Goal: Task Accomplishment & Management: Complete application form

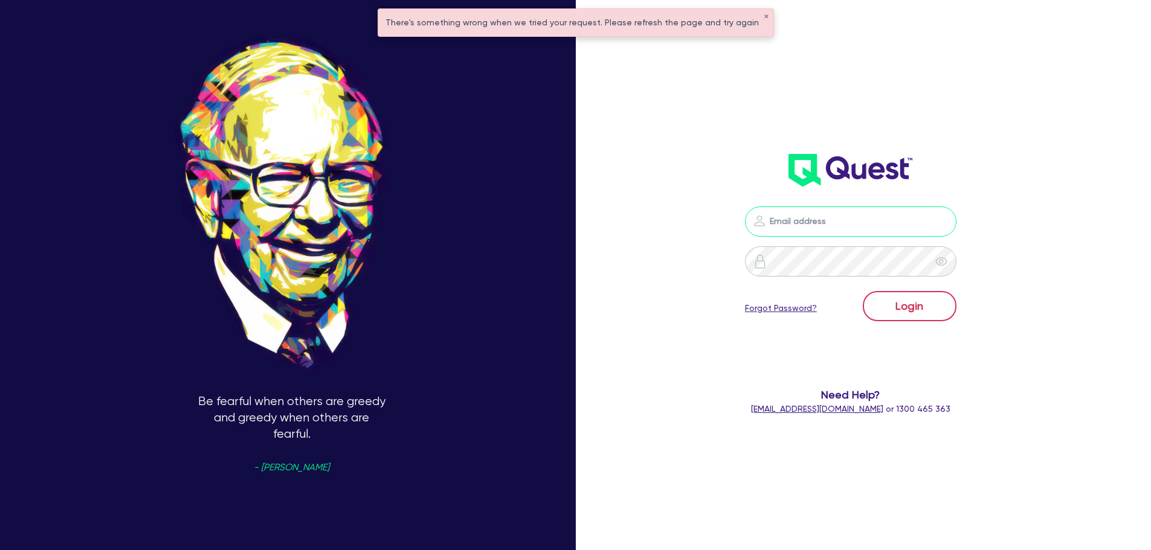
type input "[PERSON_NAME][EMAIL_ADDRESS][PERSON_NAME][DOMAIN_NAME]"
click at [916, 307] on button "Login" at bounding box center [909, 306] width 94 height 30
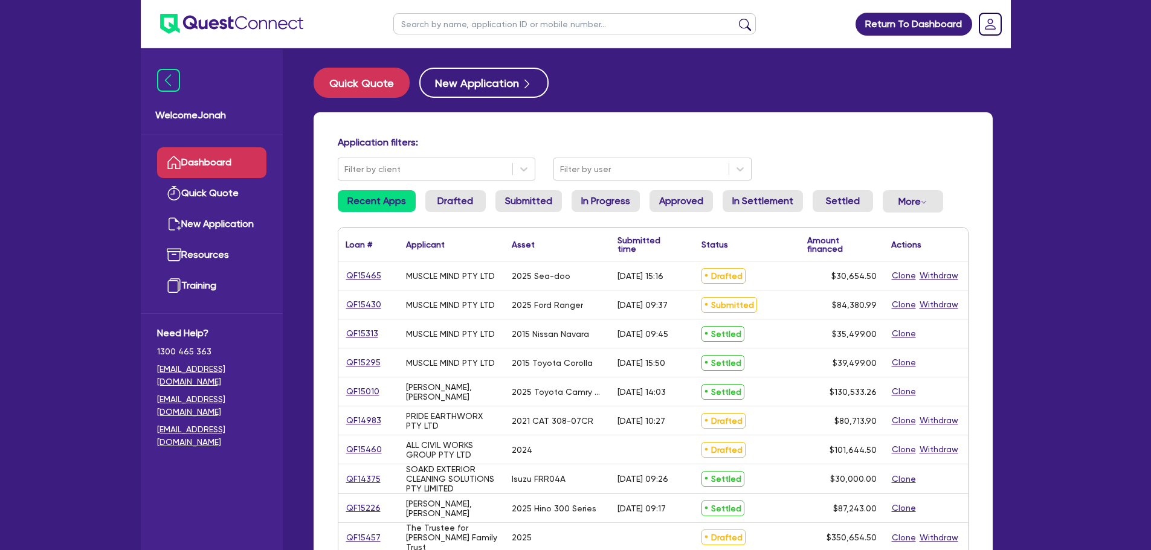
click at [422, 24] on input "text" at bounding box center [574, 23] width 362 height 21
type input "coastie painters"
click at [735, 18] on button "submit" at bounding box center [744, 26] width 19 height 17
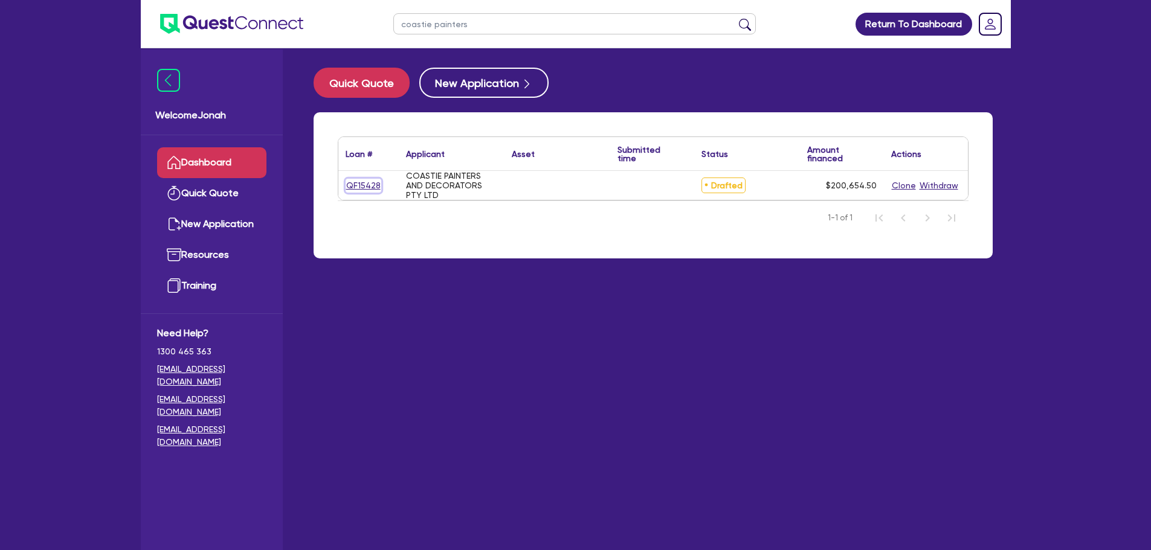
click at [376, 181] on link "QF15428" at bounding box center [363, 186] width 36 height 14
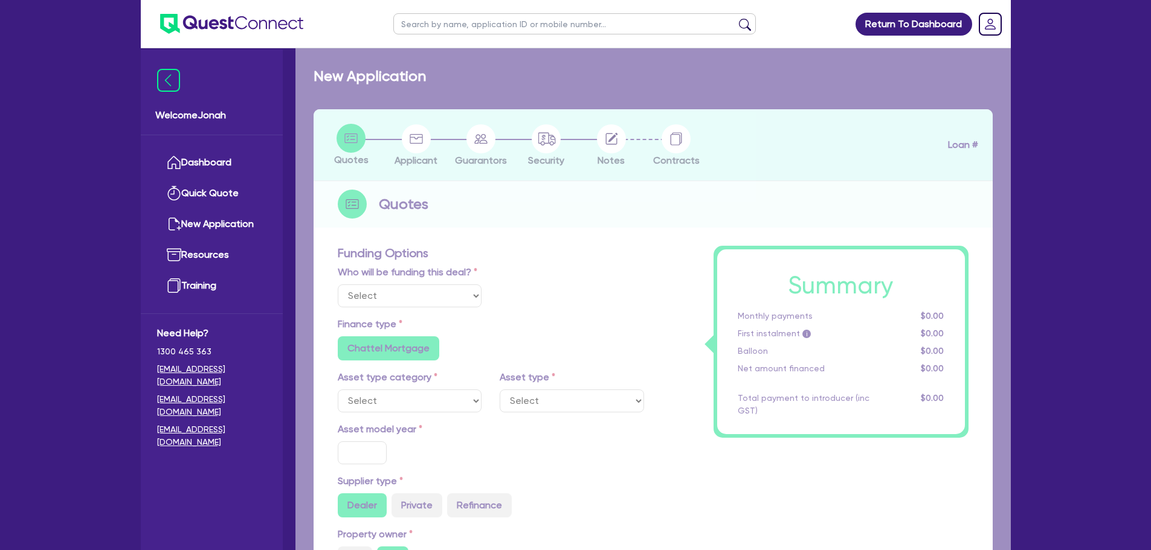
select select "Other"
radio input "false"
radio input "true"
type input "200,000"
type input "3"
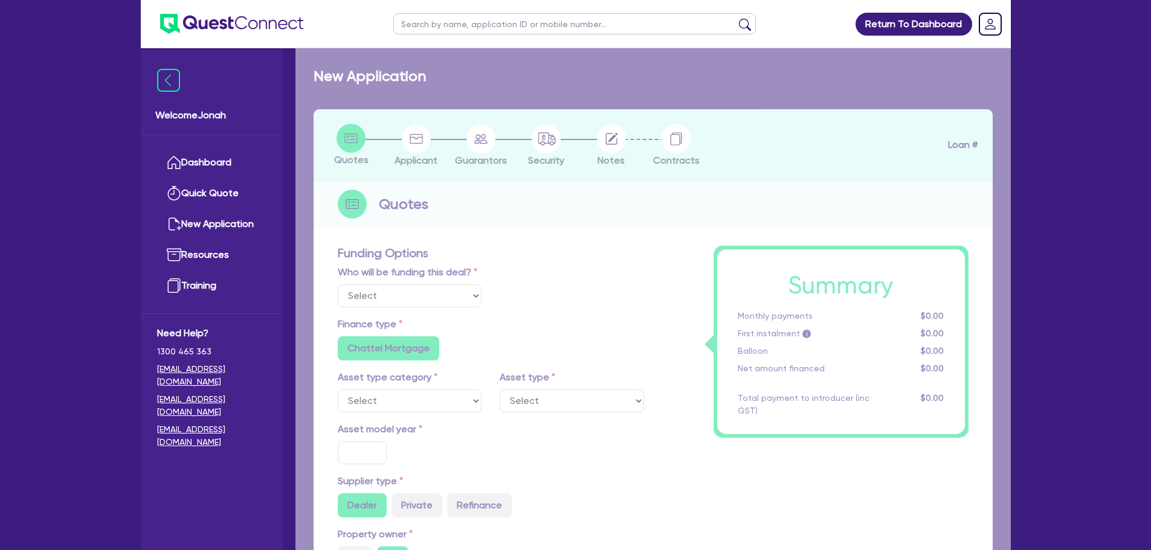
type input "6,019.64"
radio input "true"
type input "14.3"
radio input "true"
radio input "false"
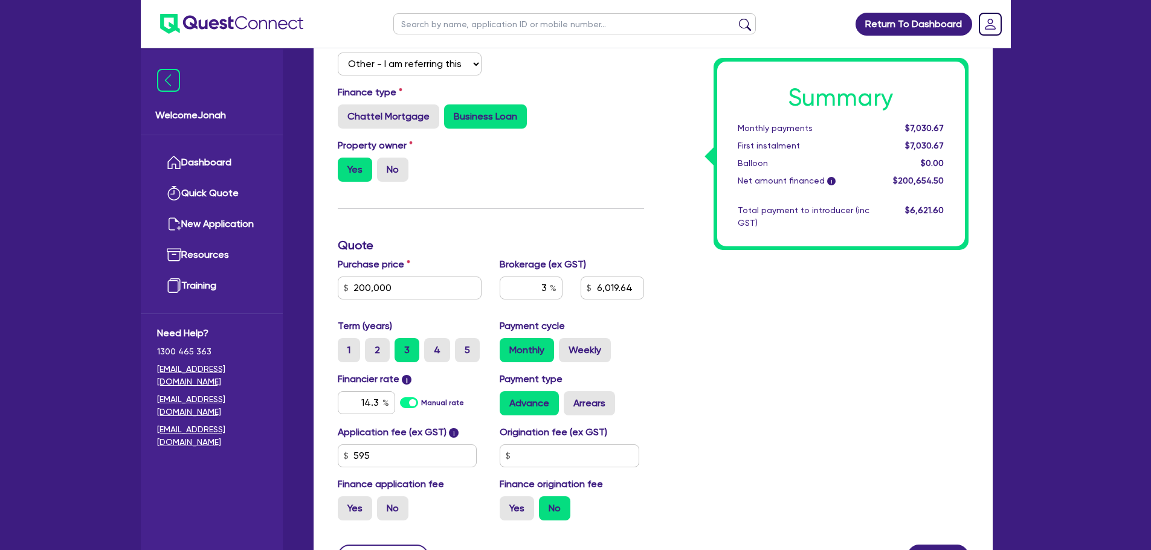
scroll to position [181, 0]
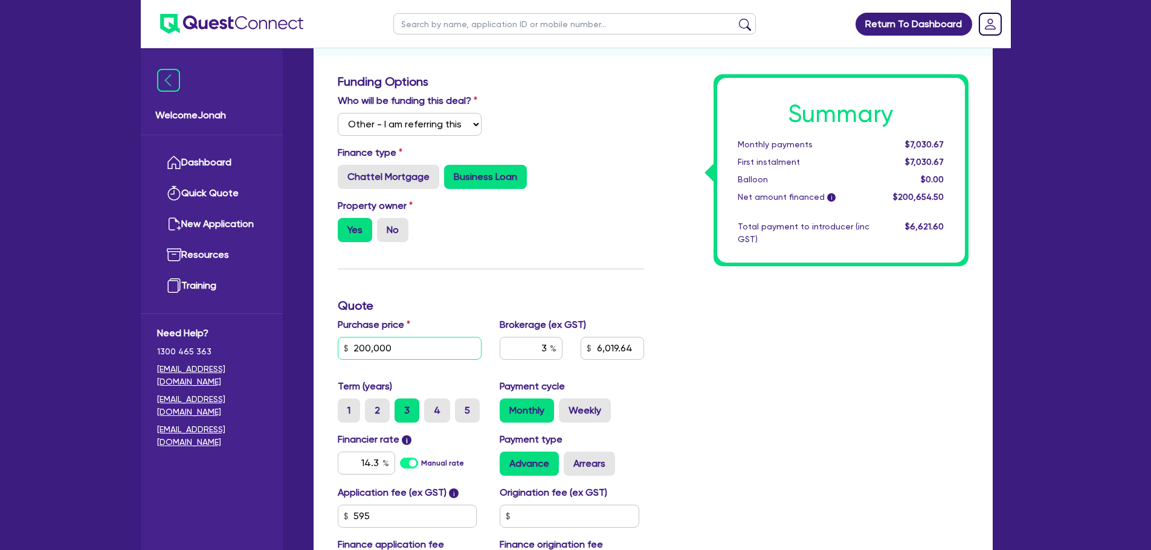
click at [392, 339] on input "200,000" at bounding box center [410, 348] width 144 height 23
type input "1"
type input "6,019.64"
type input "15"
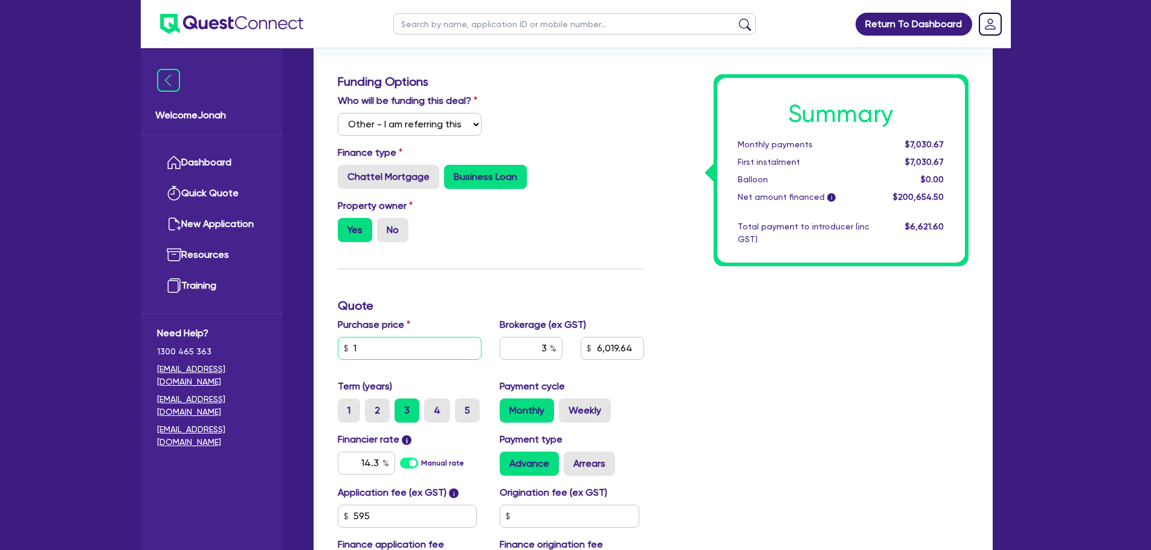
type input "6,019.64"
type input "150"
type input "6,019.64"
type input "1,500"
type input "6,019.64"
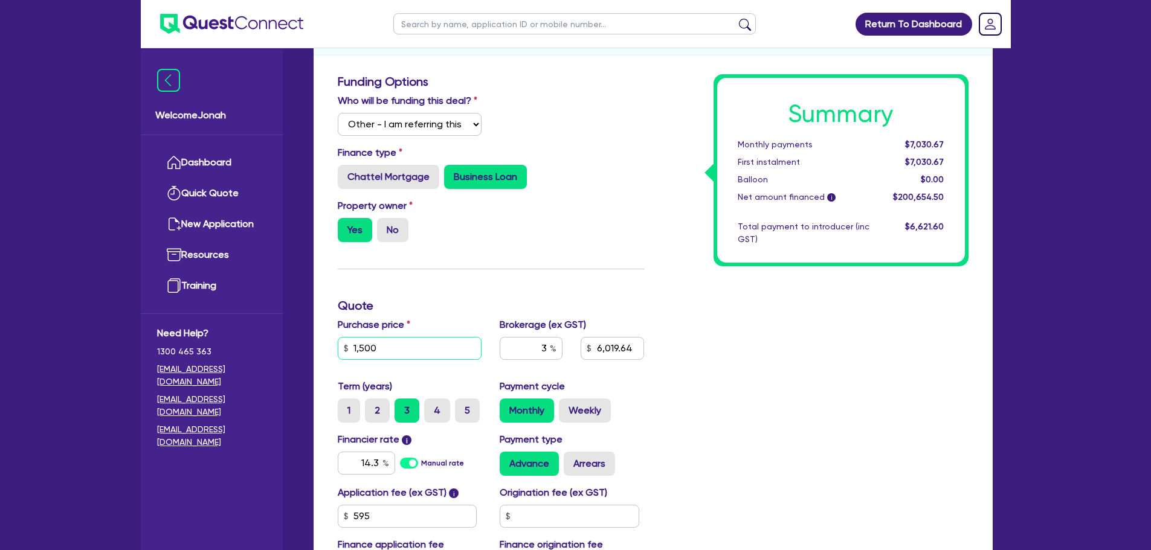
type input "15,000"
type input "6,019.64"
type input "150,000"
type input "6,019.64"
type input "150,000"
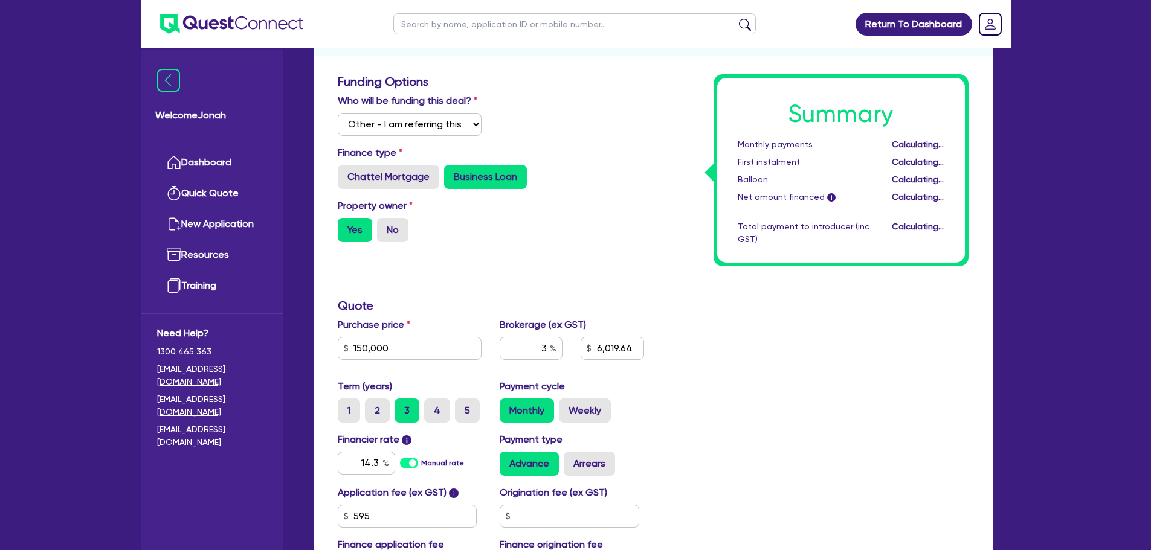
type input "4,519.64"
click at [746, 347] on div "Summary Monthly payments Calculating... First instalment Calculating... Balloon…" at bounding box center [815, 332] width 324 height 516
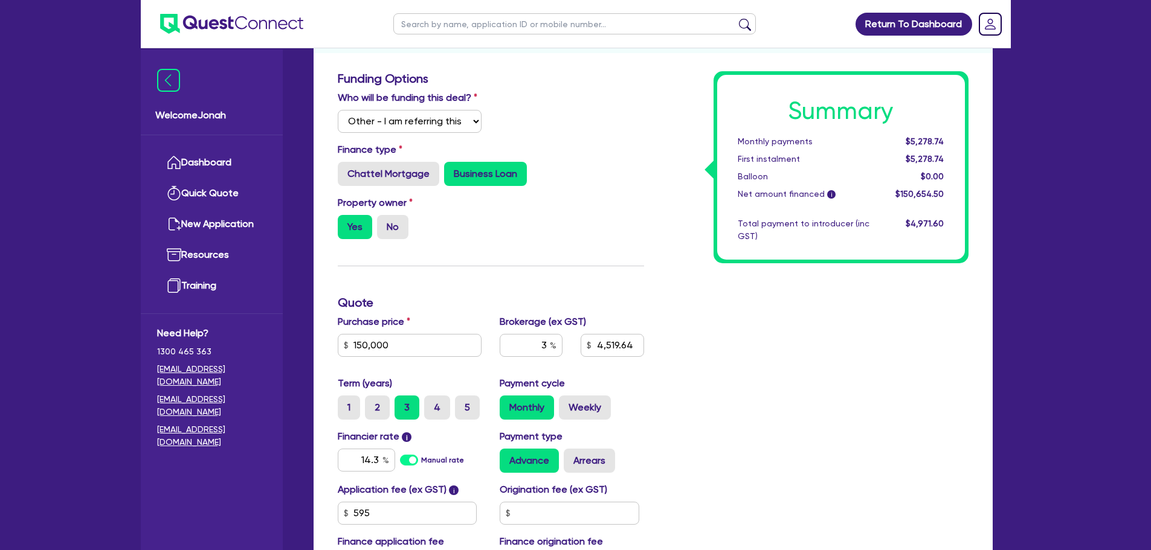
scroll to position [55, 0]
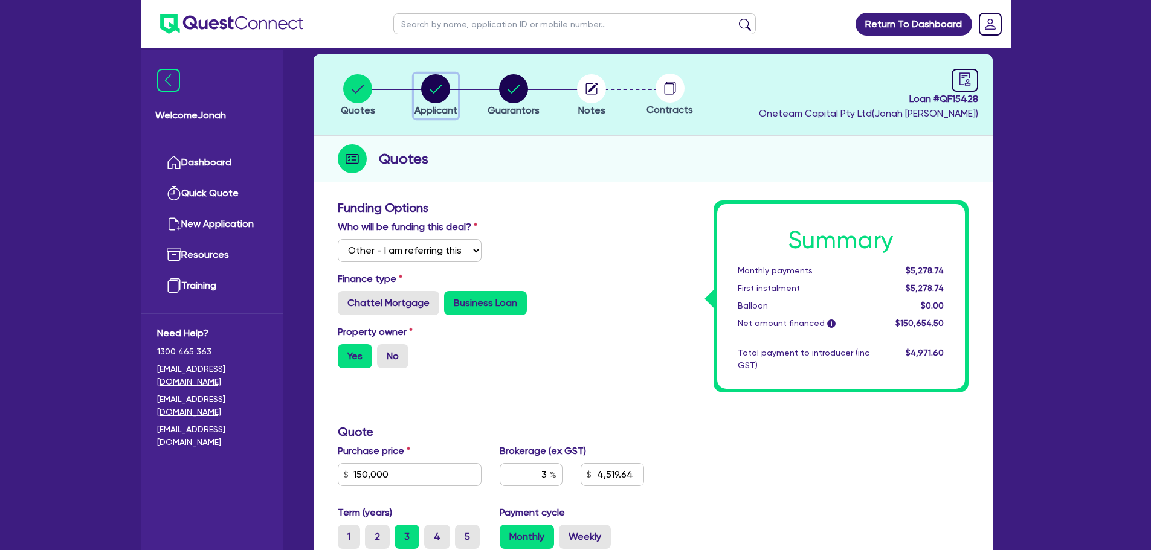
click at [446, 95] on circle "button" at bounding box center [435, 88] width 29 height 29
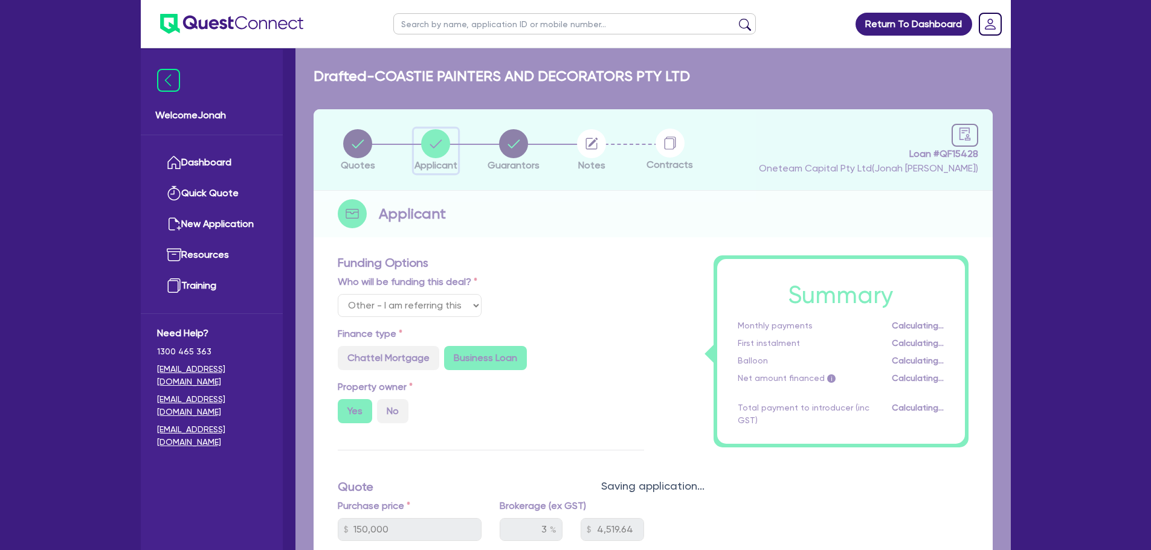
select select "COMPANY"
select select "BUILDING_CONSTRUCTION"
select select "TRADES_SERVICES_CONSUMERS"
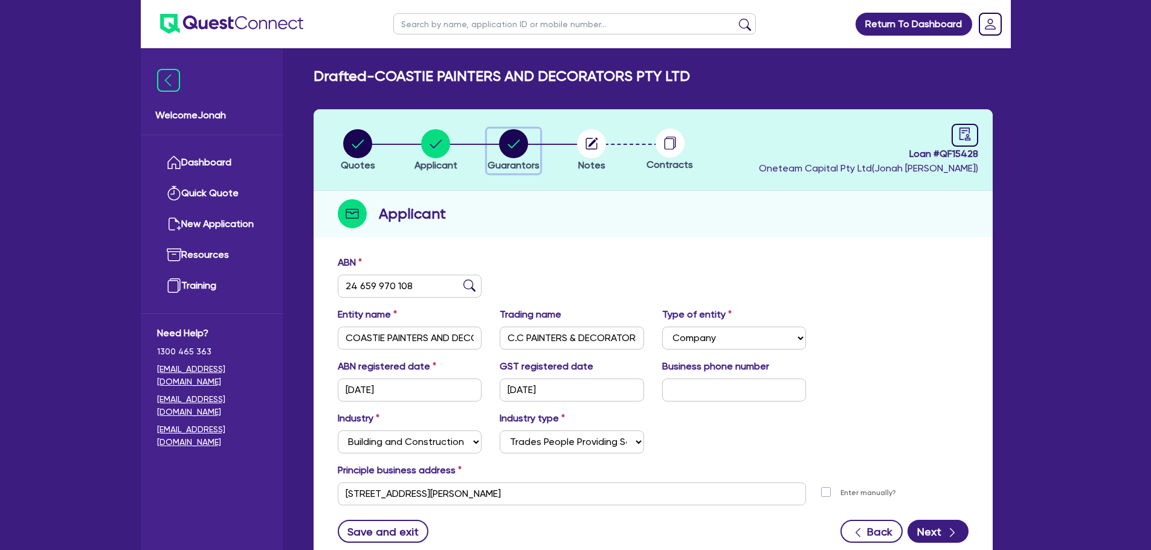
click at [512, 142] on circle "button" at bounding box center [513, 143] width 29 height 29
select select "MR"
select select "[GEOGRAPHIC_DATA]"
select select "MARRIED"
select select "PROPERTY"
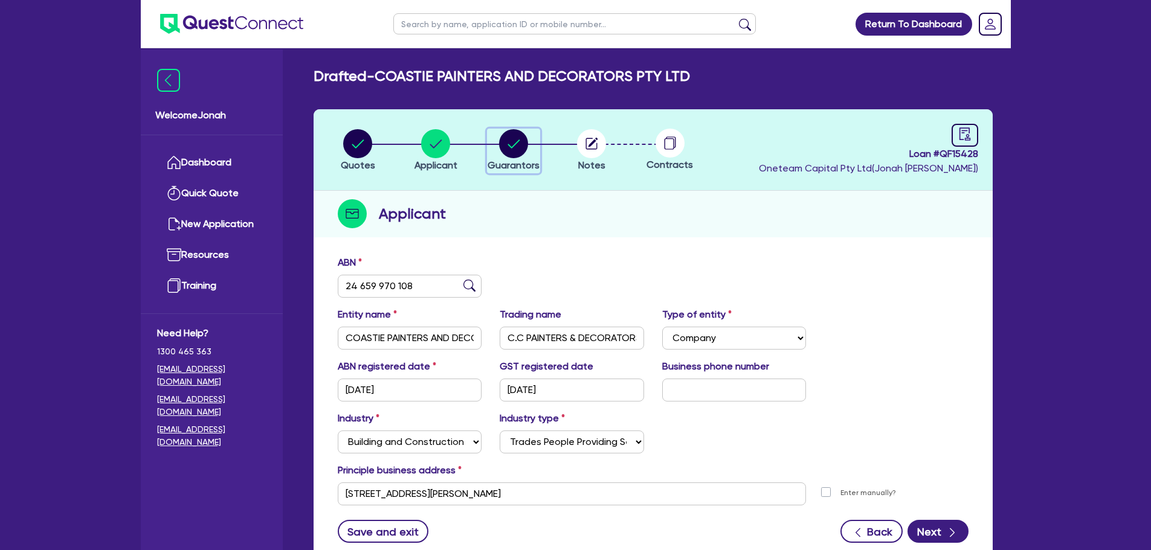
select select "VEHICLE"
select select "VEHICLE_LOAN"
select select "MORTGAGE"
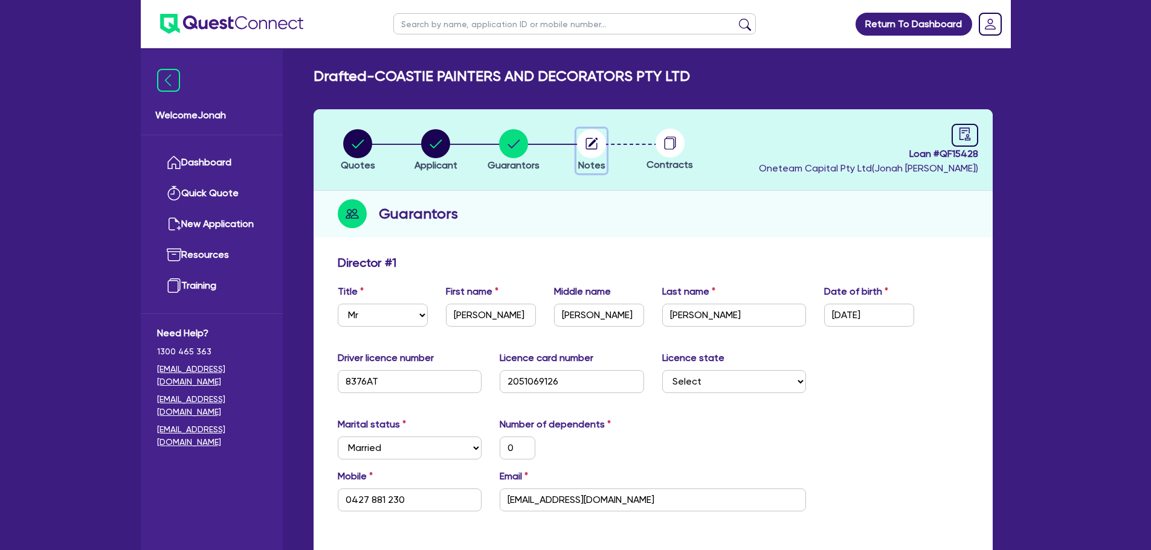
click at [595, 149] on icon "button" at bounding box center [591, 143] width 11 height 11
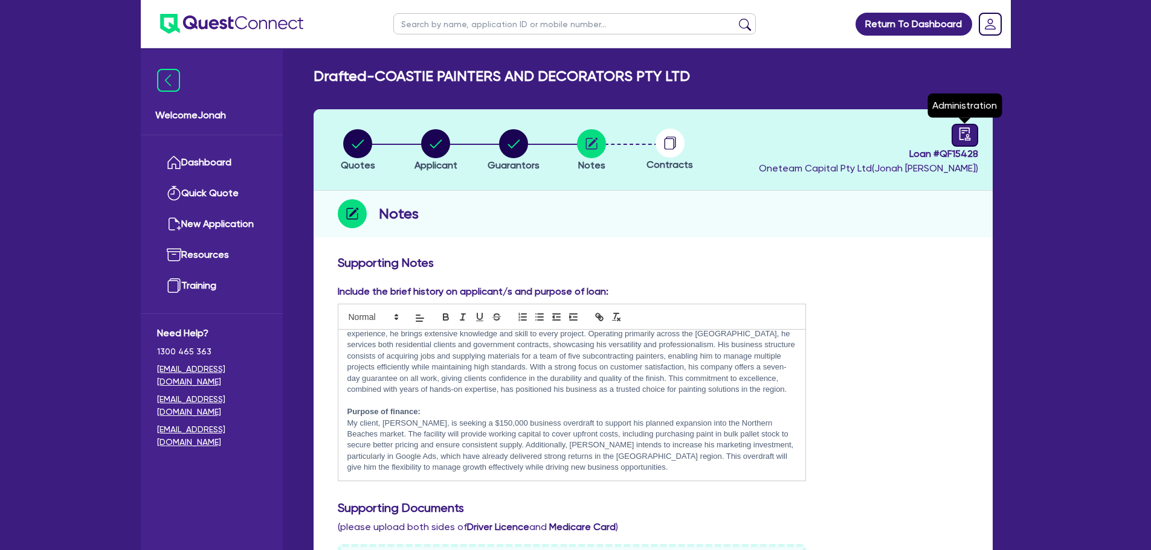
click at [961, 135] on icon "audit" at bounding box center [964, 133] width 13 height 13
select select "DRAFTED_NEW"
select select "Other"
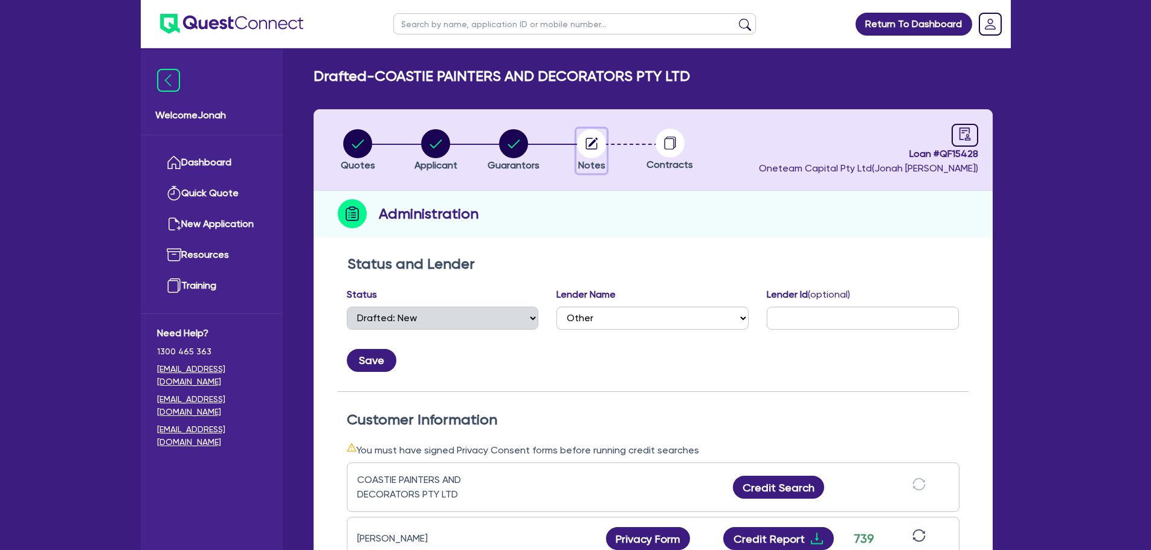
click at [594, 159] on span "Notes" at bounding box center [591, 164] width 27 height 11
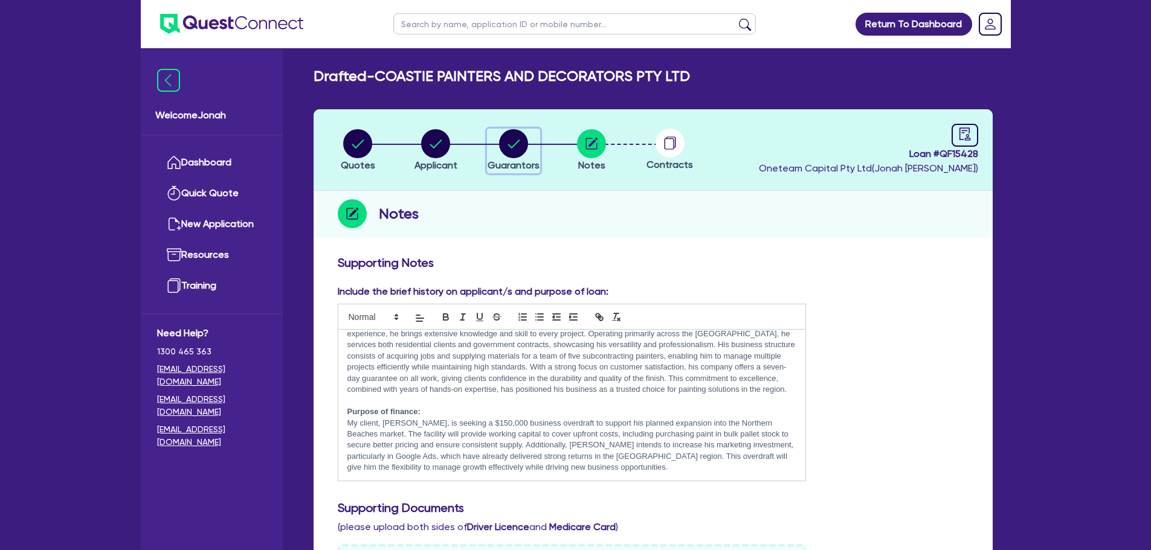
drag, startPoint x: 510, startPoint y: 146, endPoint x: 492, endPoint y: 149, distance: 19.1
click at [510, 146] on icon "button" at bounding box center [513, 143] width 29 height 29
select select "MR"
select select "[GEOGRAPHIC_DATA]"
select select "MARRIED"
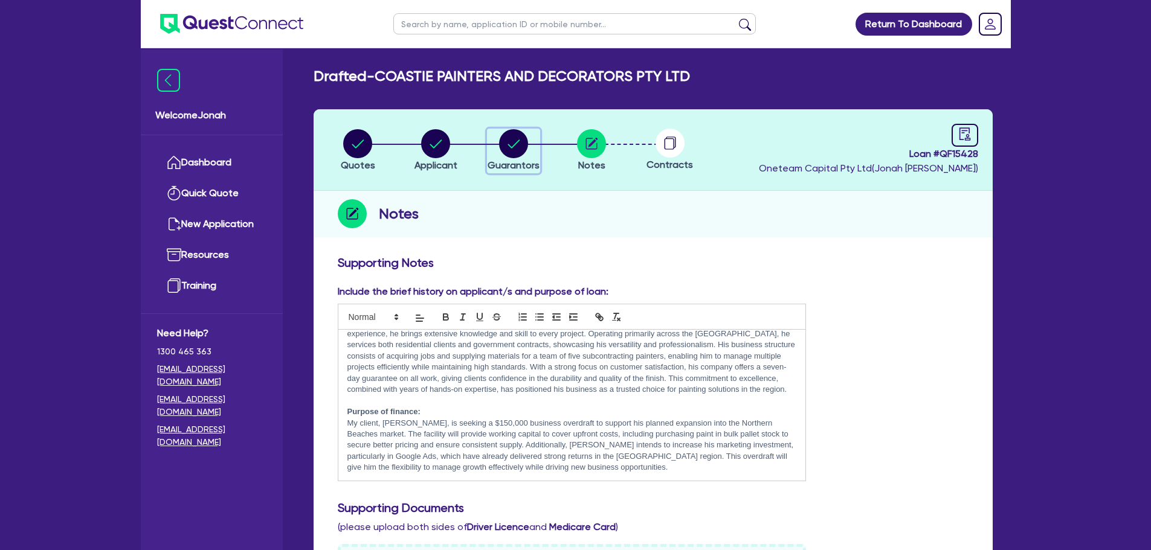
select select "PROPERTY"
select select "VEHICLE"
select select "VEHICLE_LOAN"
select select "MORTGAGE"
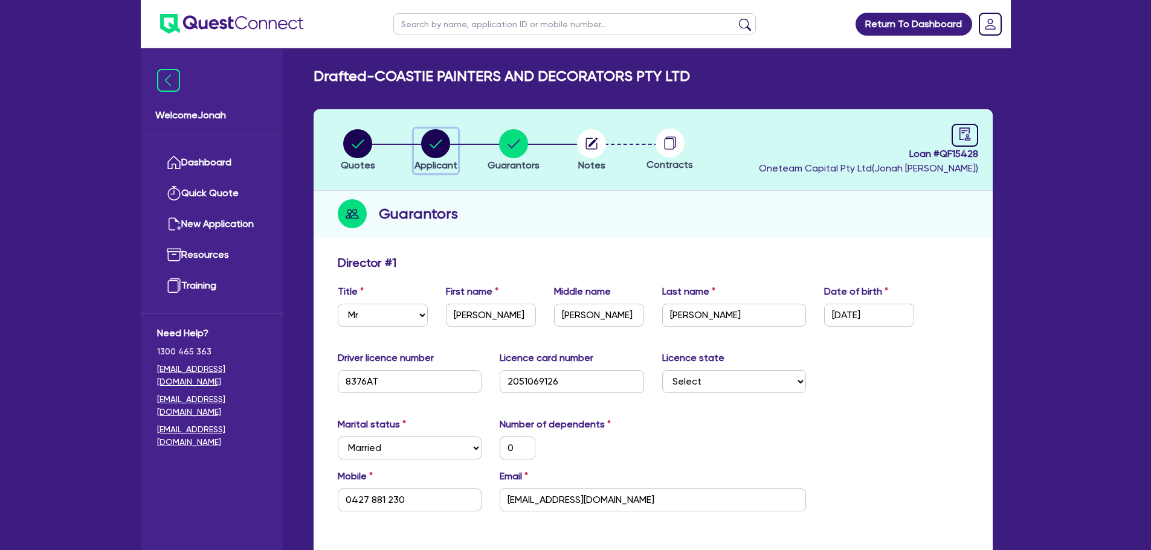
click at [440, 153] on circle "button" at bounding box center [435, 143] width 29 height 29
select select "COMPANY"
select select "BUILDING_CONSTRUCTION"
select select "TRADES_SERVICES_CONSUMERS"
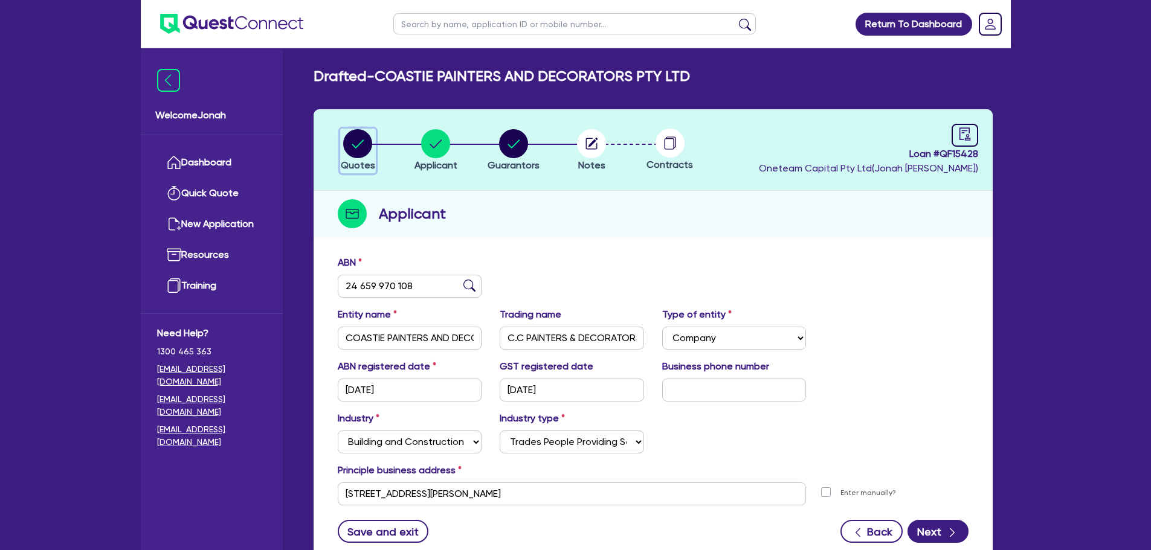
click at [370, 151] on circle "button" at bounding box center [357, 143] width 29 height 29
select select "Other"
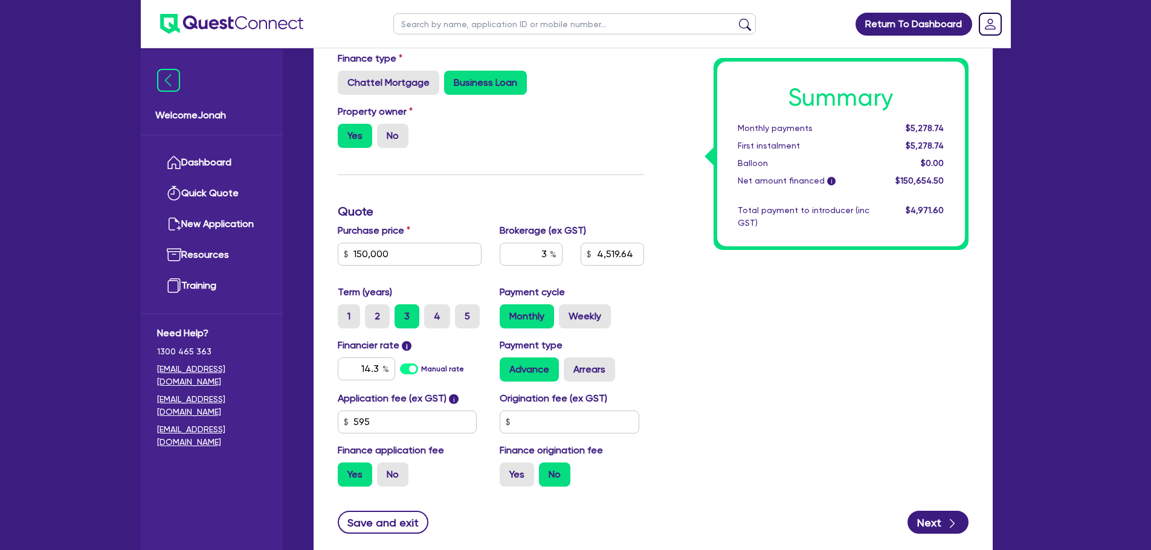
scroll to position [302, 0]
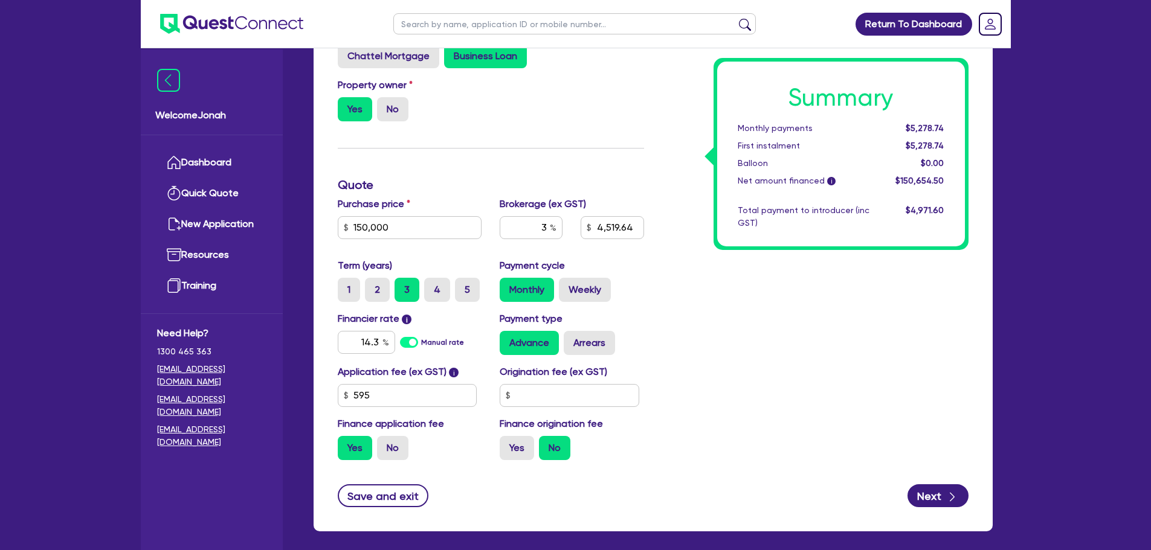
click at [367, 482] on form "Funding Options Who will be funding this deal? Select I will fund 100% I will c…" at bounding box center [653, 230] width 631 height 554
click at [371, 499] on button "Save and exit" at bounding box center [383, 495] width 91 height 23
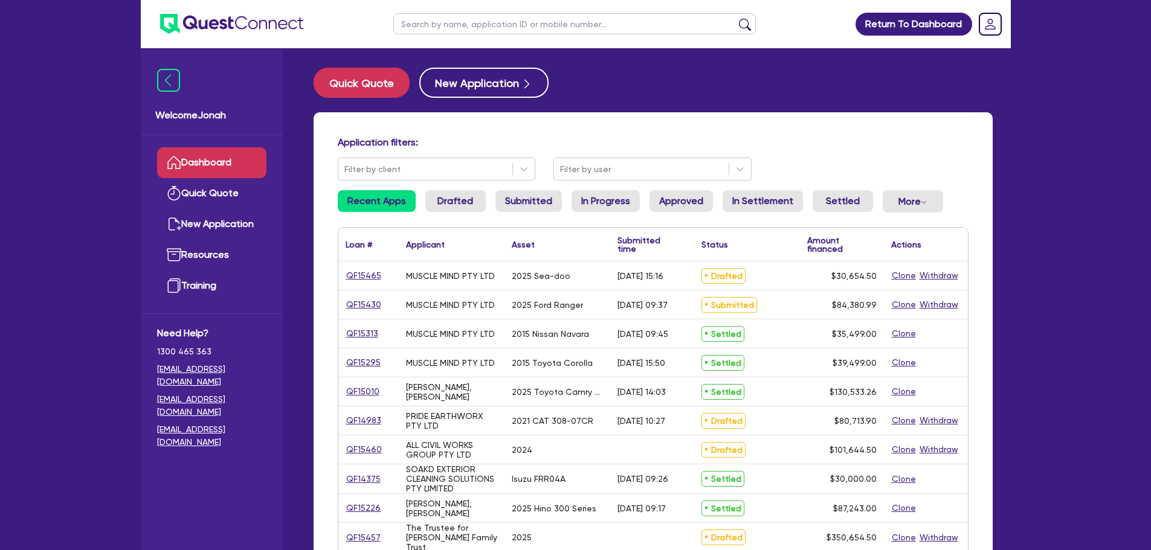
click at [501, 29] on input "text" at bounding box center [574, 23] width 362 height 21
type input "15433"
click at [735, 18] on button "submit" at bounding box center [744, 26] width 19 height 17
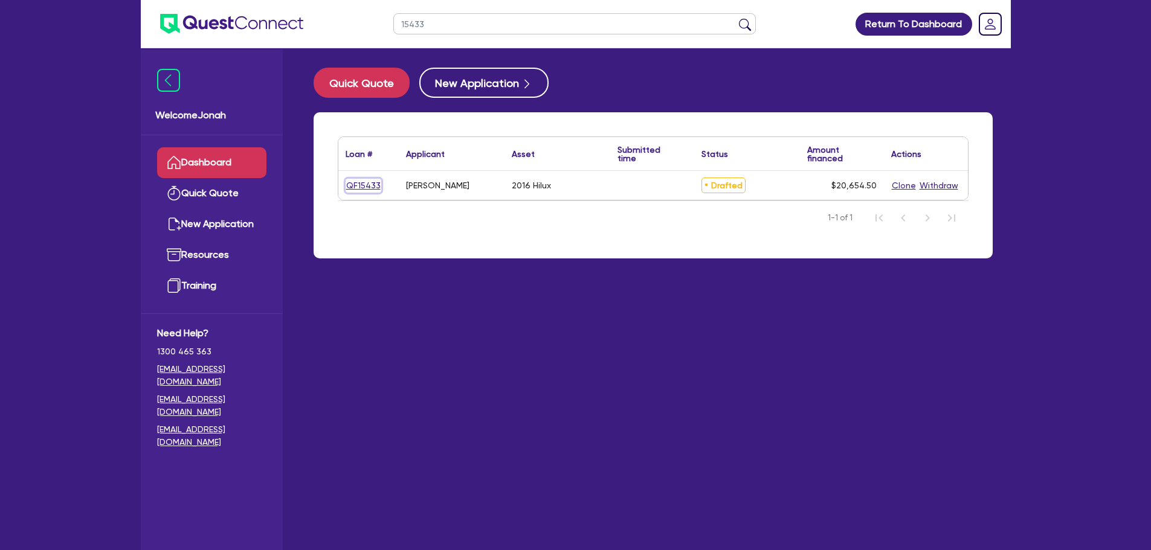
click at [361, 190] on link "QF15433" at bounding box center [363, 186] width 36 height 14
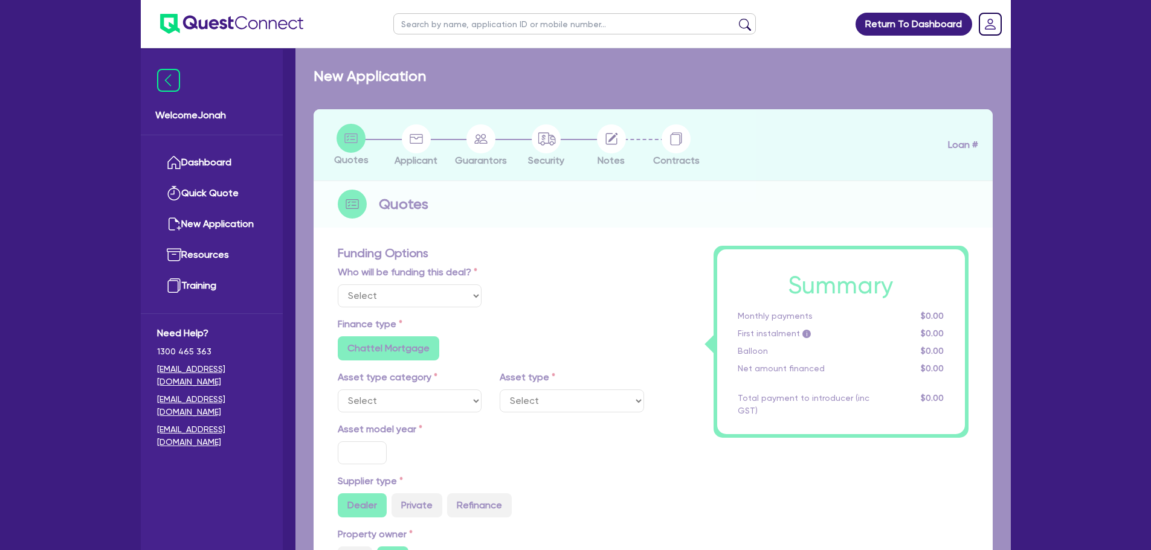
select select "Other"
select select "CARS_AND_LIGHT_TRUCKS"
type input "2016"
radio input "false"
radio input "true"
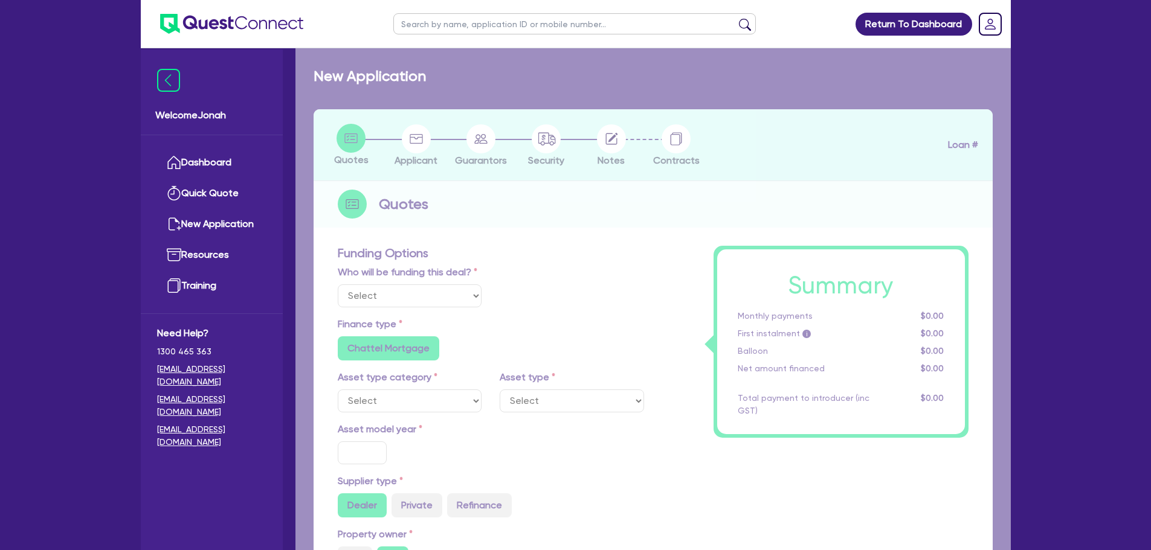
type input "20,000"
type input "30"
type input "6,000"
type input "14"
radio input "true"
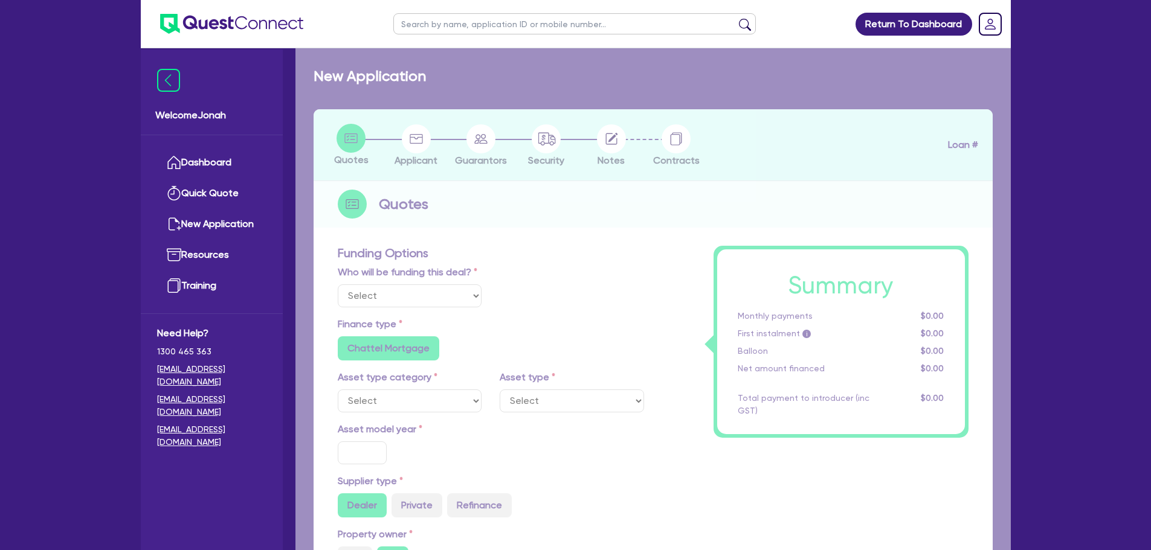
radio input "false"
select select "VANS_AND_UTES"
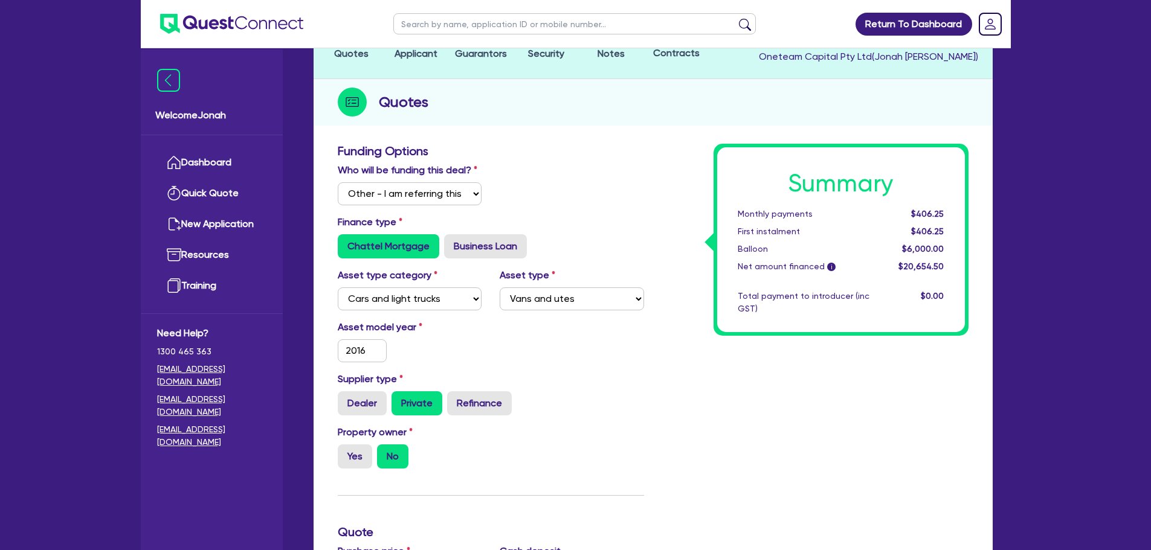
scroll to position [14, 0]
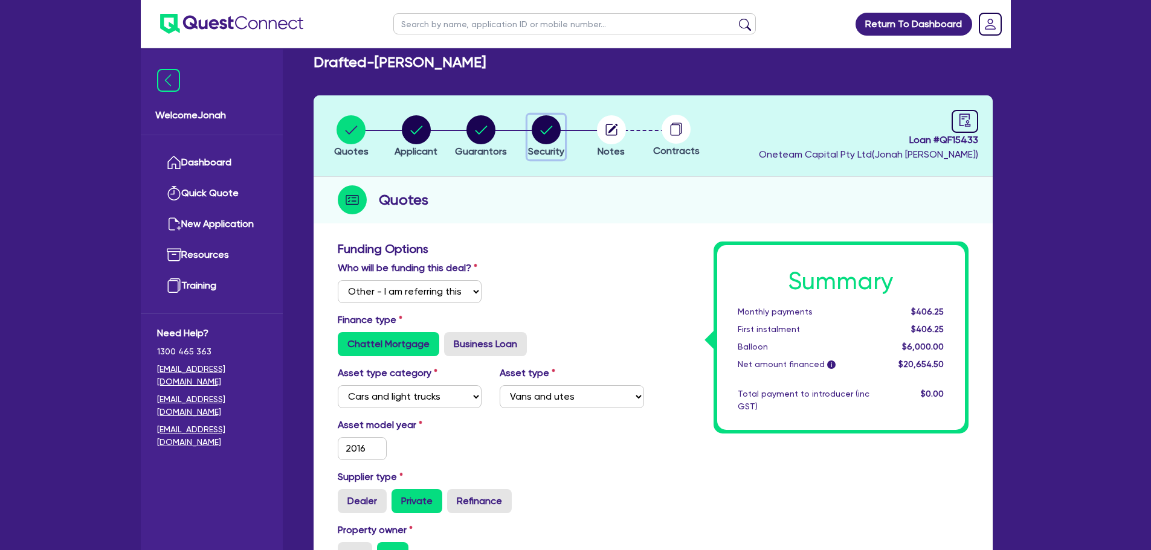
click at [550, 123] on circle "button" at bounding box center [545, 129] width 29 height 29
select select "CARS_AND_LIGHT_TRUCKS"
select select "VANS_AND_UTES"
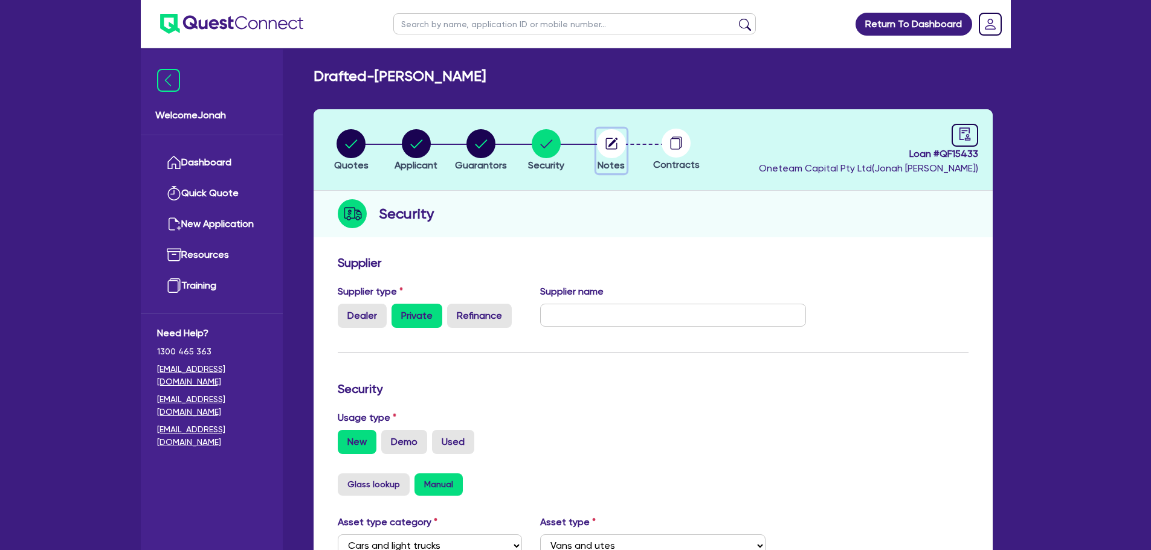
click at [612, 163] on span "Notes" at bounding box center [610, 164] width 27 height 11
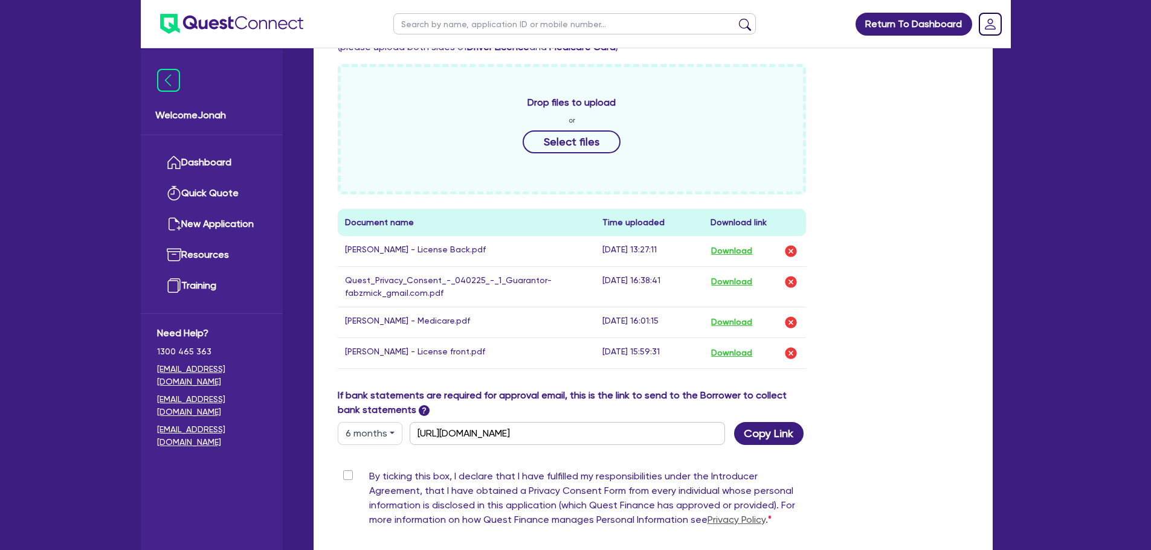
scroll to position [544, 0]
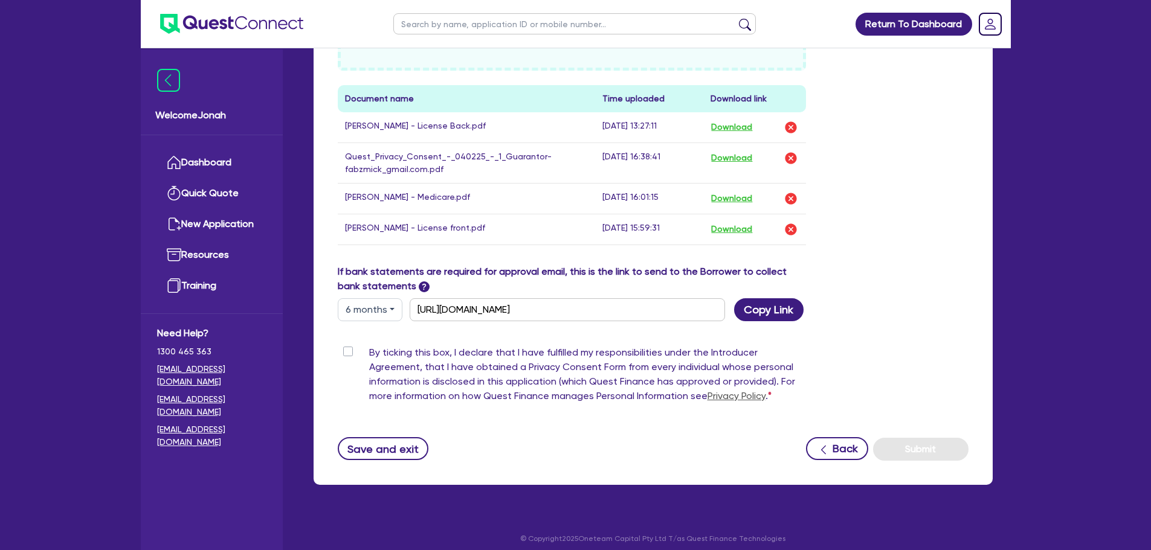
click at [391, 311] on button "6 months" at bounding box center [370, 309] width 65 height 23
click at [380, 361] on link "6 months" at bounding box center [385, 360] width 95 height 22
click at [777, 304] on button "Copy Link" at bounding box center [768, 309] width 69 height 23
click at [950, 352] on div "By ticking this box, I declare that I have fulfilled my responsibilities under …" at bounding box center [653, 376] width 649 height 63
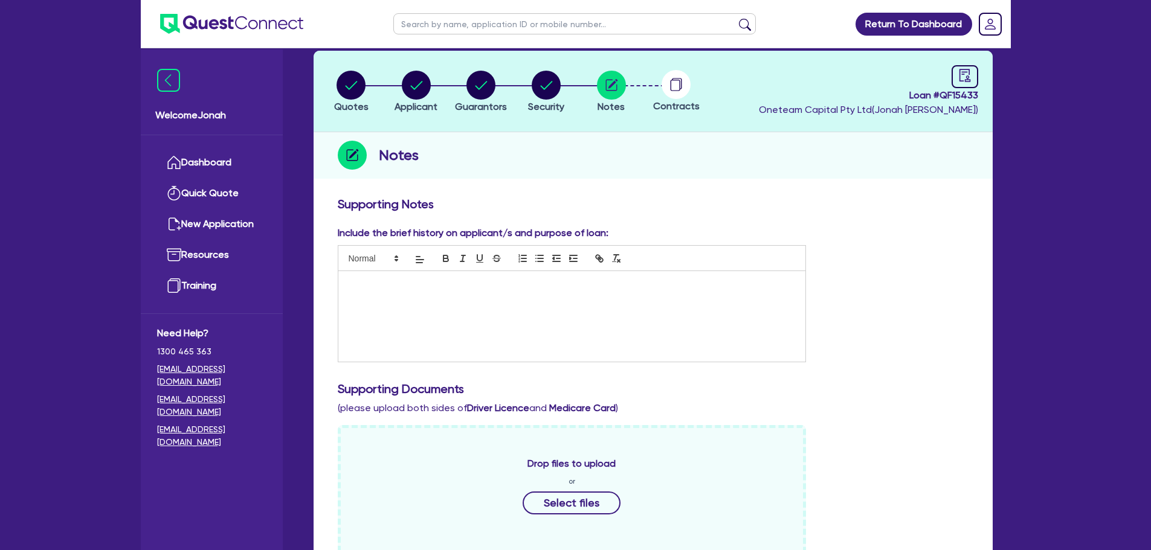
scroll to position [0, 0]
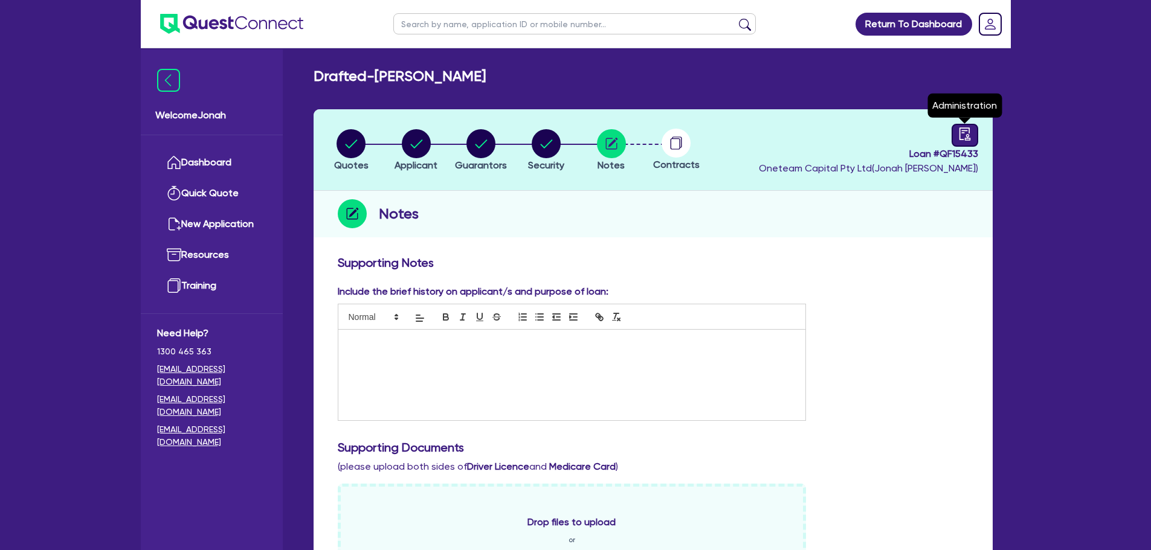
click at [960, 138] on icon "audit" at bounding box center [963, 133] width 11 height 13
select select "DRAFTED_NEW"
select select "Other"
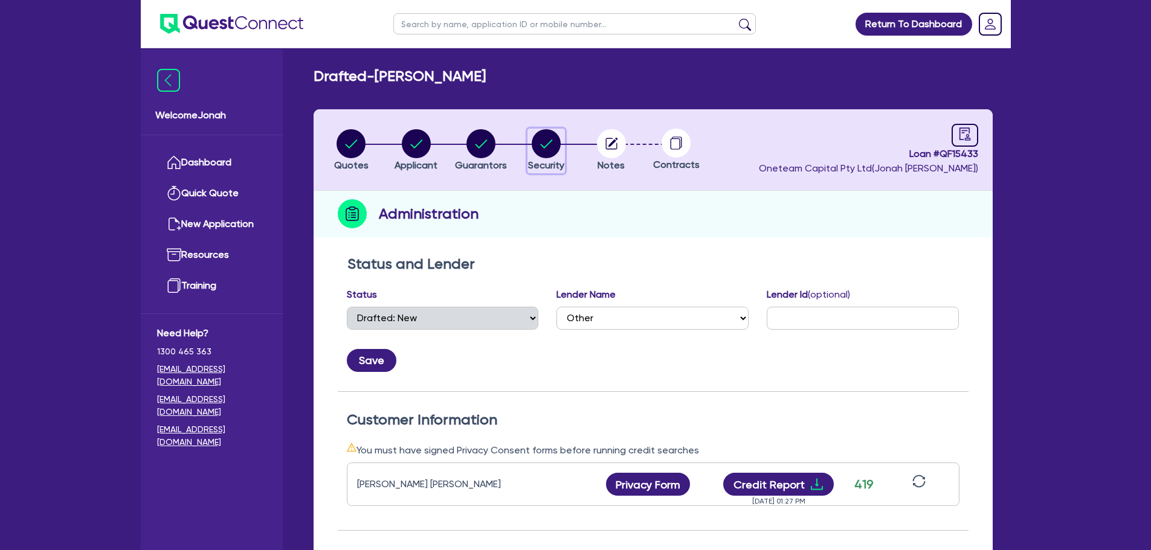
click at [552, 143] on circle "button" at bounding box center [545, 143] width 29 height 29
select select "CARS_AND_LIGHT_TRUCKS"
select select "VANS_AND_UTES"
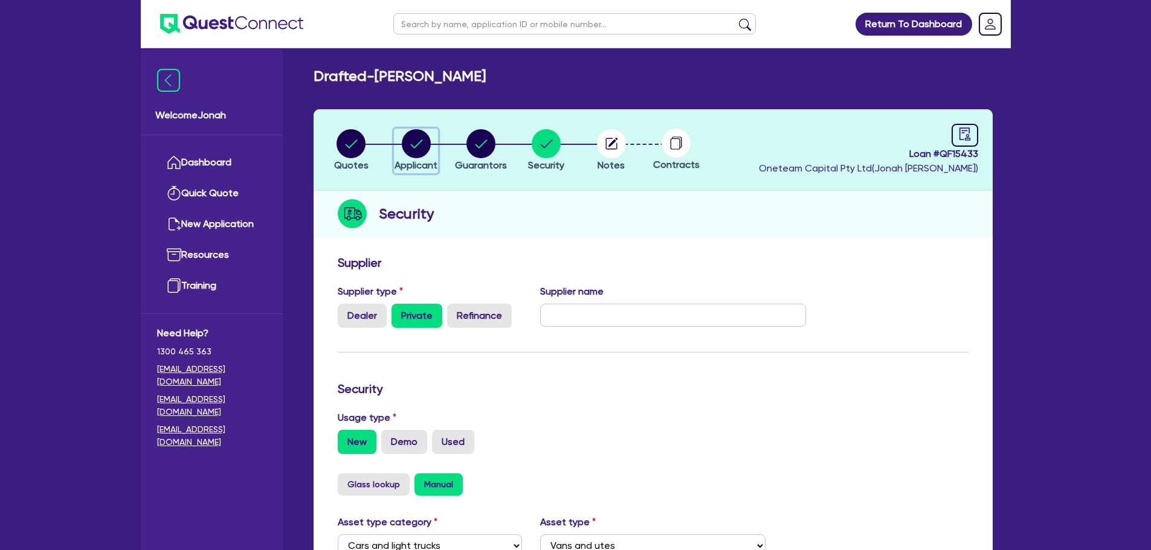
click at [422, 150] on circle "button" at bounding box center [416, 143] width 29 height 29
select select "SOLE_TRADER"
select select "BUILDING_CONSTRUCTION"
select select "TRADES_SERVICES_CONSUMERS"
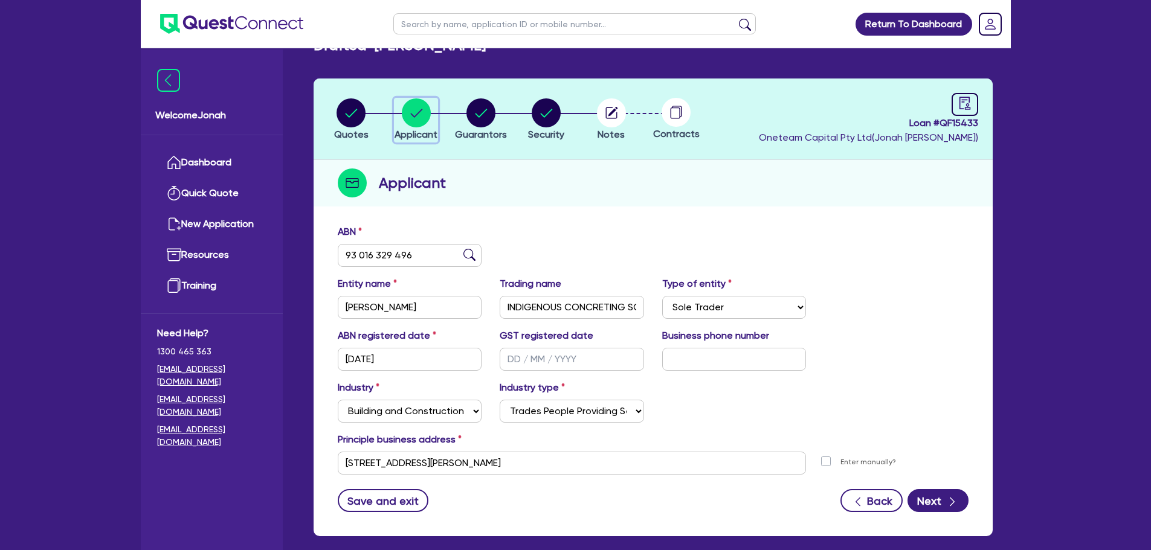
scroll to position [60, 0]
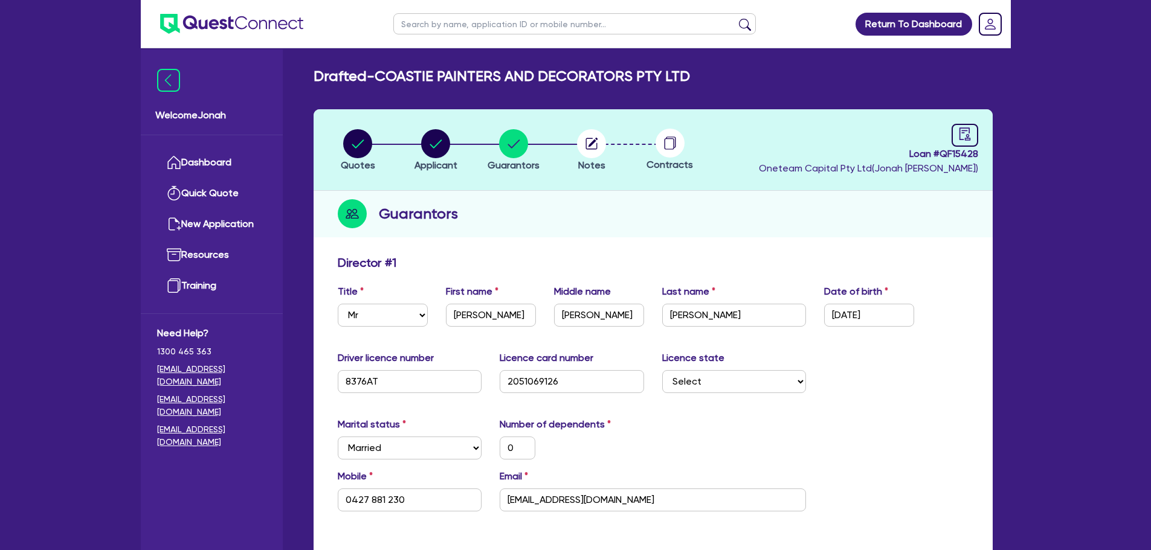
select select "MR"
select select "[GEOGRAPHIC_DATA]"
select select "MARRIED"
select select "PROPERTY"
select select "VEHICLE"
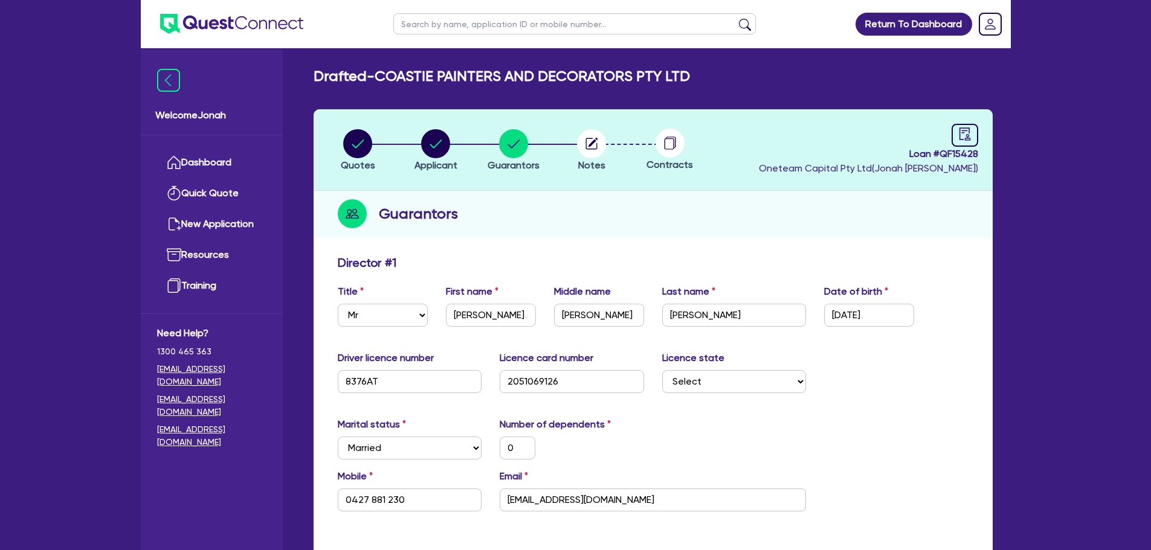
select select "VEHICLE"
select select "VEHICLE_LOAN"
select select "MORTGAGE"
click at [606, 148] on button "Notes" at bounding box center [591, 151] width 30 height 45
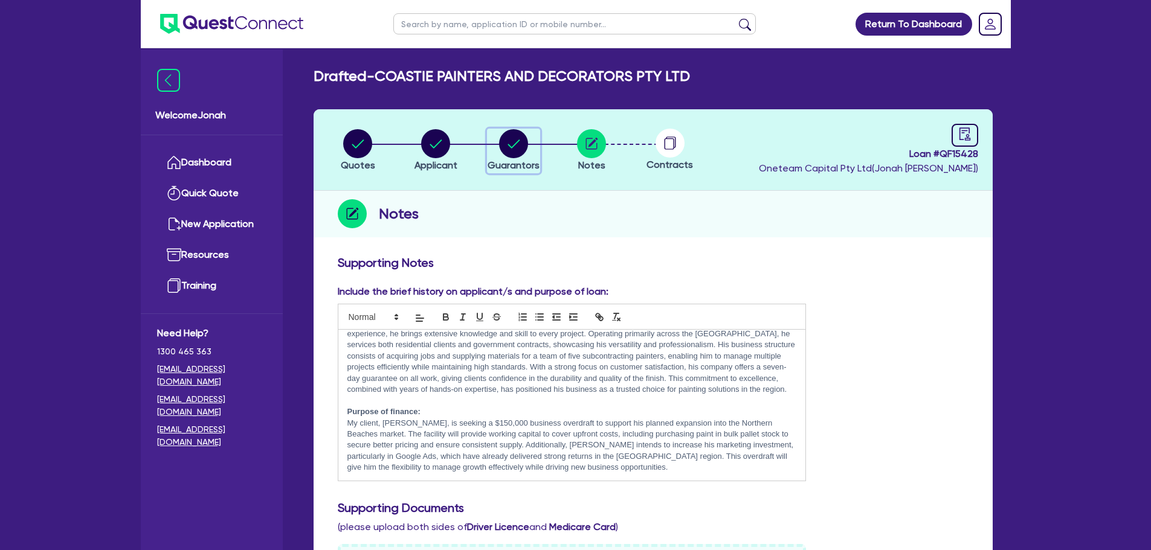
click at [507, 143] on circle "button" at bounding box center [513, 143] width 29 height 29
select select "MR"
select select "[GEOGRAPHIC_DATA]"
select select "MARRIED"
select select "PROPERTY"
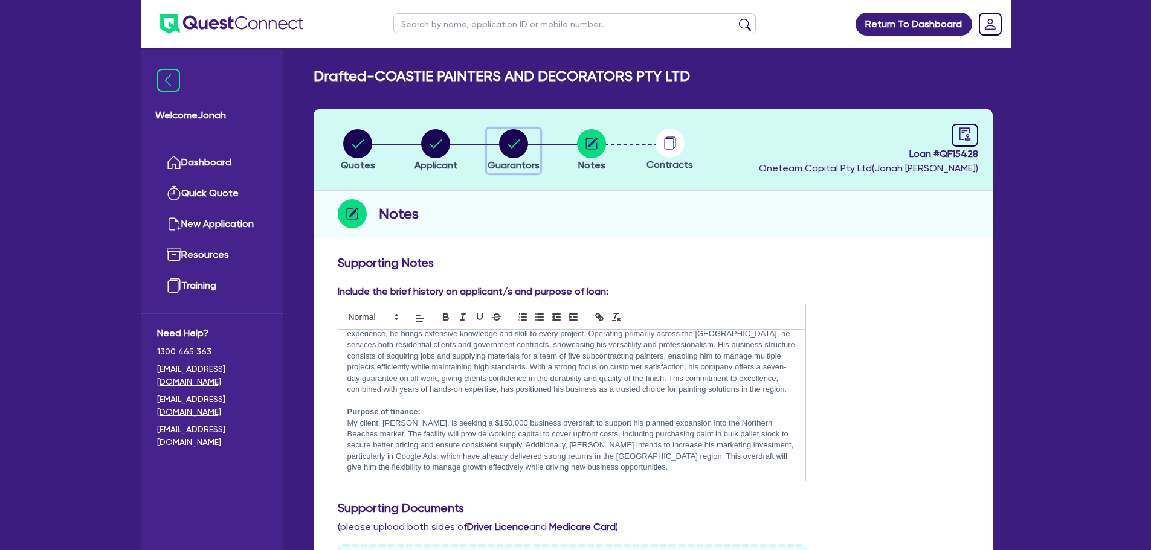
select select "VEHICLE"
select select "VEHICLE_LOAN"
select select "MORTGAGE"
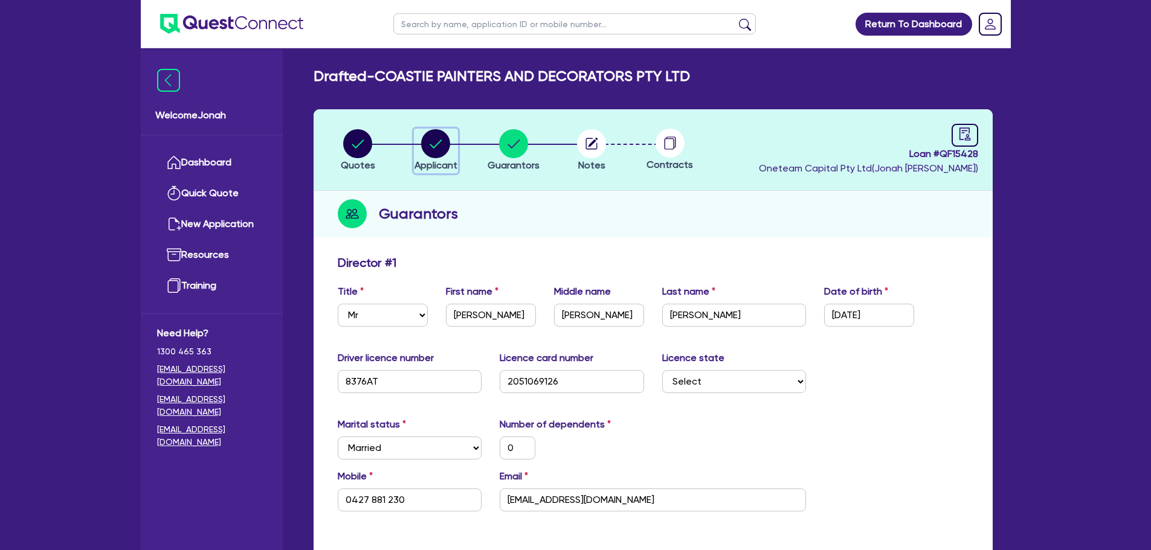
click at [442, 145] on circle "button" at bounding box center [435, 143] width 29 height 29
select select "COMPANY"
select select "BUILDING_CONSTRUCTION"
select select "TRADES_SERVICES_CONSUMERS"
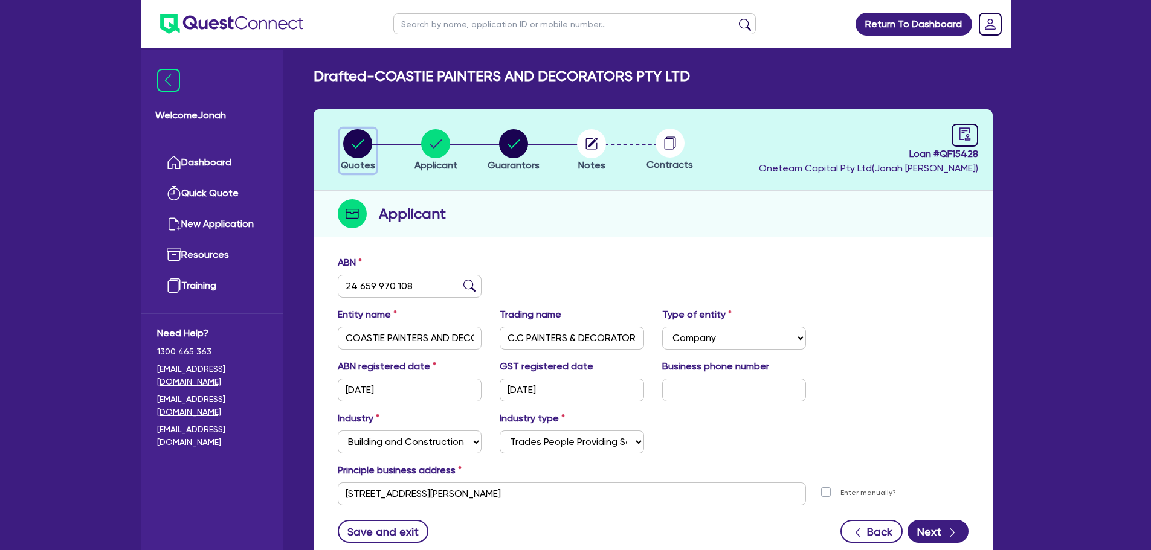
click at [366, 156] on icon "button" at bounding box center [357, 143] width 29 height 29
select select "Other"
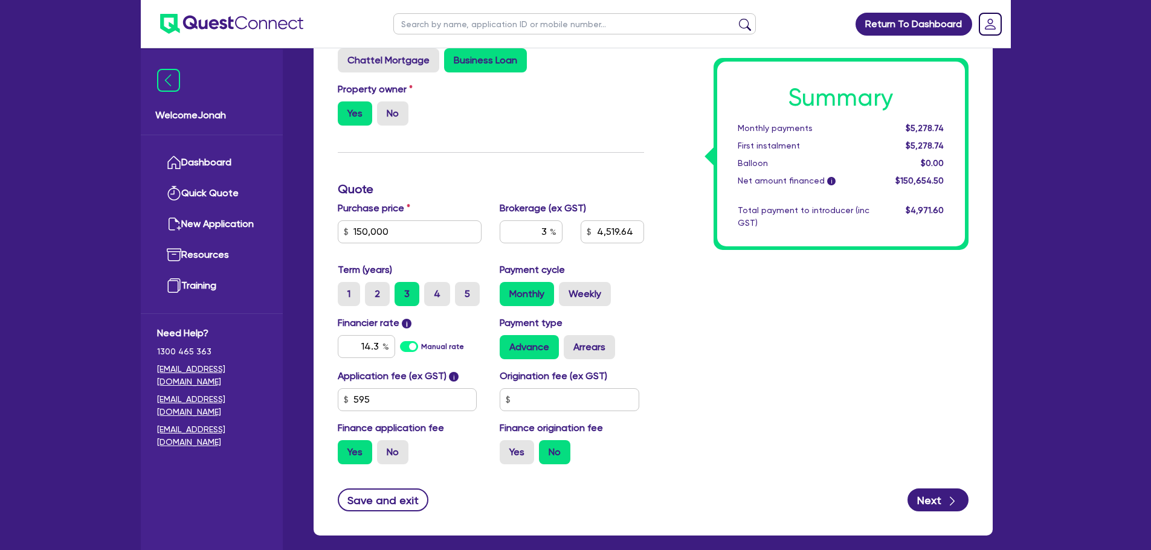
scroll to position [302, 0]
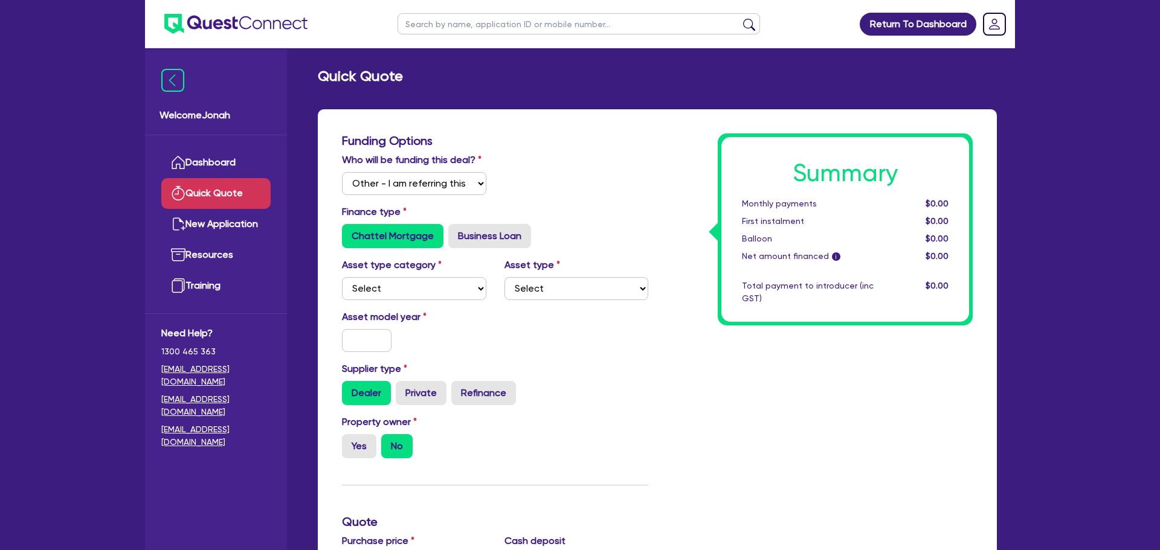
select select "Other"
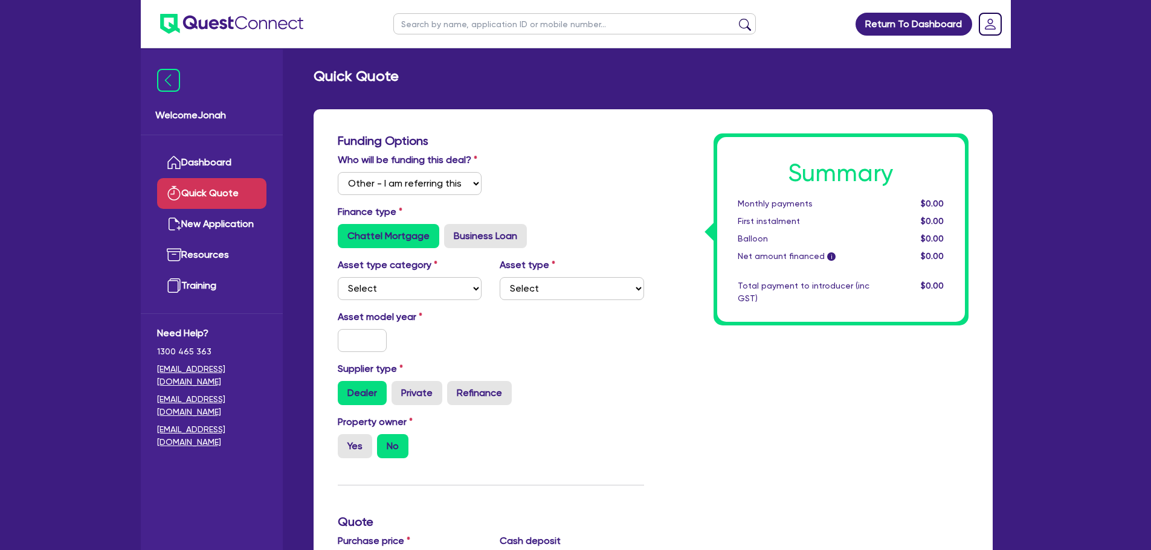
click at [420, 29] on input "text" at bounding box center [574, 23] width 362 height 21
type input "[PERSON_NAME]"
click button "submit" at bounding box center [744, 26] width 19 height 17
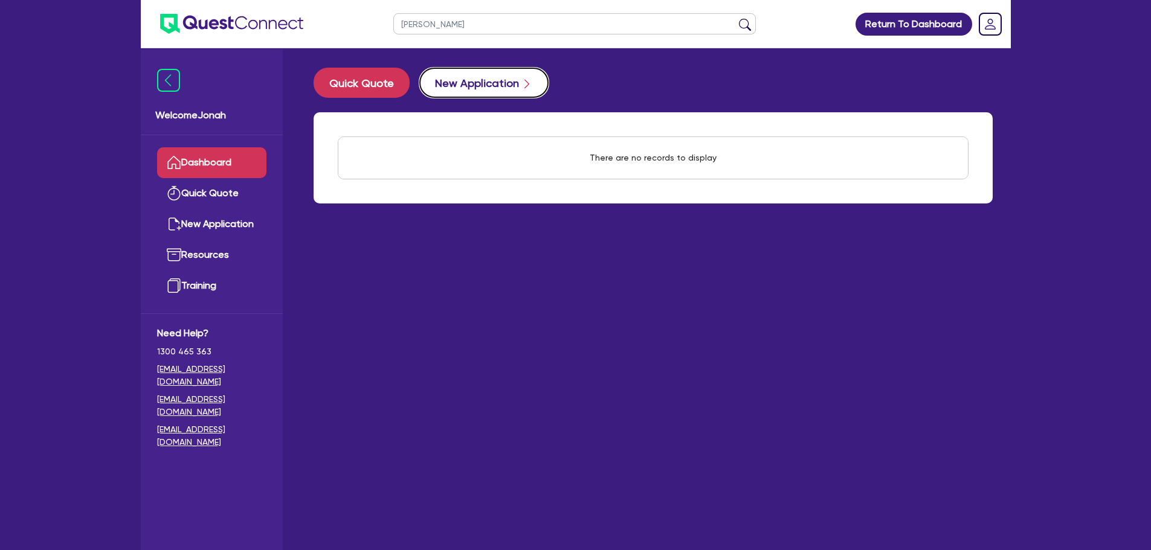
click at [475, 69] on button "New Application" at bounding box center [483, 83] width 129 height 30
select select "Other"
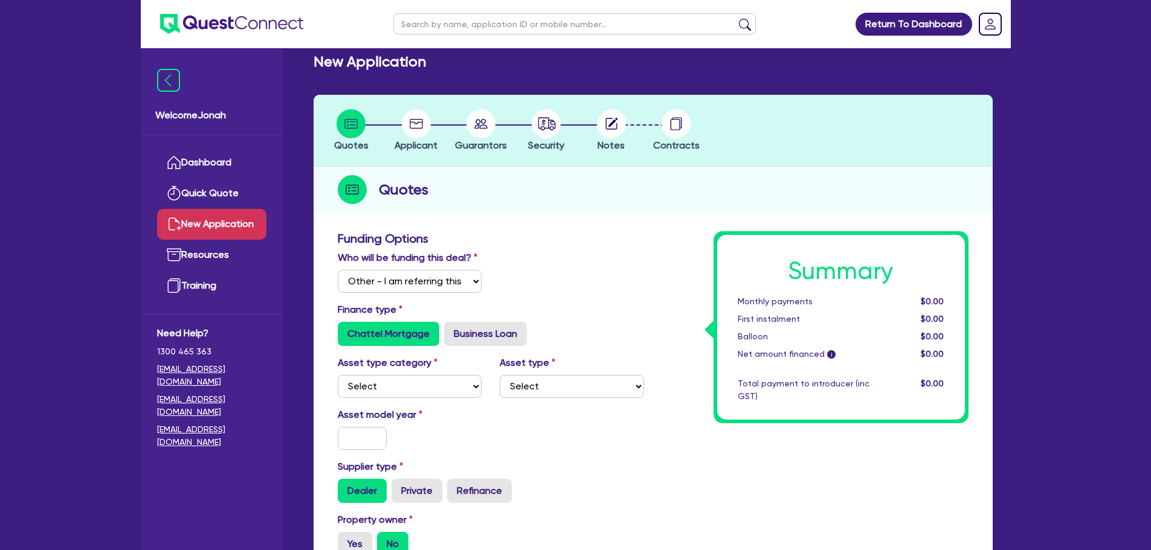
scroll to position [121, 0]
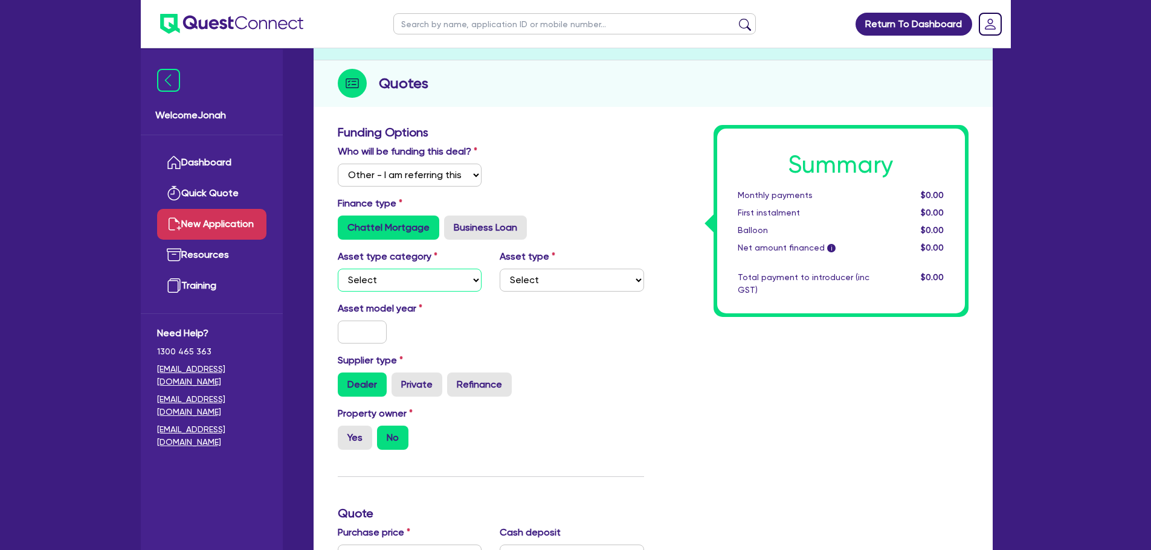
click at [432, 282] on select "Select Cars and light trucks Primary assets Secondary assets Tertiary assets" at bounding box center [410, 280] width 144 height 23
select select "PRIMARY_ASSETS"
click at [338, 269] on select "Select Cars and light trucks Primary assets Secondary assets Tertiary assets" at bounding box center [410, 280] width 144 height 23
click at [542, 278] on select "Select Heavy trucks over 4.5 tonne Trailers Bus and coaches Yellow goods and ex…" at bounding box center [571, 280] width 144 height 23
select select "CONSTRUCTION_AND_EARTHMOVING_EQUIPMENT"
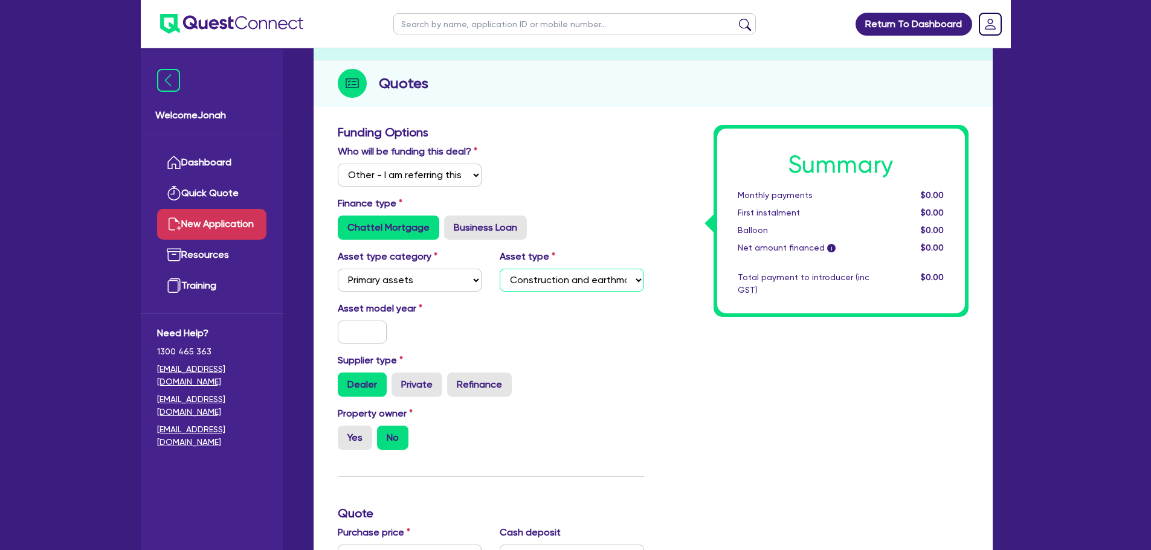
click at [499, 269] on select "Select Heavy trucks over 4.5 tonne Trailers Bus and coaches Yellow goods and ex…" at bounding box center [571, 280] width 144 height 23
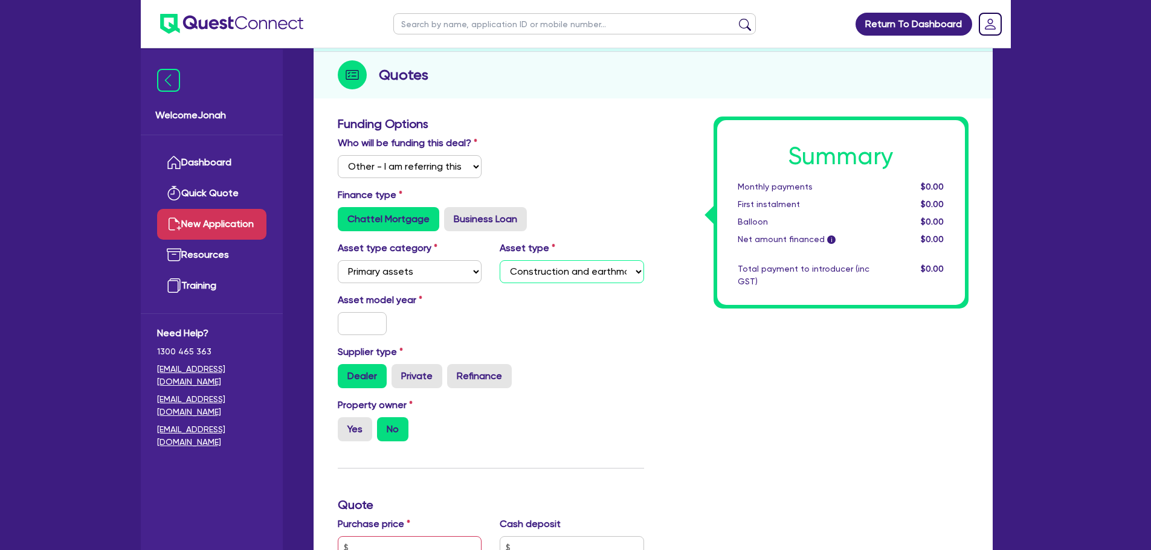
scroll to position [242, 0]
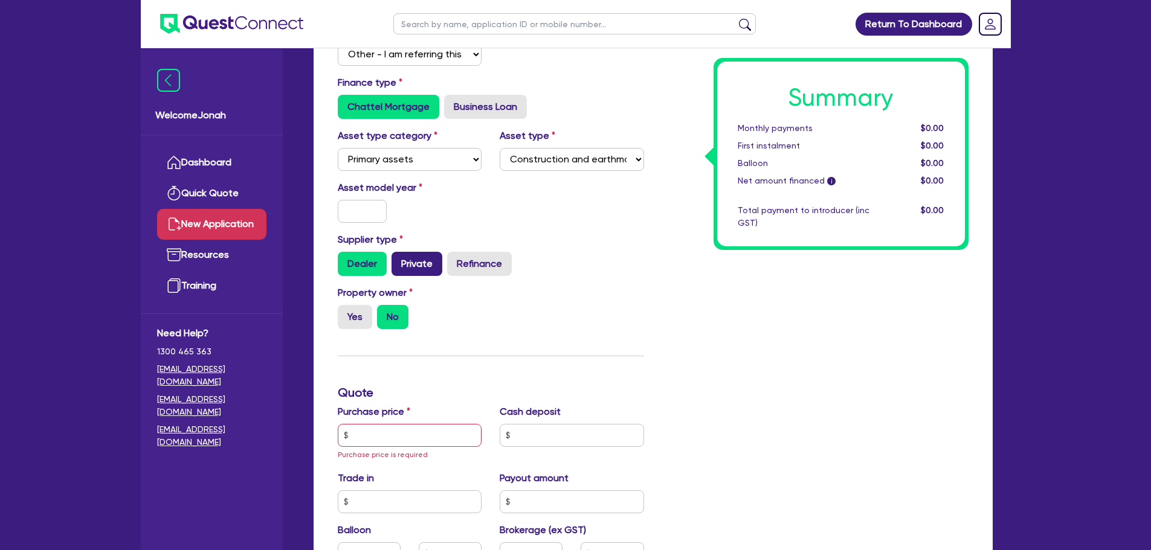
click at [406, 261] on label "Private" at bounding box center [416, 264] width 51 height 24
click at [399, 260] on input "Private" at bounding box center [395, 256] width 8 height 8
radio input "true"
click at [361, 322] on label "Yes" at bounding box center [355, 317] width 34 height 24
click at [345, 313] on input "Yes" at bounding box center [342, 309] width 8 height 8
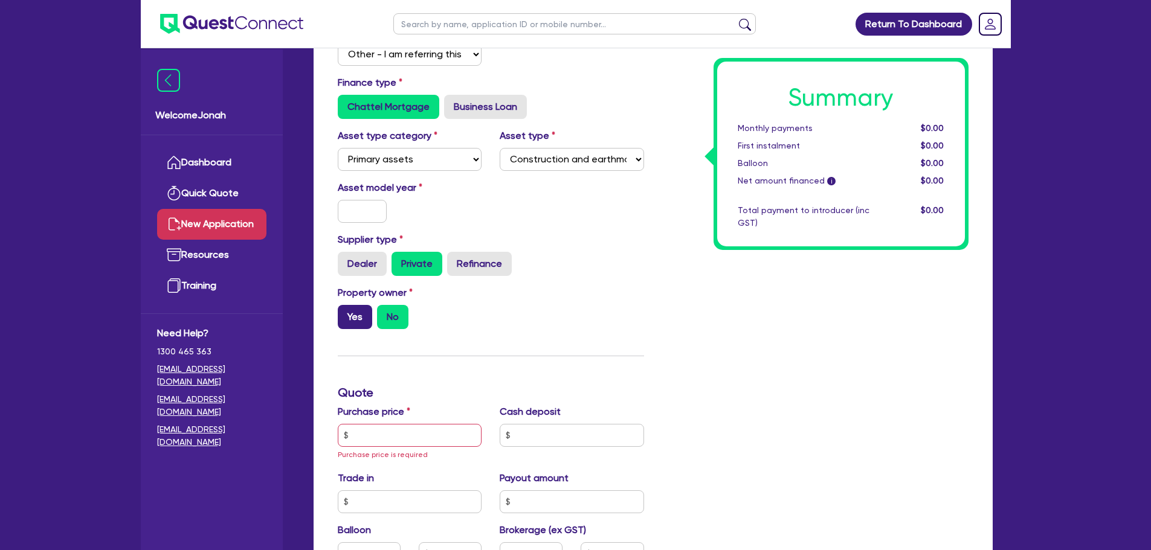
radio input "true"
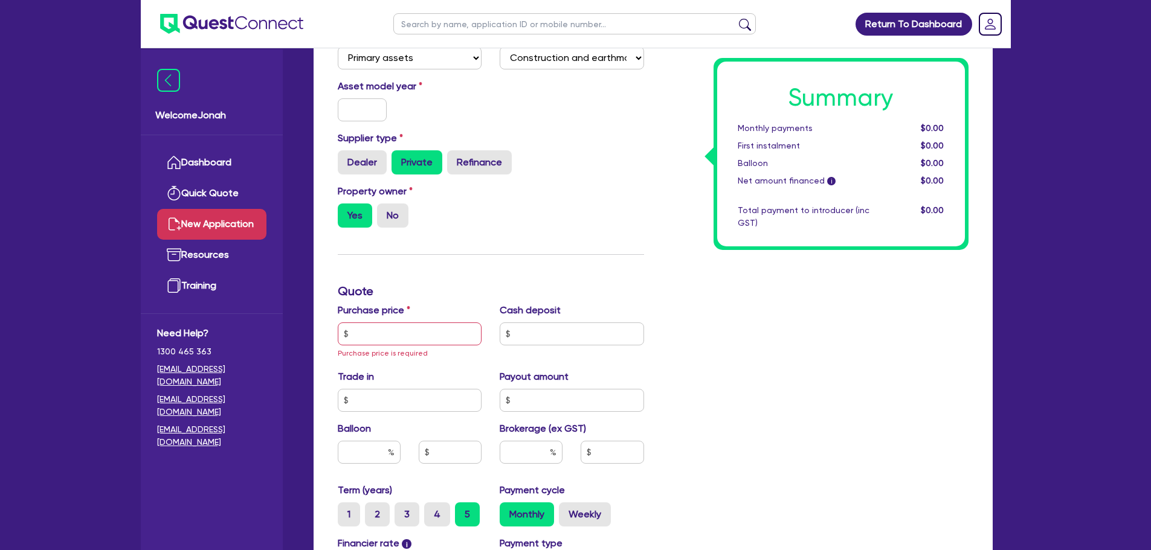
scroll to position [362, 0]
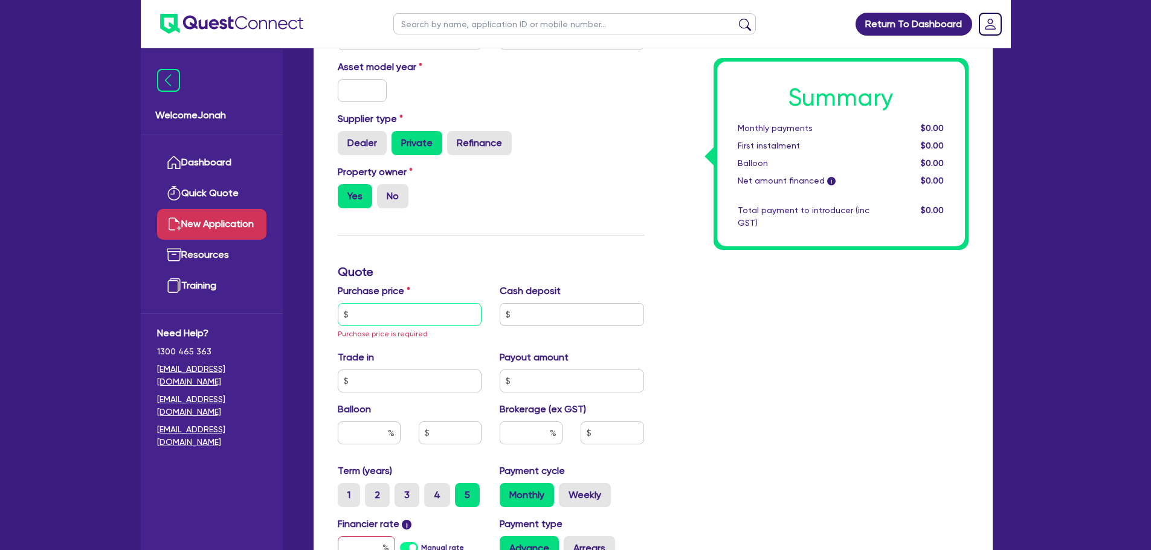
click at [414, 325] on input "text" at bounding box center [410, 314] width 144 height 23
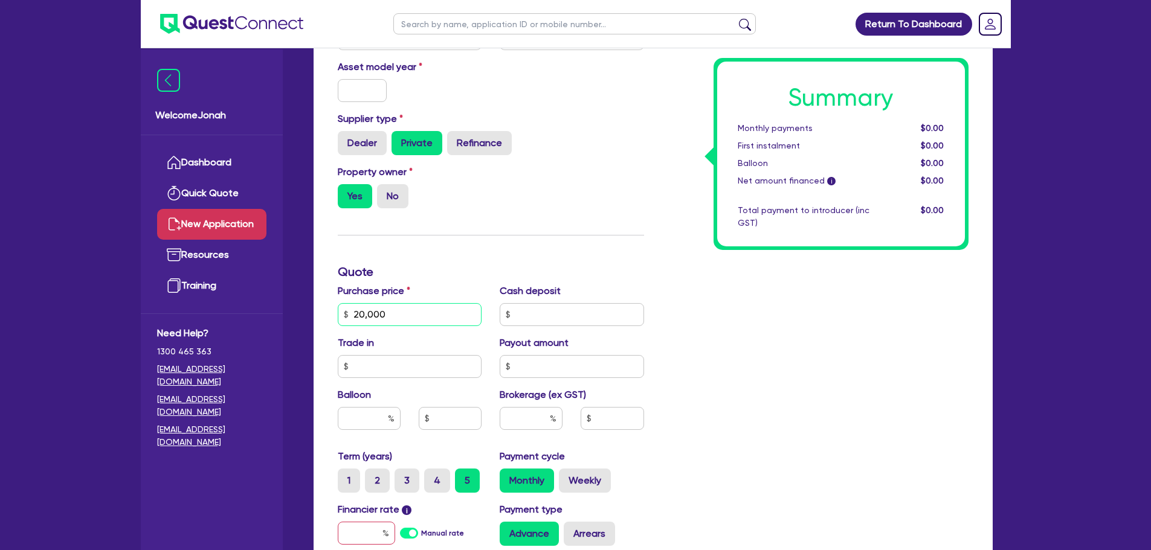
type input "20,000"
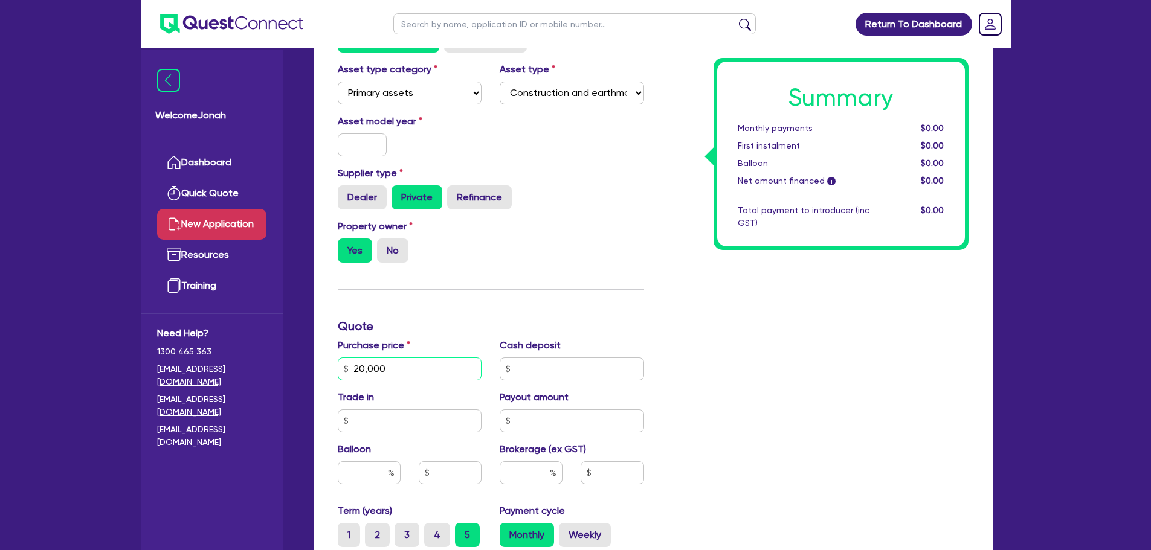
scroll to position [302, 0]
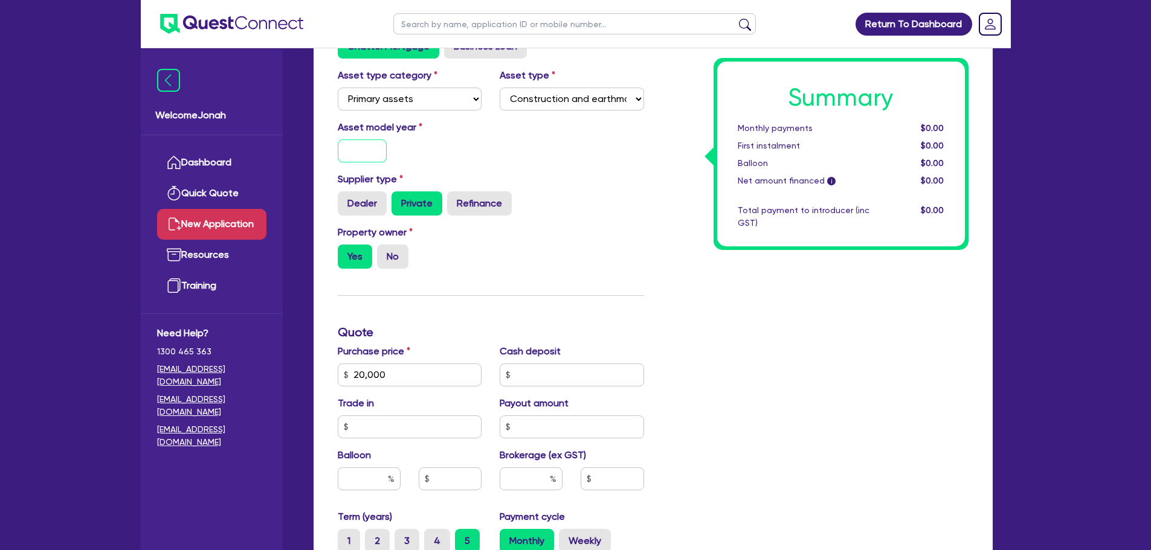
click at [367, 156] on input "text" at bounding box center [363, 151] width 50 height 23
type input "2015"
click at [614, 162] on div "Asset model year [DATE]" at bounding box center [491, 146] width 324 height 52
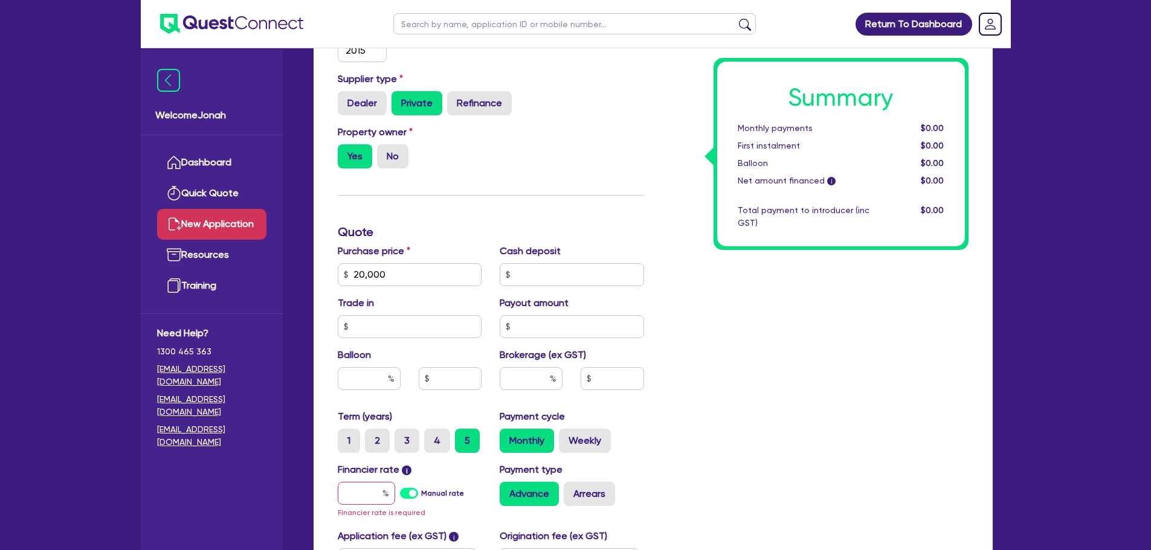
scroll to position [544, 0]
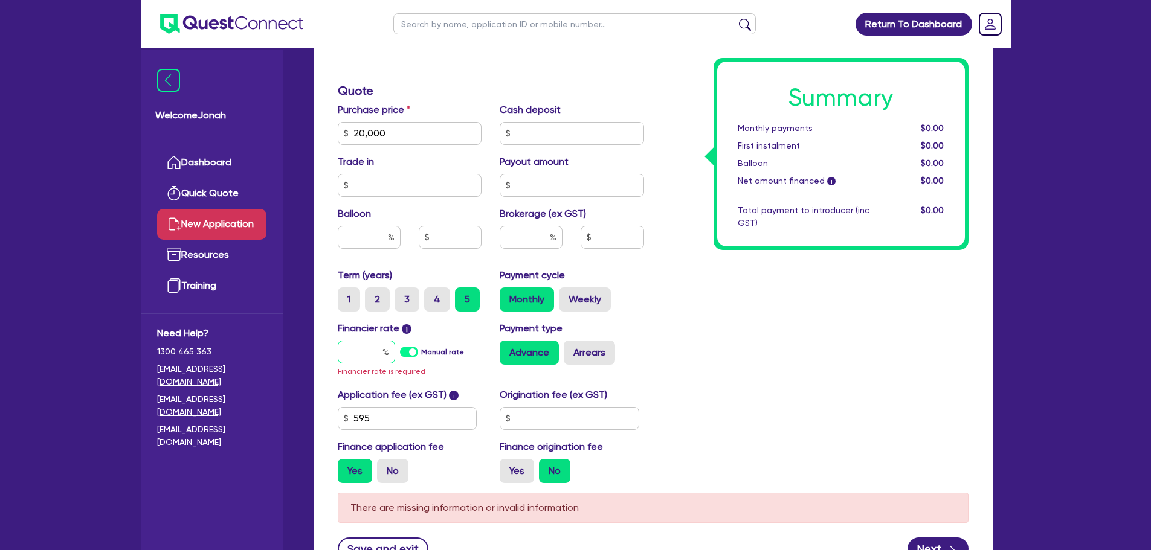
click at [373, 344] on input "text" at bounding box center [366, 352] width 57 height 23
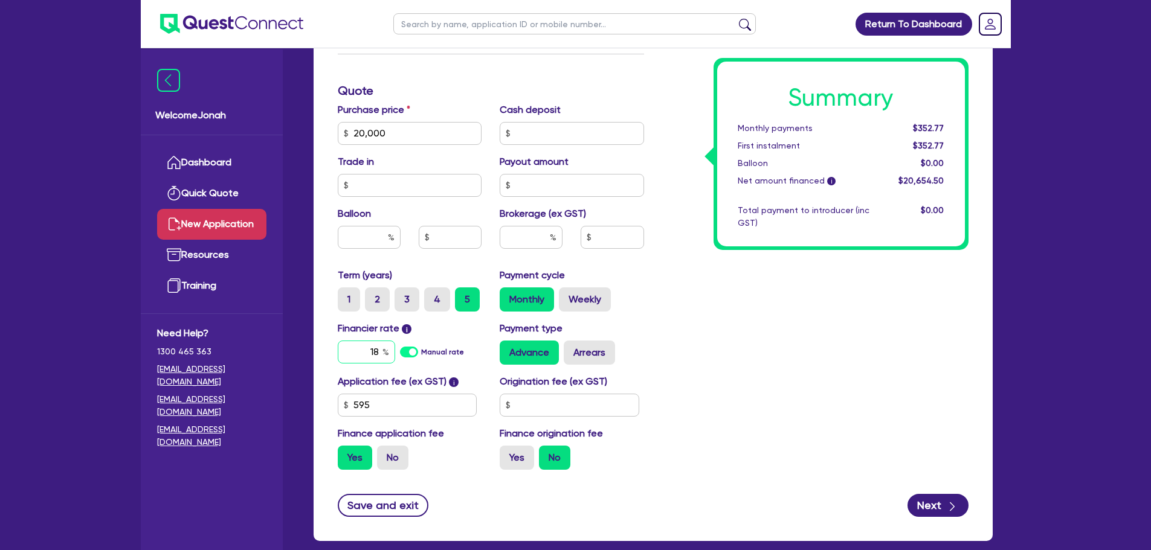
type input "18"
click at [817, 330] on div "Summary Monthly payments $352.77 First instalment $352.77 Balloon $0.00 Net amo…" at bounding box center [815, 90] width 324 height 777
click at [933, 505] on button "Next" at bounding box center [937, 505] width 61 height 23
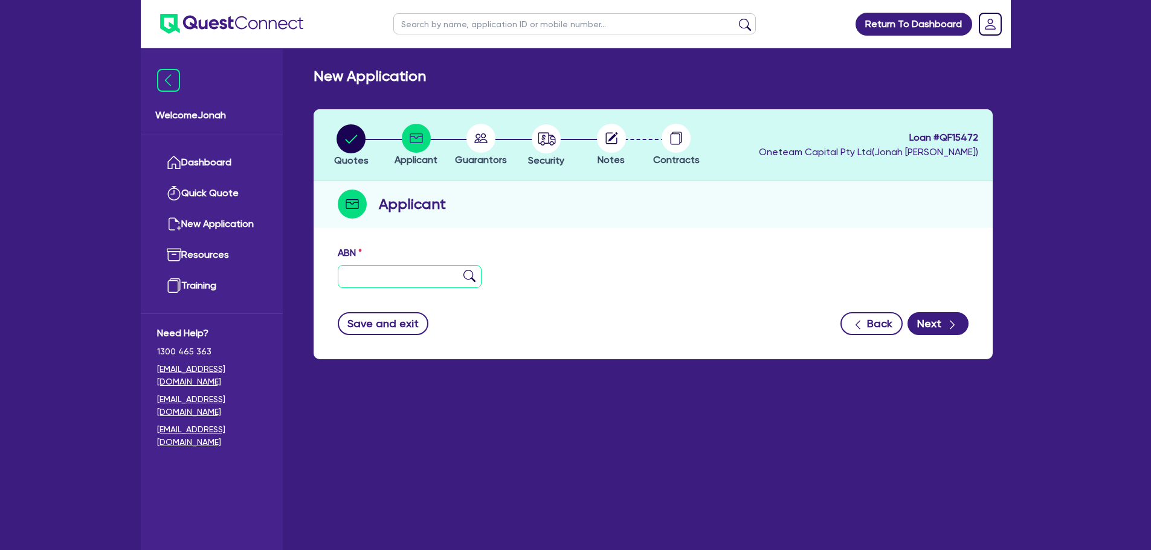
click at [428, 283] on input "text" at bounding box center [410, 276] width 144 height 23
paste input "85 194 214 846"
type input "85 194 214 846"
click at [467, 272] on img at bounding box center [469, 276] width 12 height 12
type input "[PERSON_NAME]"
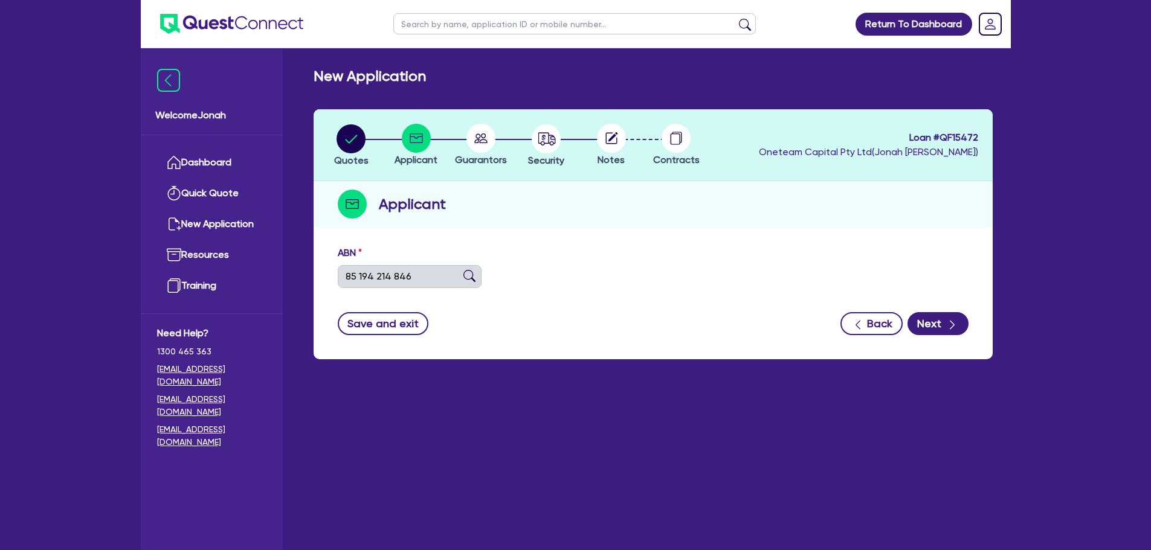
select select "SOLE_TRADER"
type input "[DATE]"
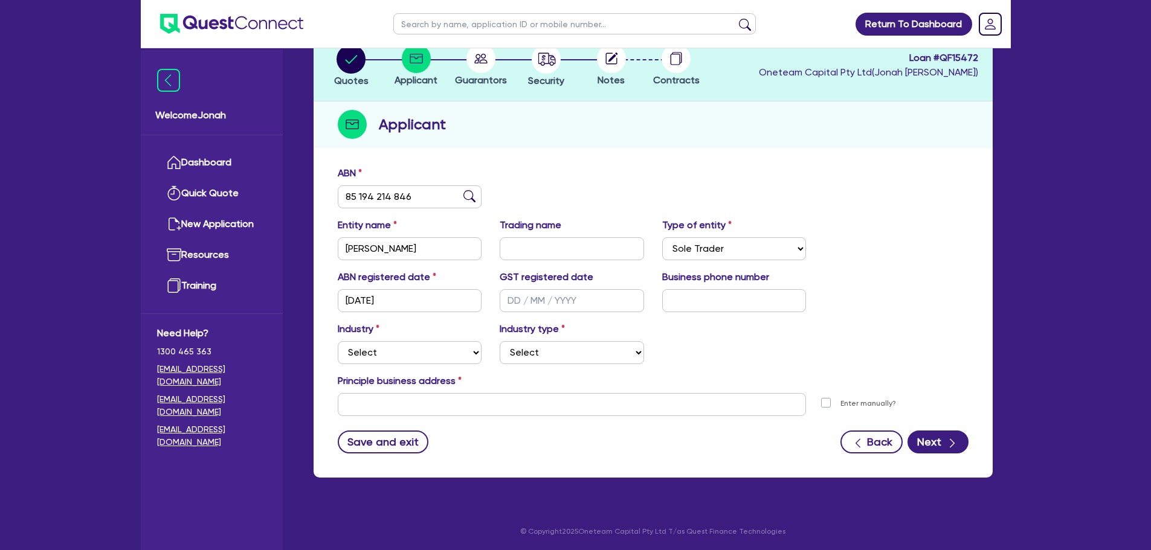
scroll to position [81, 0]
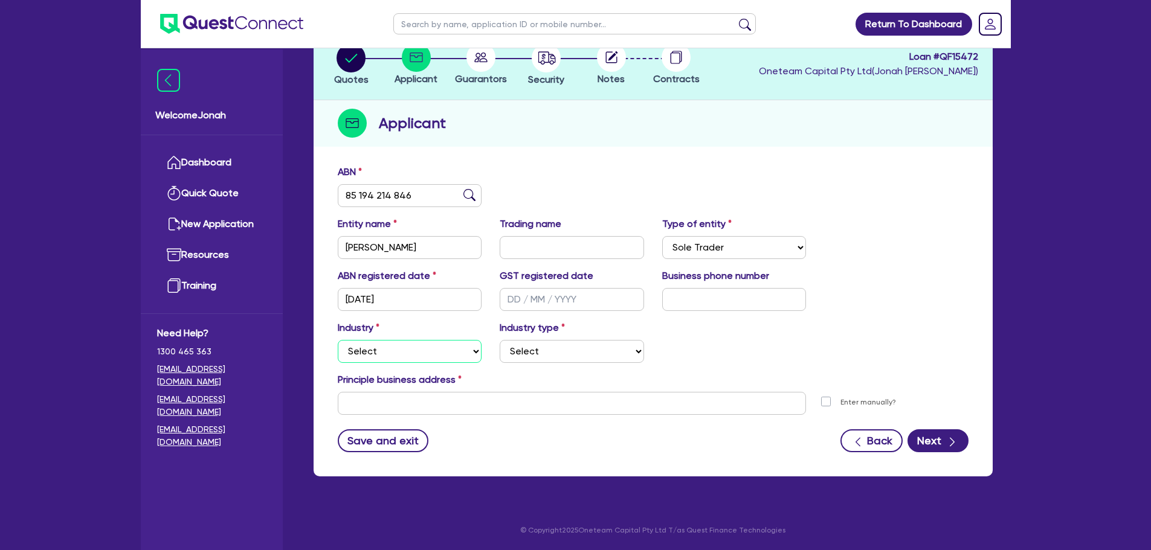
click at [429, 356] on select "Select Accomodation & Food Services Administrative & Support Services Agricultu…" at bounding box center [410, 351] width 144 height 23
select select "AGRICULTURE"
click at [338, 340] on select "Select Accomodation & Food Services Administrative & Support Services Agricultu…" at bounding box center [410, 351] width 144 height 23
click at [588, 359] on select "Select Growers - Turf, Flowers, Vegetables, Fruit, Nuts, Grain & Other Crops Gr…" at bounding box center [571, 351] width 144 height 23
select select "NURSERIES"
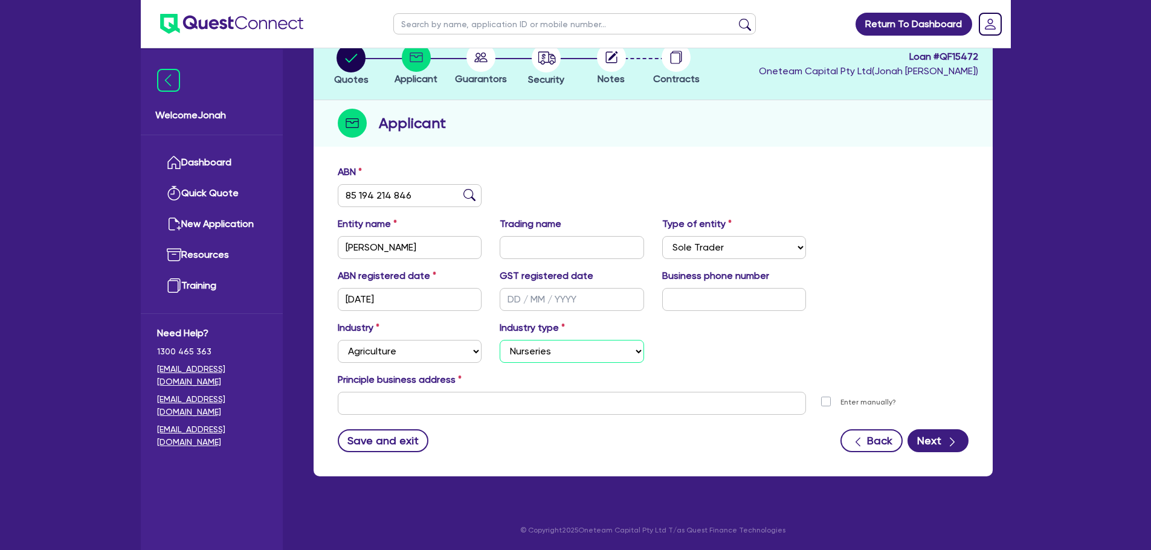
click at [499, 340] on select "Select Growers - Turf, Flowers, Vegetables, Fruit, Nuts, Grain & Other Crops Gr…" at bounding box center [571, 351] width 144 height 23
click at [725, 378] on div "Principle business address" at bounding box center [653, 382] width 649 height 19
click at [434, 407] on input "text" at bounding box center [572, 403] width 469 height 23
click at [387, 400] on input "text" at bounding box center [572, 403] width 469 height 23
paste input "[STREET_ADDRESS]"
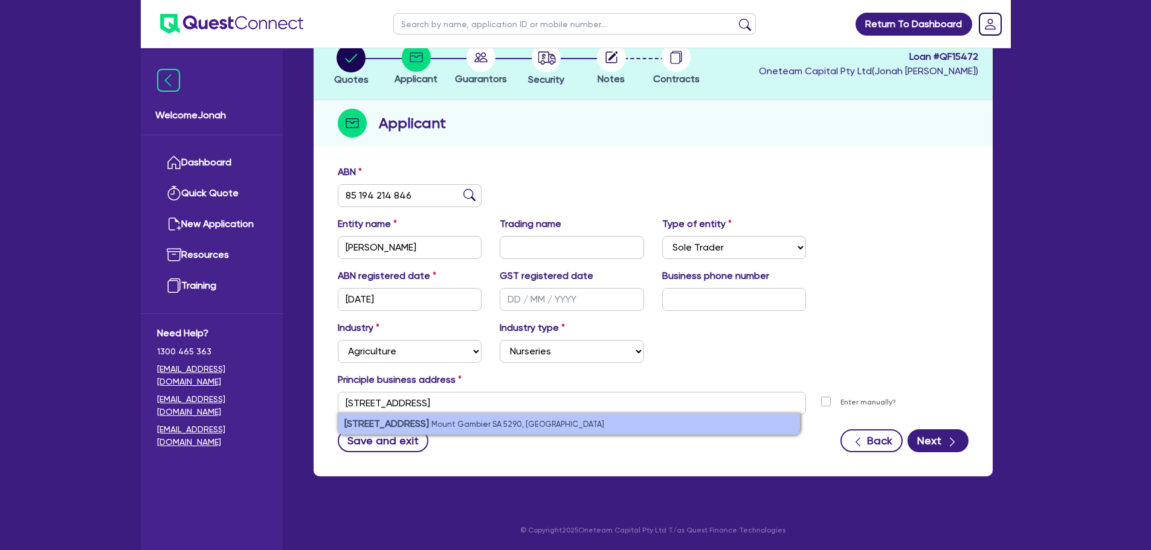
click at [595, 423] on li "[STREET_ADDRESS]" at bounding box center [568, 424] width 461 height 21
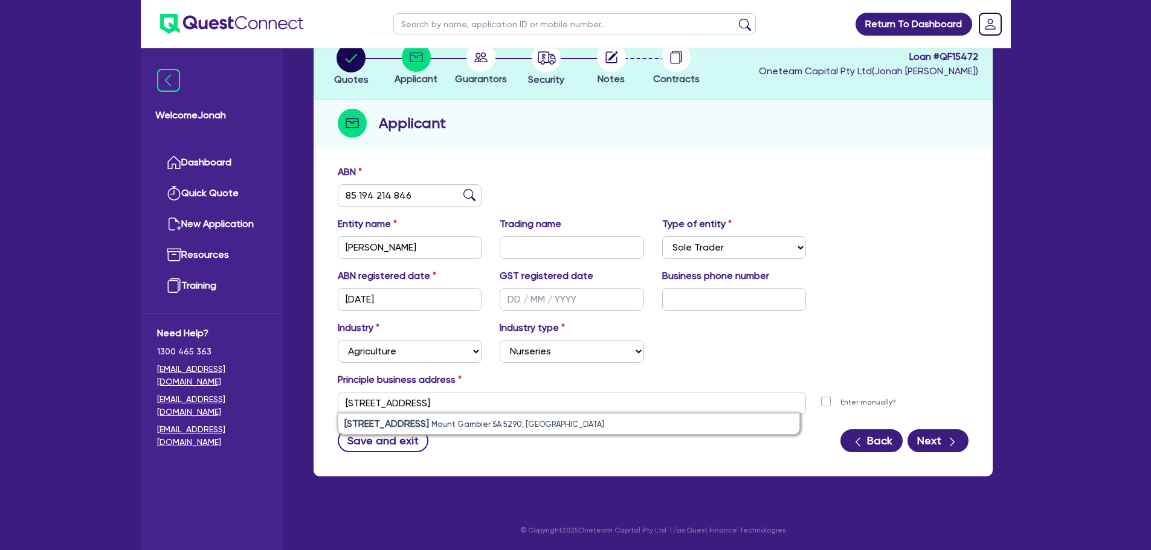
type input "[STREET_ADDRESS]"
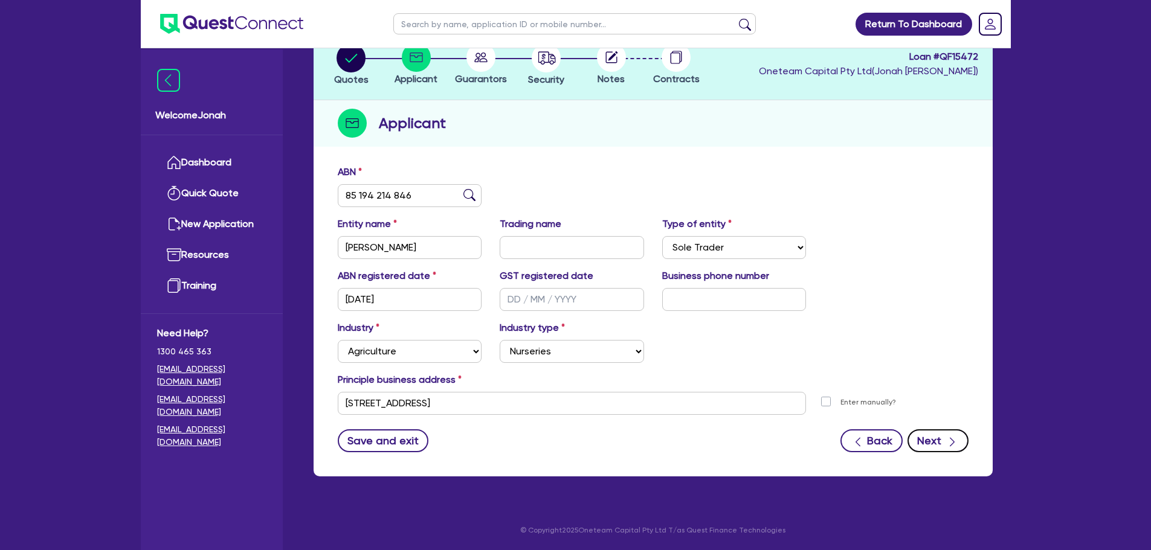
click at [942, 438] on button "Next" at bounding box center [937, 440] width 61 height 23
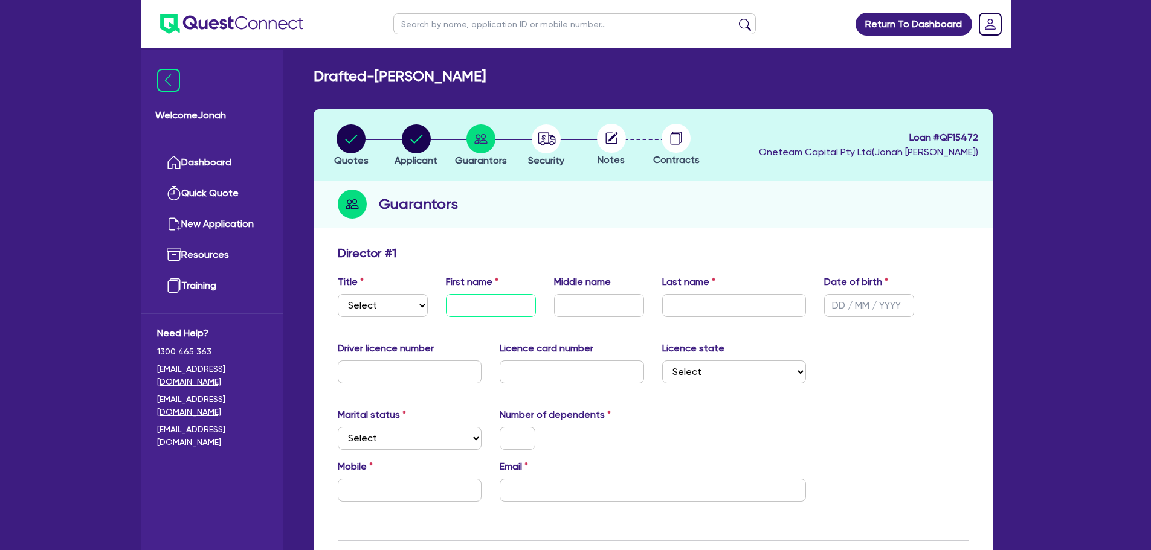
click at [503, 309] on input "text" at bounding box center [491, 305] width 90 height 23
type input "[PERSON_NAME]"
type input "[DATE]"
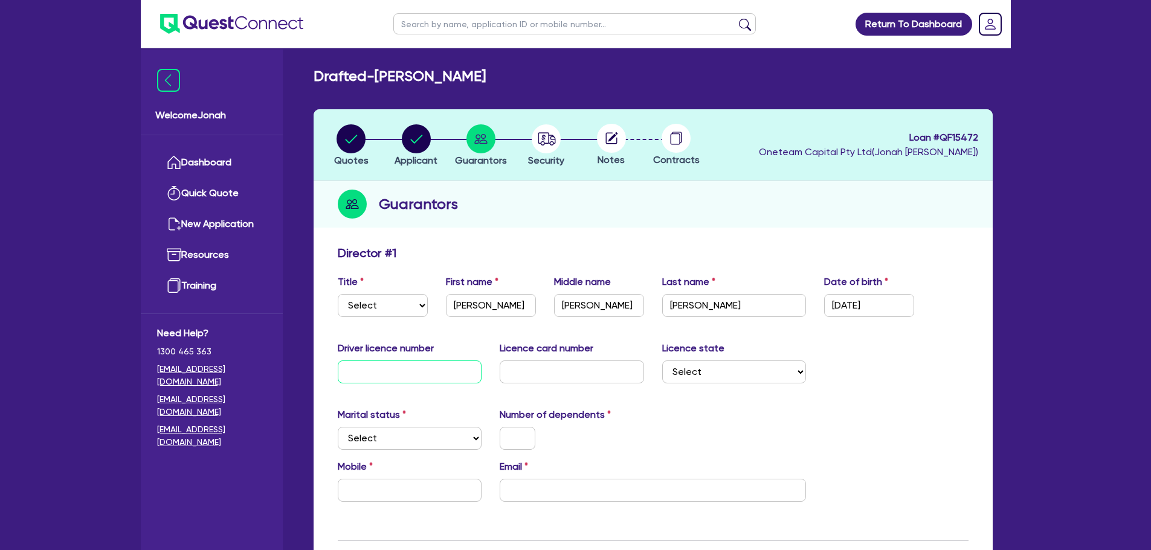
click at [450, 370] on input "text" at bounding box center [410, 372] width 144 height 23
paste input "BR5560"
type input "BR5560"
click at [257, 499] on div "Welcome Jonah Dashboard Quick Quote New Application Ref Company Ref Salesperson…" at bounding box center [212, 300] width 142 height 501
click at [542, 375] on input "text" at bounding box center [571, 372] width 144 height 23
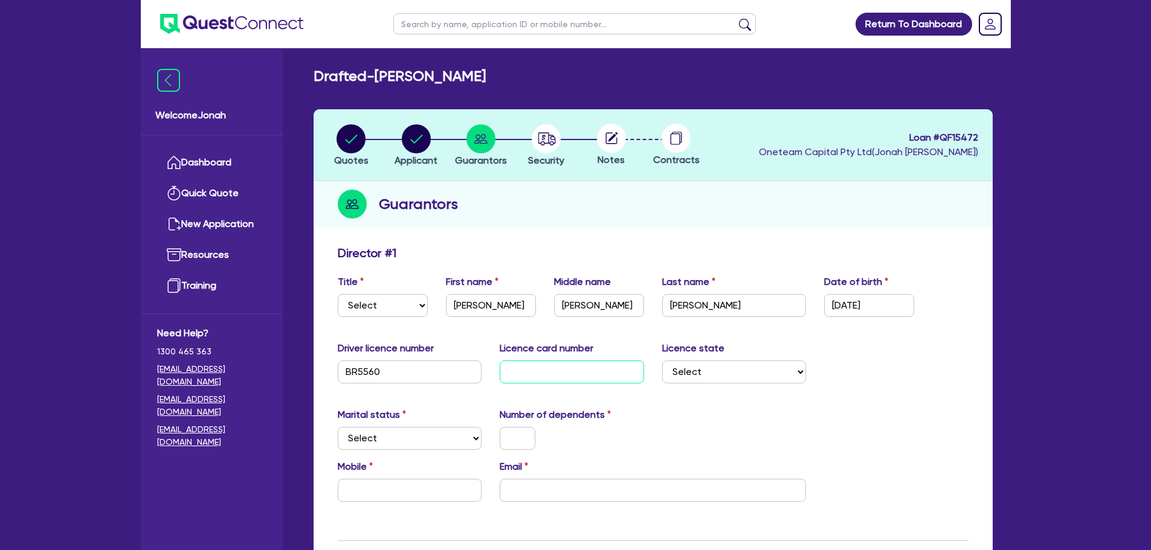
paste input "D04010946"
type input "D04010946"
click at [716, 371] on select "Select [GEOGRAPHIC_DATA] [GEOGRAPHIC_DATA] [GEOGRAPHIC_DATA] [GEOGRAPHIC_DATA] …" at bounding box center [734, 372] width 144 height 23
select select "SA"
click at [662, 361] on select "Select [GEOGRAPHIC_DATA] [GEOGRAPHIC_DATA] [GEOGRAPHIC_DATA] [GEOGRAPHIC_DATA] …" at bounding box center [734, 372] width 144 height 23
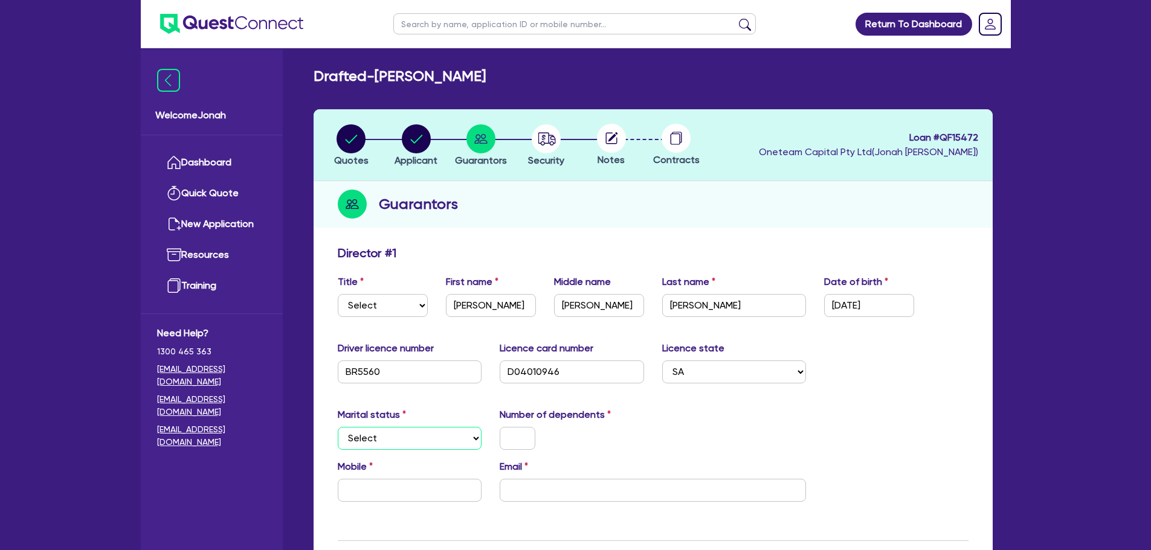
click at [432, 432] on select "Select Single Married De Facto / Partner" at bounding box center [410, 438] width 144 height 23
select select "MARRIED"
click at [338, 427] on select "Select Single Married De Facto / Partner" at bounding box center [410, 438] width 144 height 23
click at [411, 307] on select "Select Mr Mrs Ms Miss Dr" at bounding box center [383, 305] width 90 height 23
select select "MRS"
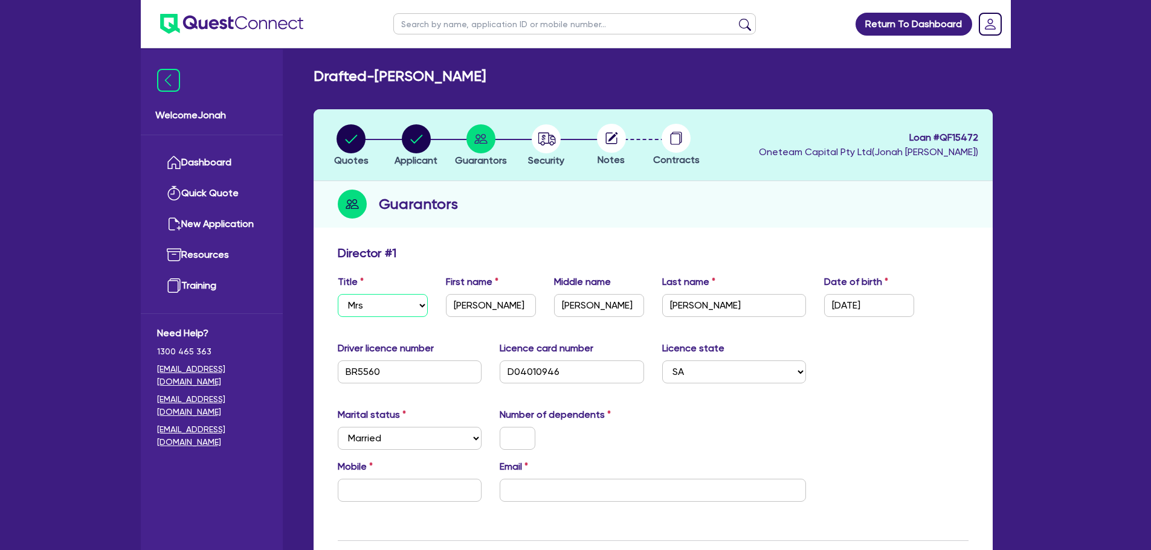
click at [338, 294] on select "Select Mr Mrs Ms Miss Dr" at bounding box center [383, 305] width 90 height 23
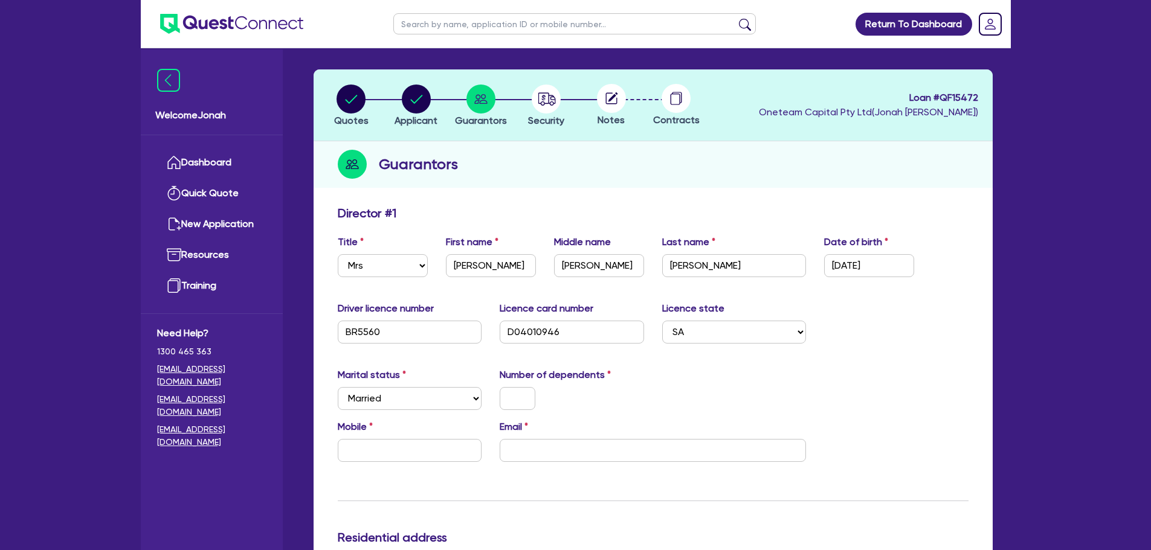
scroll to position [60, 0]
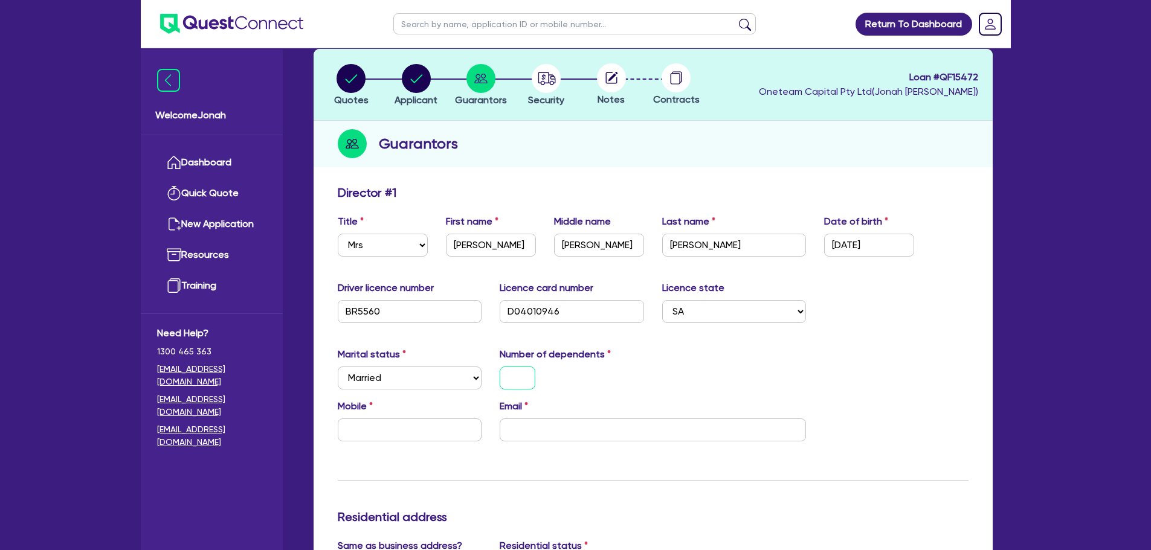
click at [518, 370] on input "text" at bounding box center [517, 378] width 36 height 23
type input "1"
click at [641, 388] on div "1" at bounding box center [571, 378] width 162 height 23
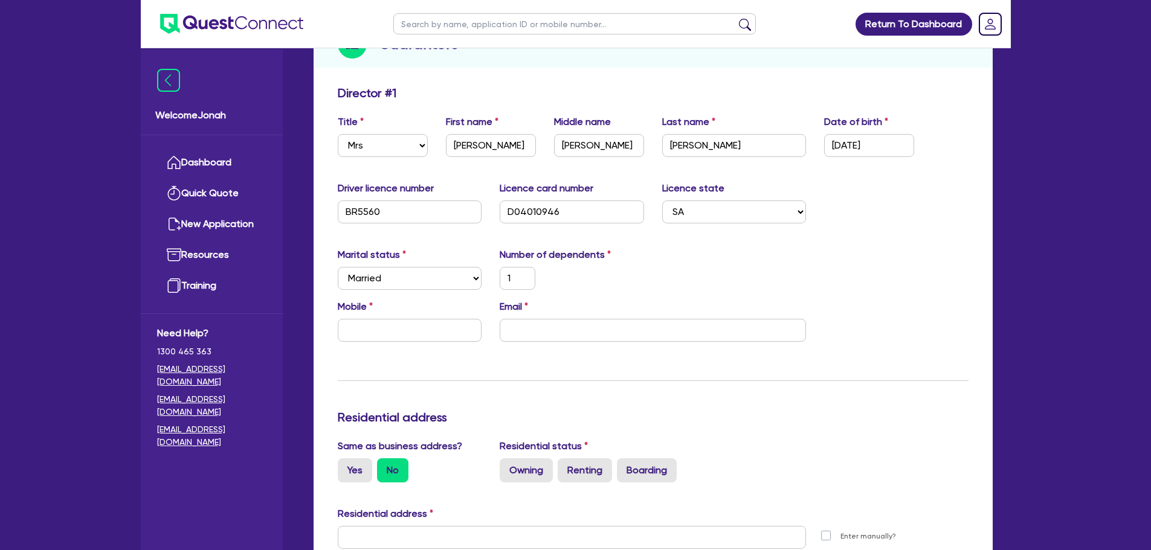
scroll to position [302, 0]
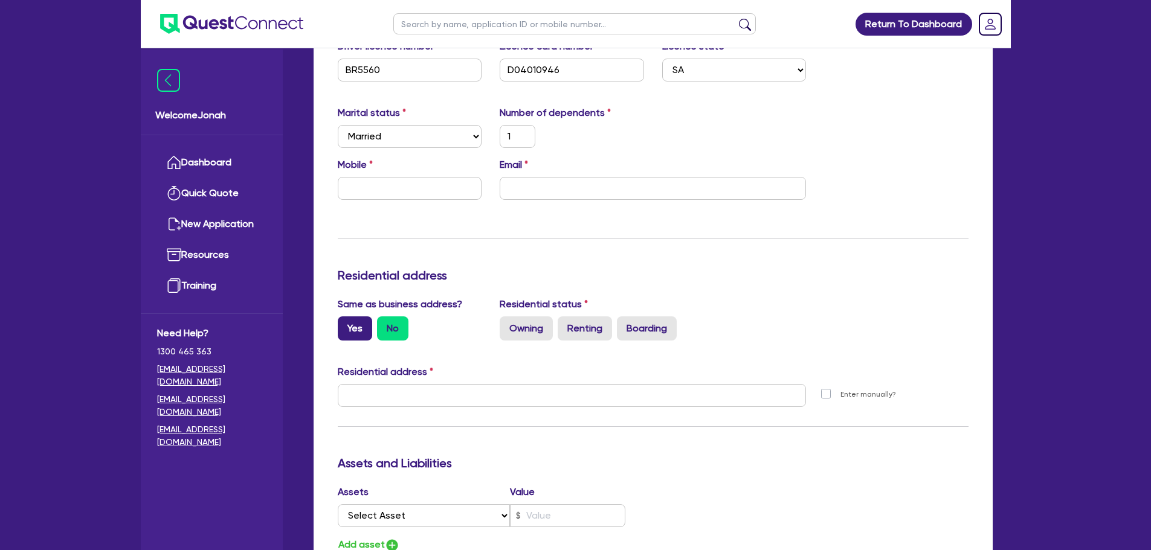
click at [360, 326] on label "Yes" at bounding box center [355, 328] width 34 height 24
click at [345, 324] on input "Yes" at bounding box center [342, 320] width 8 height 8
radio input "true"
type input "1"
type input "[STREET_ADDRESS]"
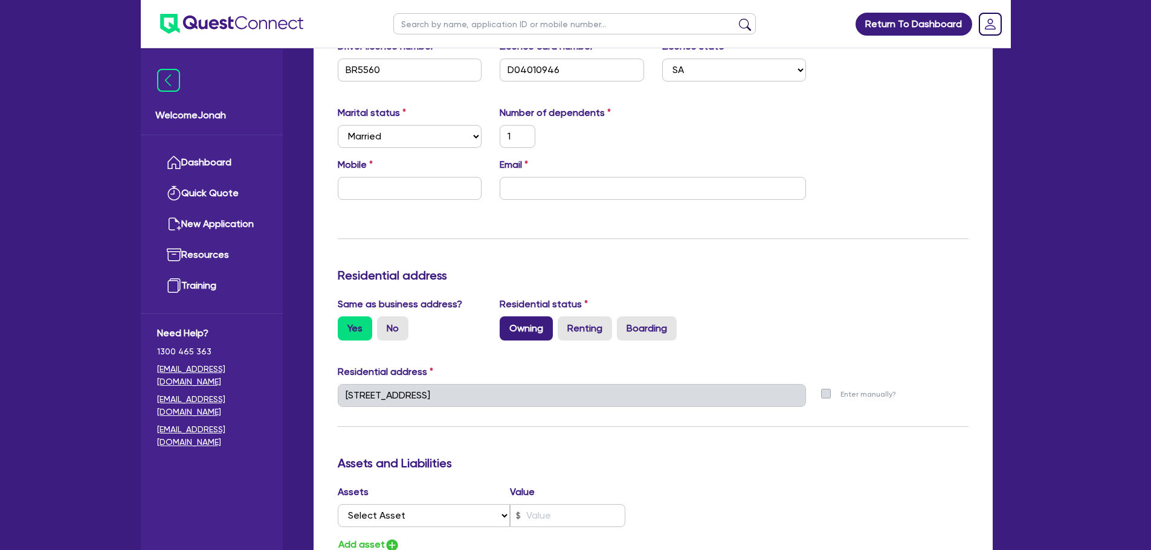
click at [529, 327] on label "Owning" at bounding box center [525, 328] width 53 height 24
click at [507, 324] on input "Owning" at bounding box center [503, 320] width 8 height 8
radio input "true"
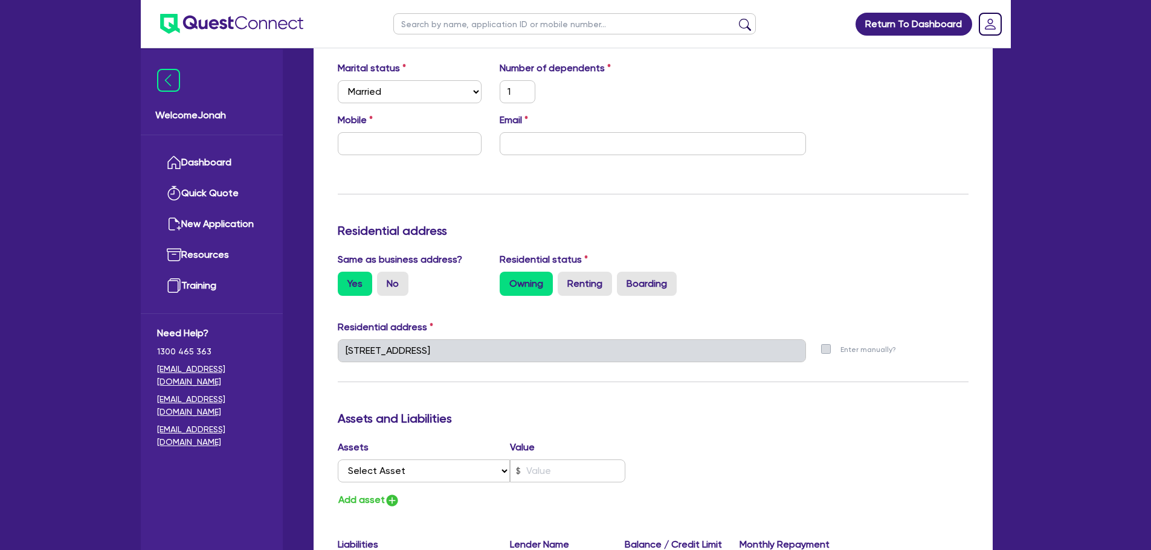
scroll to position [483, 0]
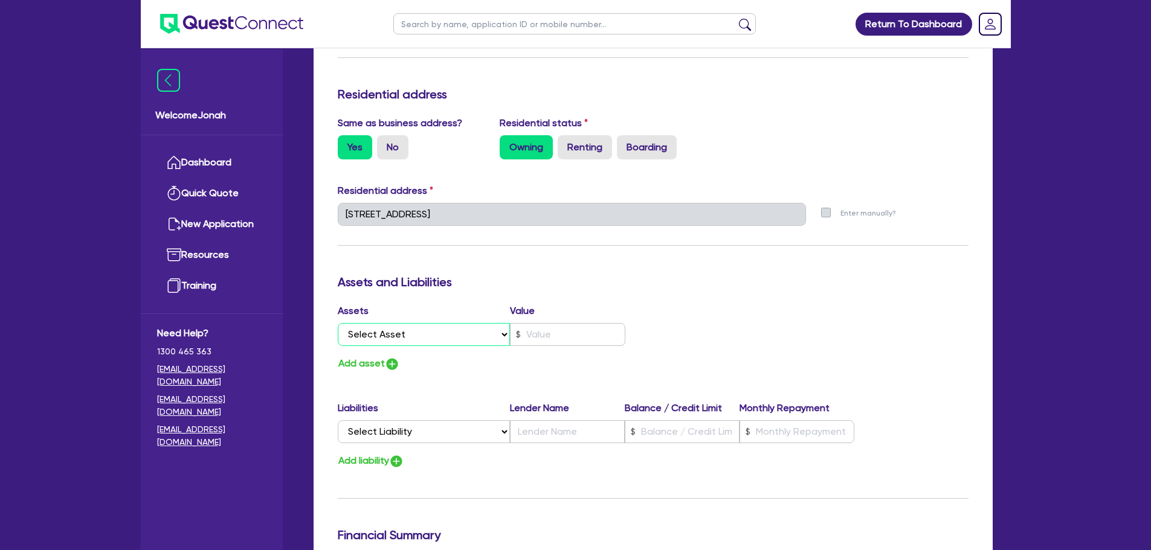
click at [489, 344] on select "Select Asset Cash Property Investment property Vehicle Truck Trailer Equipment …" at bounding box center [424, 334] width 173 height 23
drag, startPoint x: 484, startPoint y: 345, endPoint x: 516, endPoint y: 341, distance: 31.8
click at [484, 345] on select "Select Asset Cash Property Investment property Vehicle Truck Trailer Equipment …" at bounding box center [424, 334] width 173 height 23
click at [797, 326] on div "Assets Value Select Asset Cash Property Investment property Vehicle Truck Trail…" at bounding box center [653, 338] width 649 height 68
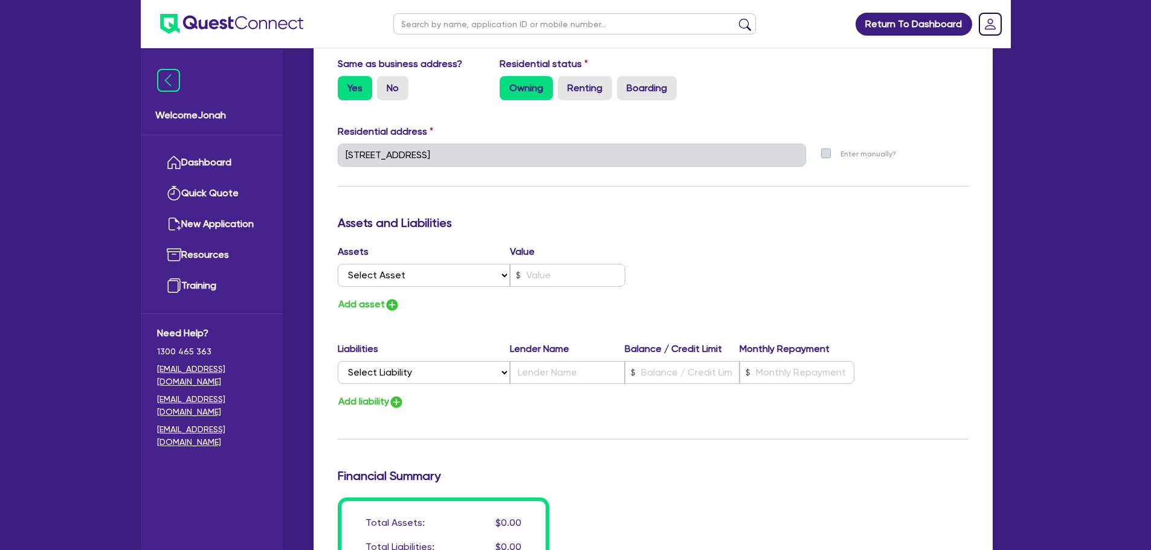
scroll to position [544, 0]
click at [475, 281] on select "Select Asset Cash Property Investment property Vehicle Truck Trailer Equipment …" at bounding box center [424, 274] width 173 height 23
click at [470, 284] on select "Select Asset Cash Property Investment property Vehicle Truck Trailer Equipment …" at bounding box center [424, 274] width 173 height 23
click at [739, 270] on div "Assets Value Select Asset Cash Property Investment property Vehicle Truck Trail…" at bounding box center [653, 277] width 649 height 68
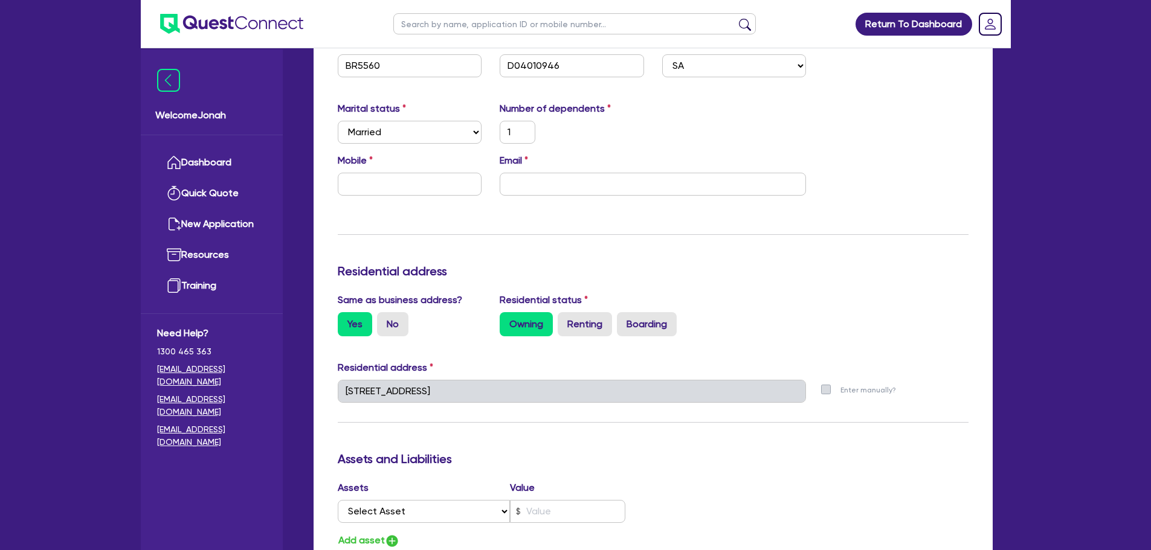
scroll to position [65, 0]
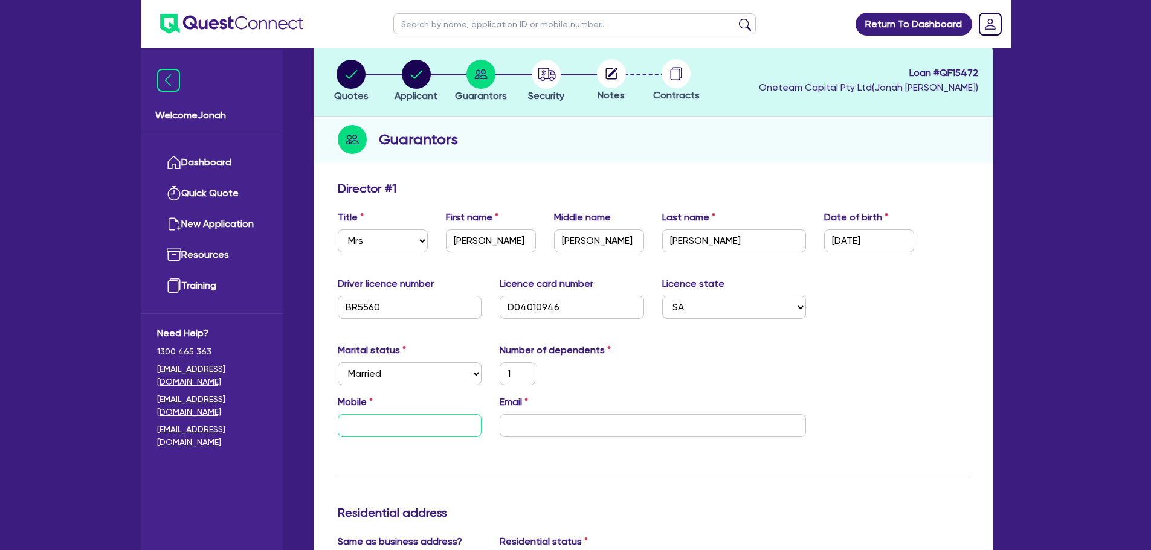
click at [396, 417] on input "text" at bounding box center [410, 425] width 144 height 23
paste input "0488 426 001"
type input "1"
type input "0488 426 001"
drag, startPoint x: 511, startPoint y: 419, endPoint x: 523, endPoint y: 422, distance: 12.6
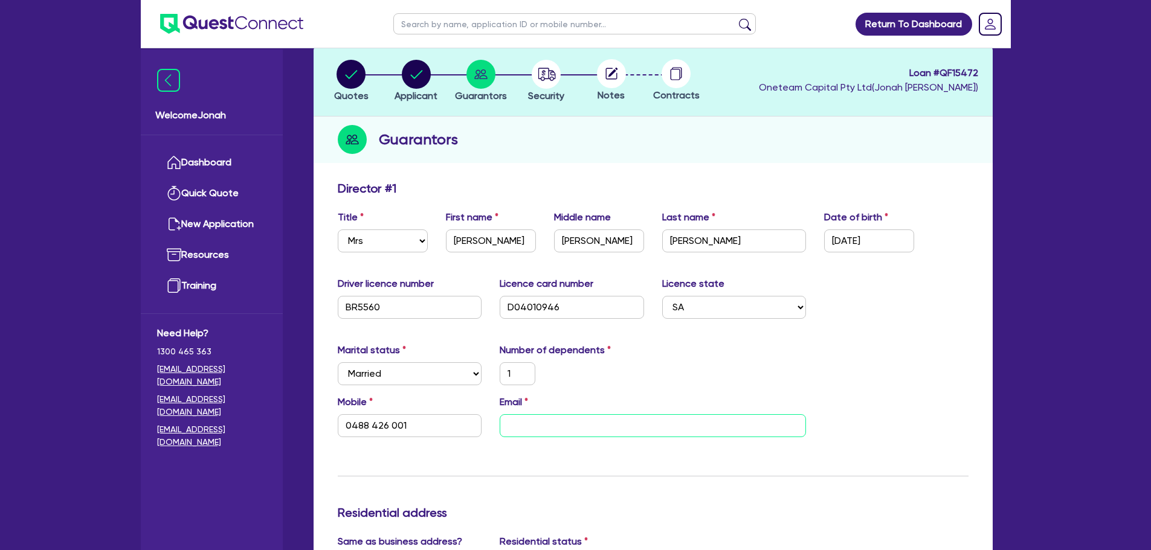
click at [514, 426] on input "email" at bounding box center [652, 425] width 306 height 23
paste input "[EMAIL_ADDRESS][DOMAIN_NAME]"
type input "1"
type input "0488 426 001"
type input "[EMAIL_ADDRESS][DOMAIN_NAME]"
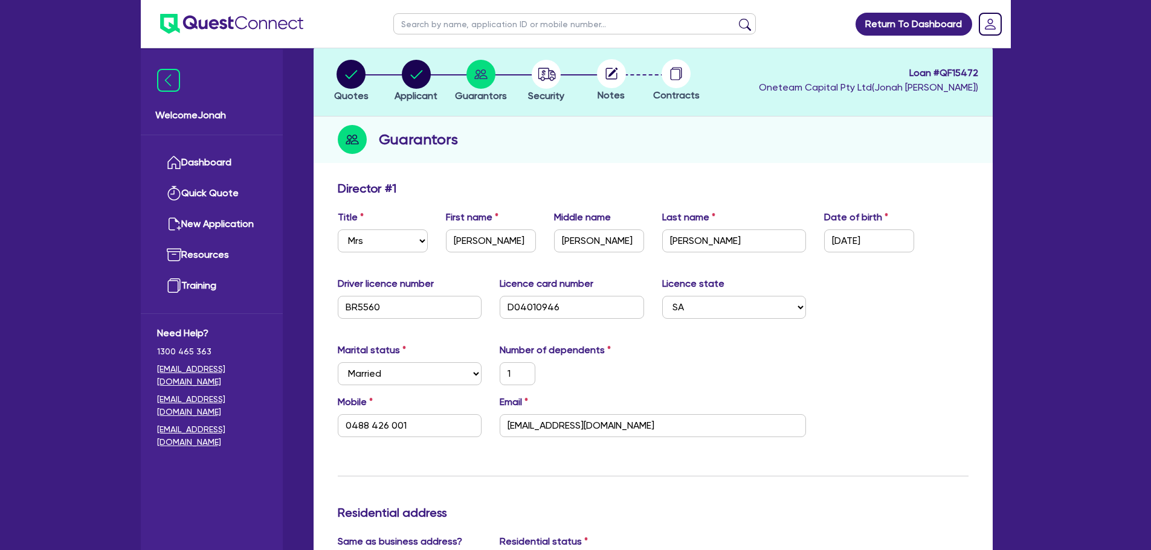
click at [652, 382] on div "1" at bounding box center [571, 373] width 162 height 23
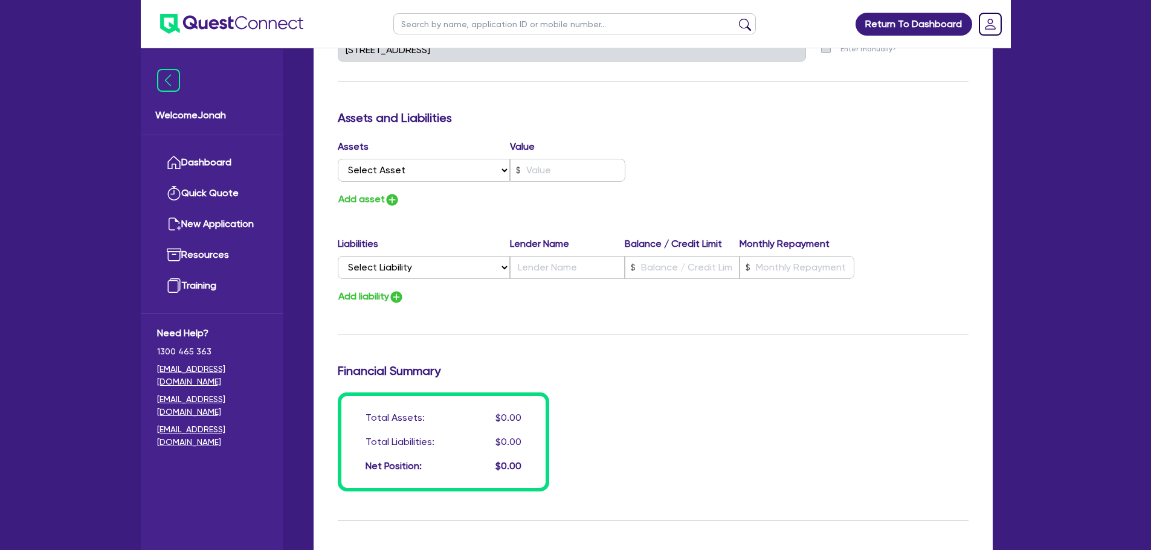
scroll to position [669, 0]
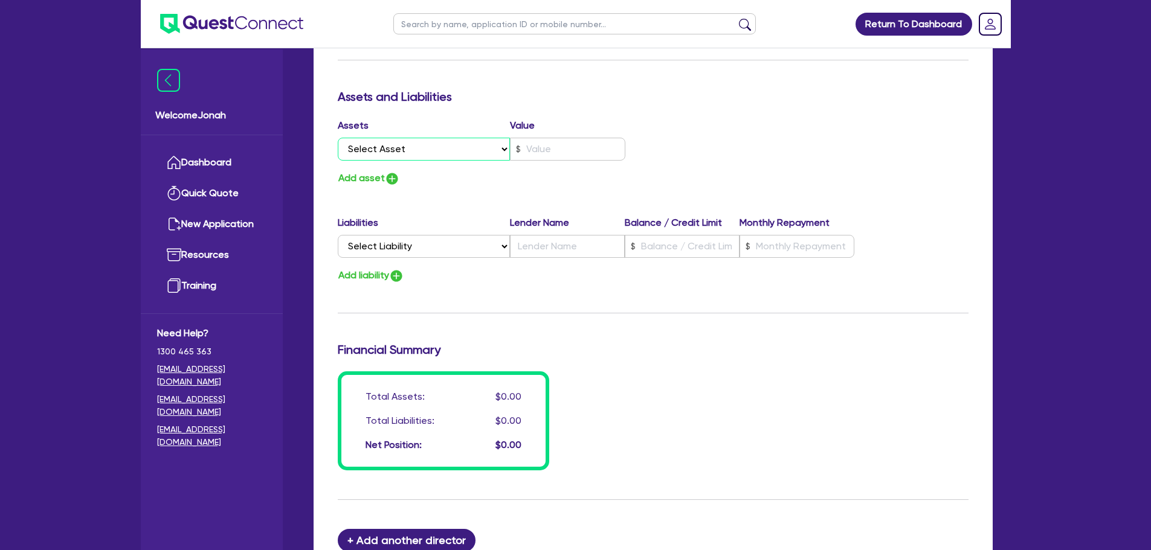
click at [438, 149] on select "Select Asset Cash Property Investment property Vehicle Truck Trailer Equipment …" at bounding box center [424, 149] width 173 height 23
select select "PROPERTY"
click at [338, 138] on select "Select Asset Cash Property Investment property Vehicle Truck Trailer Equipment …" at bounding box center [424, 149] width 173 height 23
type input "1"
type input "0488 426 001"
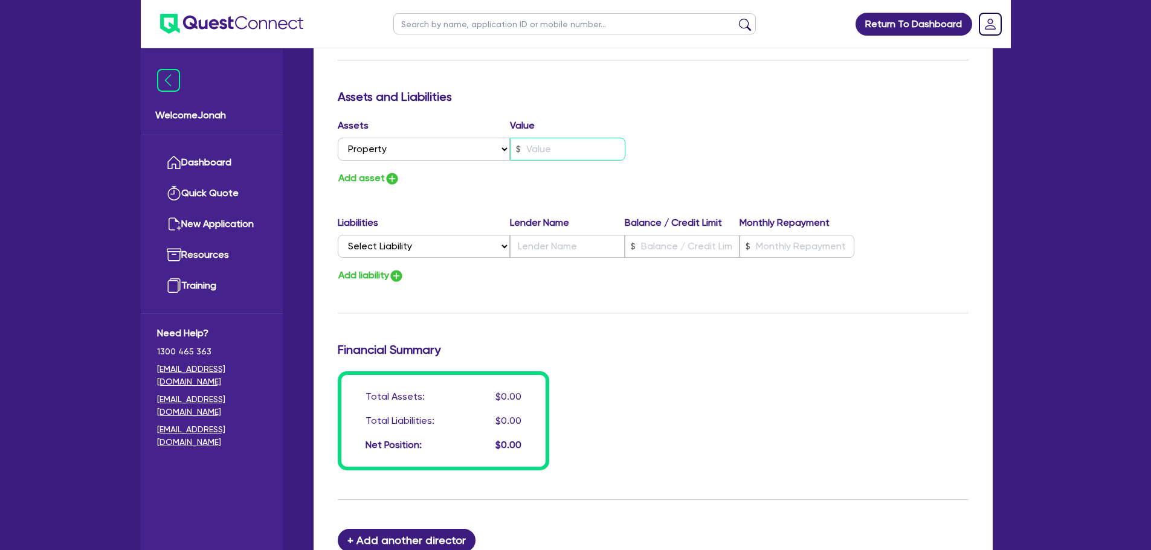
click at [548, 150] on input "text" at bounding box center [567, 149] width 115 height 23
type input "1"
type input "0488 426 001"
type input "2"
type input "1"
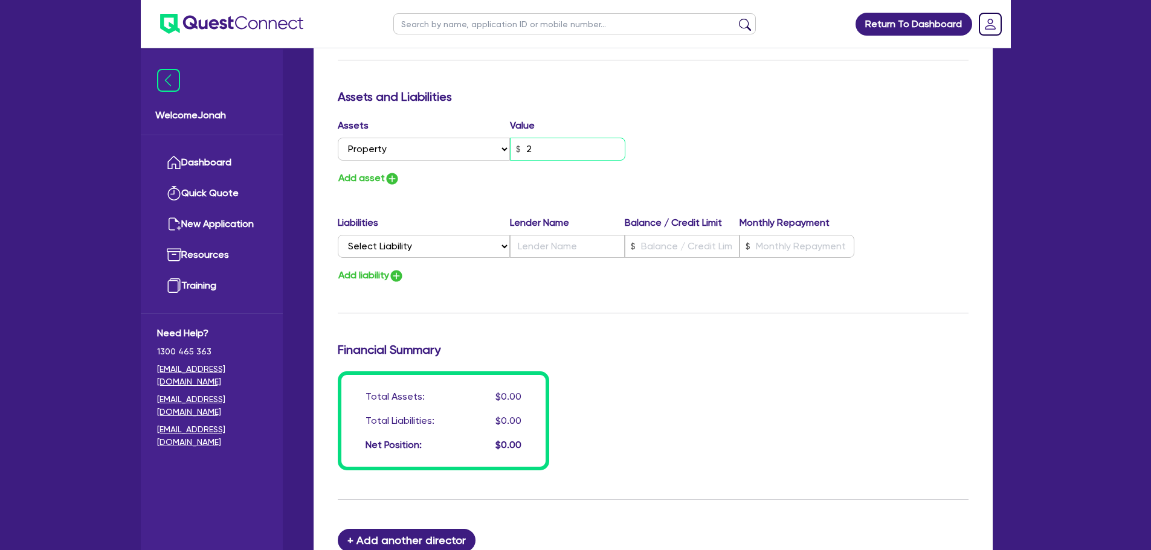
type input "0488 426 001"
type input "29"
type input "1"
type input "0488 426 001"
type input "290"
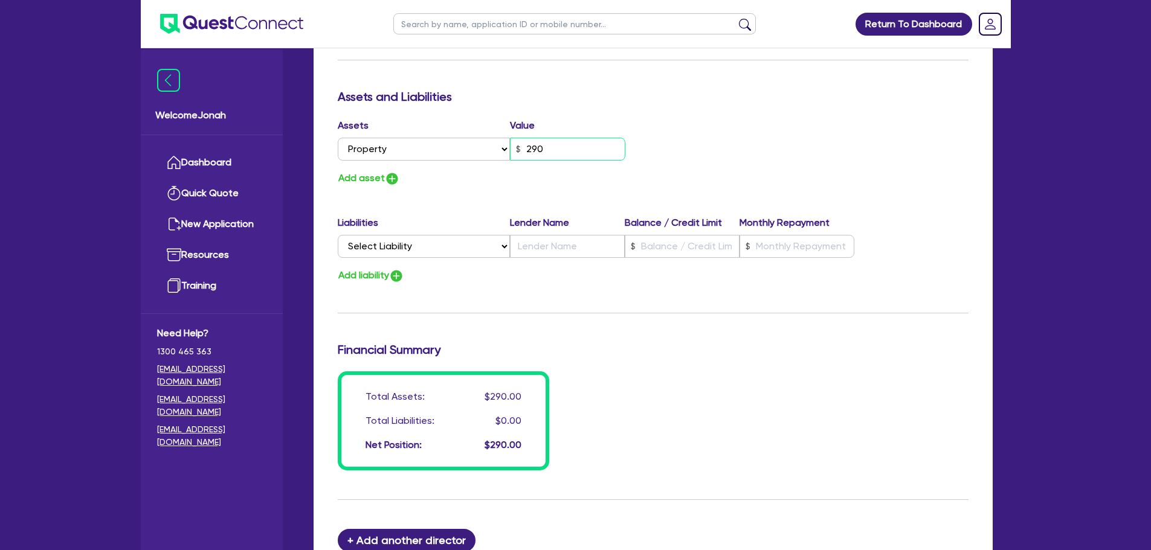
type input "1"
type input "0488 426 001"
type input "2,900"
type input "1"
type input "0488 426 001"
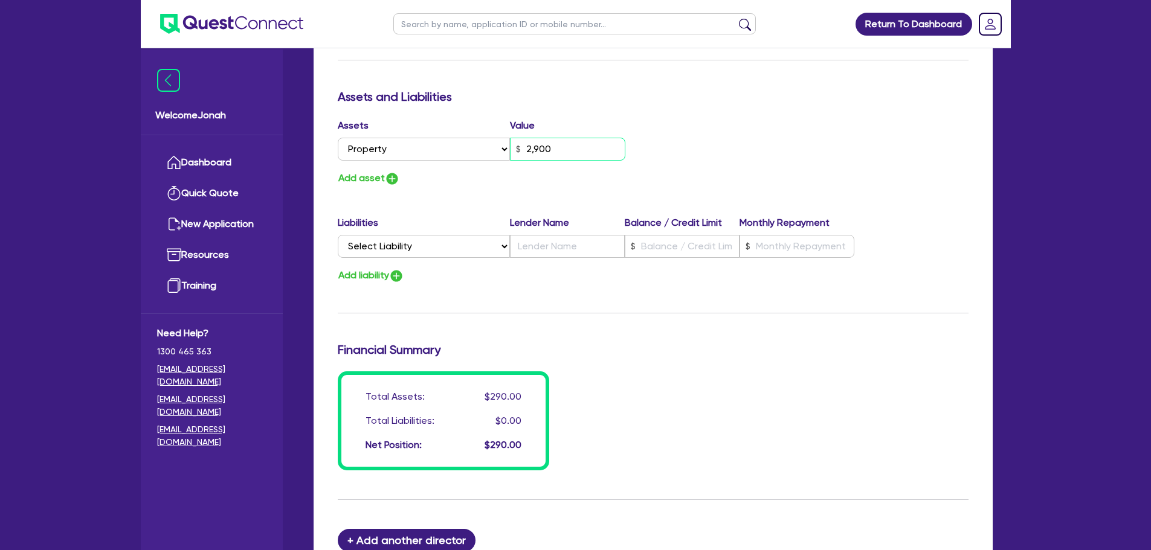
type input "29,000"
type input "1"
type input "0488 426 001"
type input "290,000"
click at [379, 176] on button "Add asset" at bounding box center [369, 178] width 62 height 16
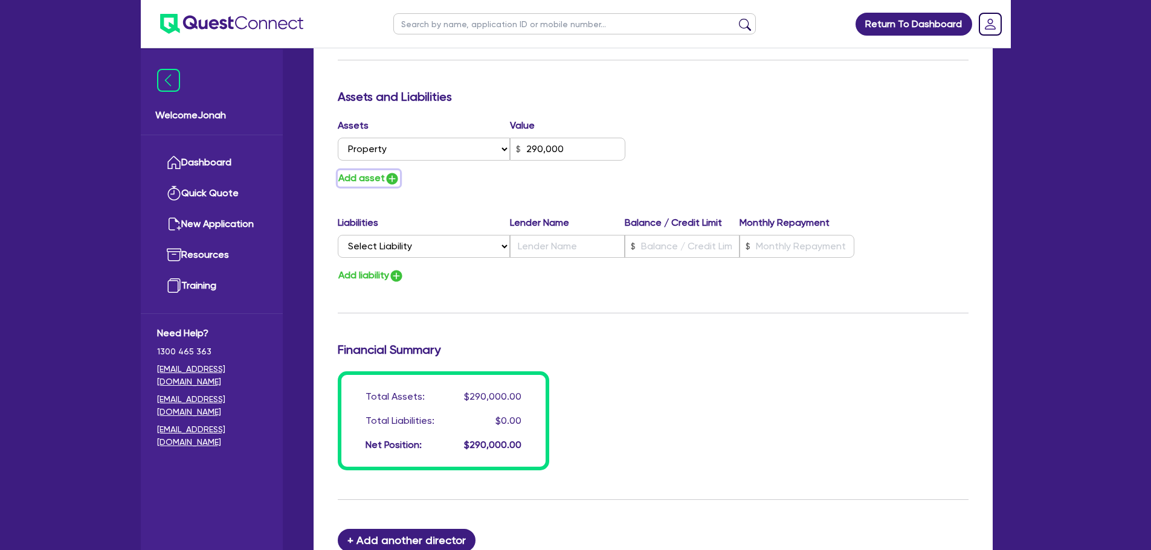
type input "1"
type input "0488 426 001"
type input "290,000"
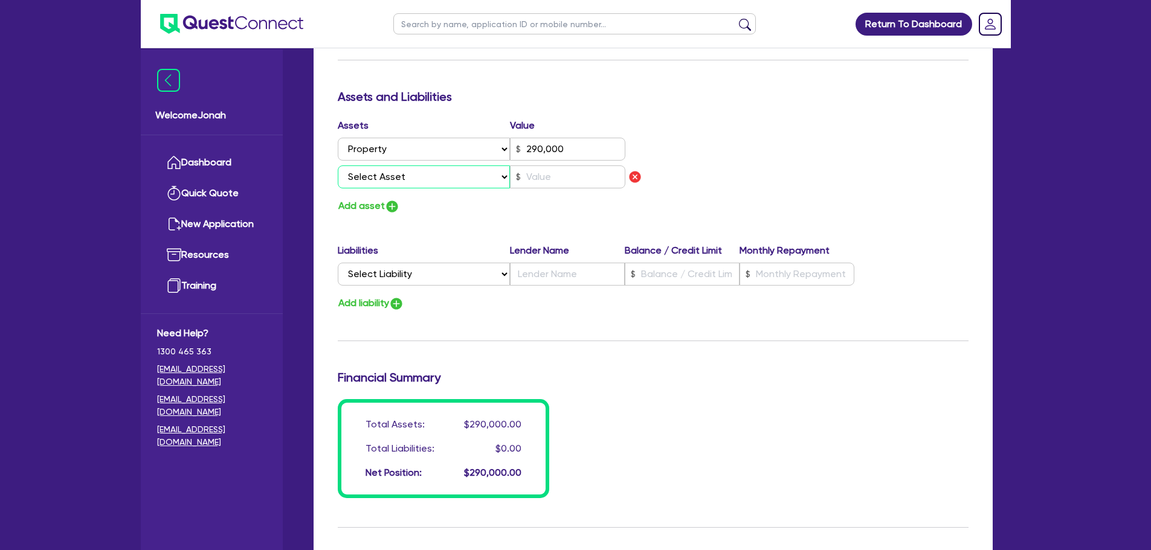
click at [438, 176] on select "Select Asset Cash Property Investment property Vehicle Truck Trailer Equipment …" at bounding box center [424, 176] width 173 height 23
select select "EQUIPMENT"
click at [338, 165] on select "Select Asset Cash Property Investment property Vehicle Truck Trailer Equipment …" at bounding box center [424, 176] width 173 height 23
type input "1"
type input "0488 426 001"
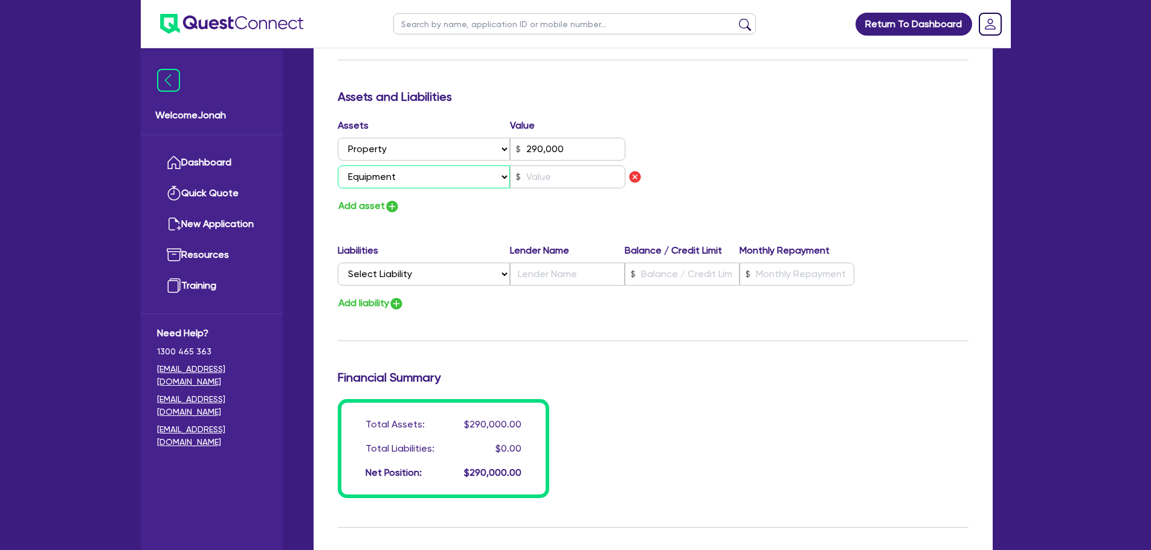
type input "290,000"
click at [544, 172] on input "text" at bounding box center [567, 176] width 115 height 23
type input "1"
type input "0488 426 001"
type input "290,000"
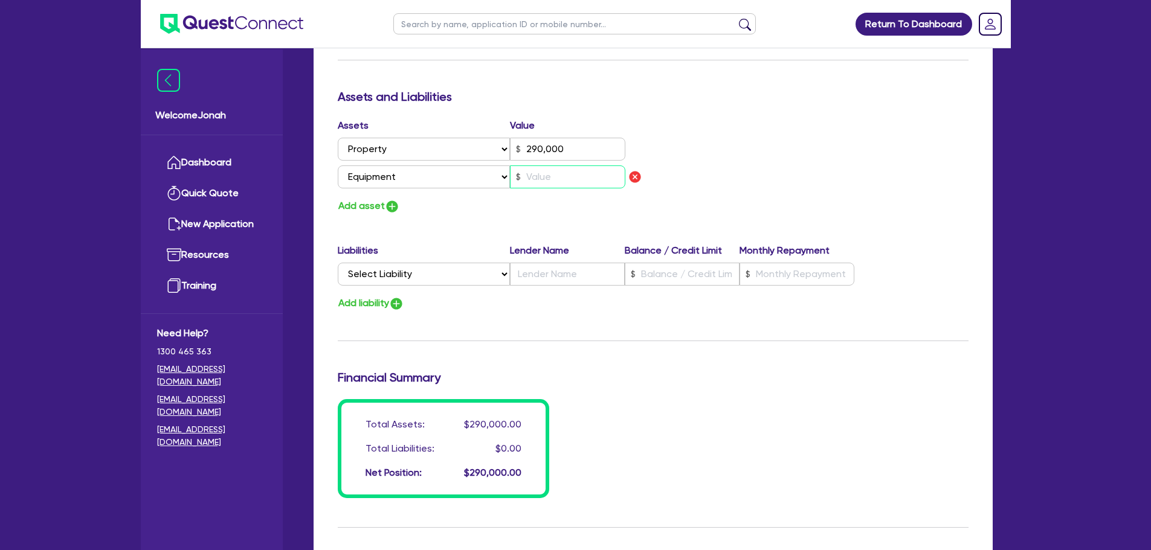
type input "1"
type input "0488 426 001"
type input "290,000"
type input "15"
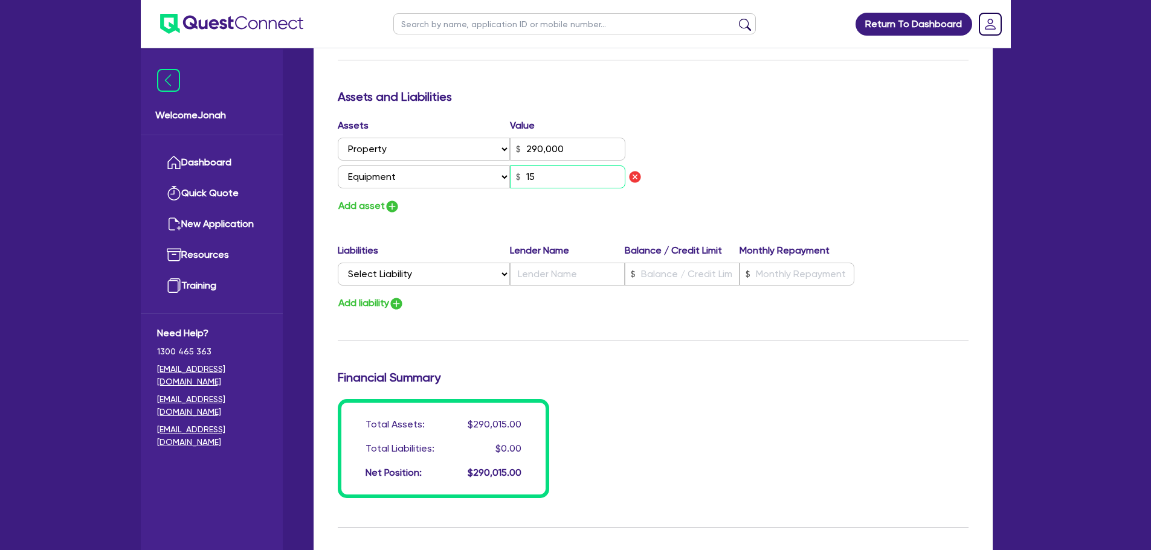
type input "1"
type input "0488 426 001"
type input "290,000"
type input "150"
type input "1"
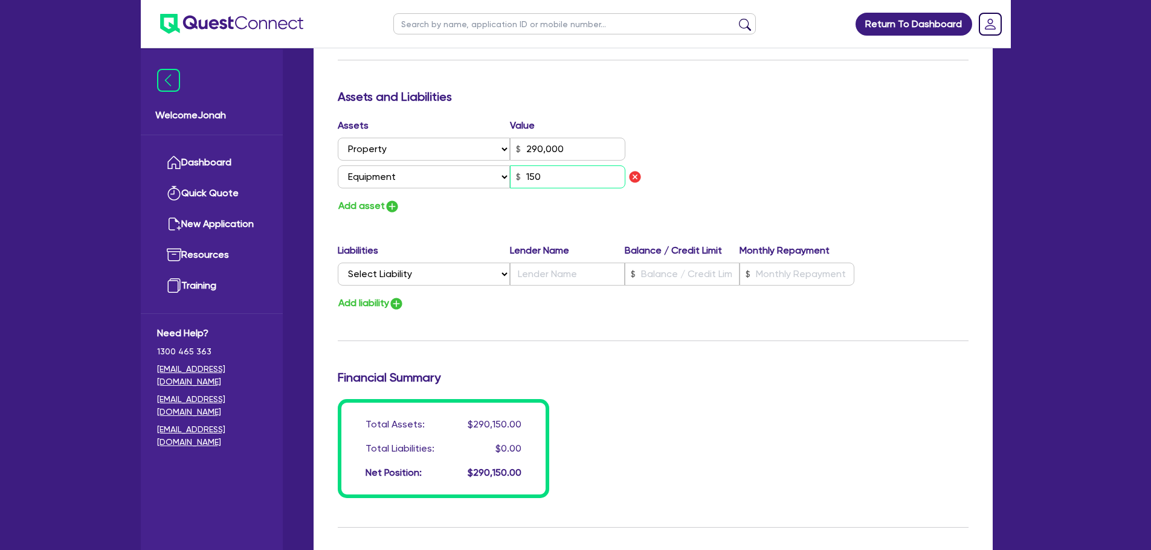
type input "0488 426 001"
type input "290,000"
type input "1,500"
type input "1"
type input "0488 426 001"
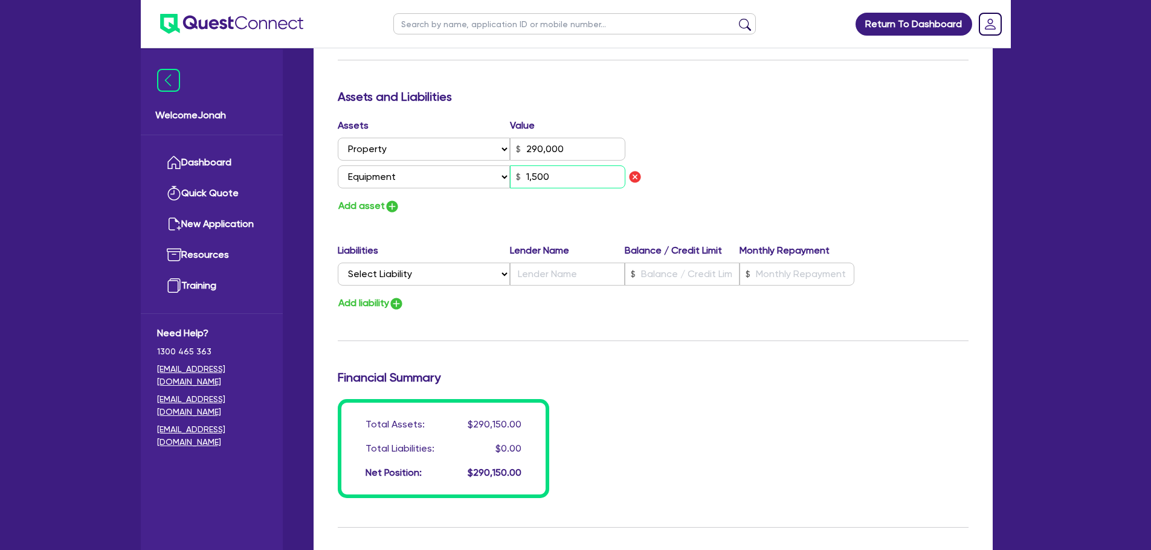
type input "290,000"
type input "15,000"
click at [364, 204] on button "Add asset" at bounding box center [369, 206] width 62 height 16
type input "1"
type input "0488 426 001"
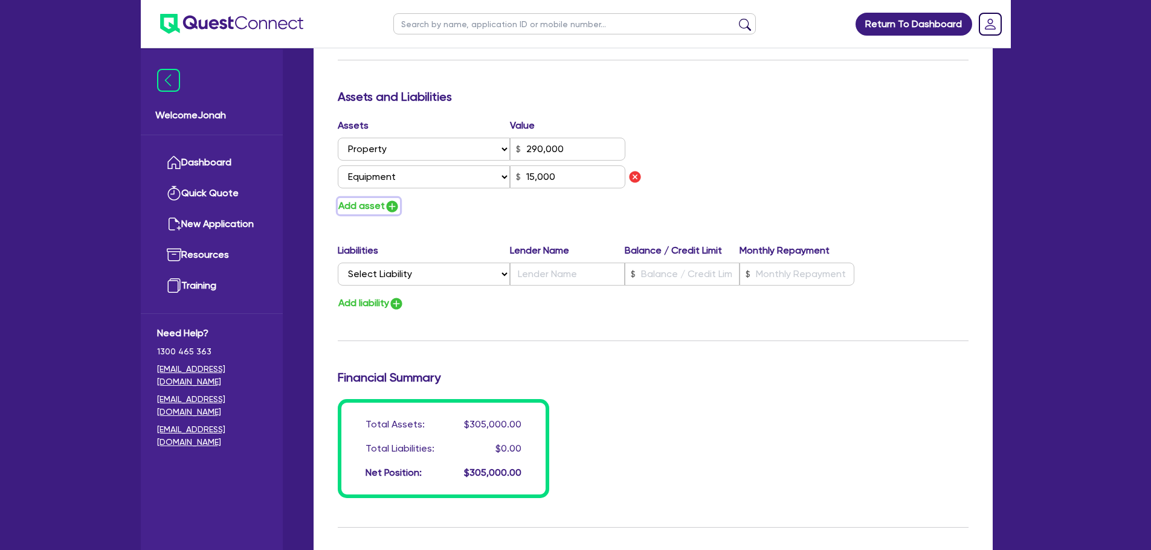
type input "290,000"
type input "15,000"
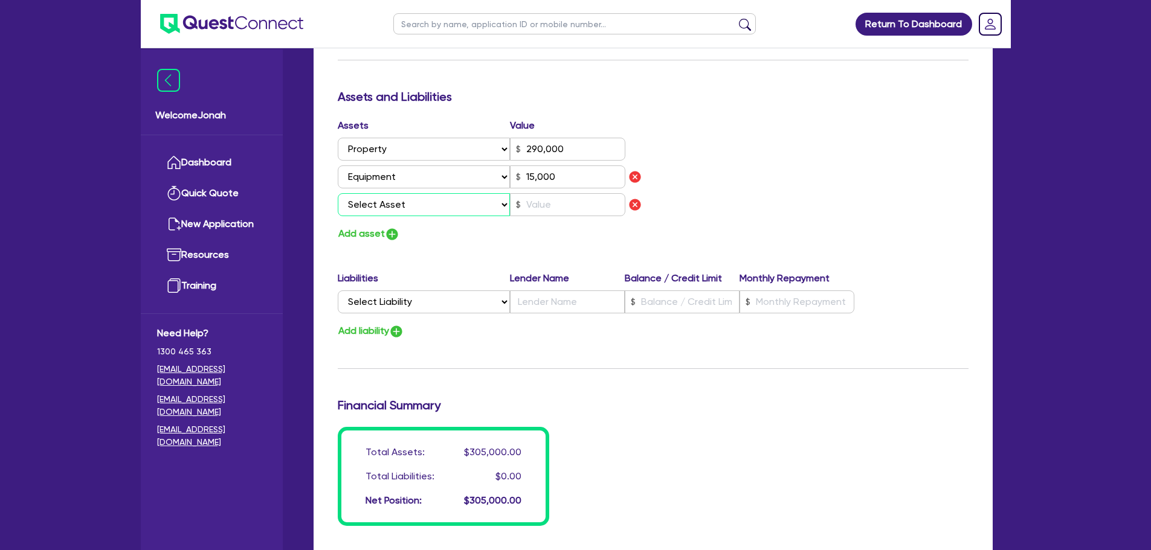
click at [462, 197] on select "Select Asset Cash Property Investment property Vehicle Truck Trailer Equipment …" at bounding box center [424, 204] width 173 height 23
select select "OTHER"
click at [338, 193] on select "Select Asset Cash Property Investment property Vehicle Truck Trailer Equipment …" at bounding box center [424, 204] width 173 height 23
type input "1"
type input "0488 426 001"
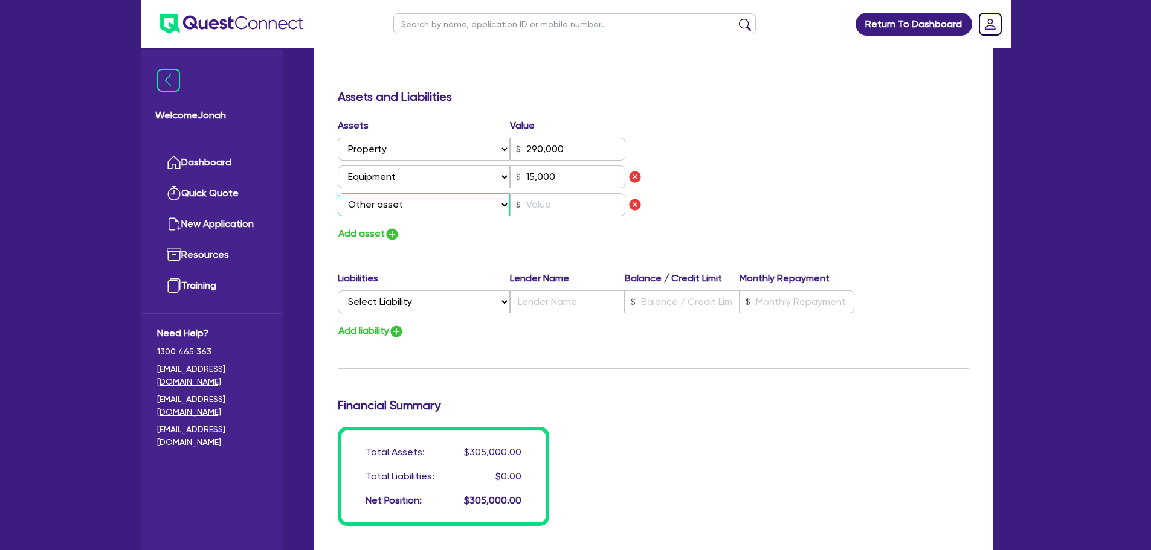
type input "290,000"
type input "15,000"
click at [556, 186] on input "15,000" at bounding box center [567, 176] width 115 height 23
click at [546, 208] on input "text" at bounding box center [567, 204] width 115 height 23
type input "1"
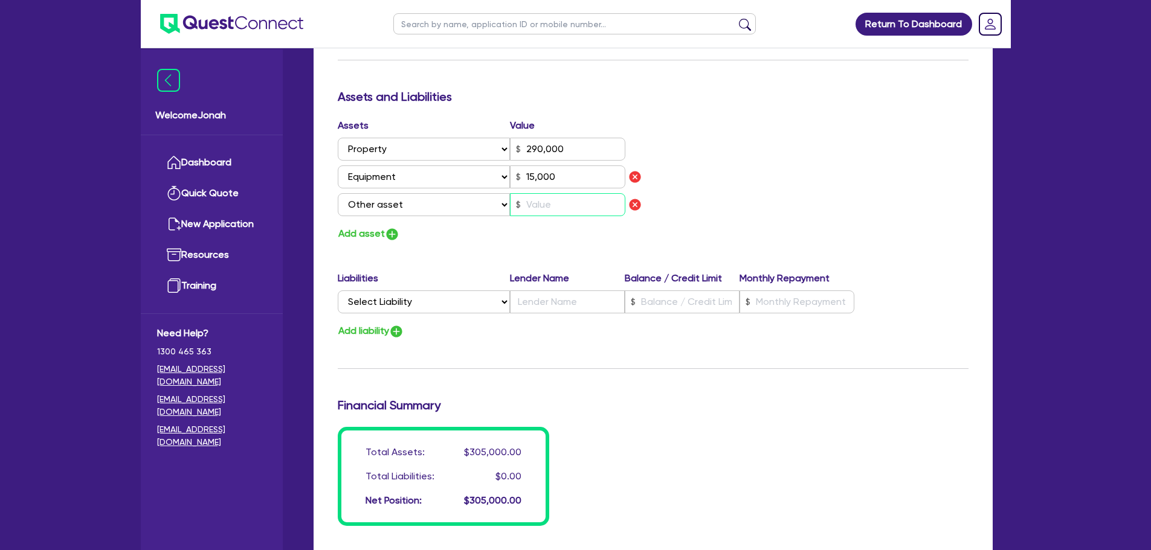
type input "0488 426 001"
type input "290,000"
type input "15,000"
type input "1"
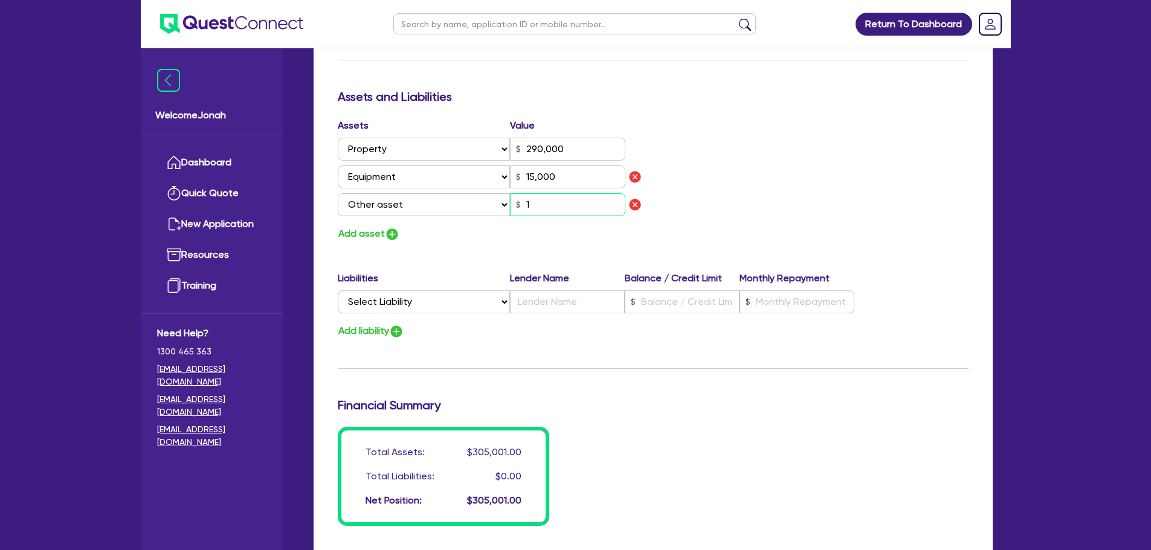
type input "0488 426 001"
type input "290,000"
type input "15,000"
type input "10"
type input "1"
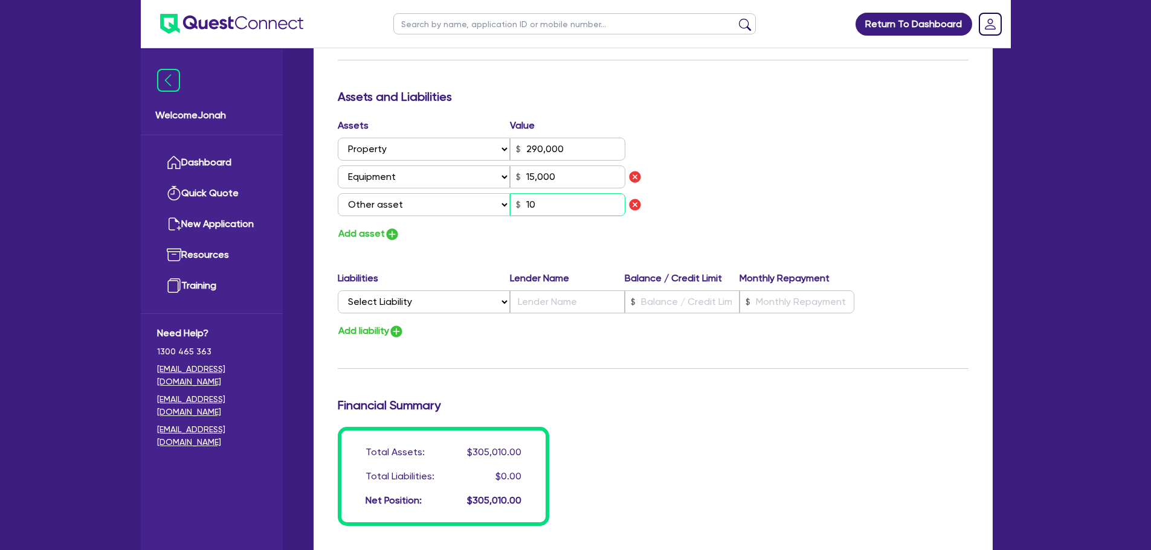
type input "0488 426 001"
type input "290,000"
type input "15,000"
type input "100"
type input "1"
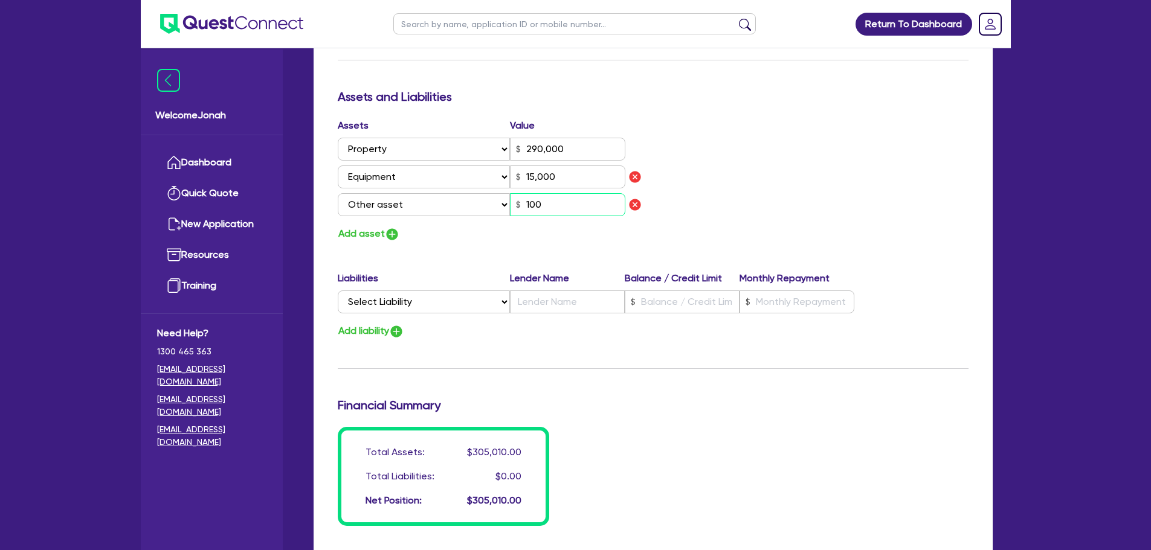
type input "0488 426 001"
type input "290,000"
type input "15,000"
type input "1,000"
type input "1"
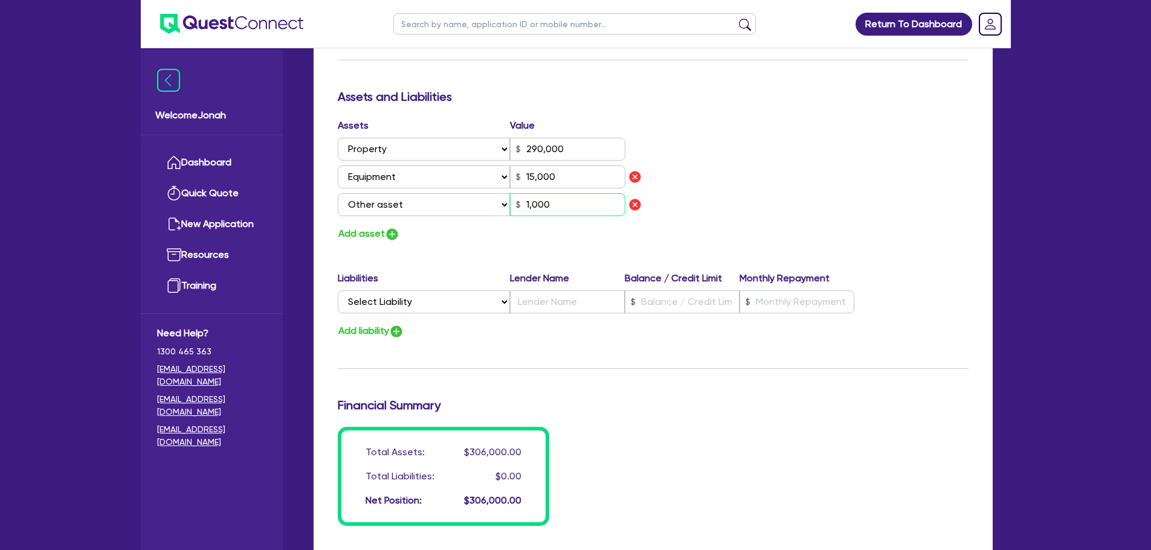
type input "0488 426 001"
type input "290,000"
type input "15,000"
type input "10,000"
click at [394, 237] on img "button" at bounding box center [392, 234] width 14 height 14
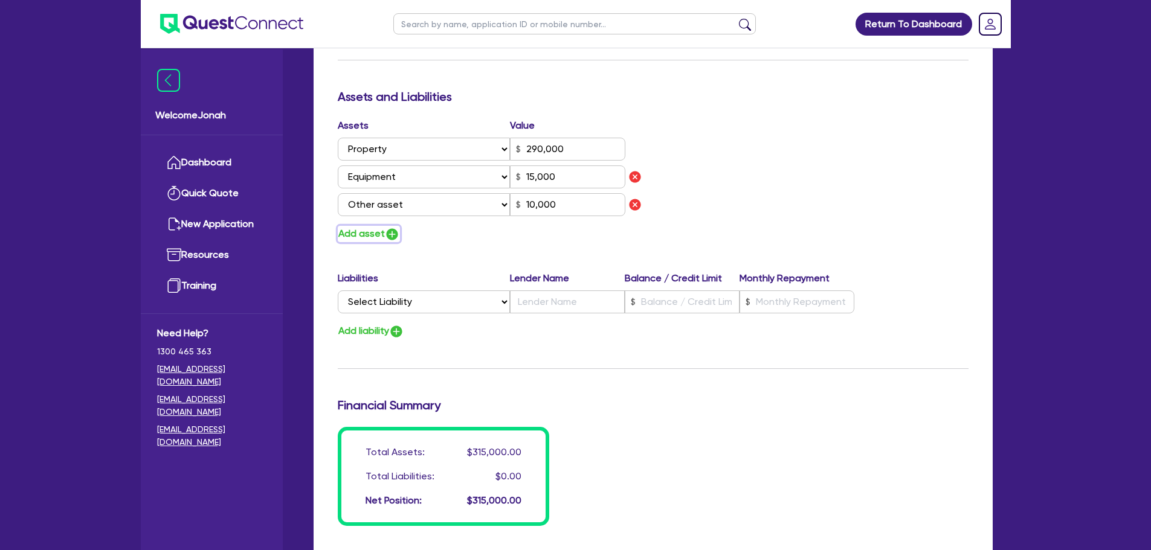
type input "1"
type input "0488 426 001"
type input "290,000"
type input "15,000"
type input "10,000"
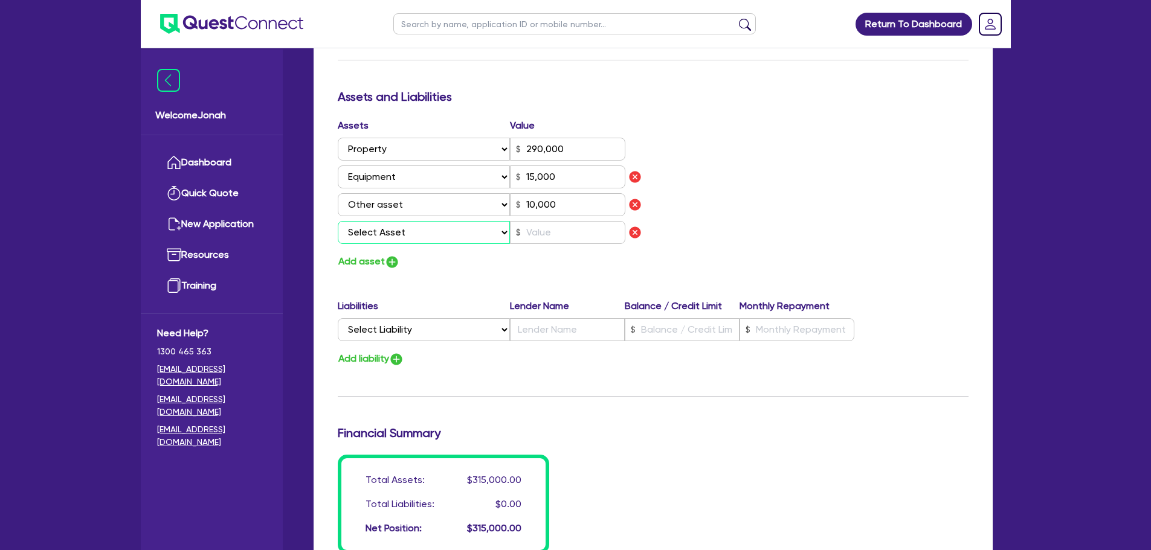
click at [487, 234] on select "Select Asset Cash Property Investment property Vehicle Truck Trailer Equipment …" at bounding box center [424, 232] width 173 height 23
select select "VEHICLE"
click at [338, 221] on select "Select Asset Cash Property Investment property Vehicle Truck Trailer Equipment …" at bounding box center [424, 232] width 173 height 23
type input "1"
type input "0488 426 001"
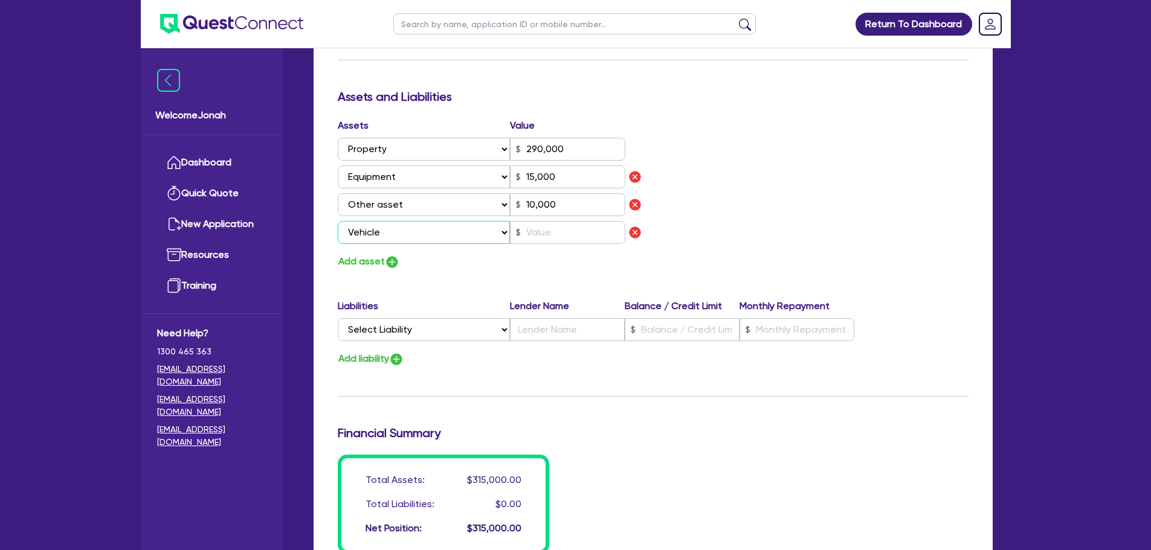
type input "290,000"
type input "15,000"
type input "10,000"
click at [529, 231] on input "text" at bounding box center [567, 232] width 115 height 23
type input "1"
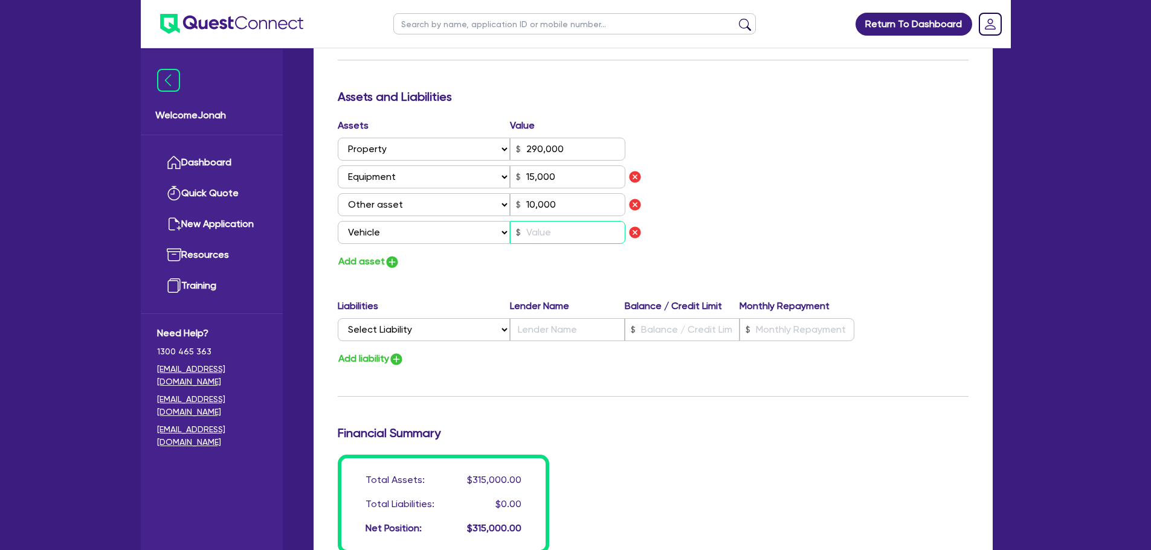
type input "0488 426 001"
type input "290,000"
type input "15,000"
type input "10,000"
type input "5"
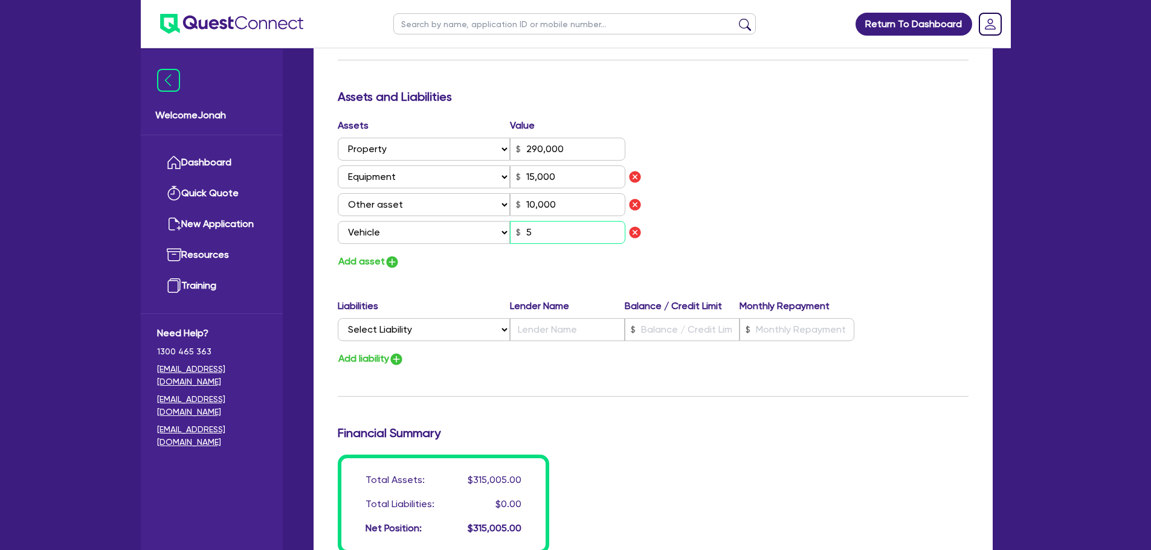
type input "1"
type input "0488 426 001"
type input "290,000"
type input "15,000"
type input "10,000"
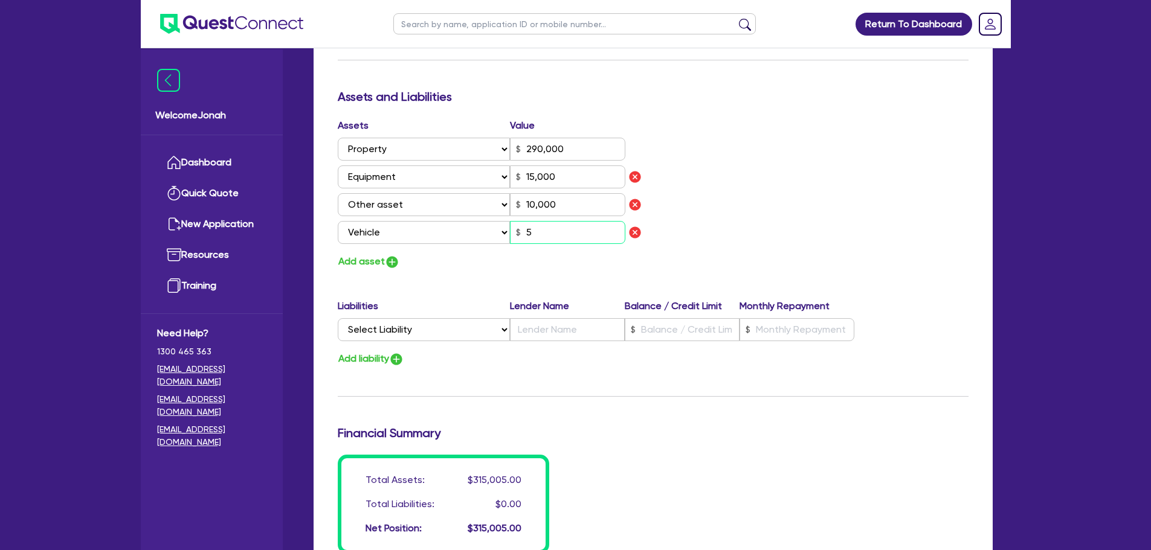
type input "50"
type input "1"
type input "0488 426 001"
type input "290,000"
type input "15,000"
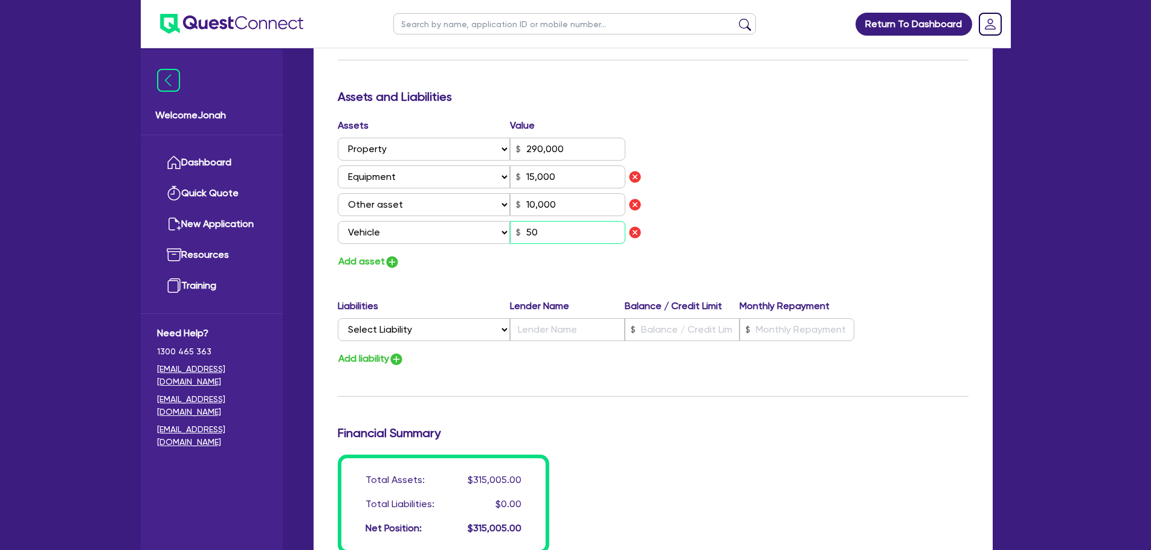
type input "10,000"
type input "500"
type input "1"
type input "0488 426 001"
type input "290,000"
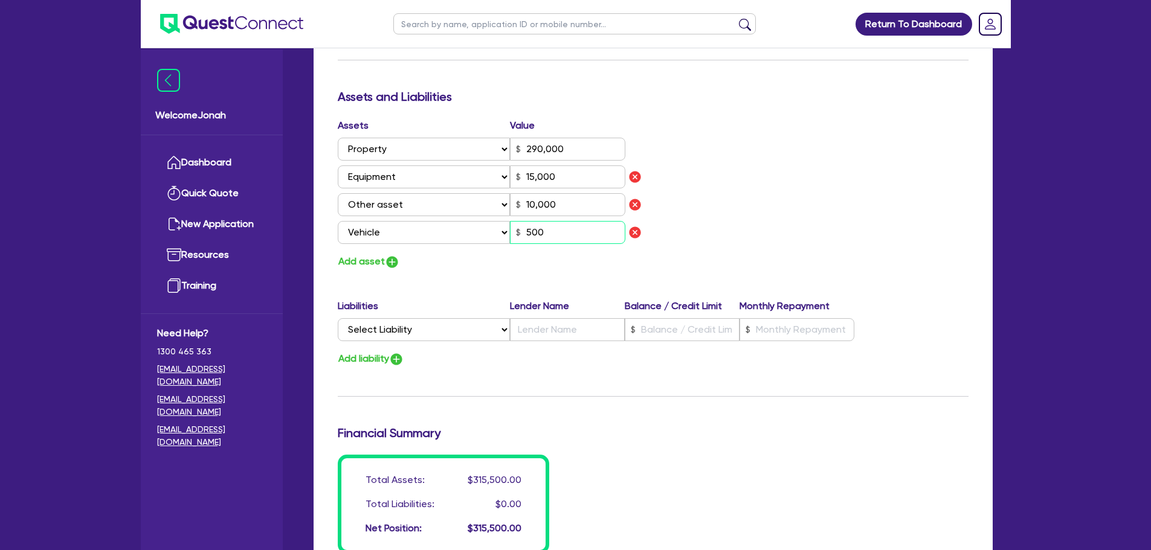
type input "15,000"
type input "10,000"
type input "5,000"
click at [379, 268] on button "Add asset" at bounding box center [369, 262] width 62 height 16
type input "1"
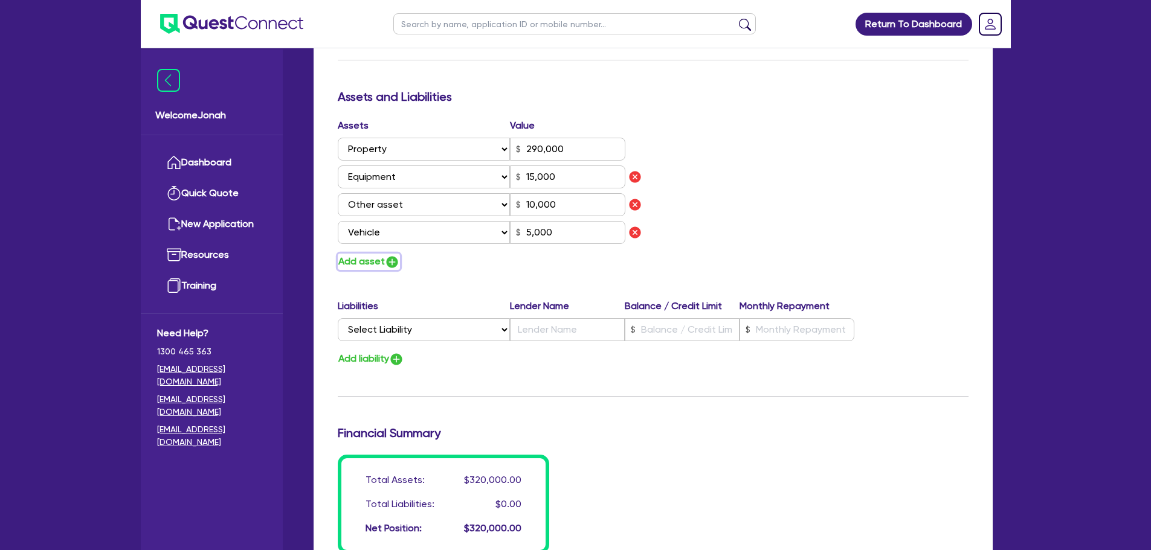
type input "0488 426 001"
type input "290,000"
type input "15,000"
type input "10,000"
type input "5,000"
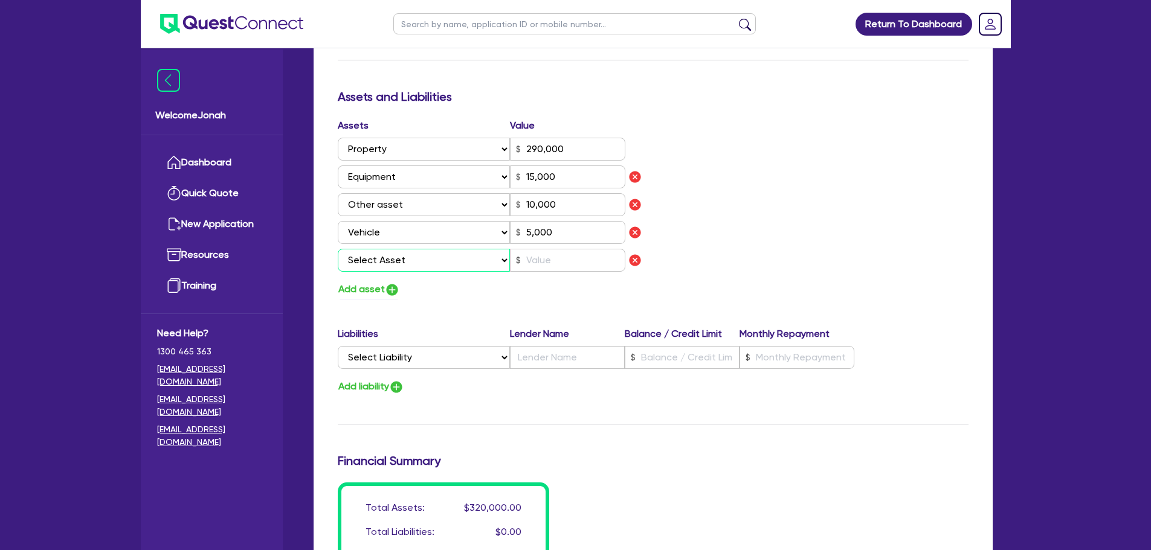
click at [463, 261] on select "Select Asset Cash Property Investment property Vehicle Truck Trailer Equipment …" at bounding box center [424, 260] width 173 height 23
select select "VEHICLE"
click at [338, 249] on select "Select Asset Cash Property Investment property Vehicle Truck Trailer Equipment …" at bounding box center [424, 260] width 173 height 23
type input "1"
type input "0488 426 001"
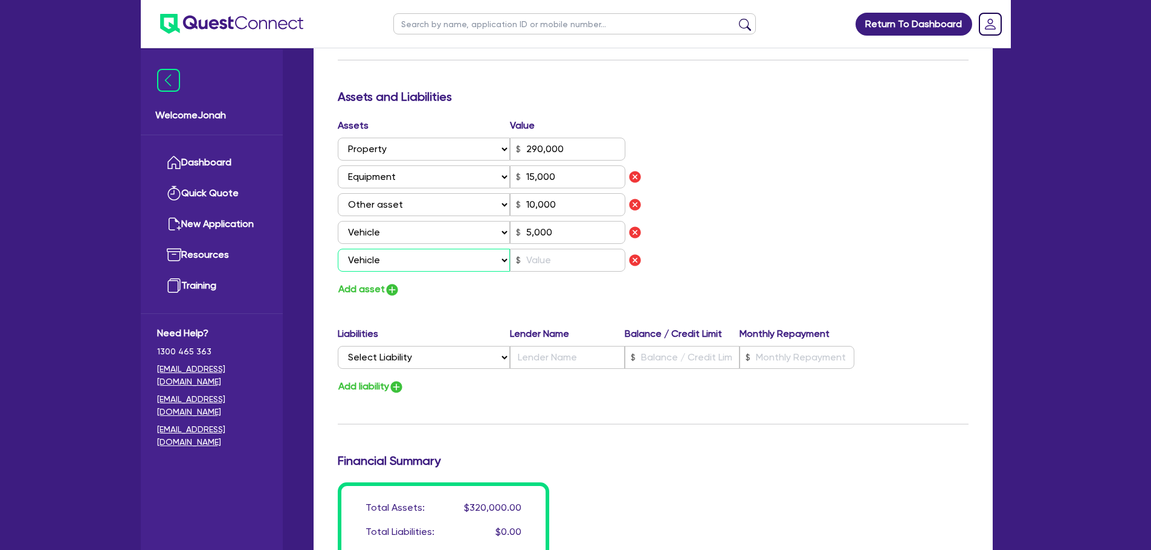
type input "290,000"
type input "15,000"
type input "10,000"
type input "5,000"
click at [543, 260] on input "text" at bounding box center [567, 260] width 115 height 23
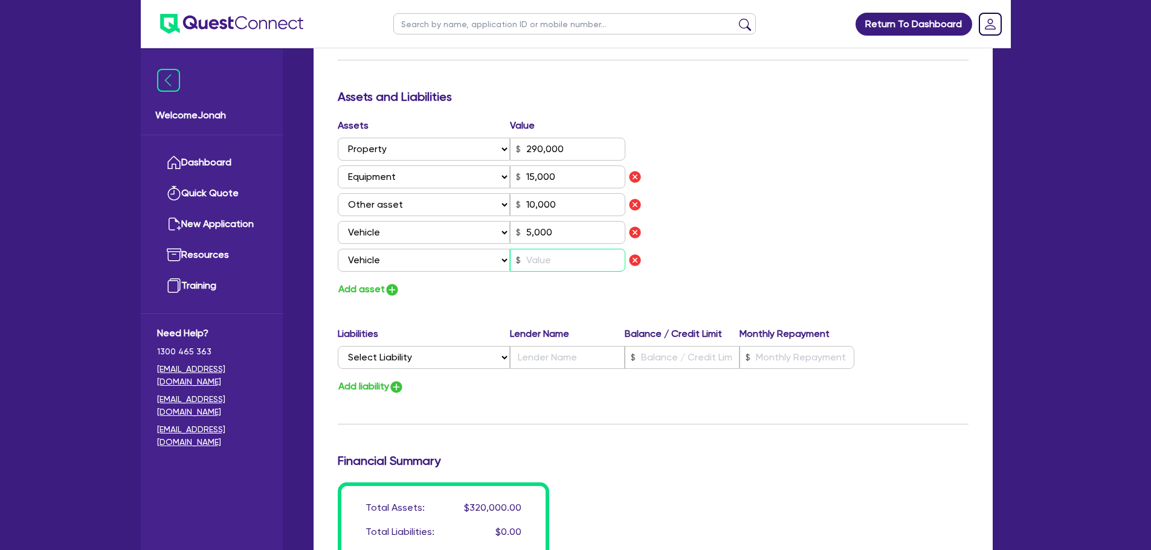
type input "1"
type input "0488 426 001"
type input "290,000"
type input "15,000"
type input "10,000"
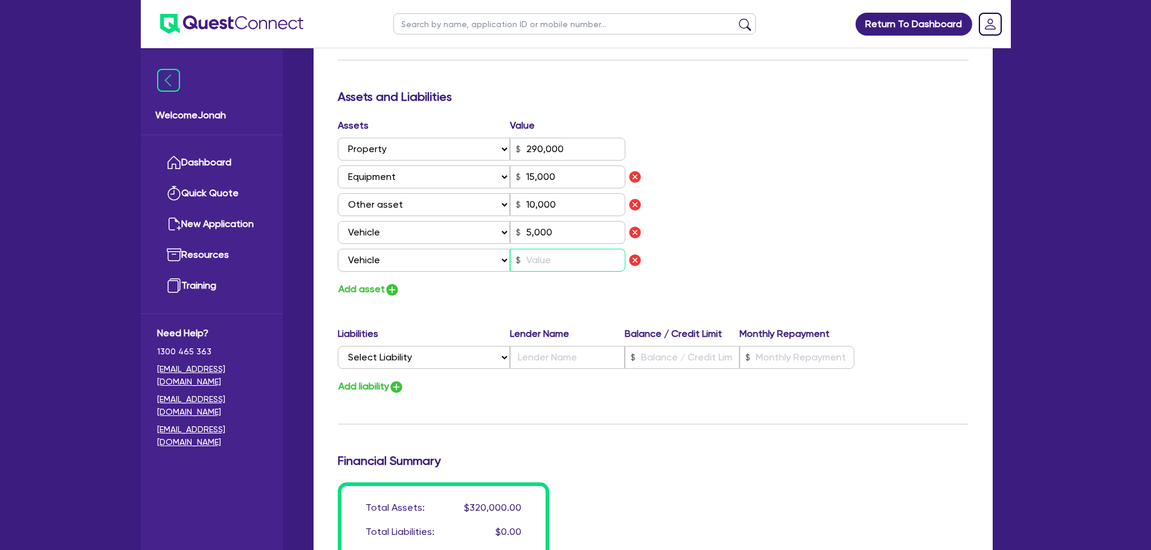
type input "5,000"
type input "4"
type input "1"
type input "0488 426 001"
type input "290,000"
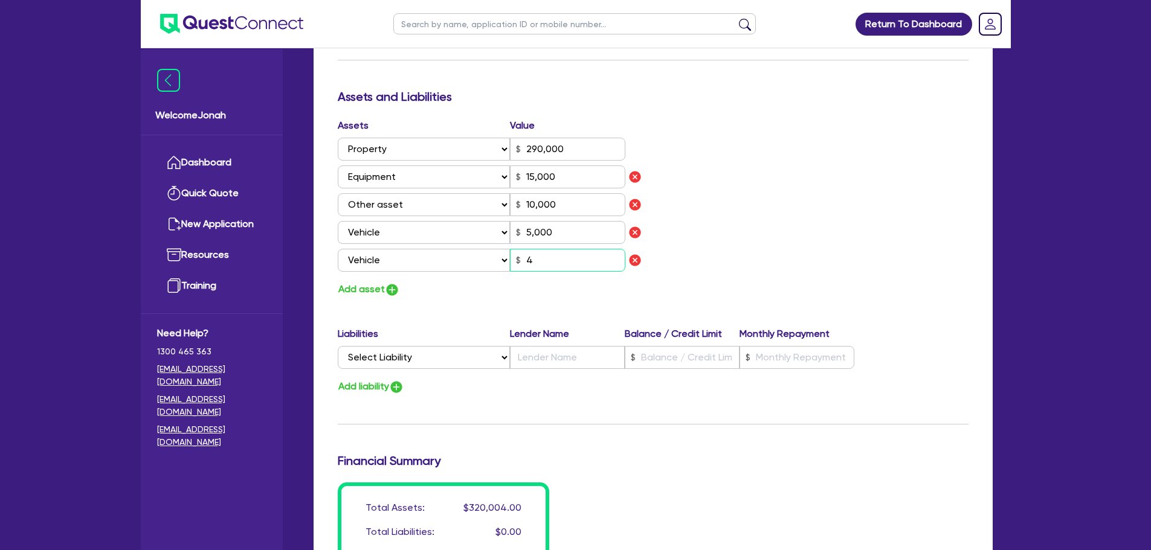
type input "15,000"
type input "10,000"
type input "5,000"
type input "40"
type input "1"
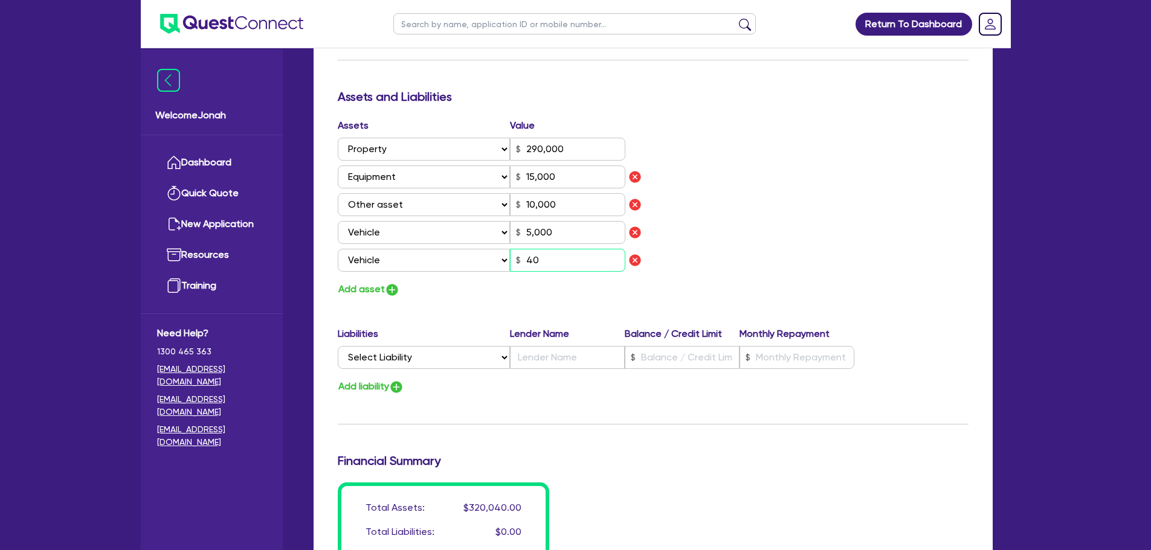
type input "0488 426 001"
type input "290,000"
type input "15,000"
type input "10,000"
type input "5,000"
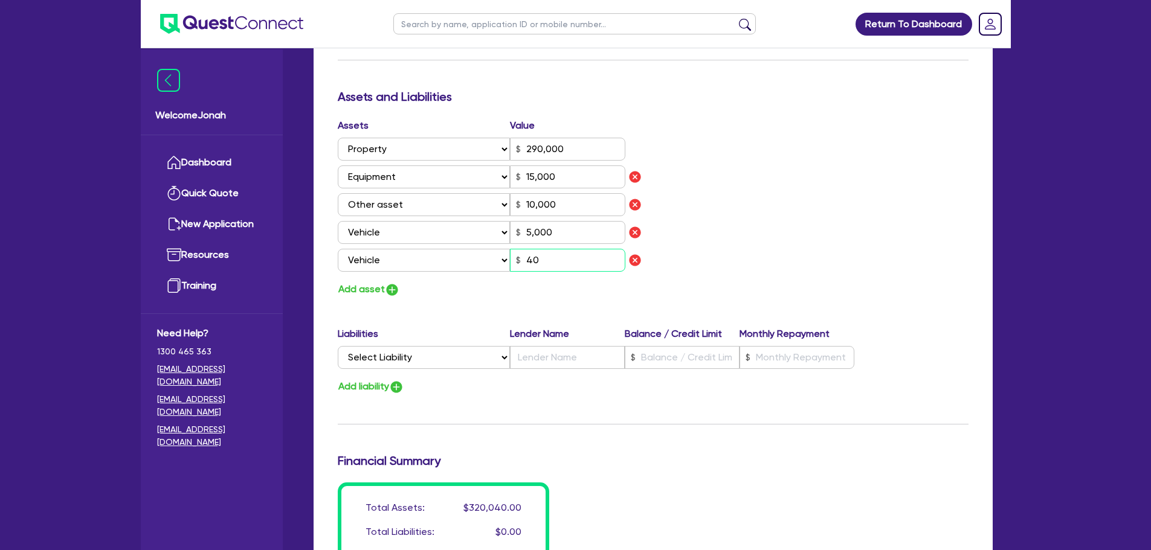
type input "400"
type input "1"
type input "0488 426 001"
type input "290,000"
type input "15,000"
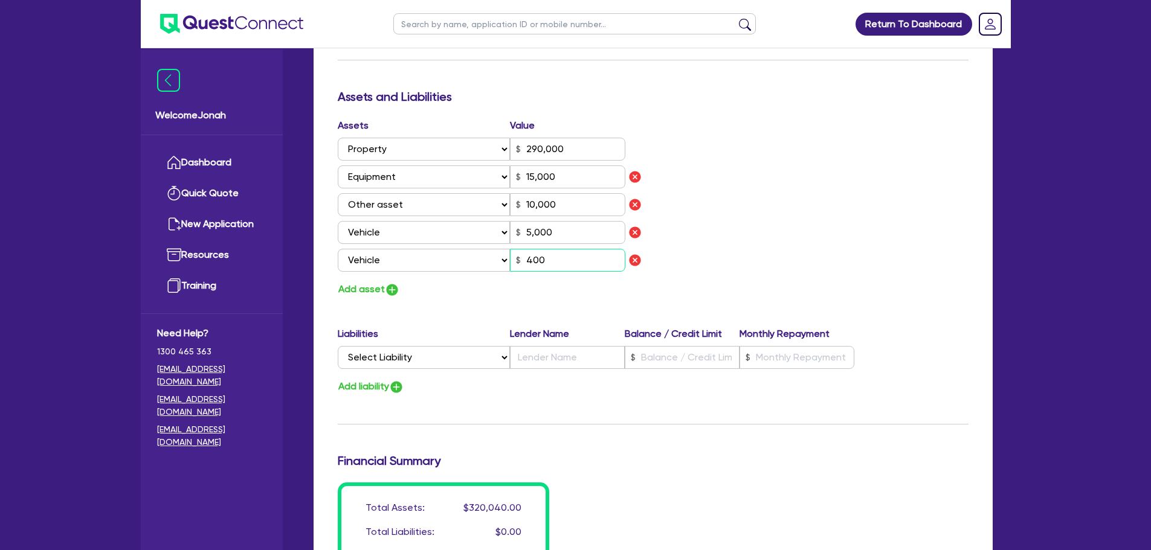
type input "10,000"
type input "5,000"
type input "4,000"
click at [378, 295] on button "Add asset" at bounding box center [369, 289] width 62 height 16
type input "1"
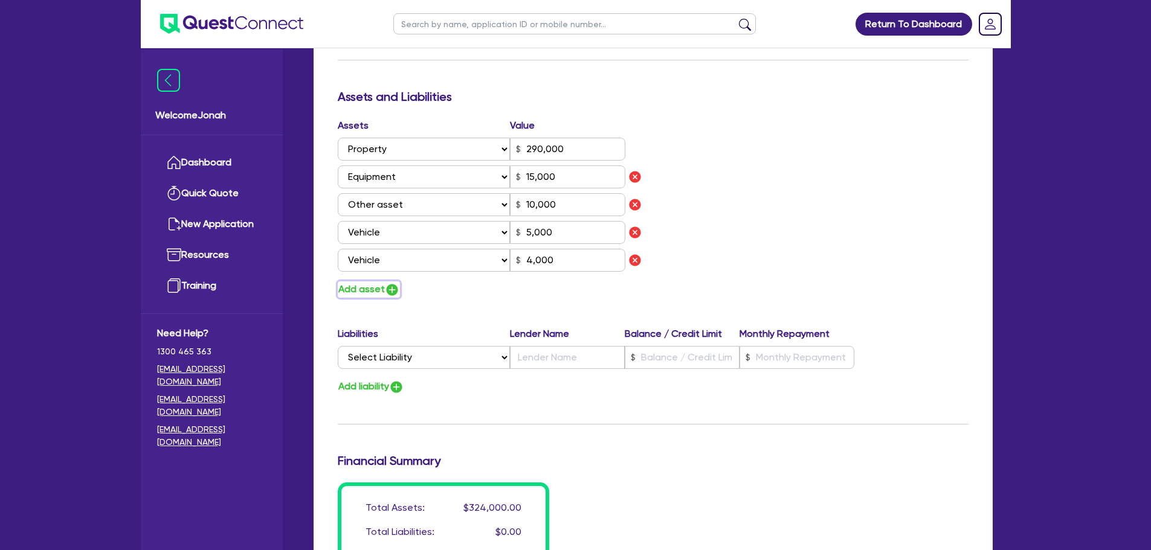
type input "0488 426 001"
type input "290,000"
type input "15,000"
type input "10,000"
type input "5,000"
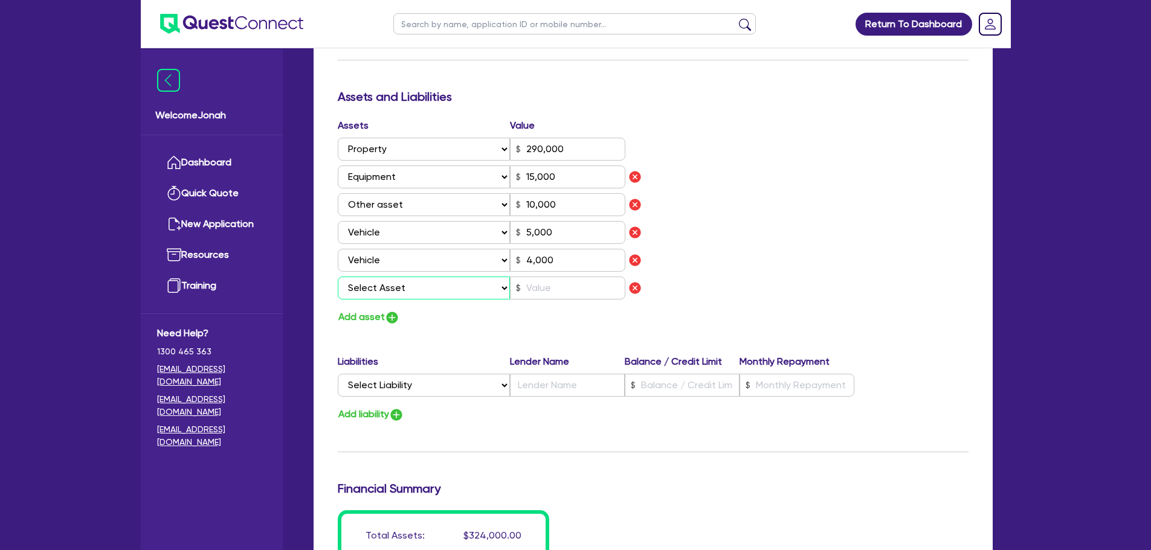
click at [399, 289] on select "Select Asset Cash Property Investment property Vehicle Truck Trailer Equipment …" at bounding box center [424, 288] width 173 height 23
click at [338, 277] on select "Select Asset Cash Property Investment property Vehicle Truck Trailer Equipment …" at bounding box center [424, 288] width 173 height 23
click at [554, 299] on input "text" at bounding box center [567, 288] width 115 height 23
click at [374, 319] on button "Add asset" at bounding box center [369, 317] width 62 height 16
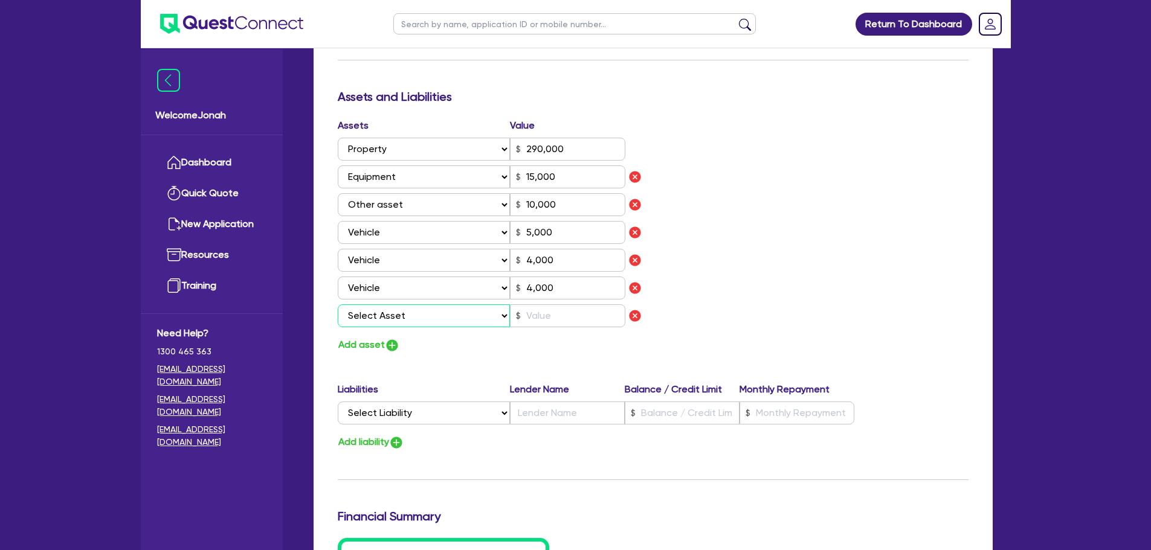
click at [383, 312] on select "Select Asset Cash Property Investment property Vehicle Truck Trailer Equipment …" at bounding box center [424, 315] width 173 height 23
click at [338, 304] on select "Select Asset Cash Property Investment property Vehicle Truck Trailer Equipment …" at bounding box center [424, 315] width 173 height 23
click at [581, 316] on input "text" at bounding box center [567, 315] width 115 height 23
click at [790, 306] on div "Assets Value Select Asset Cash Property Investment property Vehicle Truck Trail…" at bounding box center [653, 235] width 649 height 235
click at [393, 409] on select "Select Liability Credit card Mortgage Investment property loan Vehicle loan Tru…" at bounding box center [424, 413] width 172 height 23
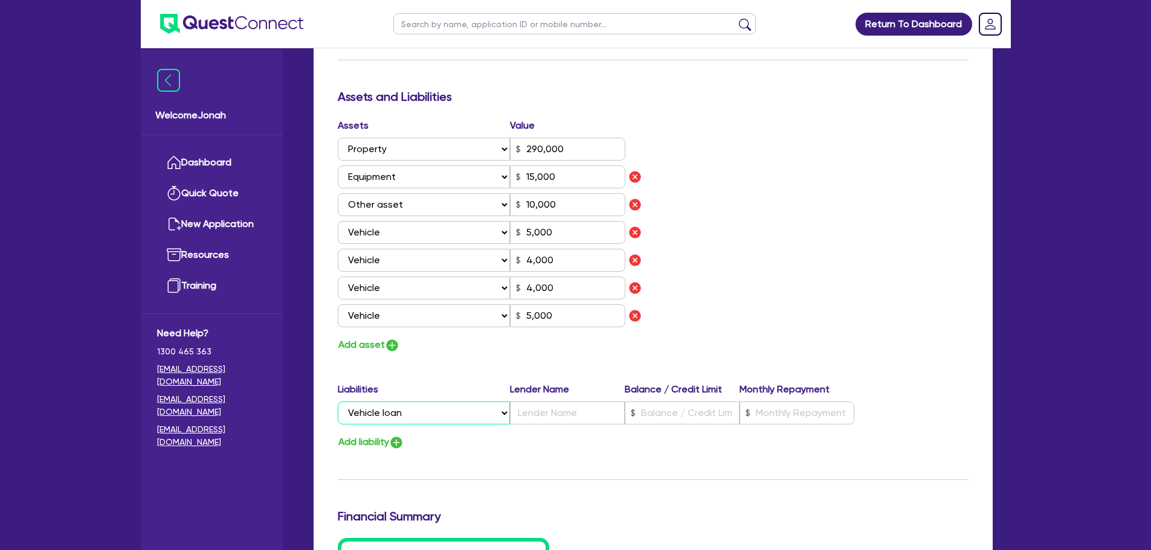
click at [338, 402] on select "Select Liability Credit card Mortgage Investment property loan Vehicle loan Tru…" at bounding box center [424, 413] width 172 height 23
click at [571, 409] on input "text" at bounding box center [567, 413] width 115 height 23
click at [765, 229] on div "Assets Value Select Asset Cash Property Investment property Vehicle Truck Trail…" at bounding box center [653, 235] width 649 height 235
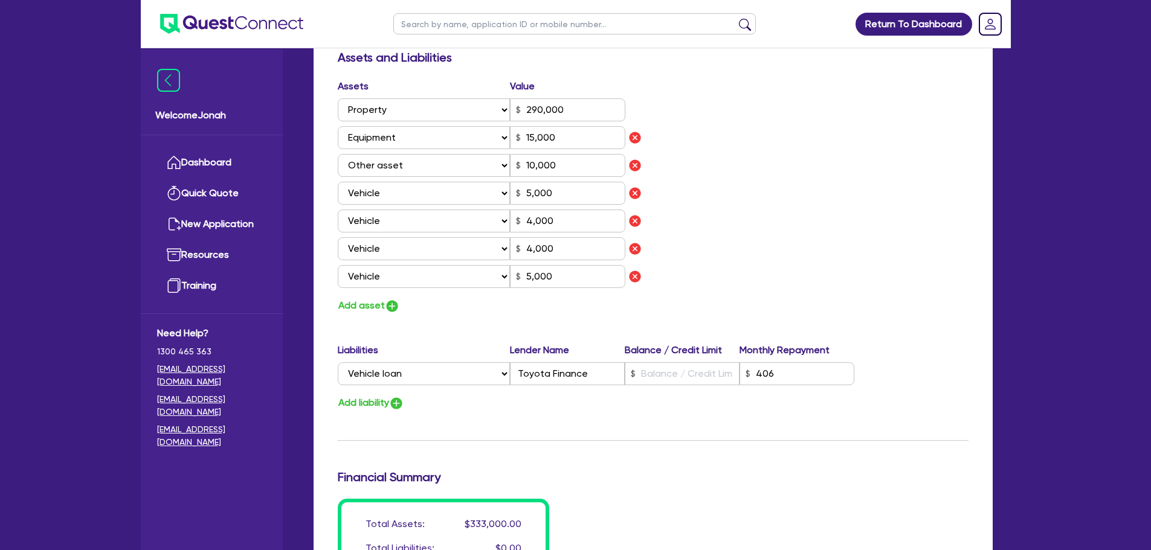
scroll to position [729, 0]
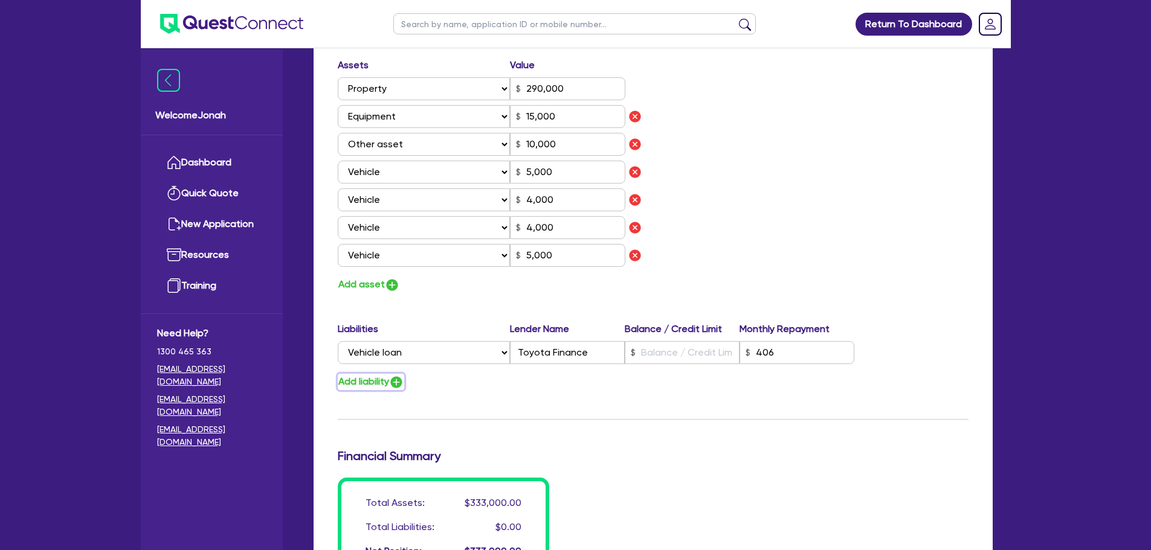
click at [390, 385] on button "Add liability" at bounding box center [371, 382] width 66 height 16
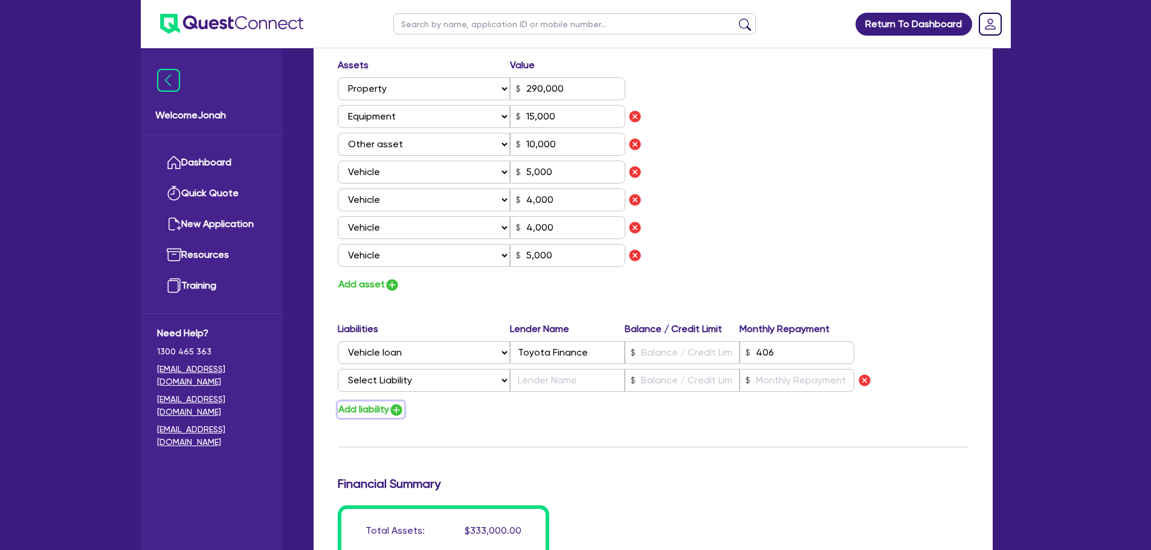
click at [383, 402] on button "Add liability" at bounding box center [371, 410] width 66 height 16
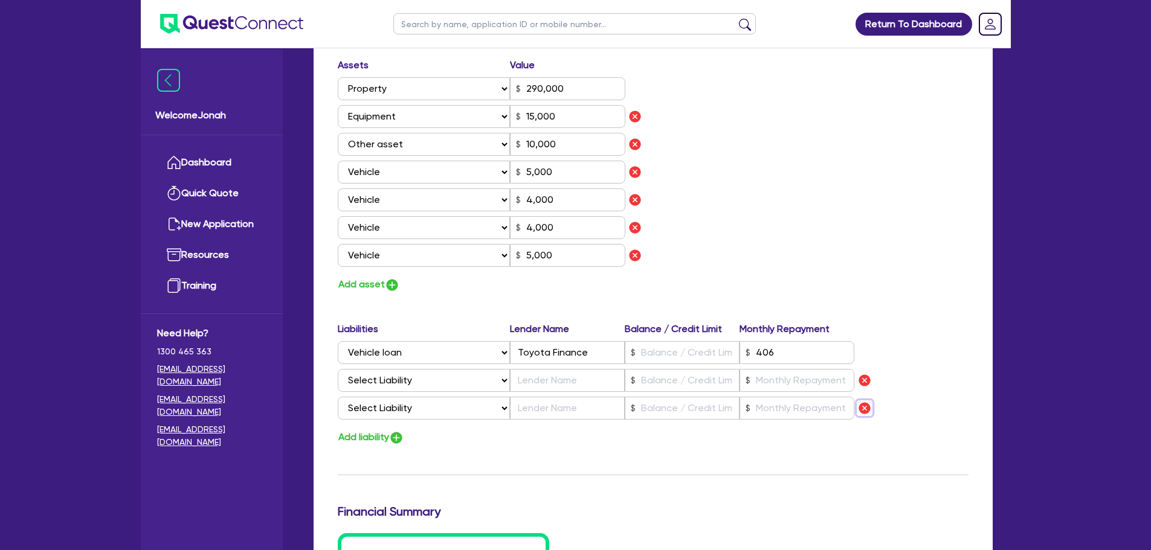
click at [867, 403] on img "button" at bounding box center [864, 408] width 14 height 14
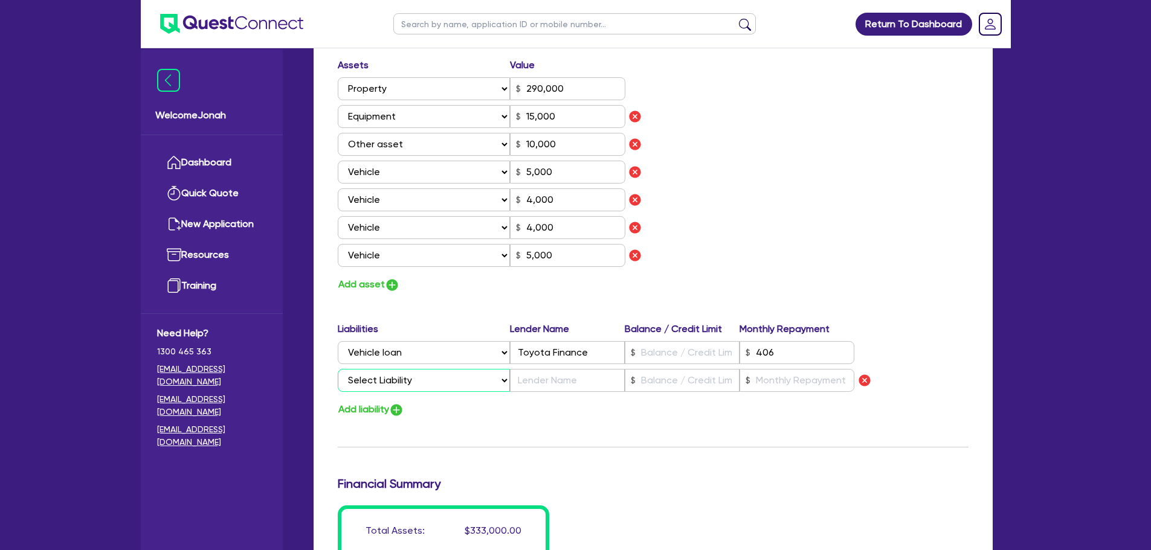
click at [378, 377] on select "Select Liability Credit card Mortgage Investment property loan Vehicle loan Tru…" at bounding box center [424, 380] width 172 height 23
click at [338, 369] on select "Select Liability Credit card Mortgage Investment property loan Vehicle loan Tru…" at bounding box center [424, 380] width 172 height 23
click at [559, 385] on input "text" at bounding box center [567, 380] width 115 height 23
click at [621, 377] on input "text" at bounding box center [567, 380] width 115 height 23
click at [679, 378] on input "text" at bounding box center [681, 380] width 115 height 23
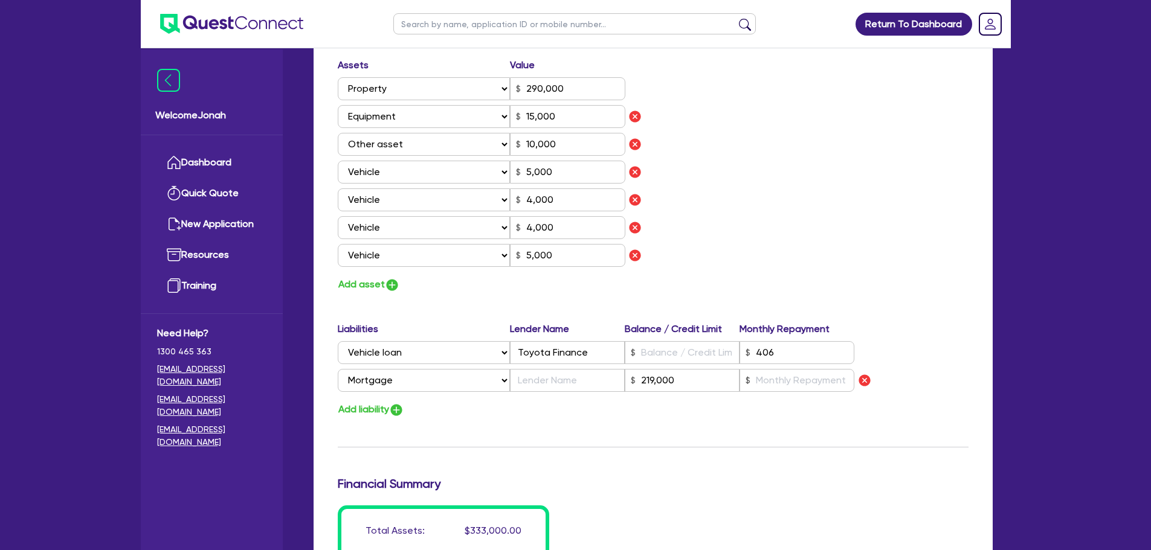
click at [714, 445] on div "Update residential status for Director #1 Boarding is only acceptable when the …" at bounding box center [653, 61] width 631 height 1088
click at [371, 402] on button "Add liability" at bounding box center [371, 410] width 66 height 16
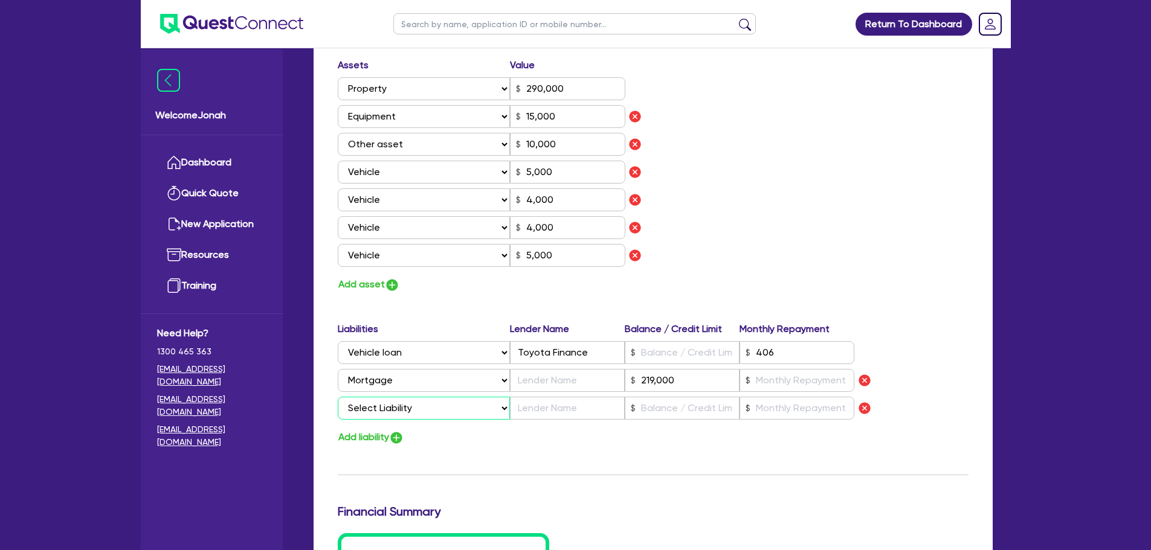
click at [396, 404] on select "Select Liability Credit card Mortgage Investment property loan Vehicle loan Tru…" at bounding box center [424, 408] width 172 height 23
click at [338, 397] on select "Select Liability Credit card Mortgage Investment property loan Vehicle loan Tru…" at bounding box center [424, 408] width 172 height 23
click at [552, 406] on input "text" at bounding box center [567, 408] width 115 height 23
click at [491, 490] on div "Update residential status for Director #1 Boarding is only acceptable when the …" at bounding box center [653, 74] width 631 height 1115
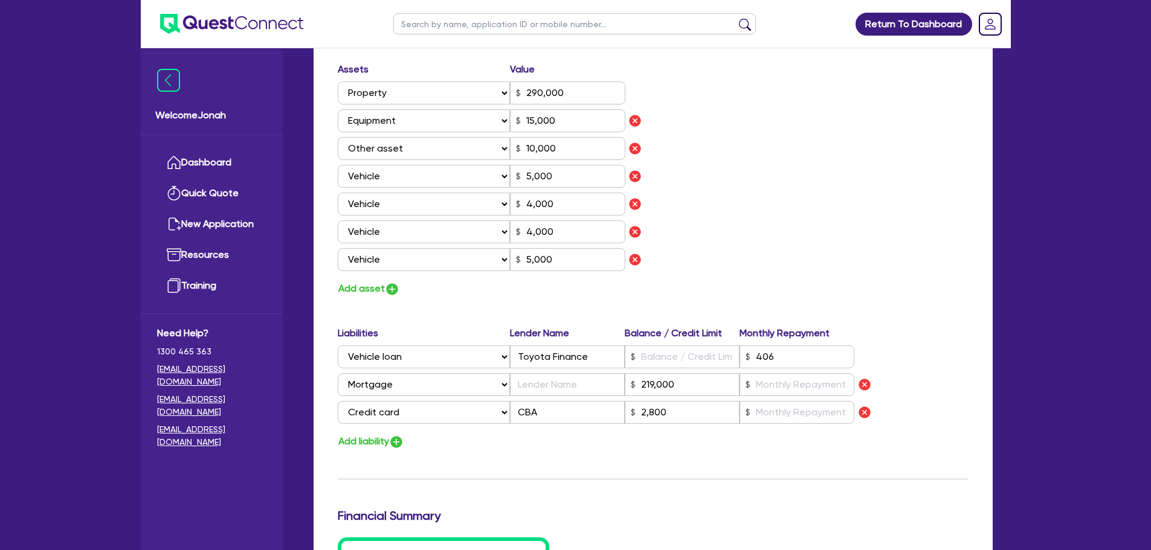
scroll to position [1027, 0]
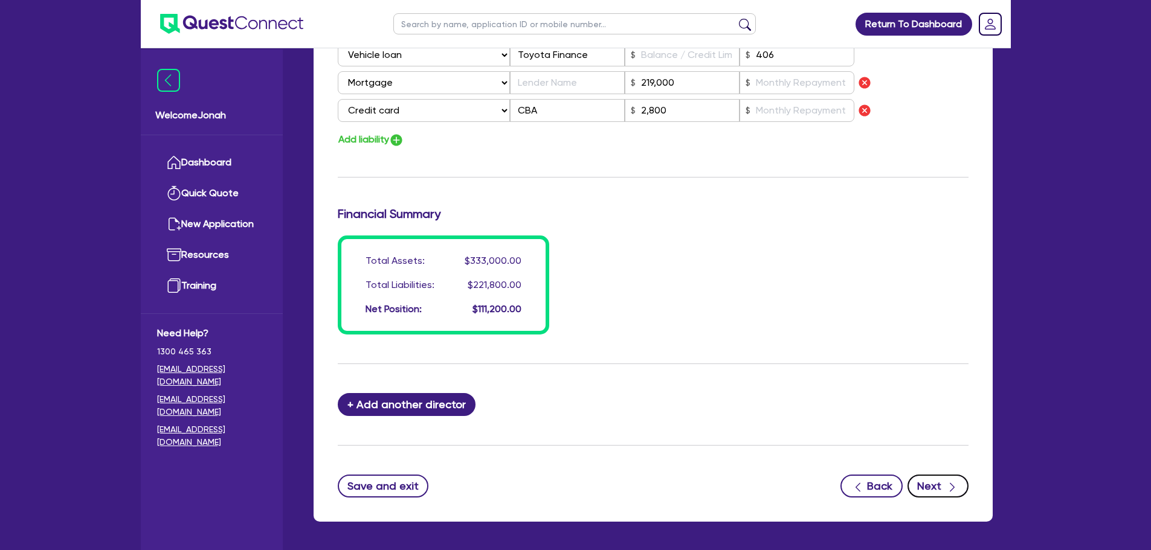
click at [920, 483] on button "Next" at bounding box center [937, 486] width 61 height 23
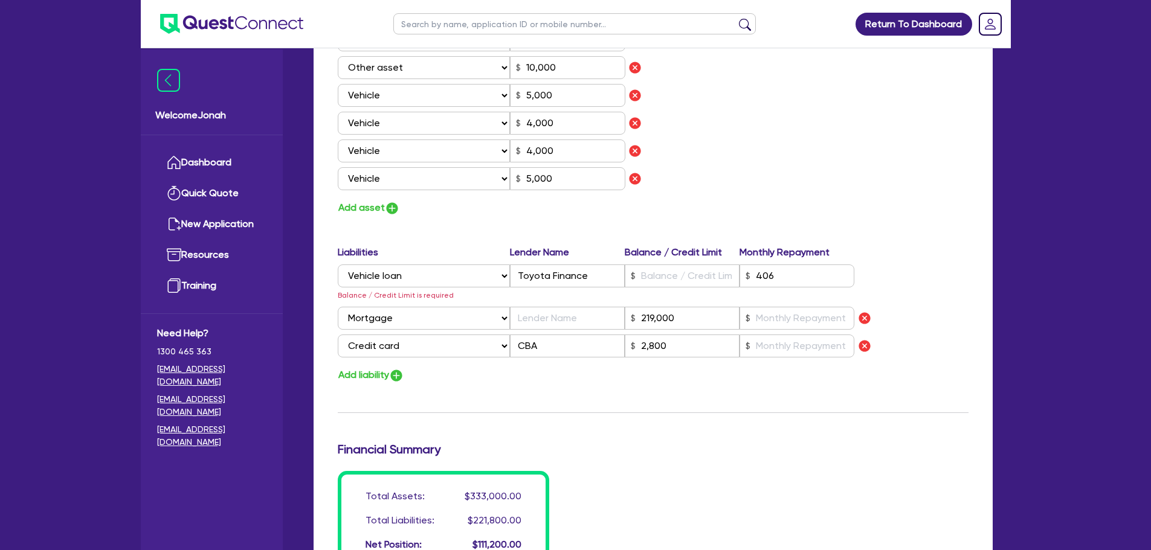
scroll to position [785, 0]
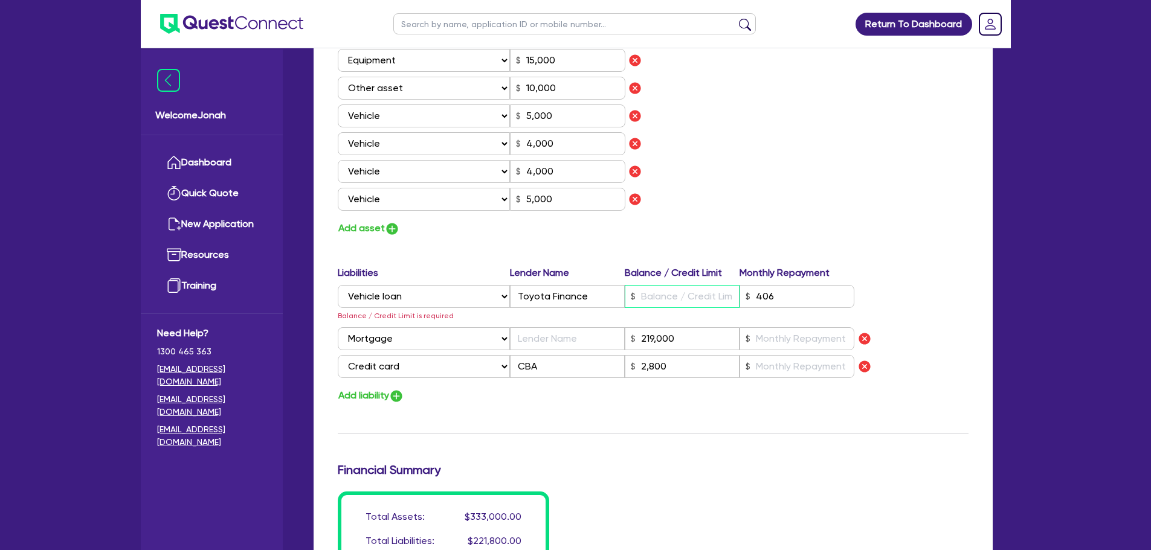
click at [670, 296] on input "text" at bounding box center [681, 296] width 115 height 23
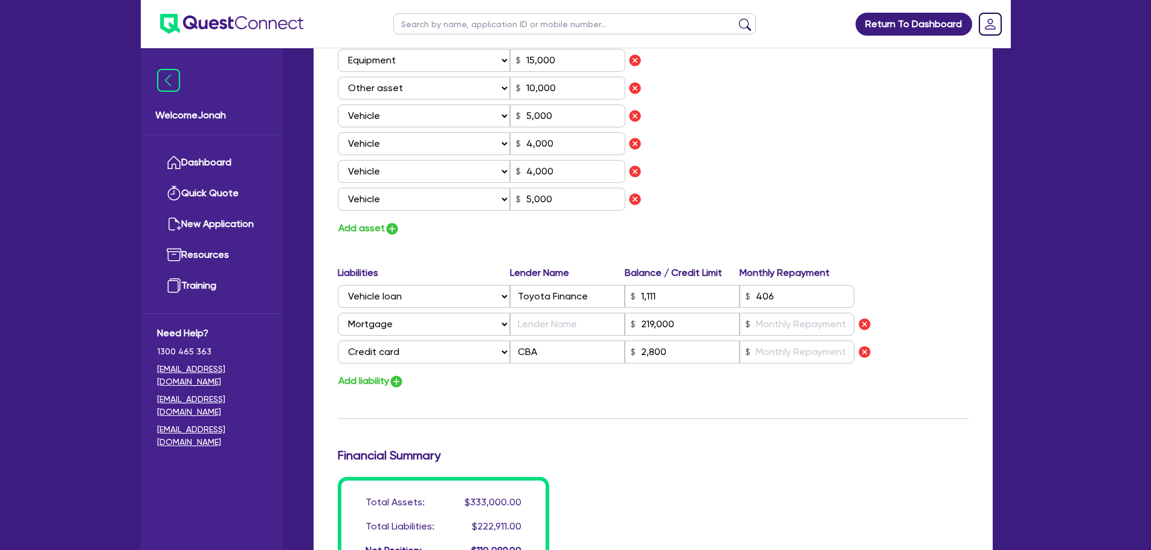
click at [721, 384] on div "Add liability" at bounding box center [653, 381] width 649 height 16
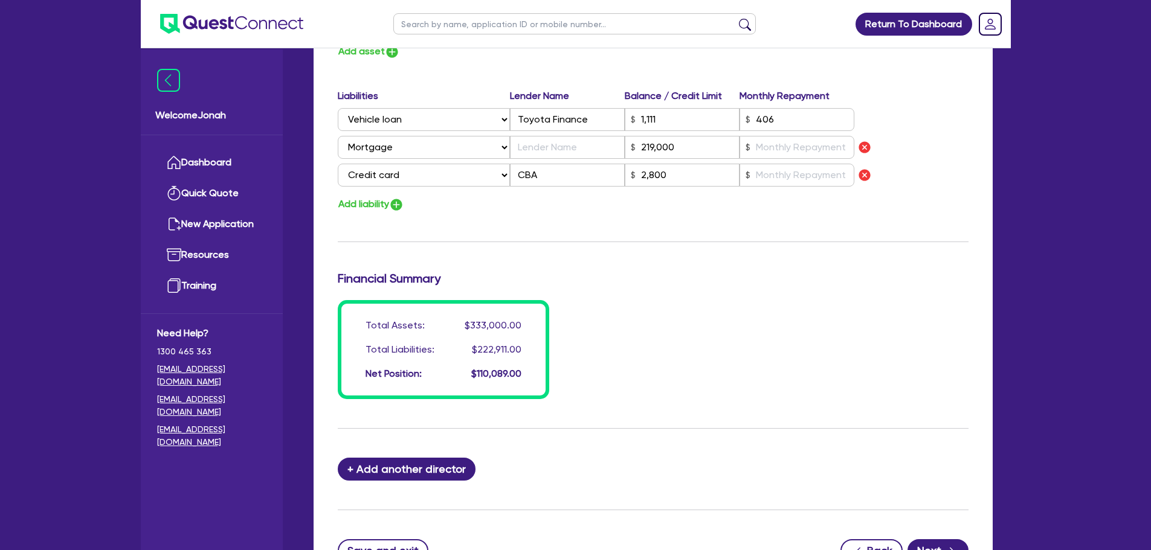
scroll to position [1072, 0]
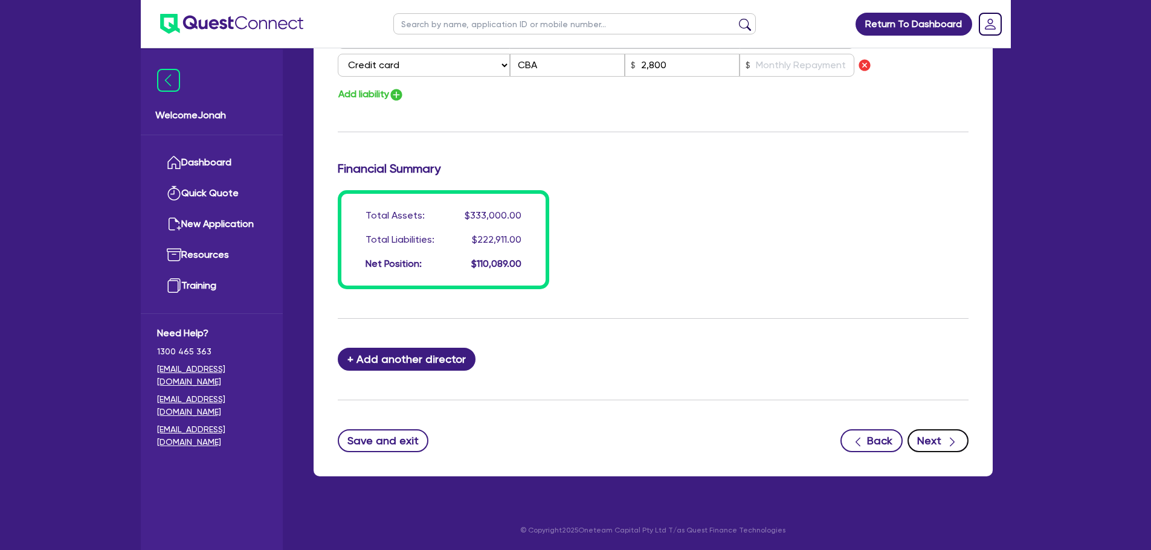
click at [936, 433] on button "Next" at bounding box center [937, 440] width 61 height 23
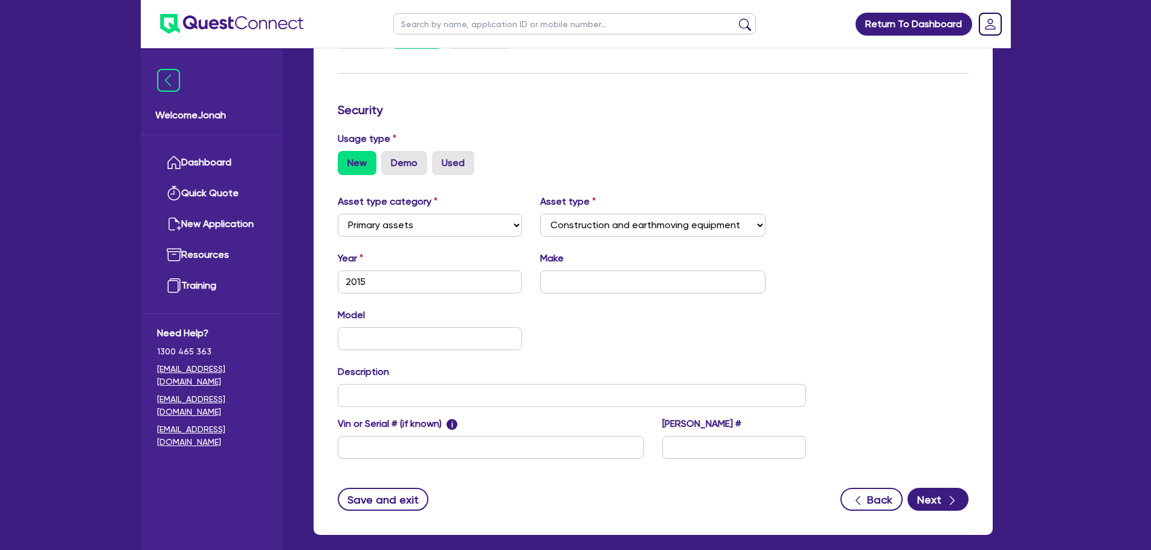
scroll to position [338, 0]
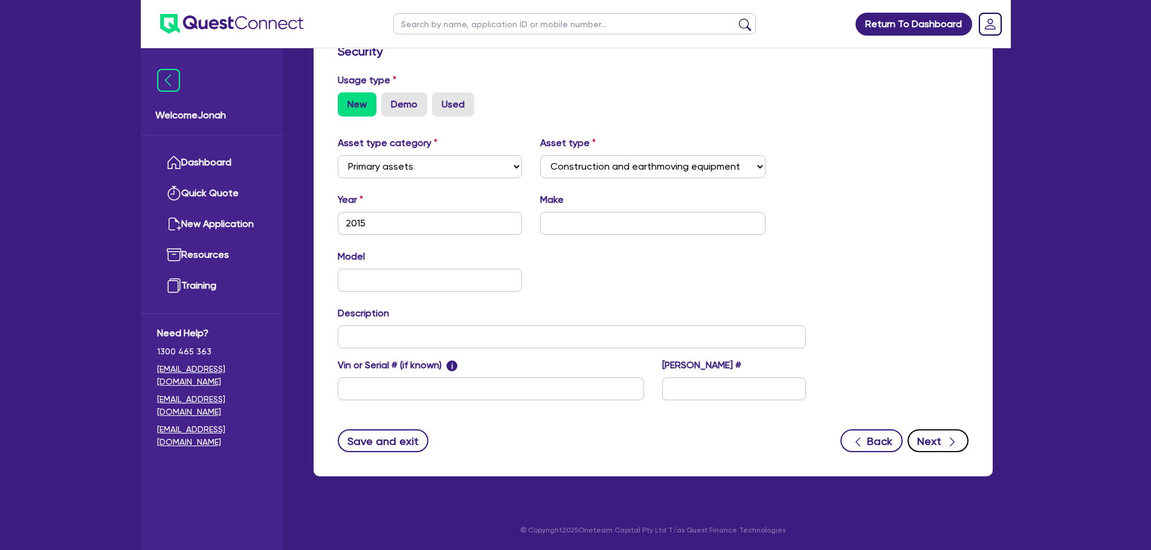
click at [923, 438] on button "Next" at bounding box center [937, 440] width 61 height 23
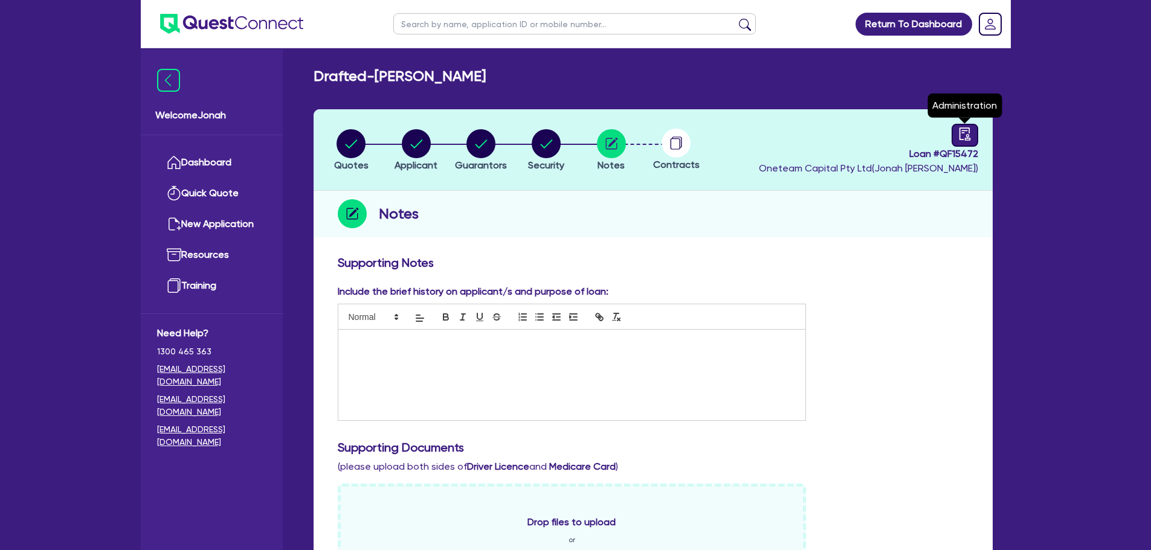
click at [960, 143] on div at bounding box center [964, 135] width 27 height 23
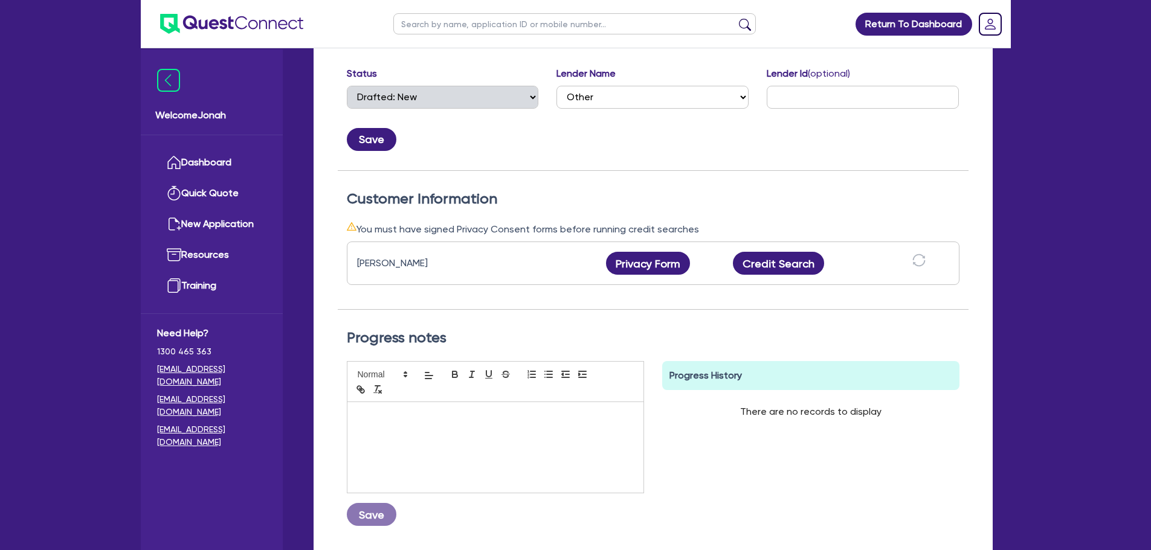
scroll to position [242, 0]
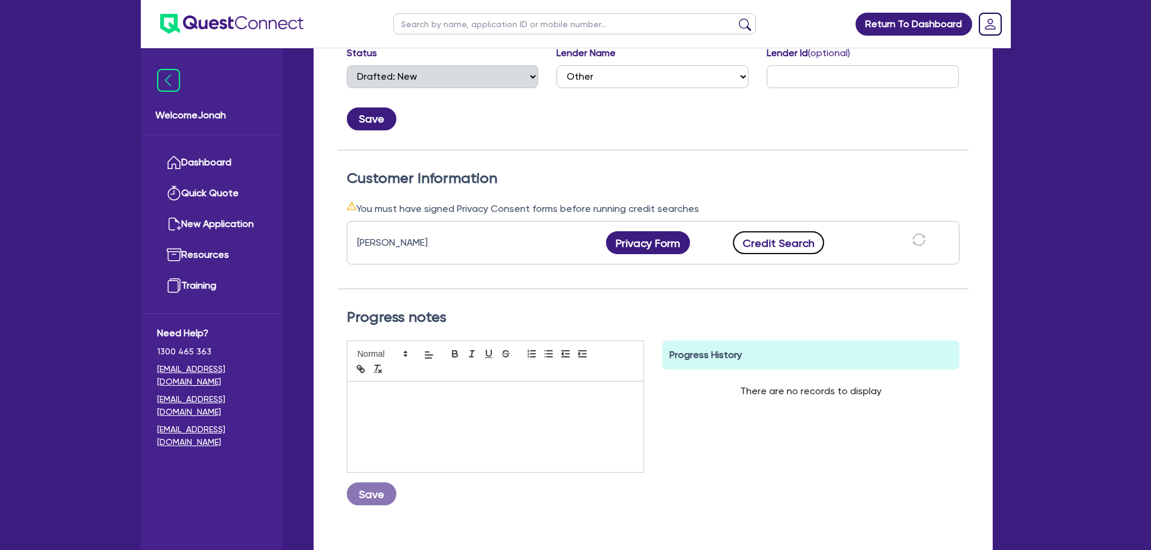
click at [807, 248] on button "Credit Search" at bounding box center [779, 242] width 92 height 23
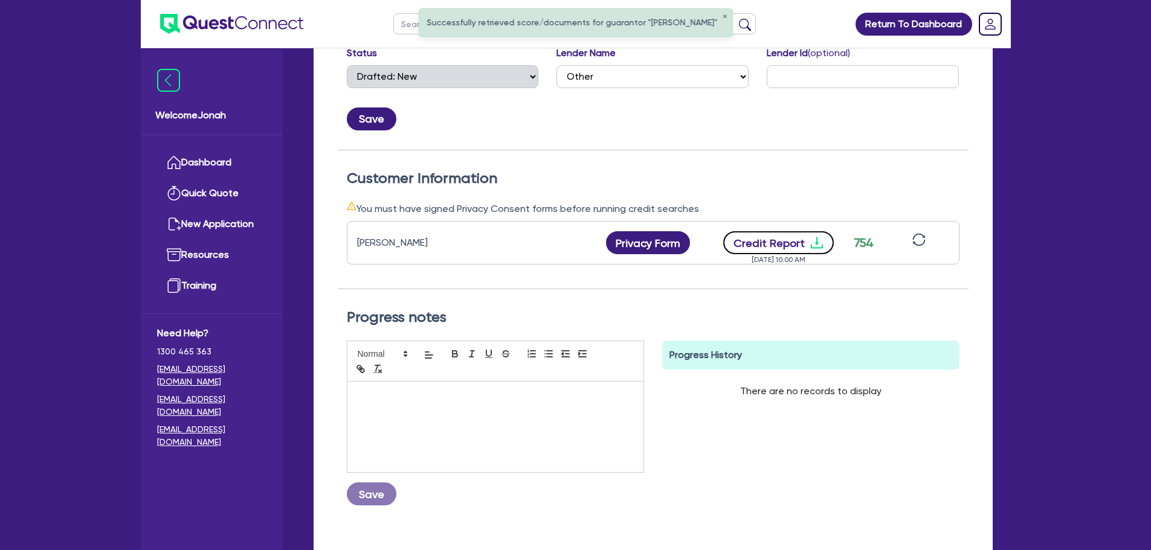
click at [749, 245] on button "Credit Report" at bounding box center [778, 242] width 111 height 23
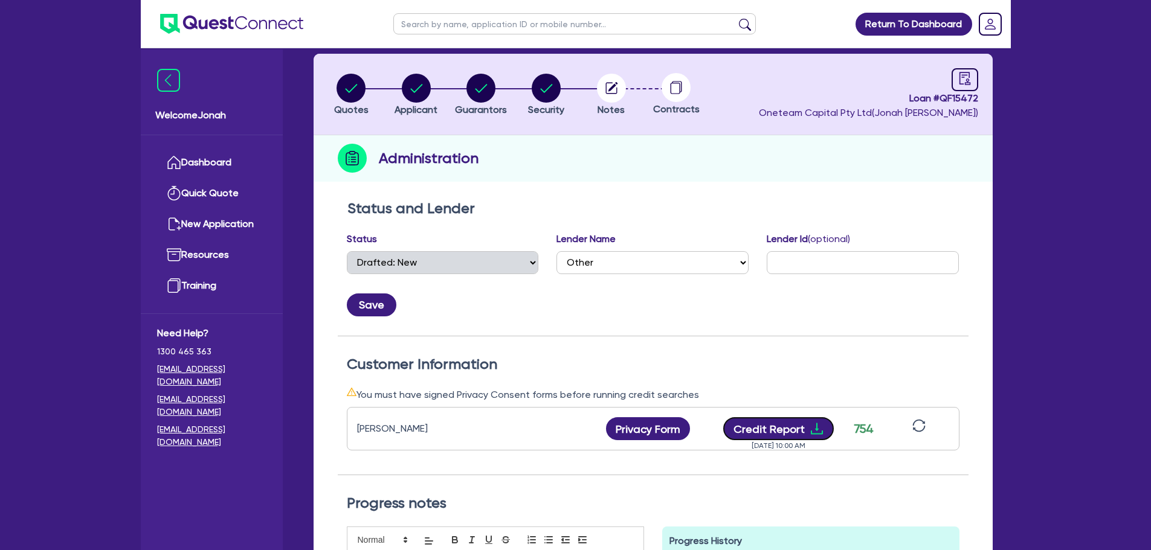
scroll to position [0, 0]
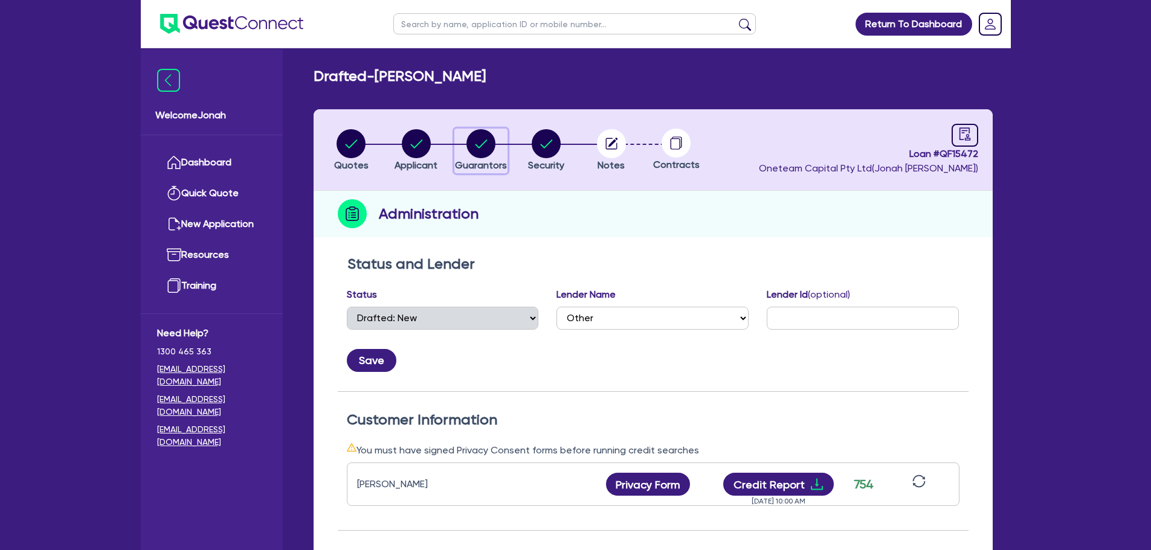
click at [483, 149] on circle "button" at bounding box center [480, 143] width 29 height 29
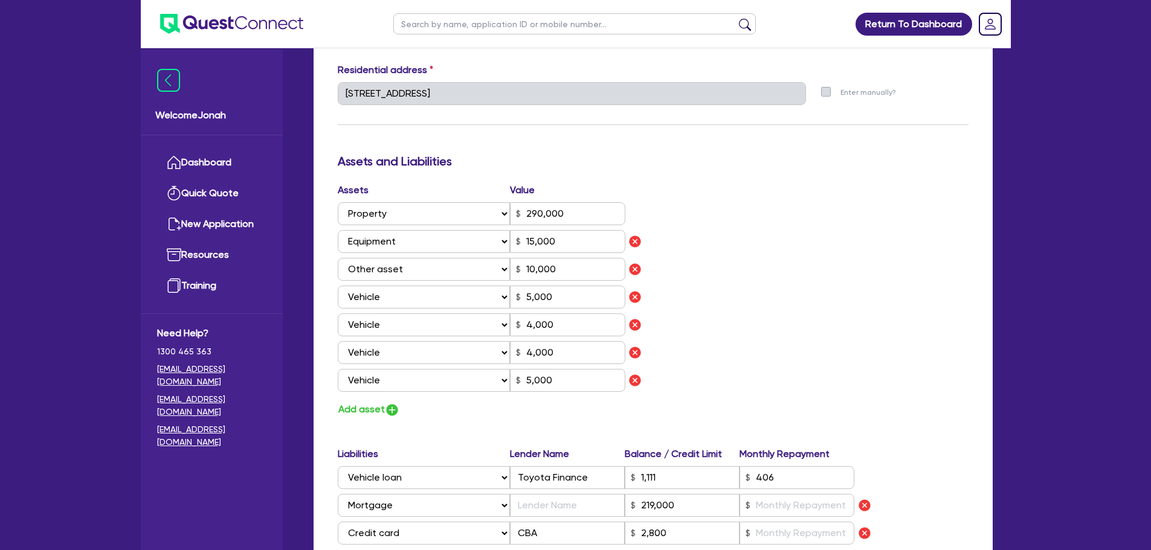
scroll to position [785, 0]
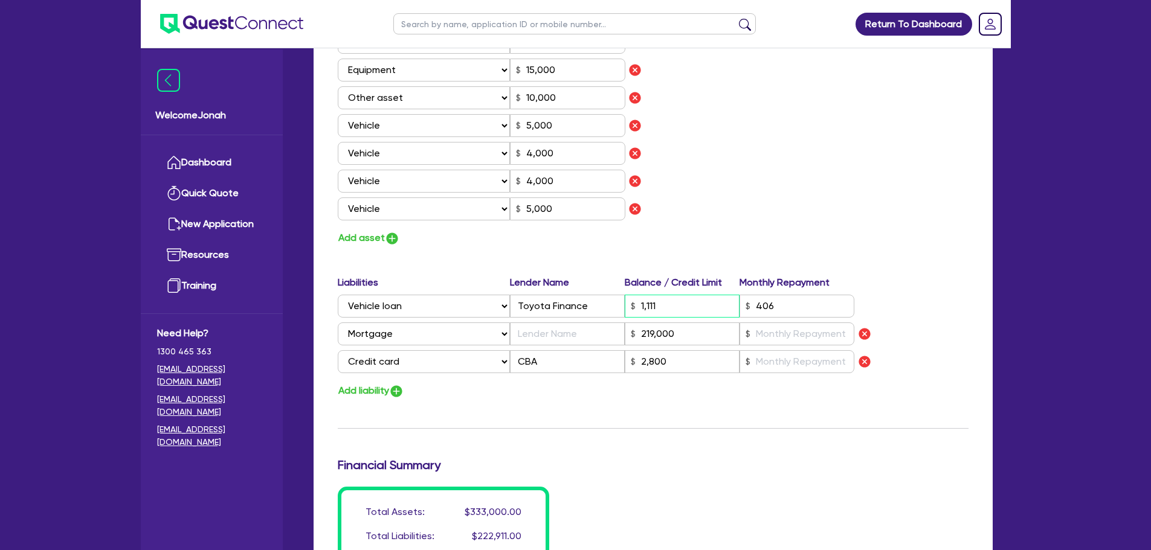
click at [654, 307] on input "1,111" at bounding box center [681, 306] width 115 height 23
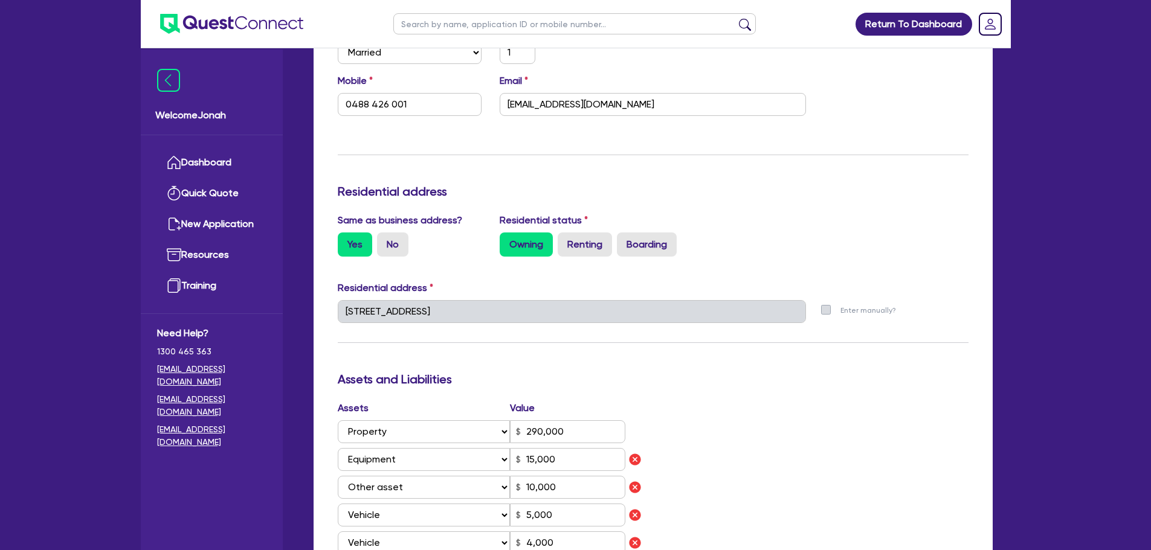
scroll to position [0, 0]
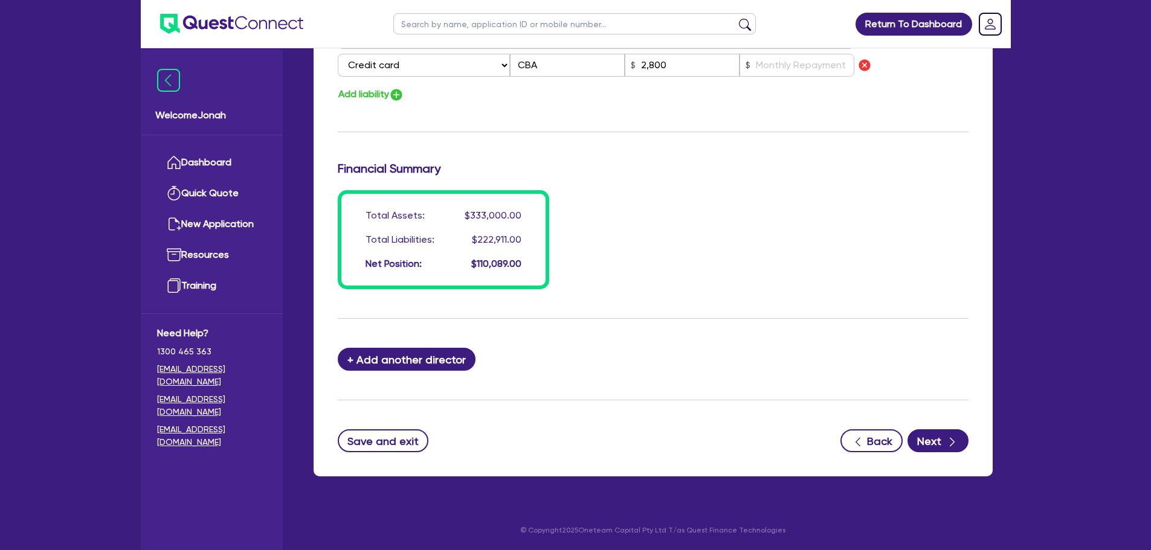
click at [667, 280] on div "Total Assets: $333,000.00 Total Liabilities: $222,911.00 Net Position: $110,089…" at bounding box center [653, 239] width 649 height 99
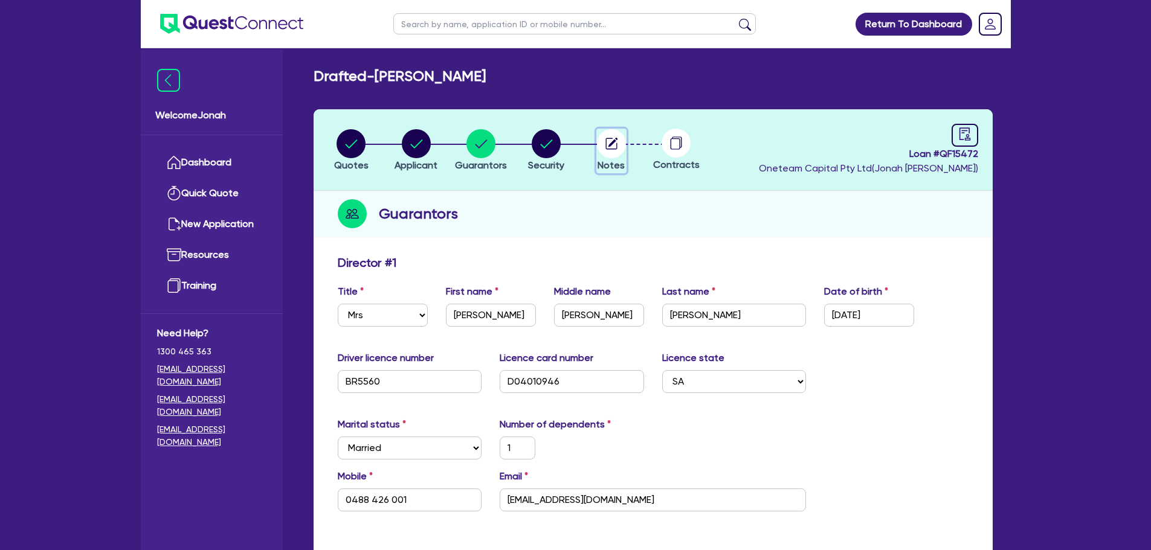
click at [602, 147] on circle "button" at bounding box center [611, 143] width 29 height 29
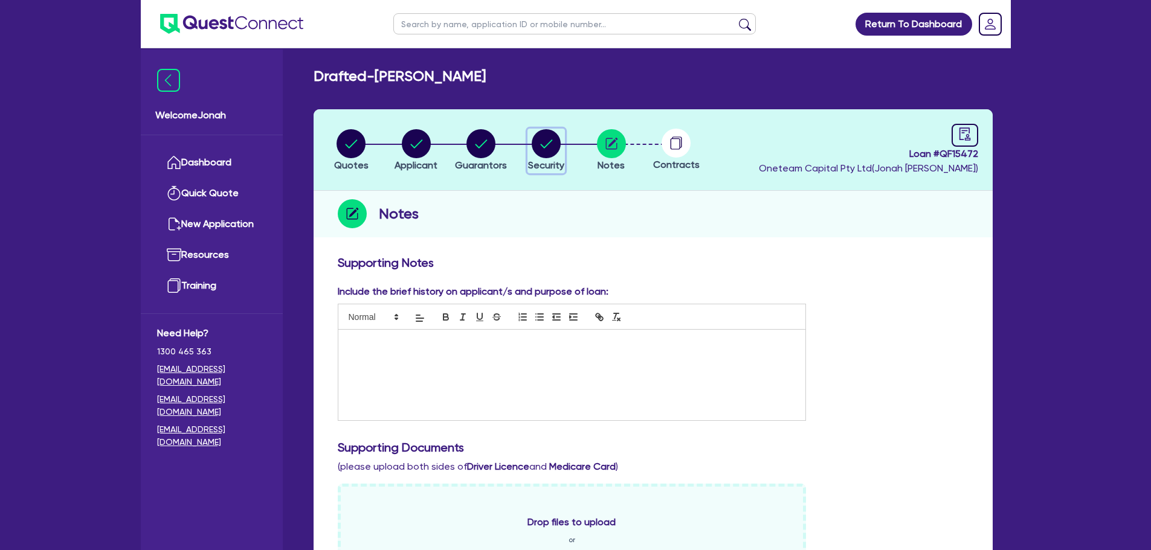
click at [552, 149] on circle "button" at bounding box center [545, 143] width 29 height 29
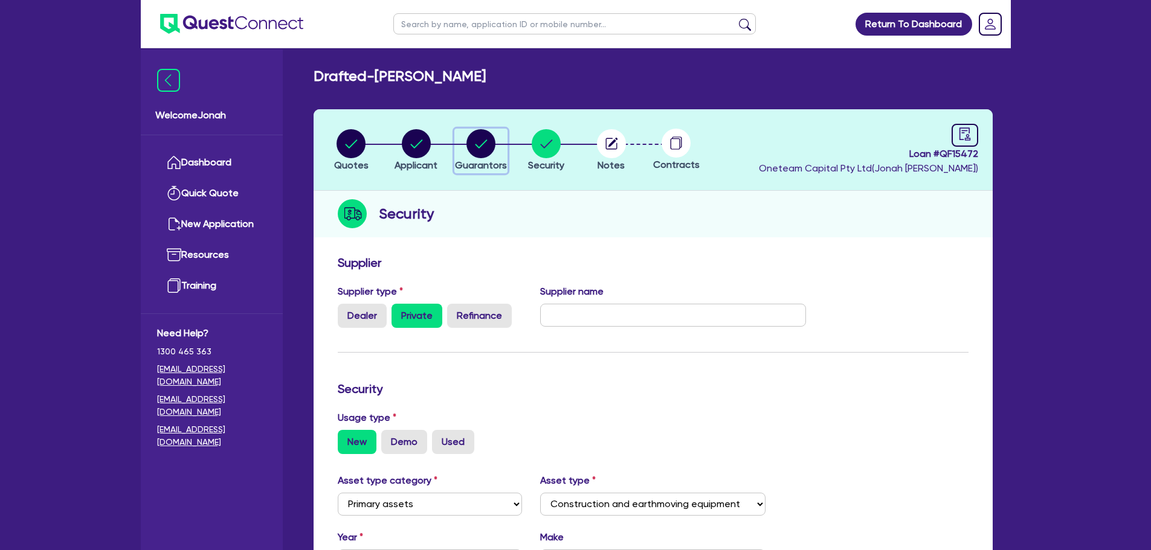
drag, startPoint x: 467, startPoint y: 138, endPoint x: 469, endPoint y: 153, distance: 15.3
click at [467, 138] on icon "button" at bounding box center [480, 143] width 29 height 29
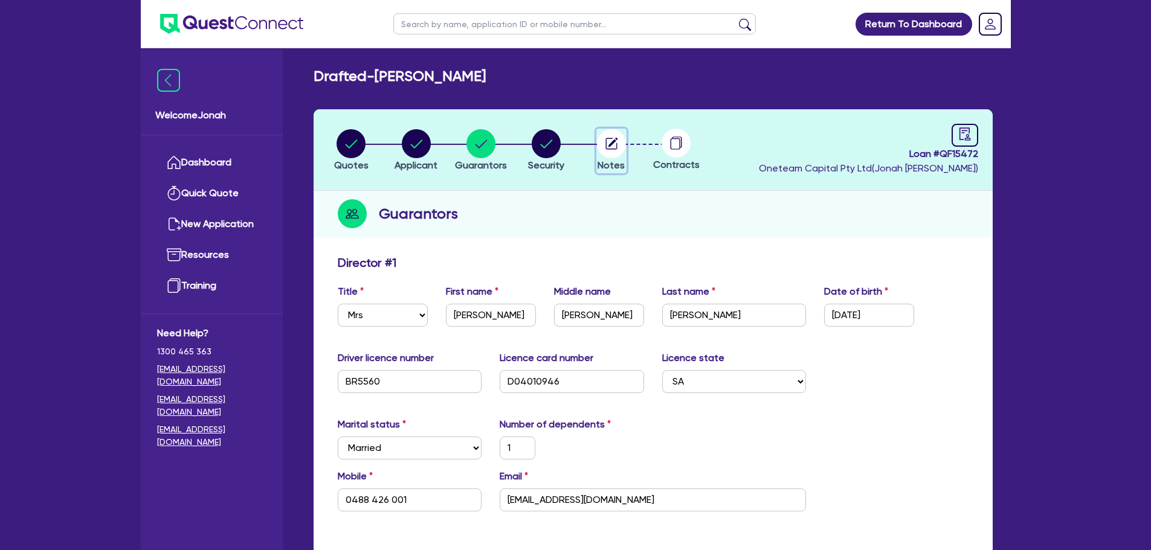
click at [623, 144] on circle "button" at bounding box center [611, 143] width 29 height 29
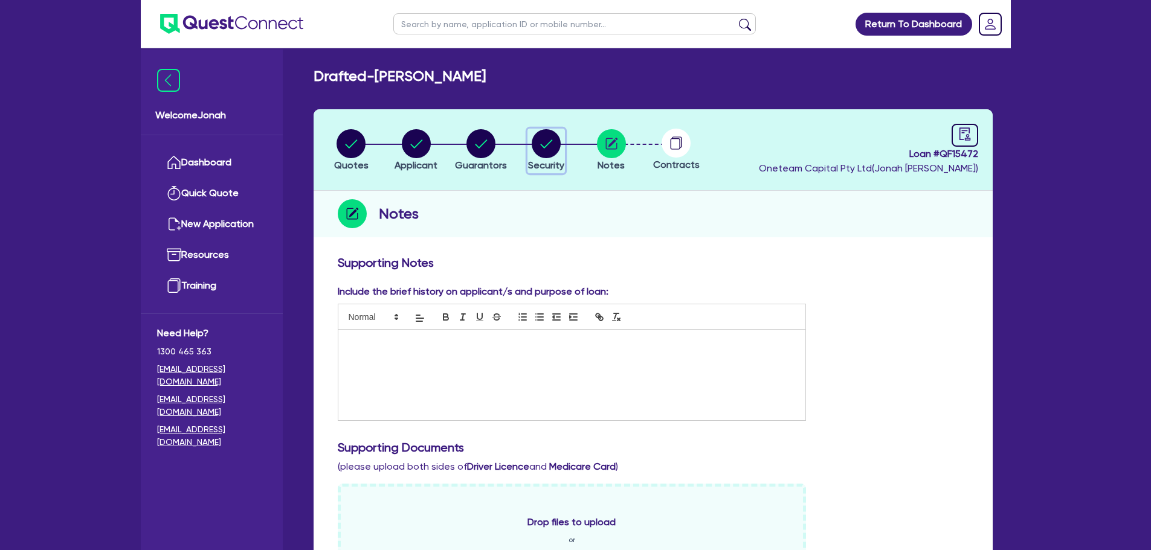
click at [542, 147] on icon "button" at bounding box center [547, 144] width 12 height 8
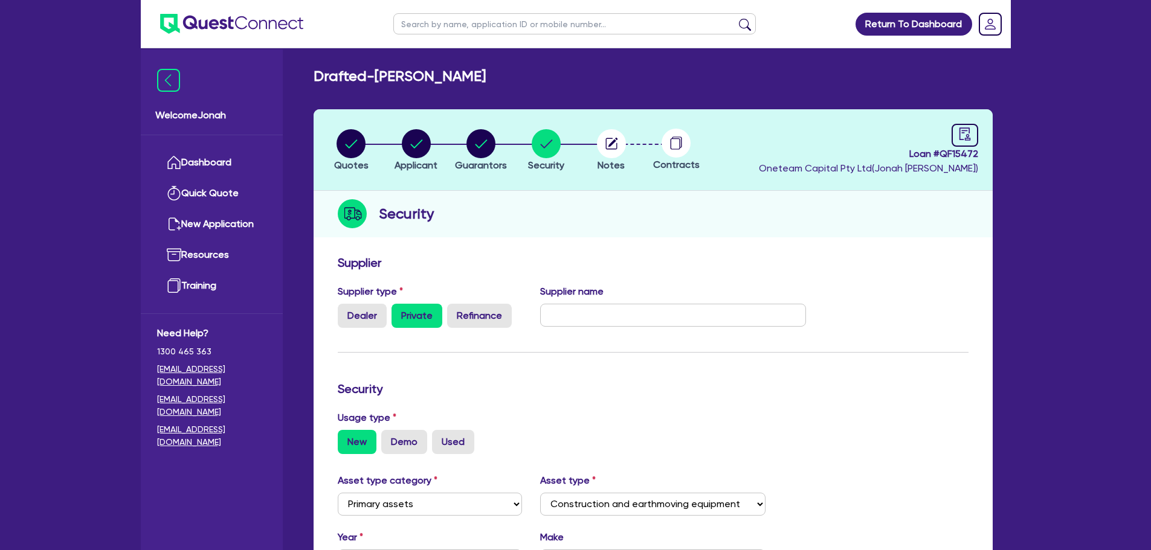
click at [670, 141] on icon at bounding box center [675, 143] width 10 height 11
click at [976, 124] on div at bounding box center [964, 135] width 27 height 23
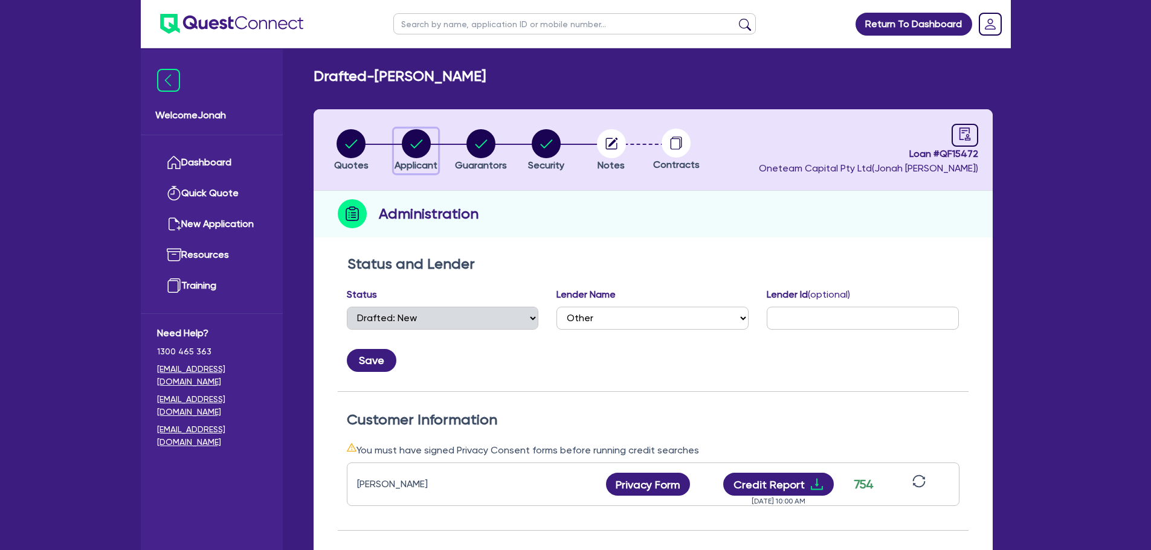
click at [420, 136] on circle "button" at bounding box center [416, 143] width 29 height 29
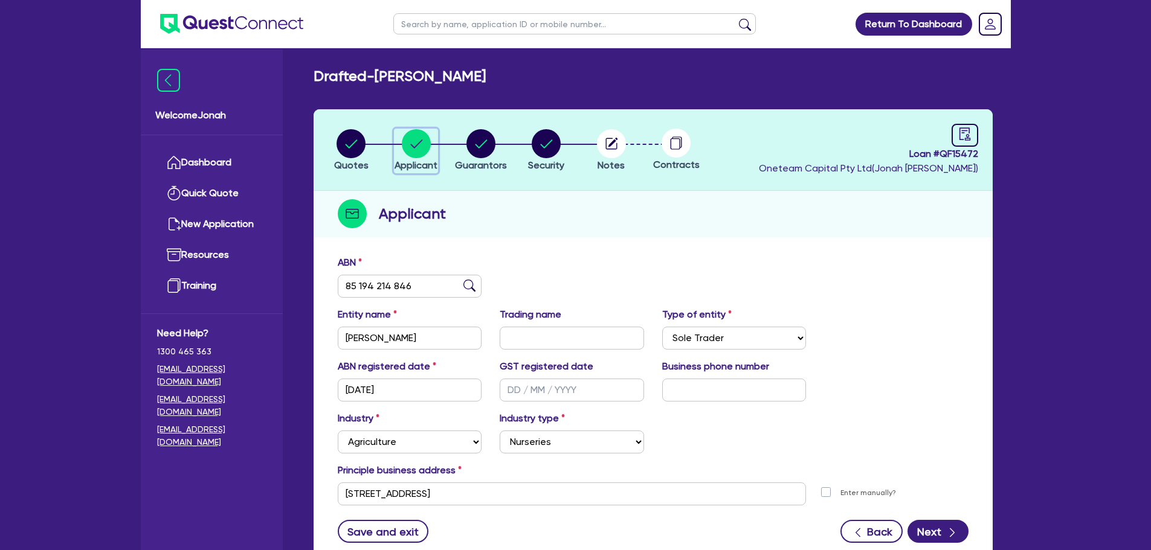
scroll to position [60, 0]
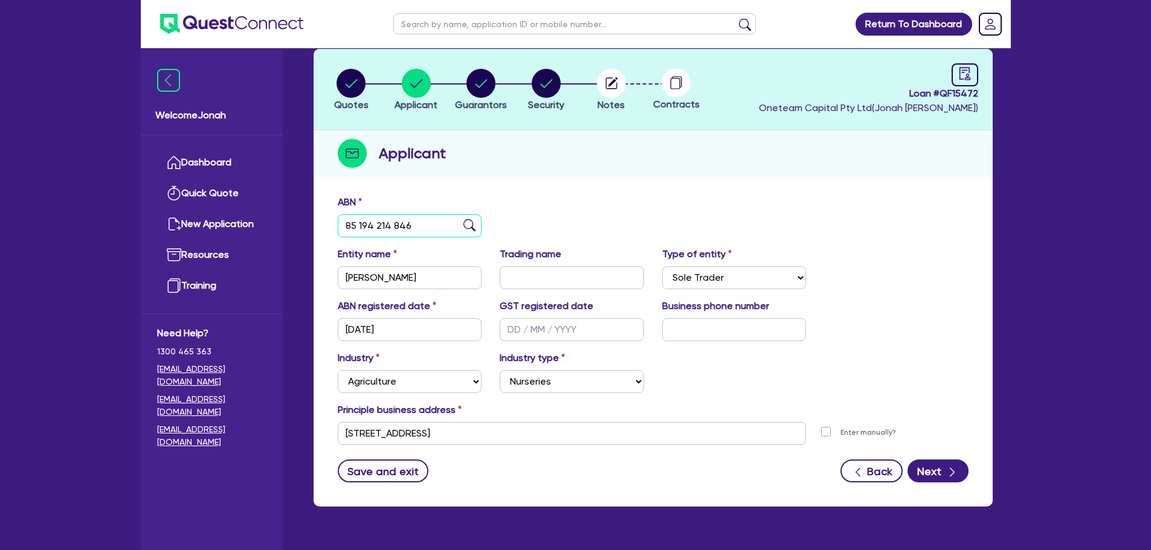
click at [404, 227] on input "85 194 214 846" at bounding box center [410, 225] width 144 height 23
click at [553, 166] on div "Applicant" at bounding box center [652, 153] width 679 height 47
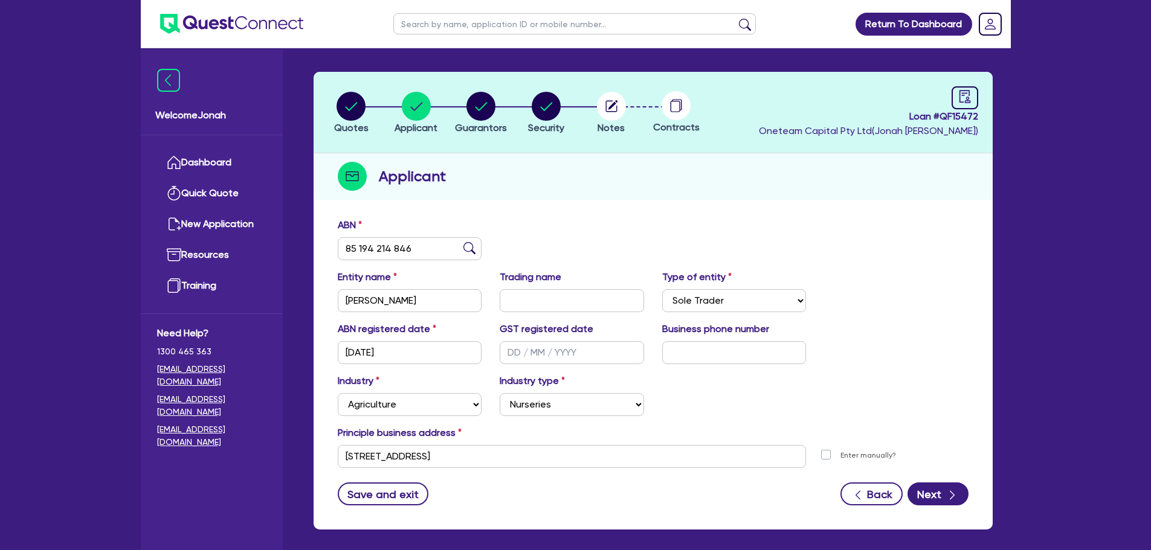
scroll to position [0, 0]
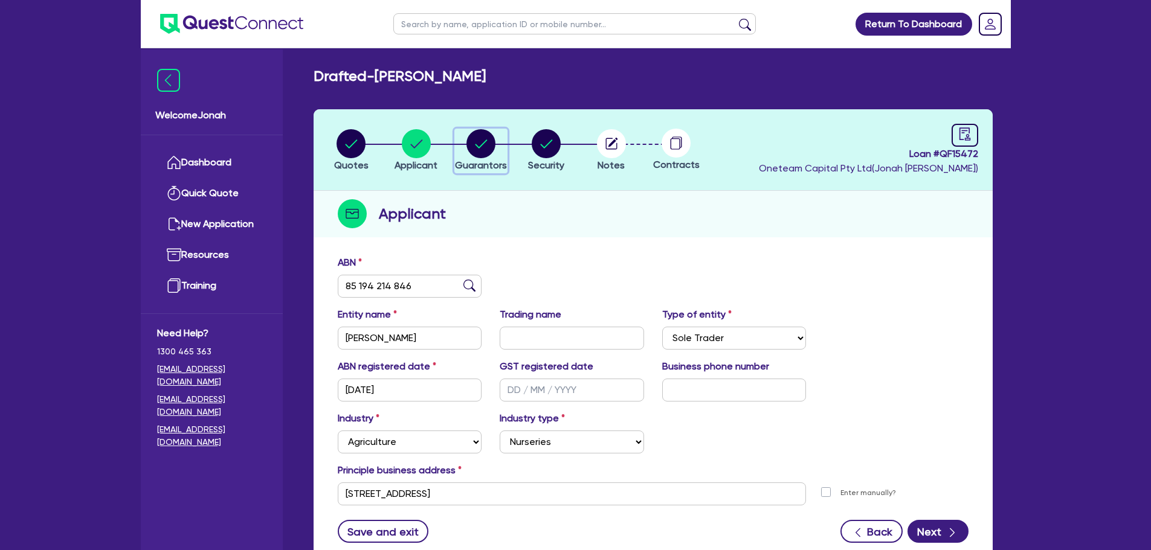
click at [471, 150] on circle "button" at bounding box center [480, 143] width 29 height 29
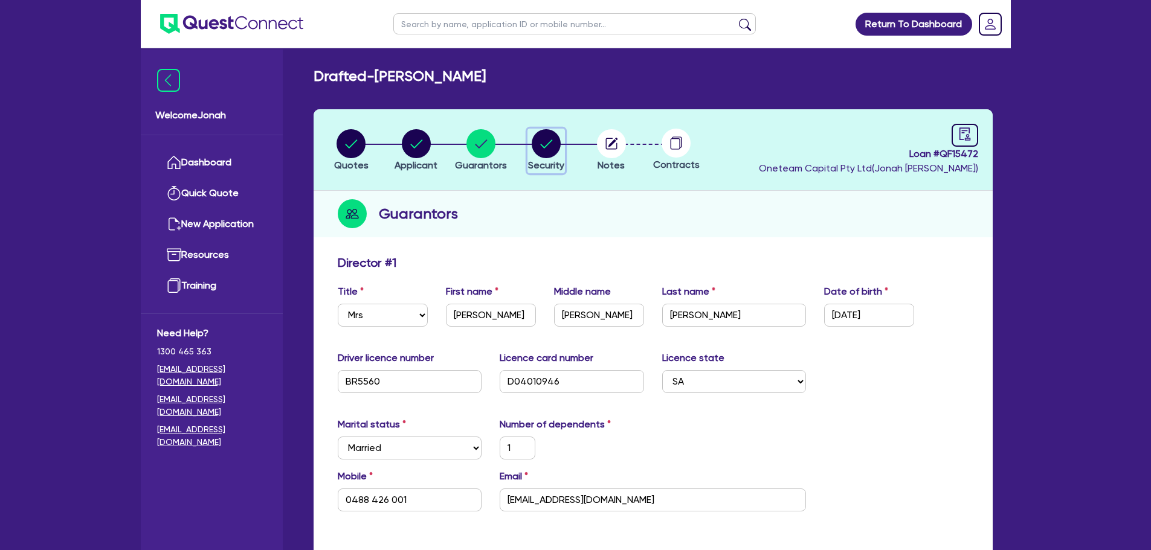
click at [538, 149] on circle "button" at bounding box center [545, 143] width 29 height 29
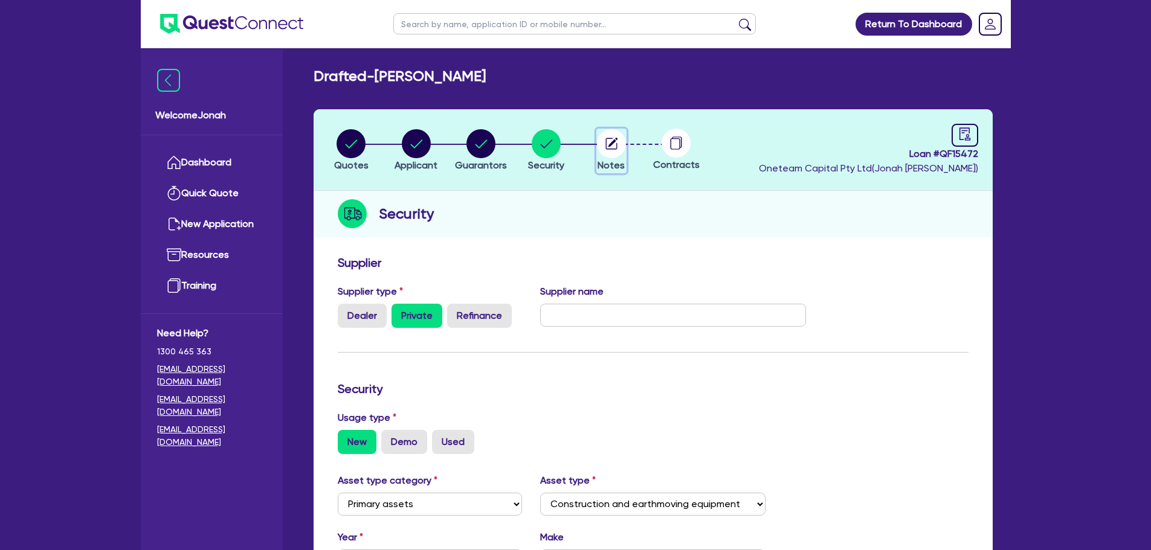
click at [599, 140] on circle "button" at bounding box center [611, 143] width 29 height 29
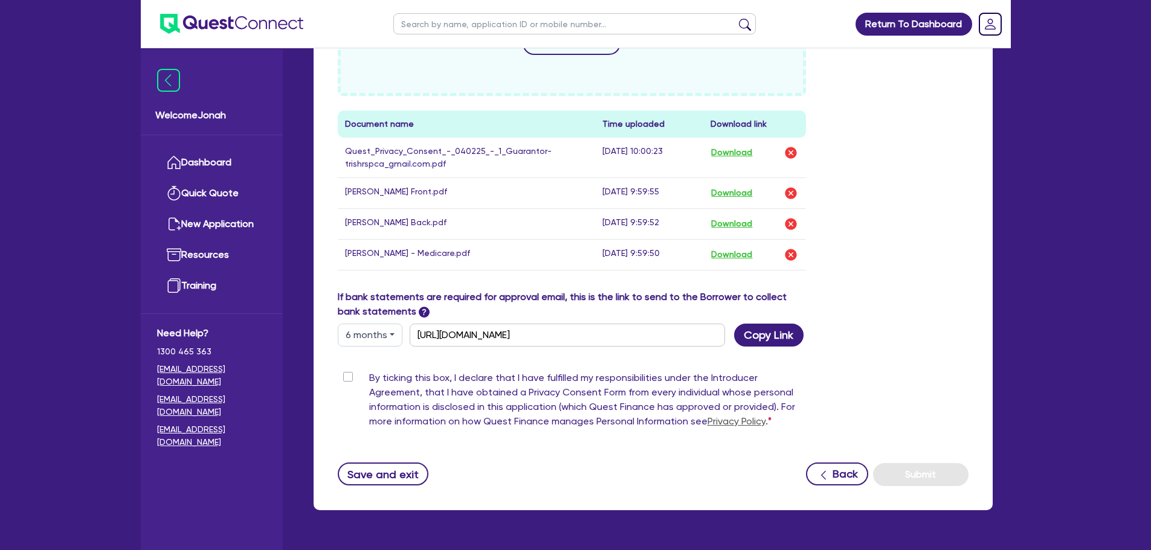
scroll to position [552, 0]
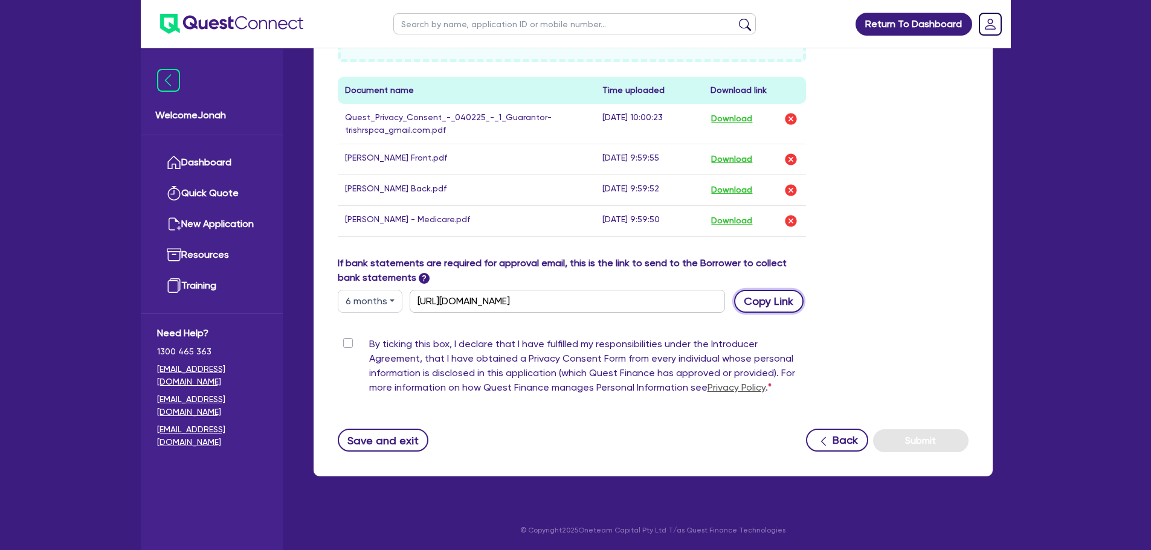
click at [763, 304] on button "Copy Link" at bounding box center [768, 301] width 69 height 23
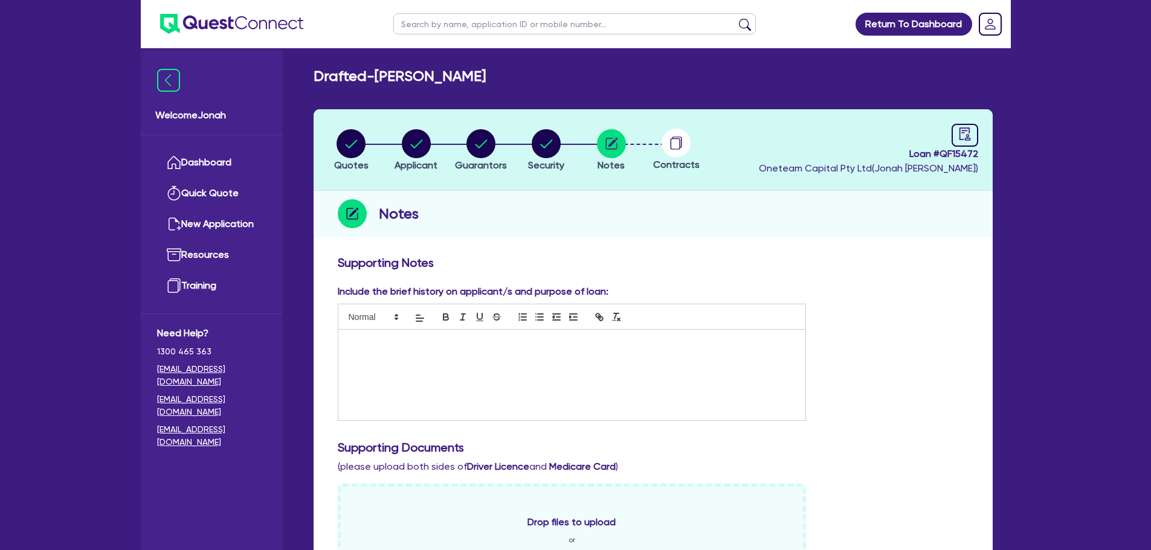
scroll to position [483, 0]
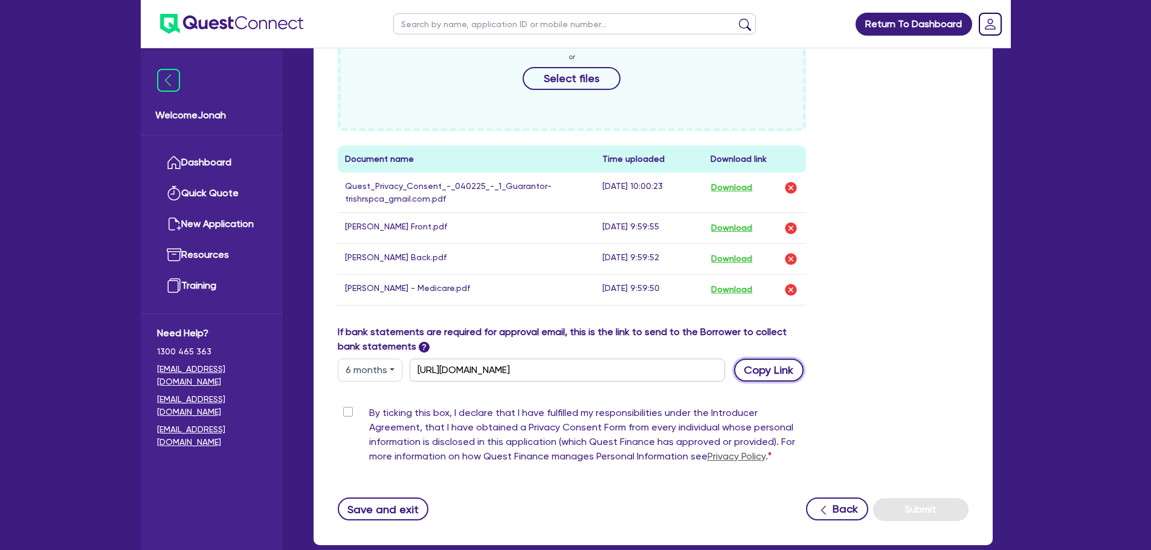
click at [776, 370] on button "Copy Link" at bounding box center [768, 370] width 69 height 23
click at [880, 318] on div "Drop files to upload or Select files Document name Time uploaded Download link …" at bounding box center [653, 163] width 649 height 324
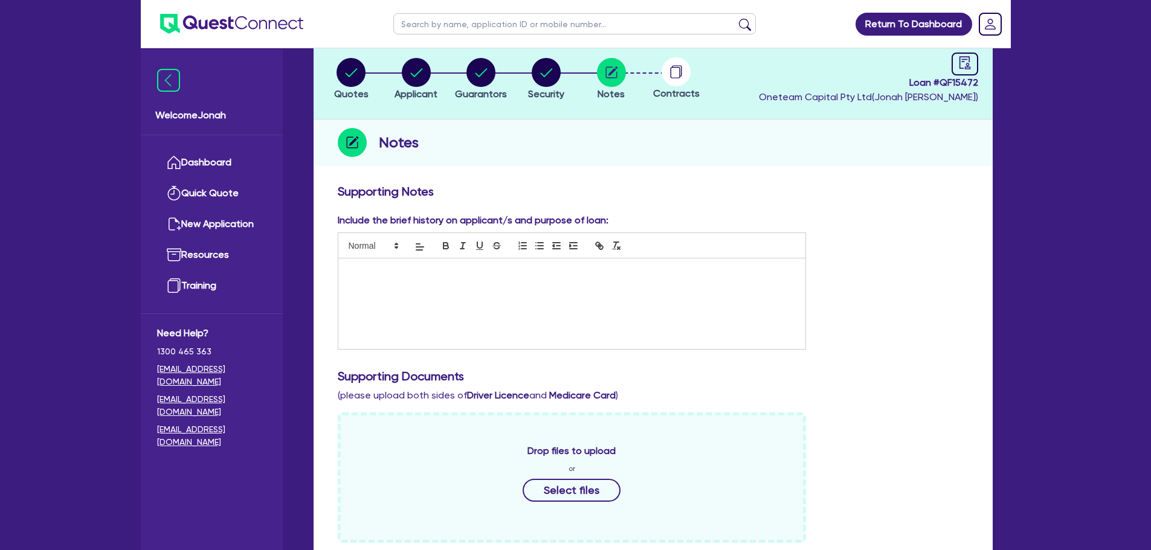
scroll to position [0, 0]
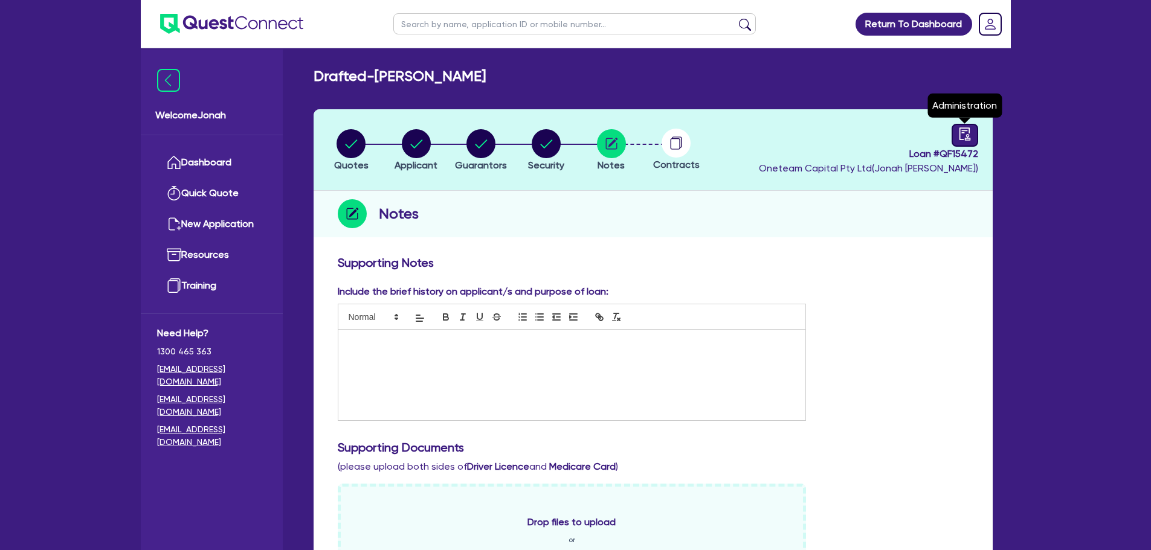
click at [954, 143] on div at bounding box center [964, 135] width 27 height 23
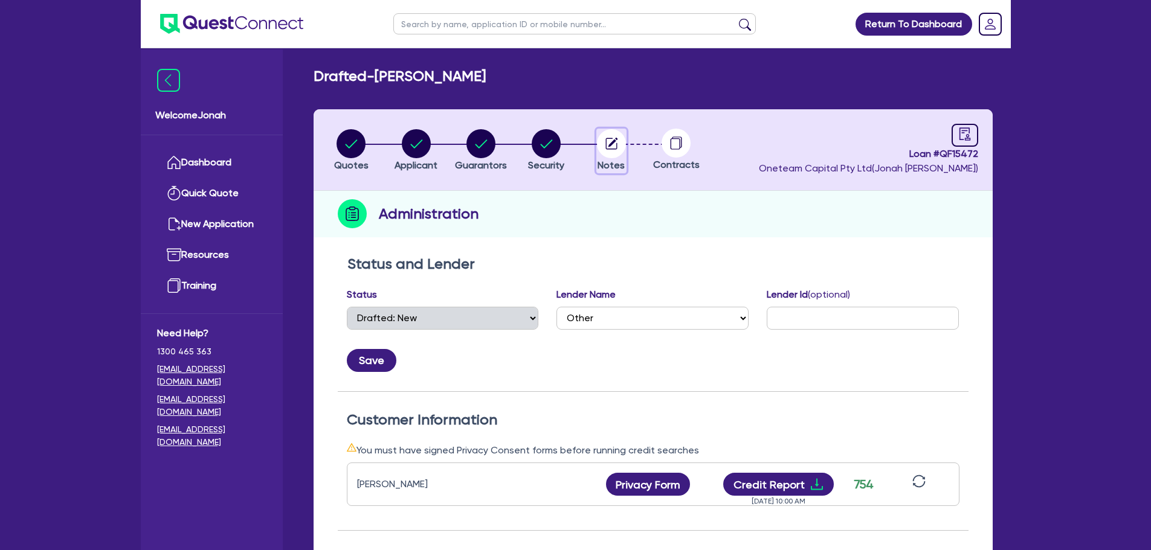
click at [612, 149] on circle "button" at bounding box center [611, 143] width 29 height 29
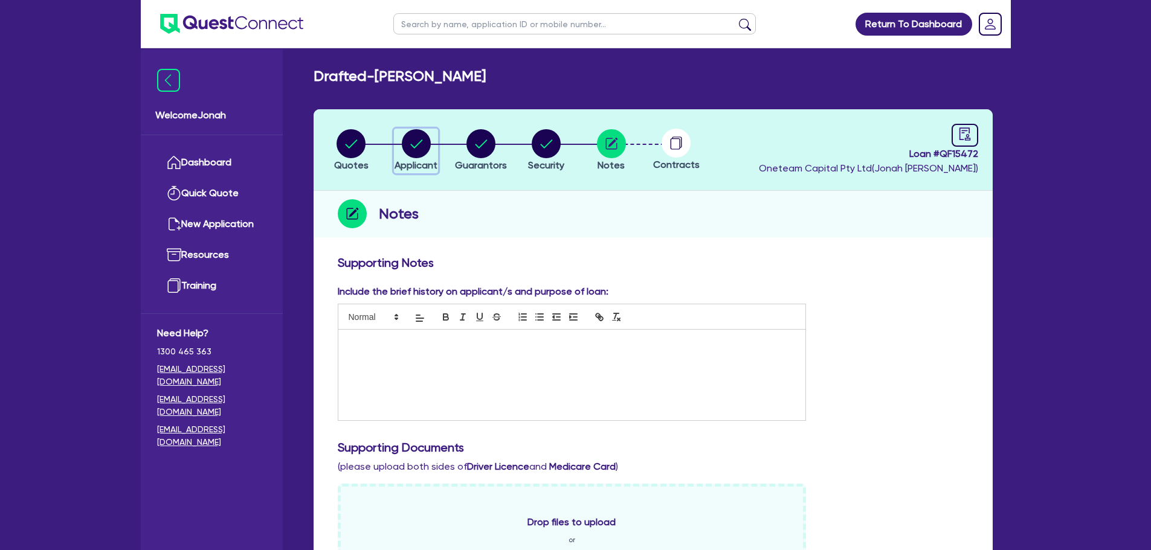
click at [426, 146] on circle "button" at bounding box center [416, 143] width 29 height 29
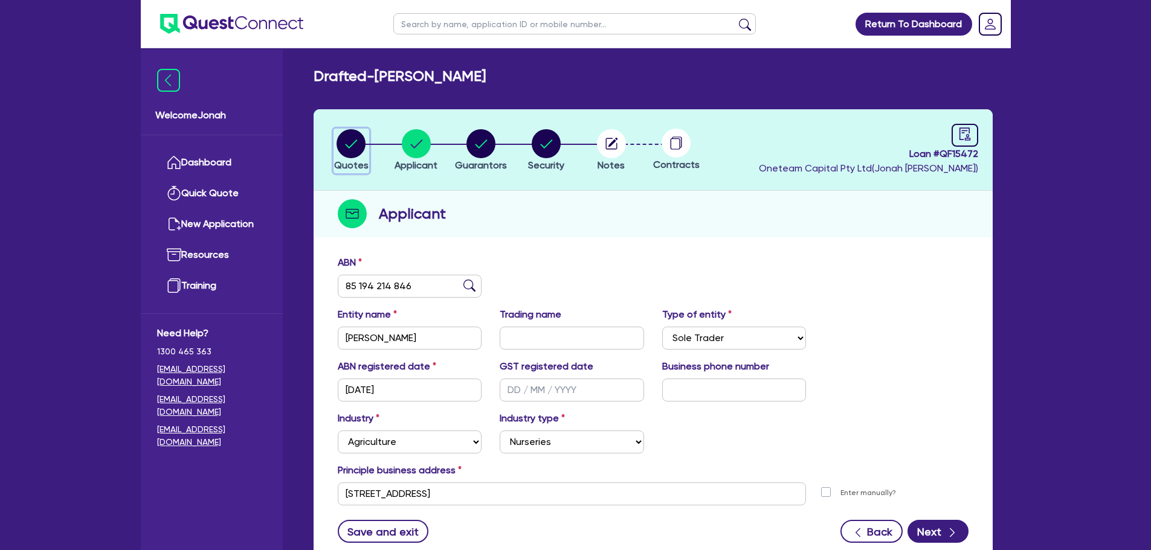
click at [355, 152] on circle "button" at bounding box center [350, 143] width 29 height 29
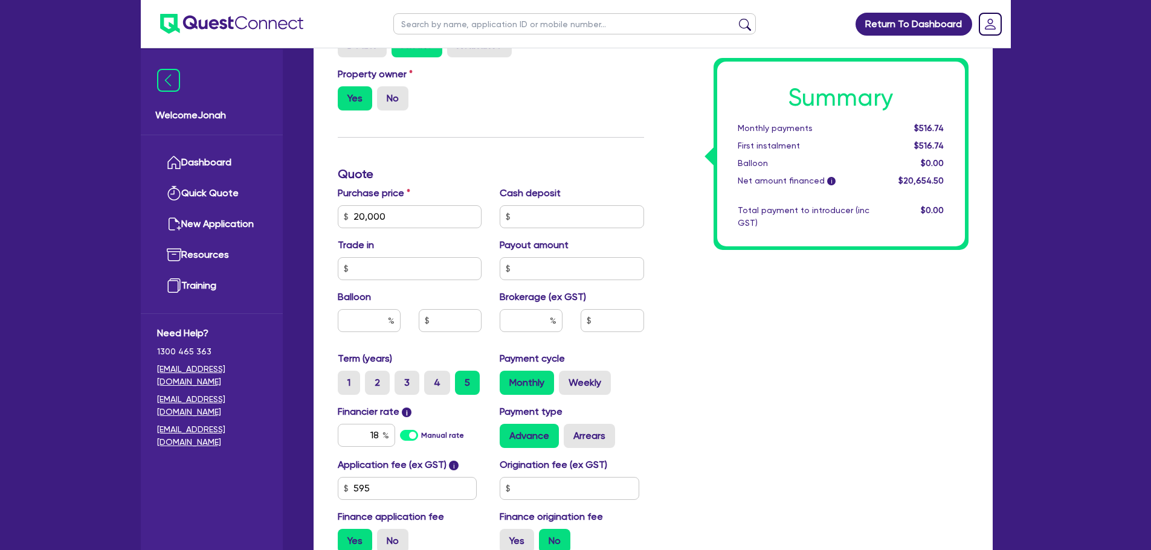
scroll to position [544, 0]
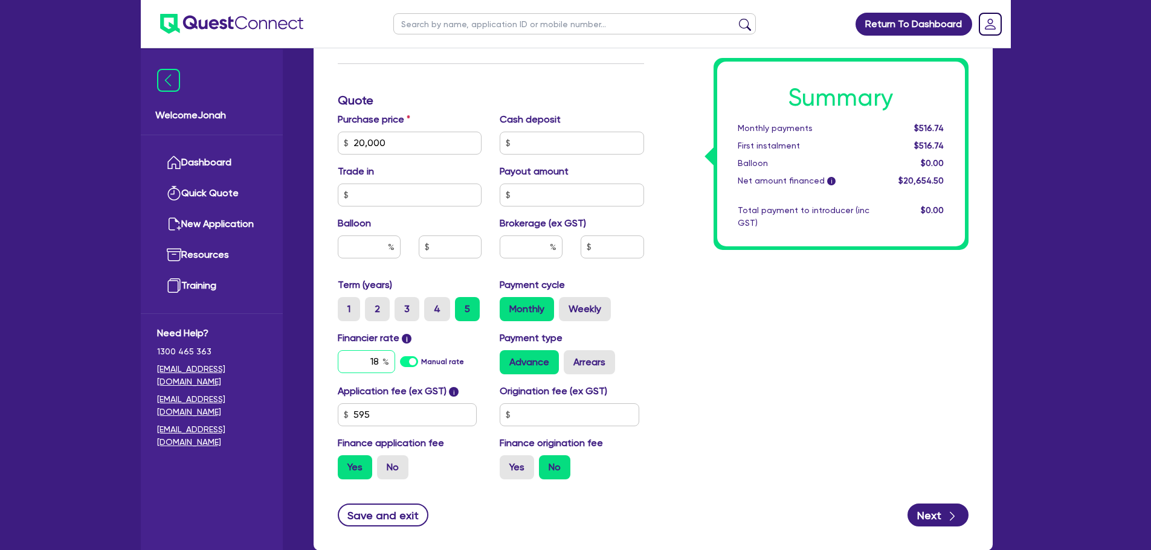
click at [377, 360] on input "18" at bounding box center [366, 361] width 57 height 23
click at [818, 364] on div "Summary Monthly payments $516.74 First instalment $516.74 Balloon $0.00 Net amo…" at bounding box center [815, 100] width 324 height 777
click at [586, 300] on label "Weekly" at bounding box center [585, 309] width 52 height 24
click at [566, 300] on input "Weekly" at bounding box center [563, 301] width 8 height 8
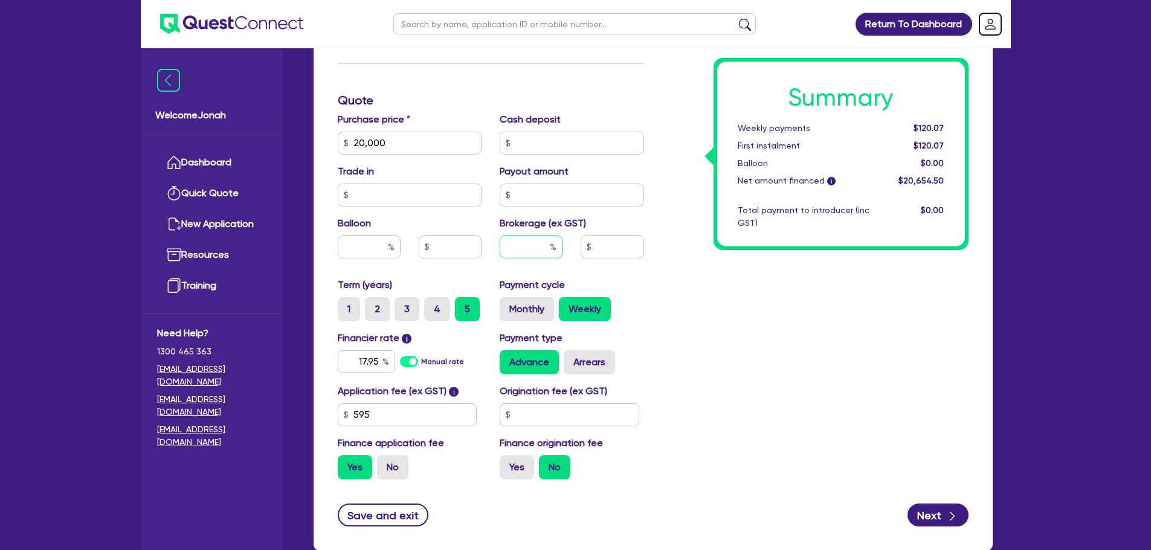
click at [536, 242] on input "text" at bounding box center [530, 247] width 63 height 23
click at [798, 388] on div "Summary Weekly payments $120.07 First instalment $120.07 Balloon $0.00 Net amou…" at bounding box center [815, 100] width 324 height 777
click at [548, 245] on input "5" at bounding box center [530, 247] width 63 height 23
click at [770, 316] on div "Summary Weekly payments $126.67 First instalment $126.67 Balloon $0.00 Net amou…" at bounding box center [815, 100] width 324 height 777
drag, startPoint x: 540, startPoint y: 248, endPoint x: 554, endPoint y: 245, distance: 14.4
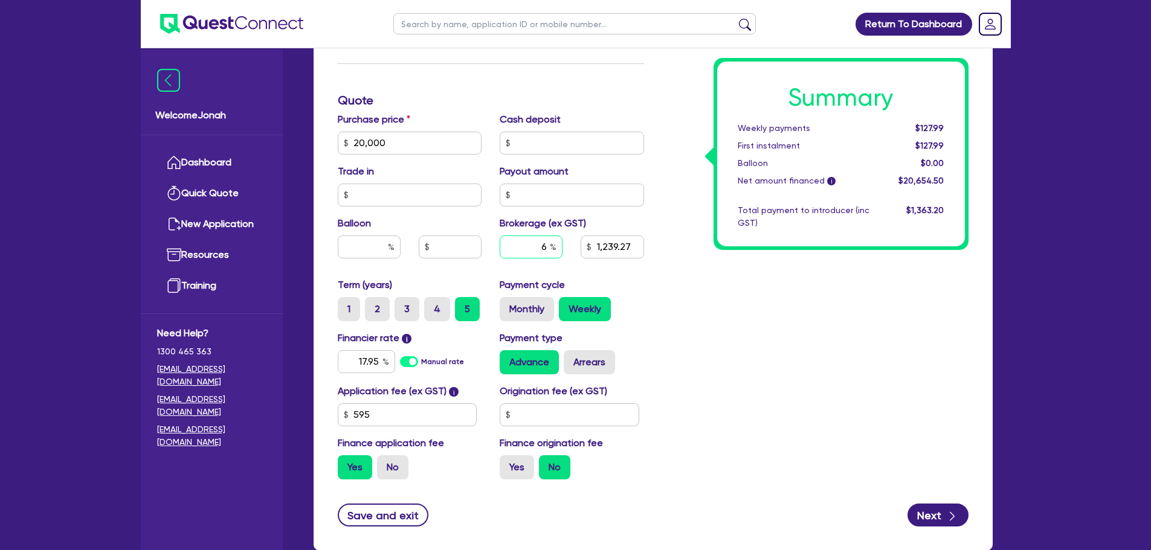
click at [554, 245] on div "6" at bounding box center [530, 247] width 63 height 23
click at [803, 352] on div "Summary Weekly payments Calculating... First instalment Calculating... Balloon …" at bounding box center [815, 100] width 324 height 777
drag, startPoint x: 538, startPoint y: 247, endPoint x: 551, endPoint y: 248, distance: 13.3
click at [551, 248] on div "7" at bounding box center [530, 247] width 63 height 23
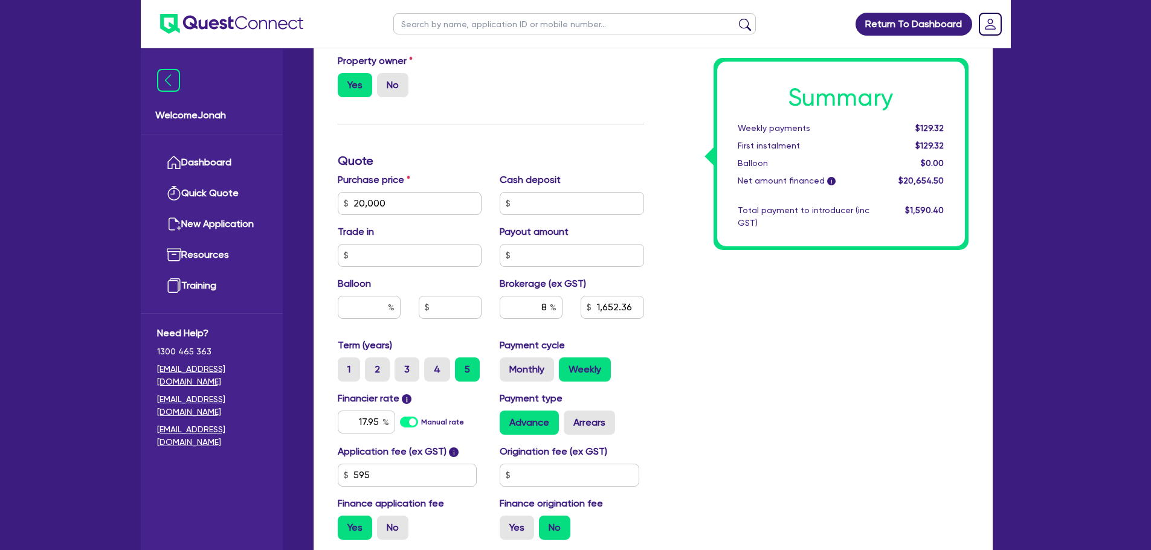
click at [841, 371] on div "Summary Weekly payments $129.32 First instalment $129.32 Balloon $0.00 Net amou…" at bounding box center [815, 160] width 324 height 777
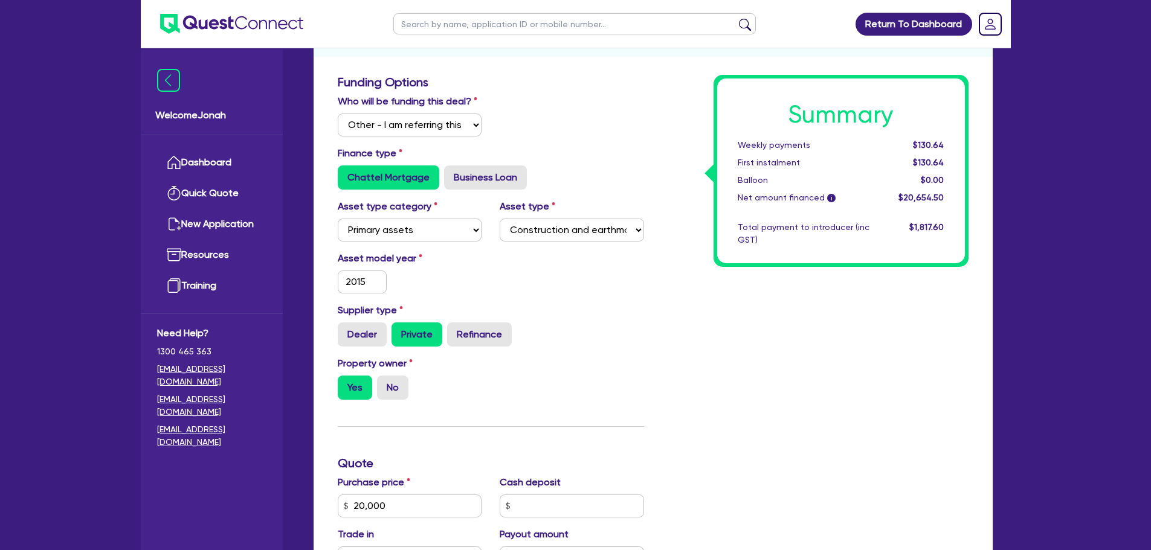
scroll to position [0, 0]
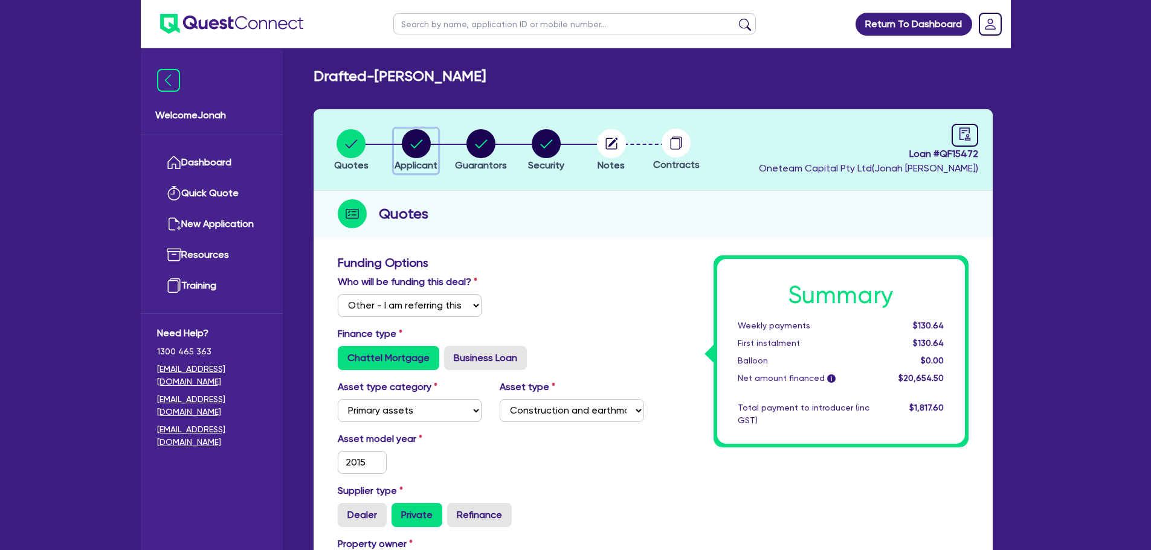
click at [421, 162] on span "Applicant" at bounding box center [415, 164] width 43 height 11
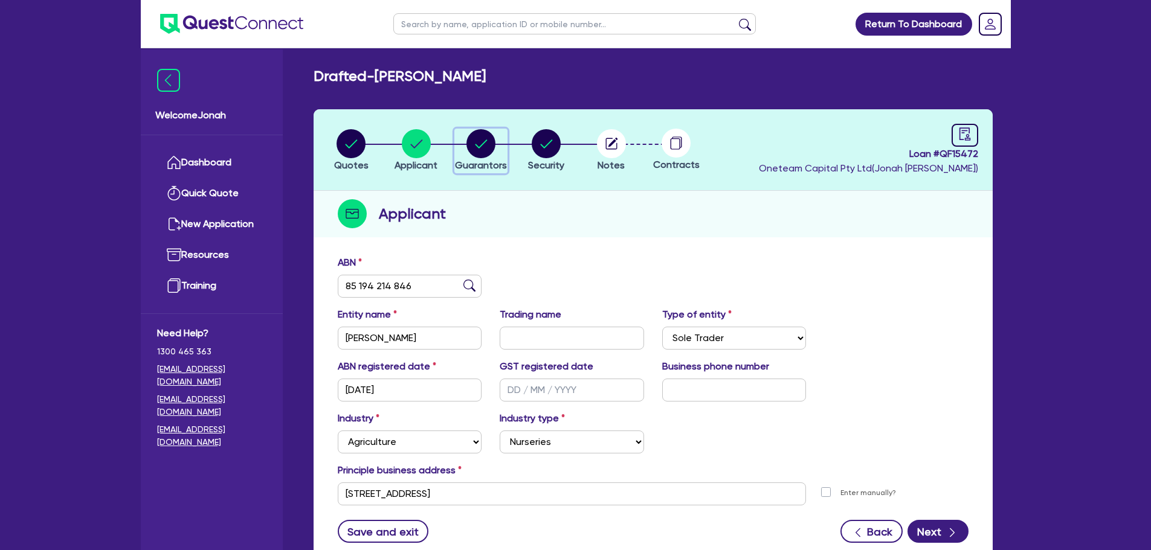
click at [475, 153] on circle "button" at bounding box center [480, 143] width 29 height 29
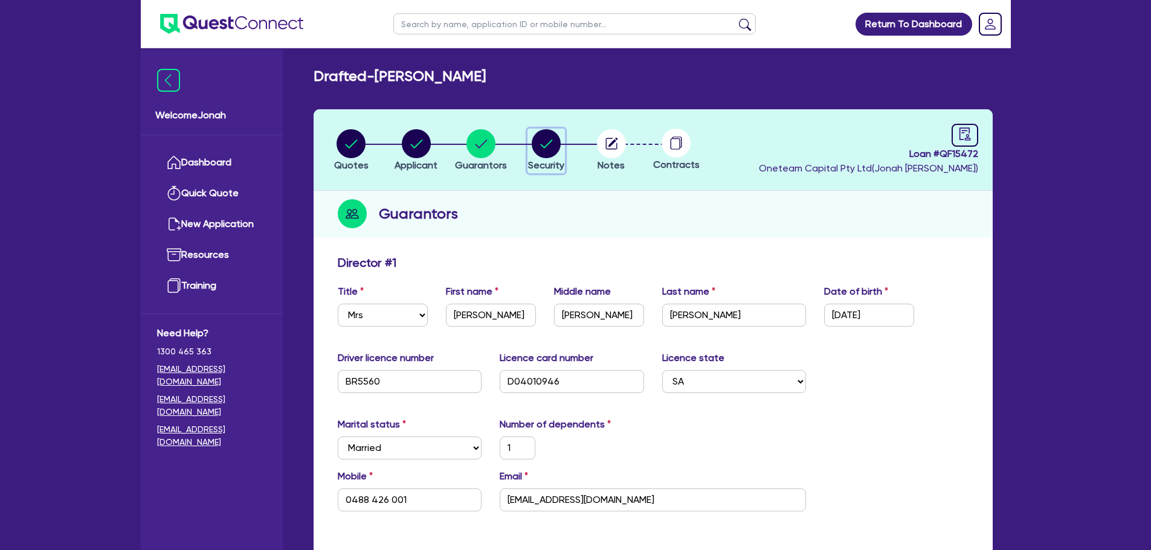
click at [536, 141] on circle "button" at bounding box center [545, 143] width 29 height 29
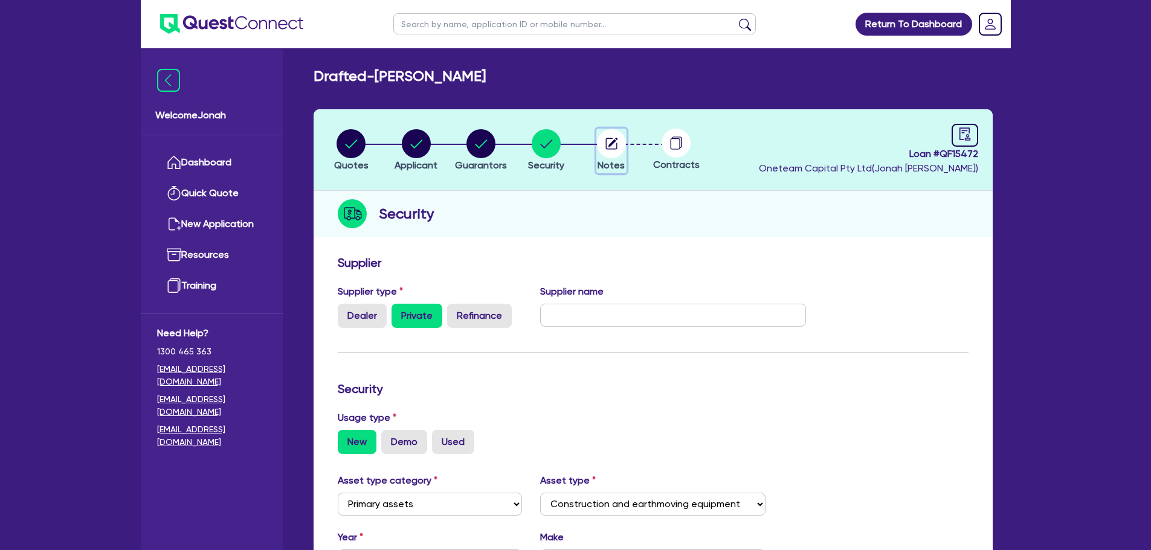
click at [599, 152] on icon "button" at bounding box center [611, 143] width 29 height 29
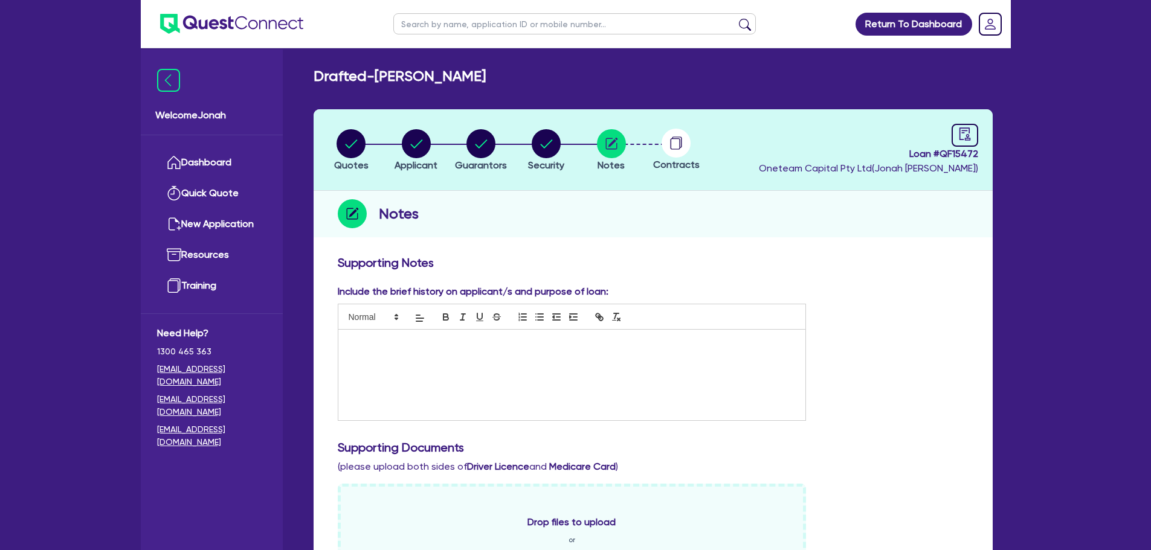
click at [667, 146] on circle at bounding box center [675, 143] width 29 height 29
click at [542, 154] on circle "button" at bounding box center [545, 143] width 29 height 29
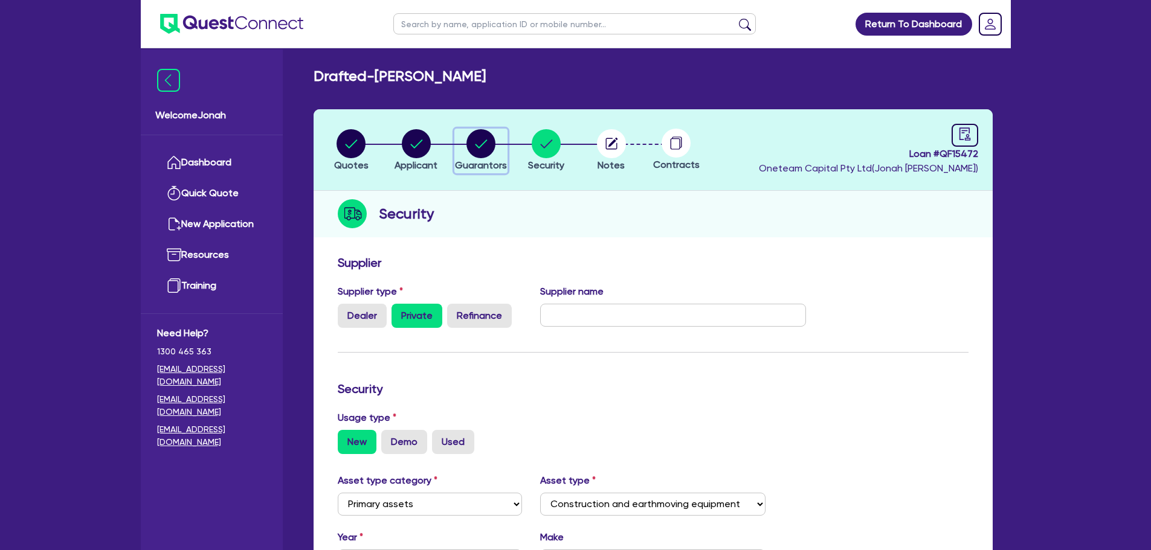
click at [489, 156] on icon "button" at bounding box center [480, 143] width 29 height 29
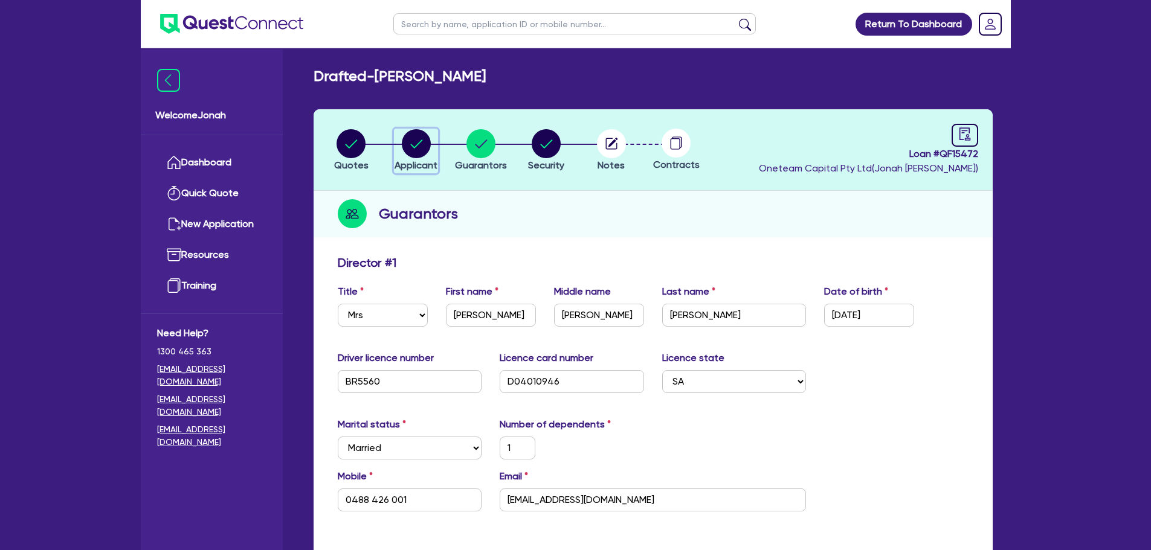
click at [420, 158] on button "Applicant" at bounding box center [416, 151] width 44 height 45
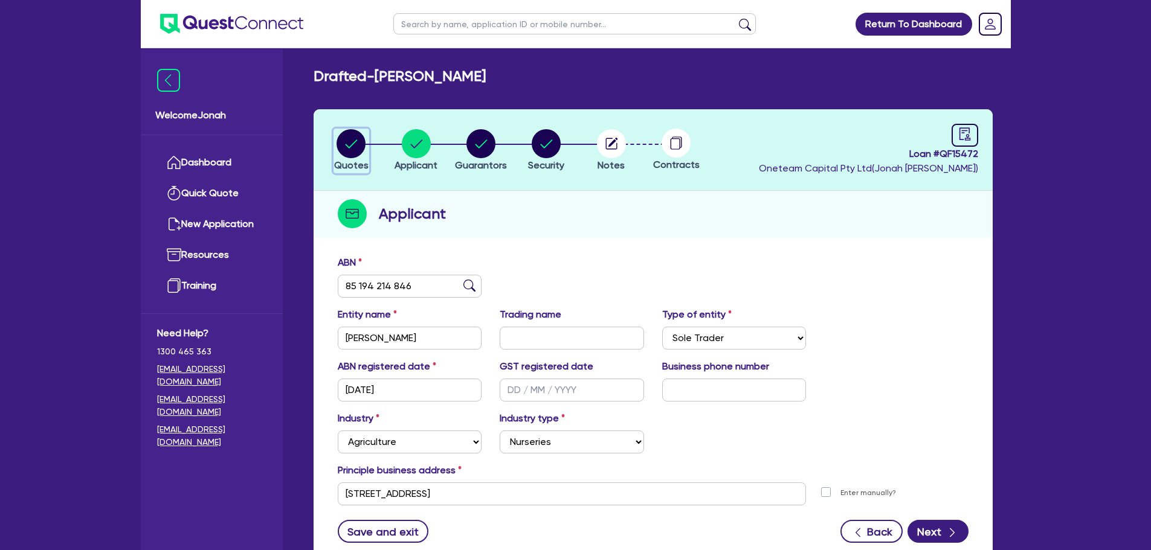
click at [348, 156] on circle "button" at bounding box center [350, 143] width 29 height 29
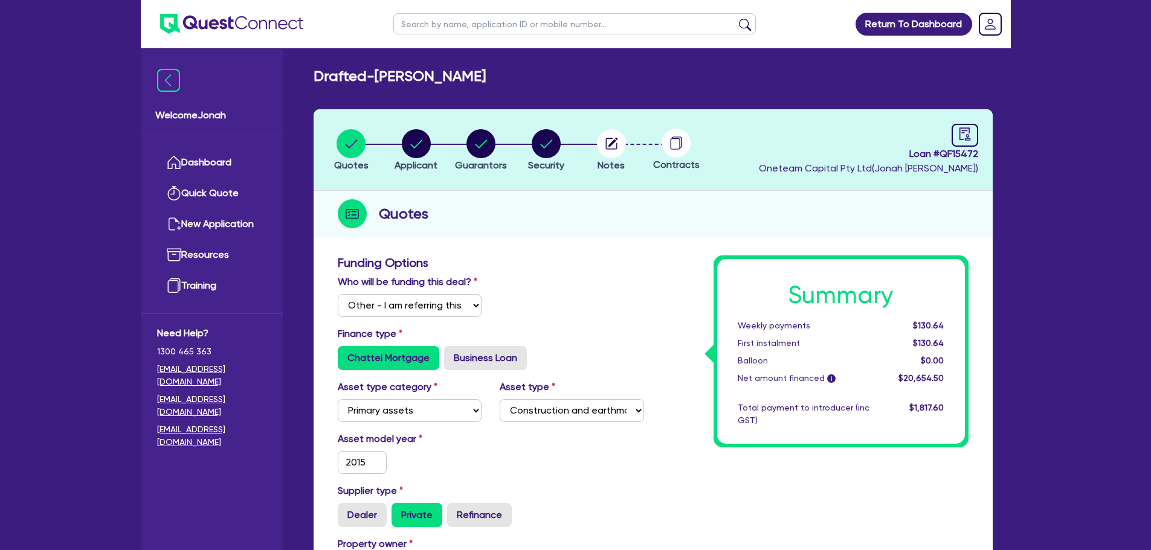
click at [631, 298] on div "Who will be funding this deal? Select I will fund 100% I will co-fund with Ques…" at bounding box center [491, 301] width 324 height 52
drag, startPoint x: 966, startPoint y: 151, endPoint x: 944, endPoint y: 152, distance: 21.8
click at [944, 152] on span "Loan # QF15472" at bounding box center [868, 154] width 219 height 14
click at [944, 156] on span "Loan # QF15472" at bounding box center [868, 154] width 219 height 14
click at [493, 28] on input "text" at bounding box center [574, 23] width 362 height 21
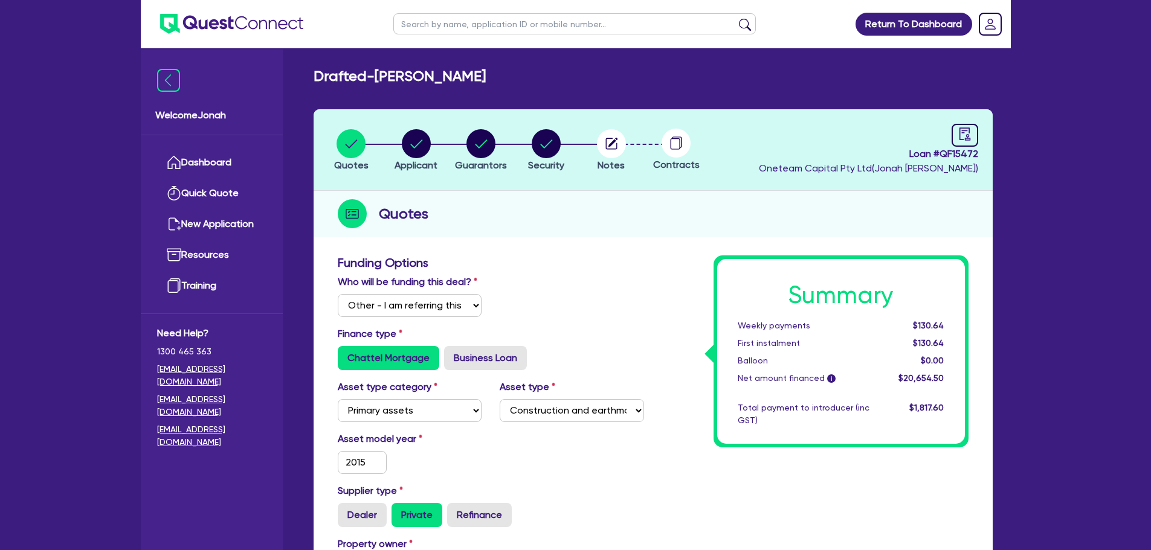
paste input "[PERSON_NAME]"
click at [752, 21] on button "submit" at bounding box center [744, 26] width 19 height 17
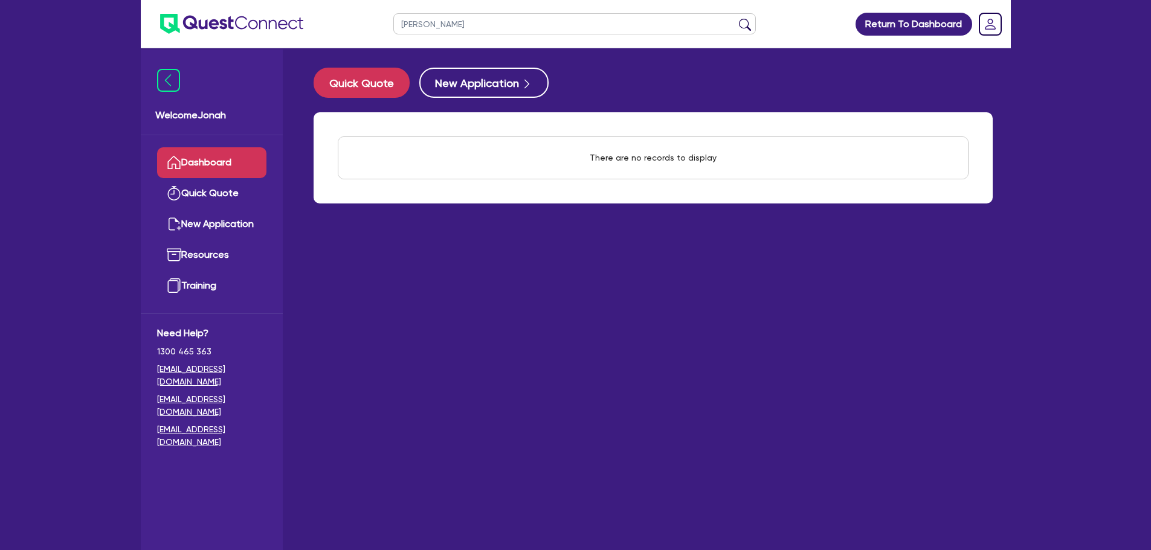
click at [560, 28] on input "[PERSON_NAME]" at bounding box center [574, 23] width 362 height 21
click at [735, 18] on button "submit" at bounding box center [744, 26] width 19 height 17
click at [448, 34] on ul "postala" at bounding box center [574, 24] width 387 height 48
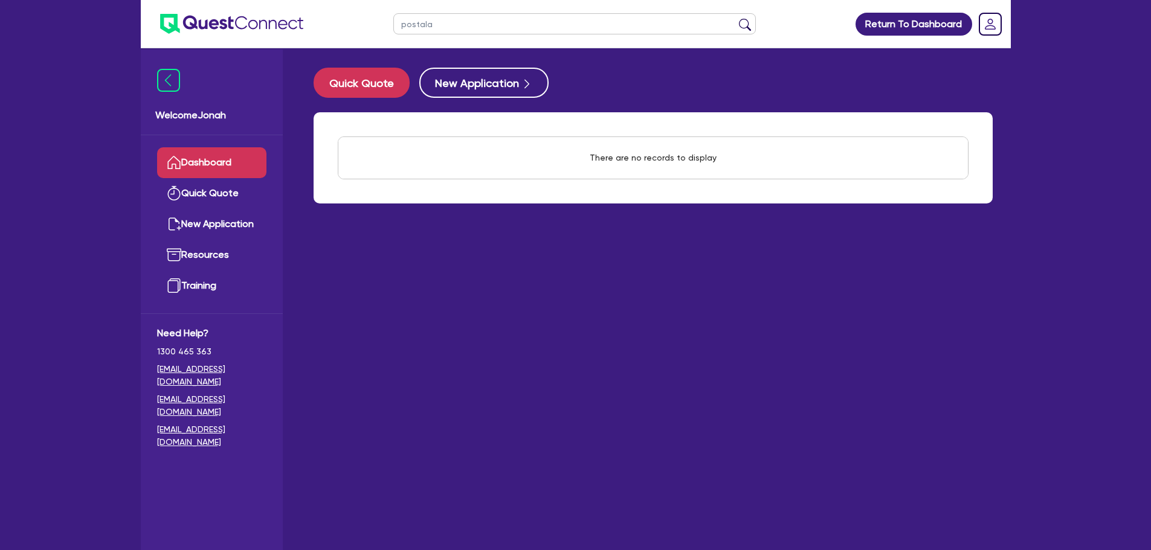
click at [451, 26] on input "postala" at bounding box center [574, 23] width 362 height 21
paste input "POTALA GROUP PTY LIMITED"
click at [740, 34] on button "submit" at bounding box center [744, 26] width 19 height 17
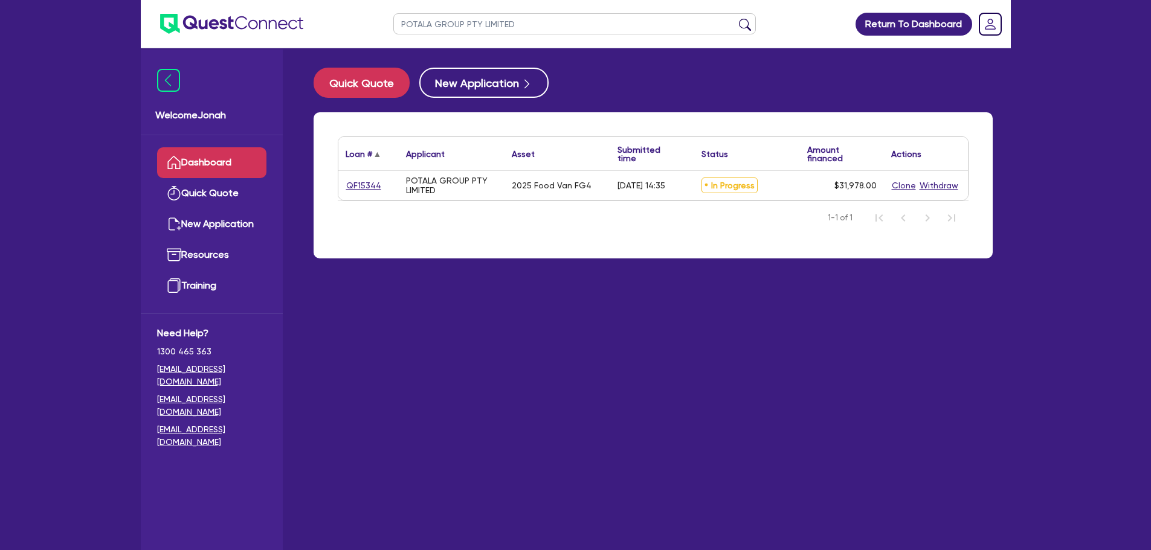
click at [359, 169] on div "Loan # ▲" at bounding box center [363, 153] width 37 height 33
click at [364, 185] on link "QF15344" at bounding box center [363, 186] width 36 height 14
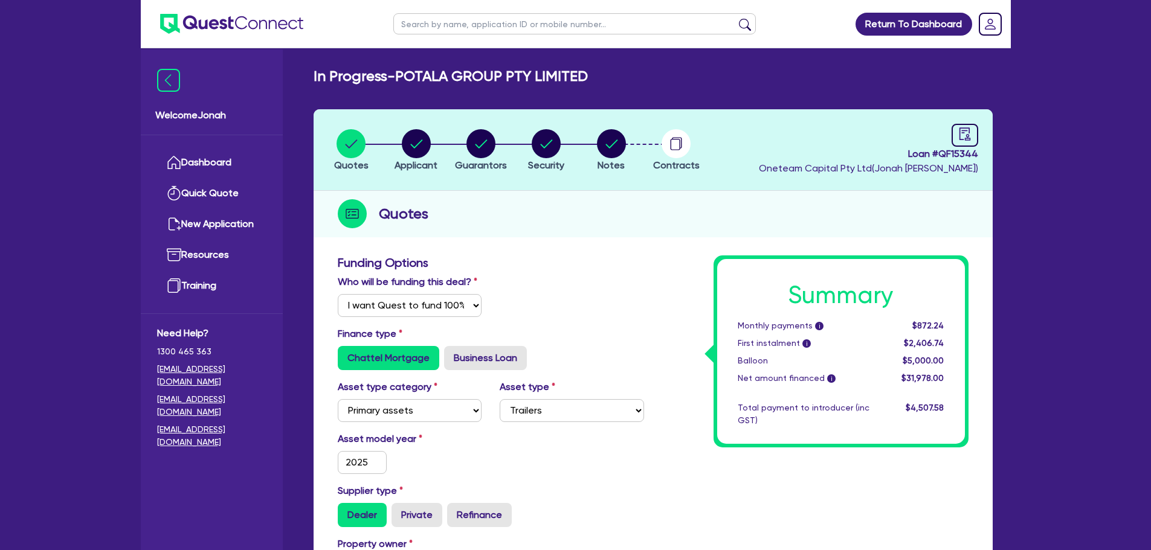
click at [520, 36] on ul at bounding box center [574, 24] width 387 height 48
click at [541, 28] on input "text" at bounding box center [574, 23] width 362 height 21
paste input "56 687 131 960"
click at [746, 25] on button "submit" at bounding box center [744, 26] width 19 height 17
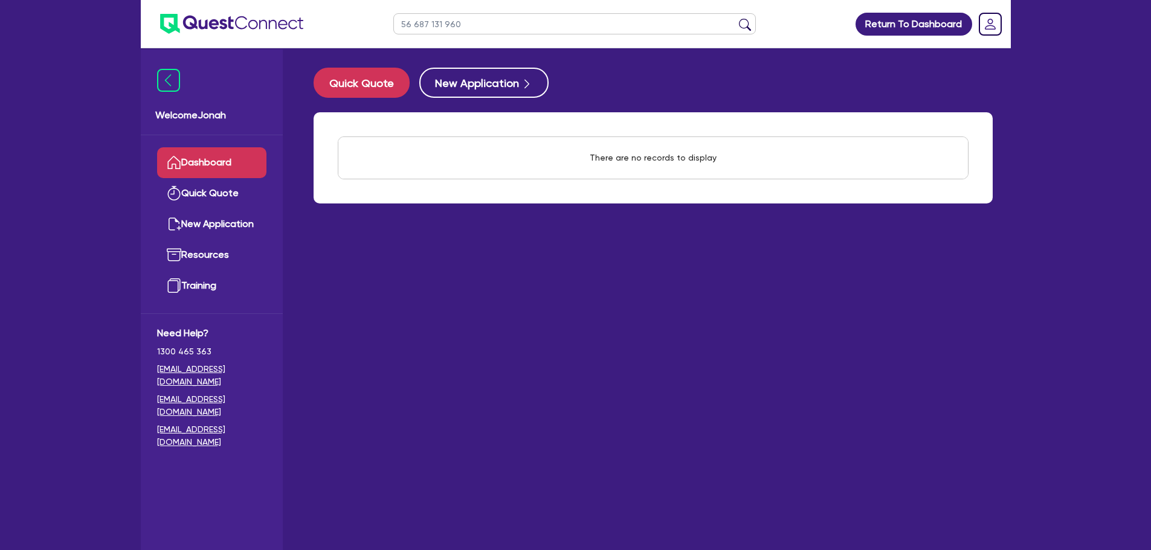
click at [427, 30] on input "56 687 131 960" at bounding box center [574, 23] width 362 height 21
click at [428, 29] on input "56 687 131 960" at bounding box center [574, 23] width 362 height 21
paste input "PRECISION EXCAVATION SA PTY LTD"
click at [750, 24] on button "submit" at bounding box center [744, 26] width 19 height 17
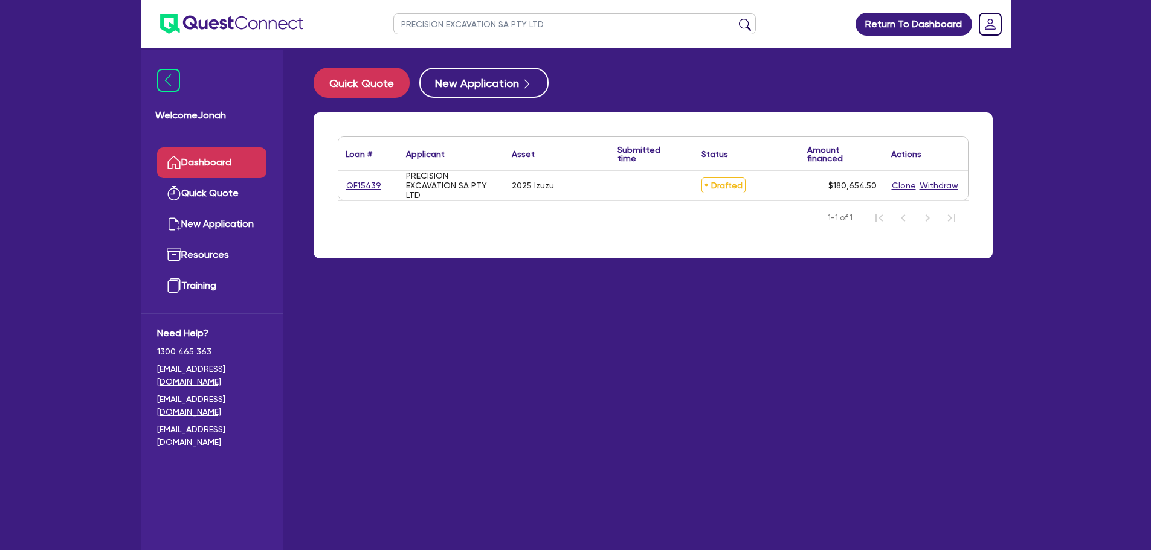
click at [355, 178] on div "QF15439" at bounding box center [368, 185] width 60 height 29
click at [356, 181] on link "QF15439" at bounding box center [363, 186] width 36 height 14
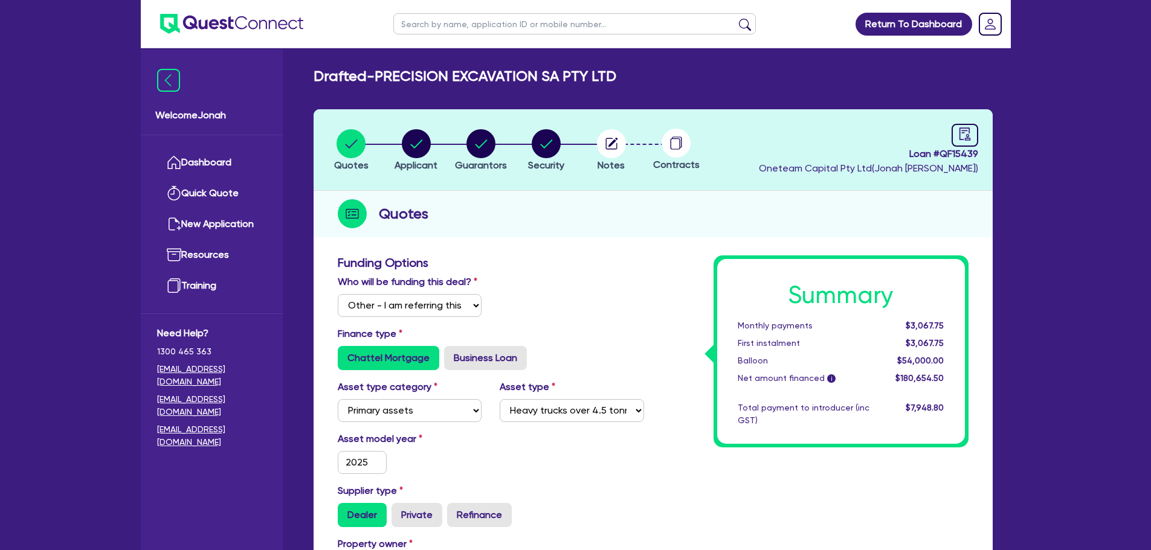
drag, startPoint x: 425, startPoint y: 14, endPoint x: 435, endPoint y: 18, distance: 10.5
click at [425, 14] on input "text" at bounding box center [574, 23] width 362 height 21
paste input "Camerilli"
click at [750, 23] on button "submit" at bounding box center [744, 26] width 19 height 17
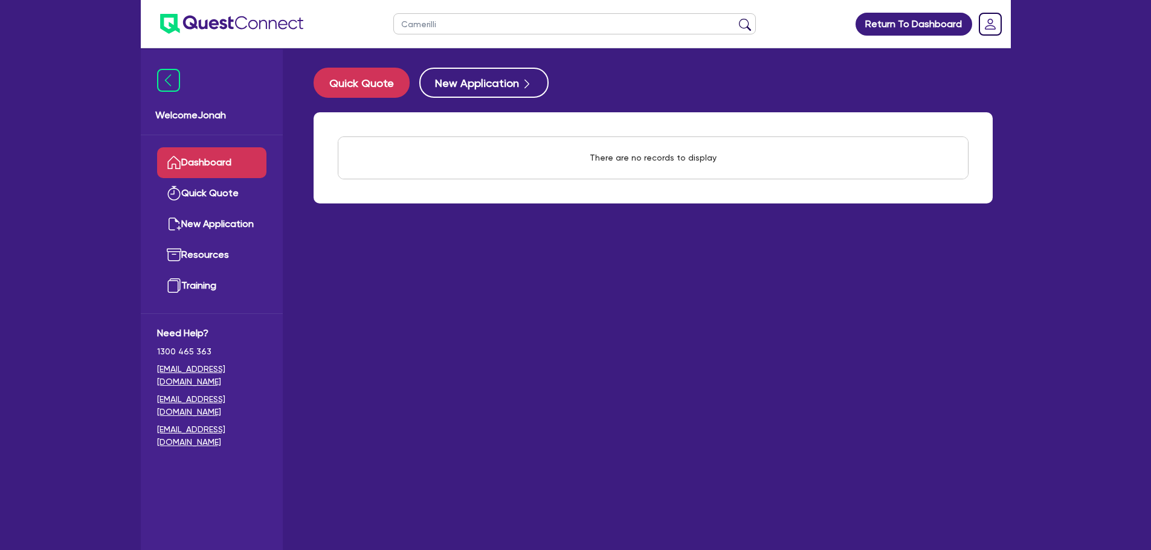
click at [441, 23] on input "Camerilli" at bounding box center [574, 23] width 362 height 21
click at [746, 24] on button "submit" at bounding box center [744, 26] width 19 height 17
click at [751, 28] on button "submit" at bounding box center [744, 26] width 19 height 17
click at [611, 33] on input "Camerilli" at bounding box center [574, 23] width 362 height 21
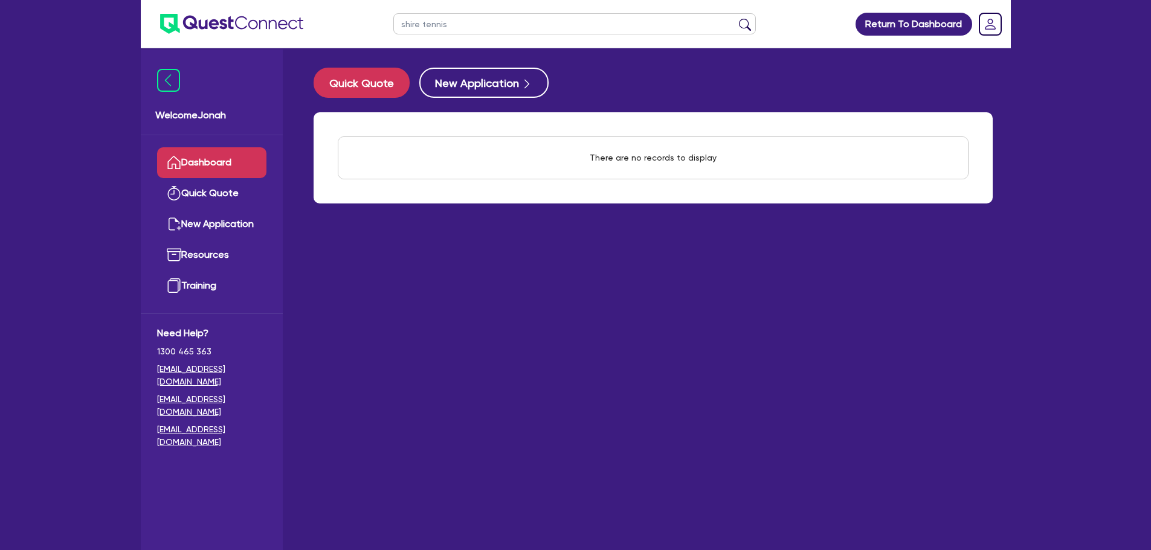
click at [735, 18] on button "submit" at bounding box center [744, 26] width 19 height 17
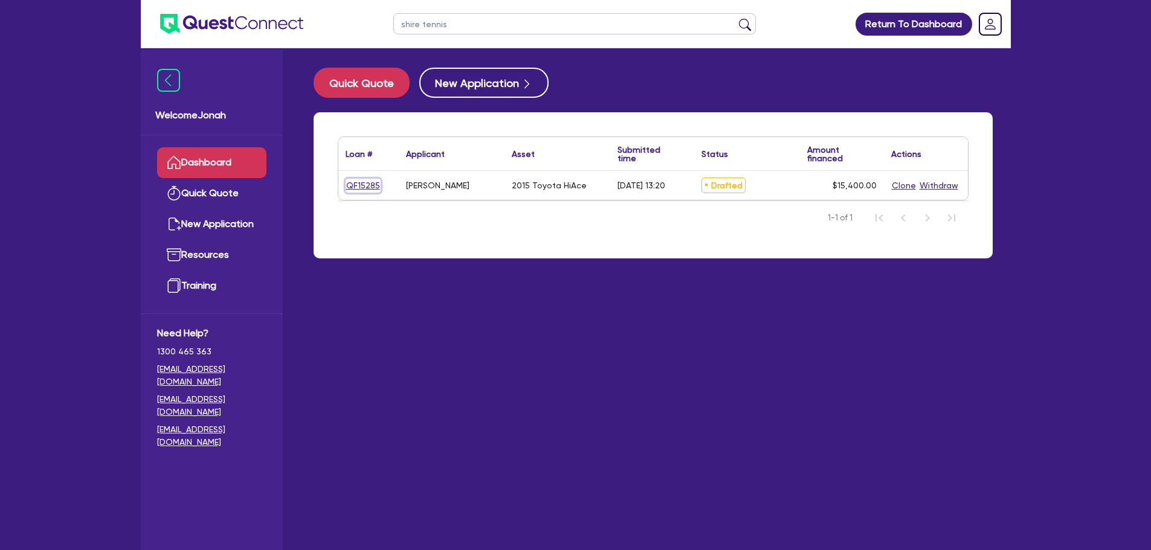
click at [358, 181] on link "QF15285" at bounding box center [362, 186] width 35 height 14
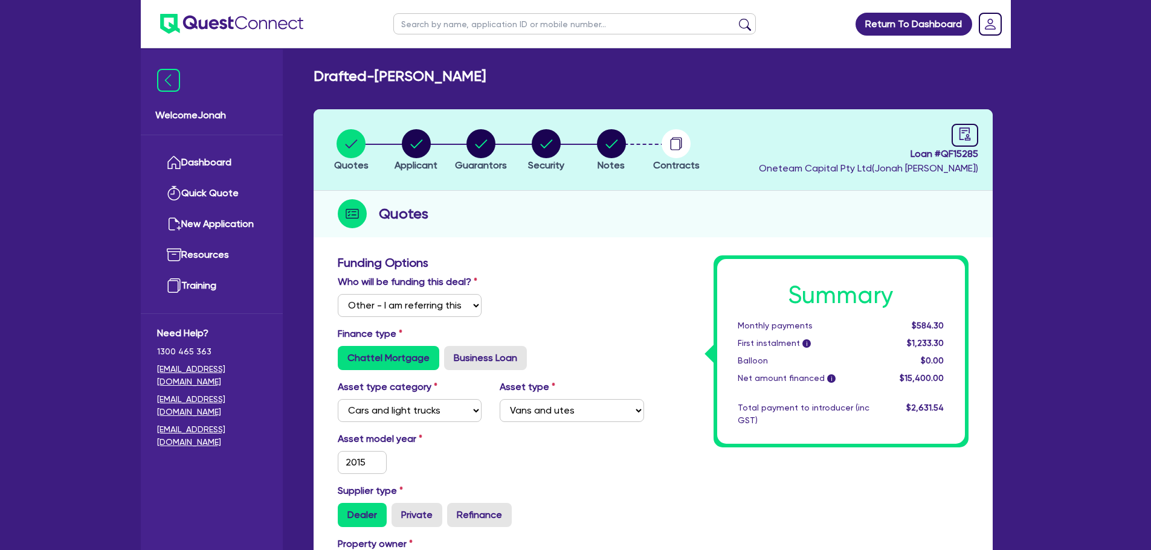
click at [472, 19] on input "text" at bounding box center [574, 23] width 362 height 21
click button "submit" at bounding box center [744, 26] width 19 height 17
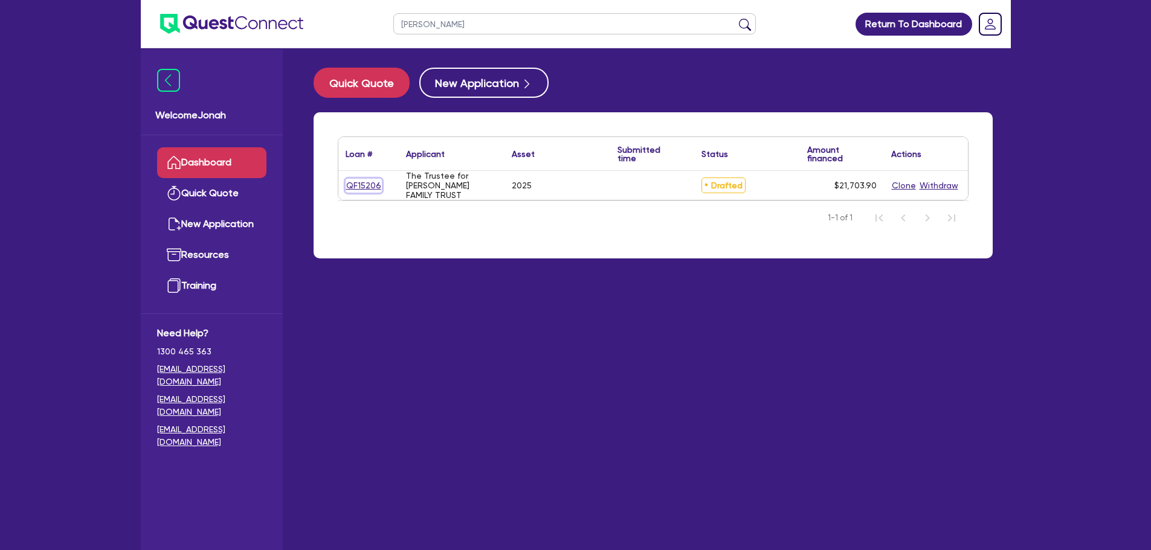
click at [365, 187] on link "QF15206" at bounding box center [363, 186] width 36 height 14
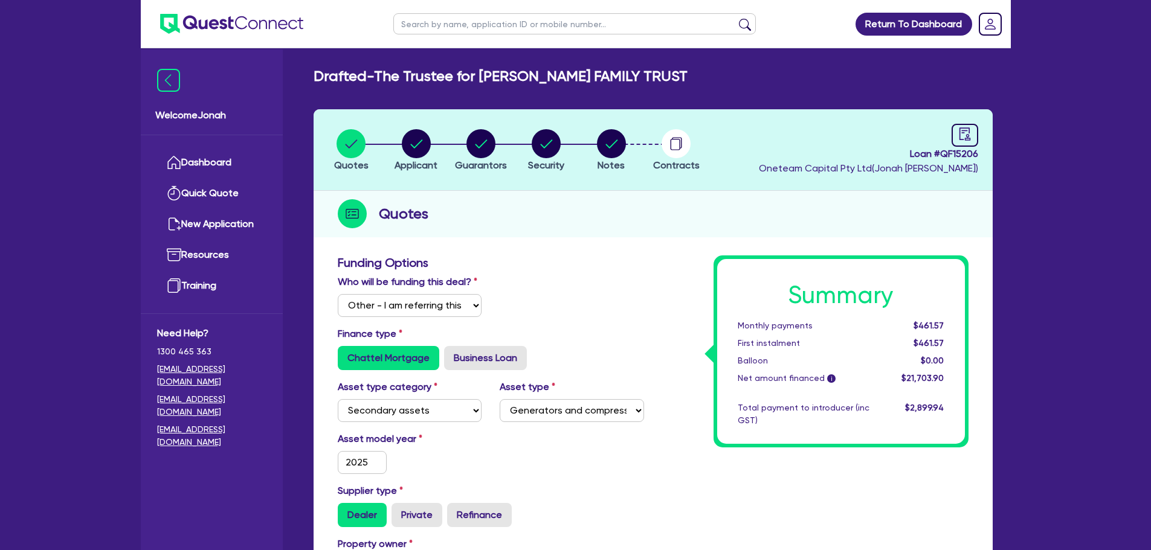
click at [623, 298] on div "Who will be funding this deal? Select I will fund 100% I will co-fund with Ques…" at bounding box center [491, 301] width 324 height 52
click at [422, 150] on circle "button" at bounding box center [416, 143] width 29 height 29
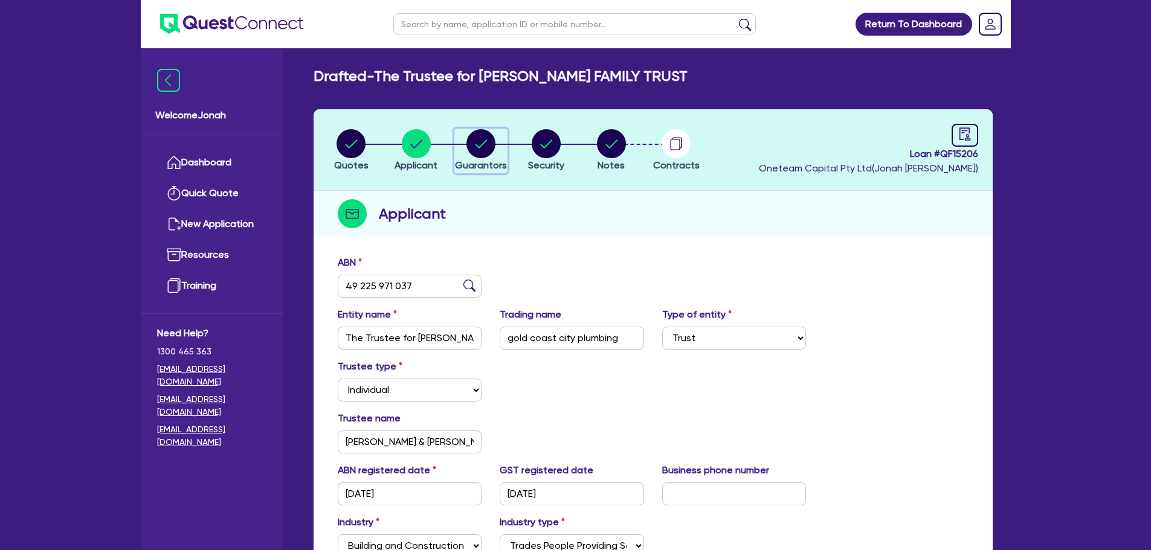
click at [478, 147] on icon "button" at bounding box center [481, 144] width 12 height 8
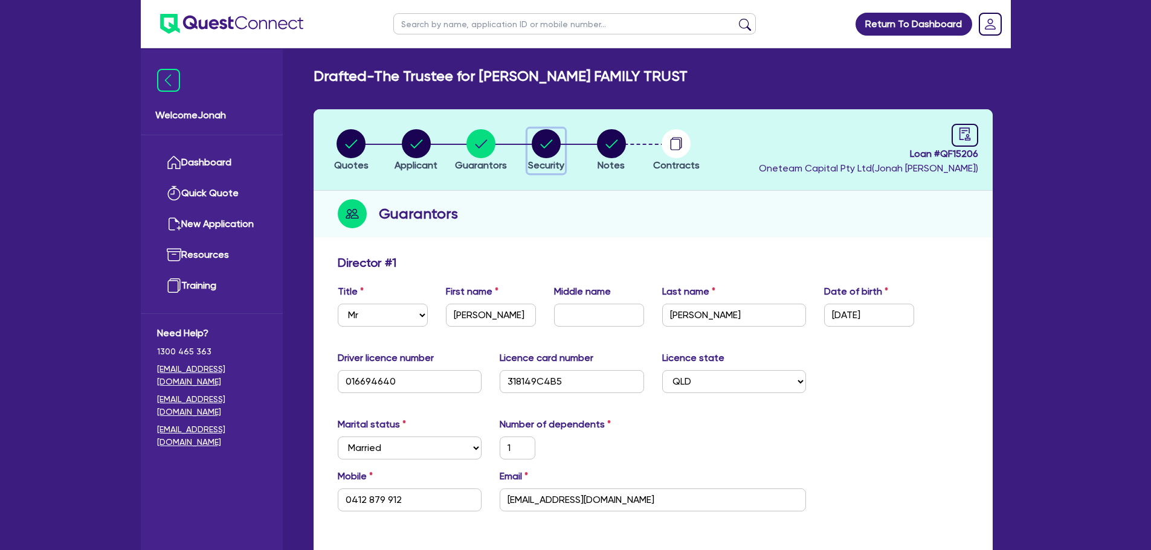
click at [534, 152] on circle "button" at bounding box center [545, 143] width 29 height 29
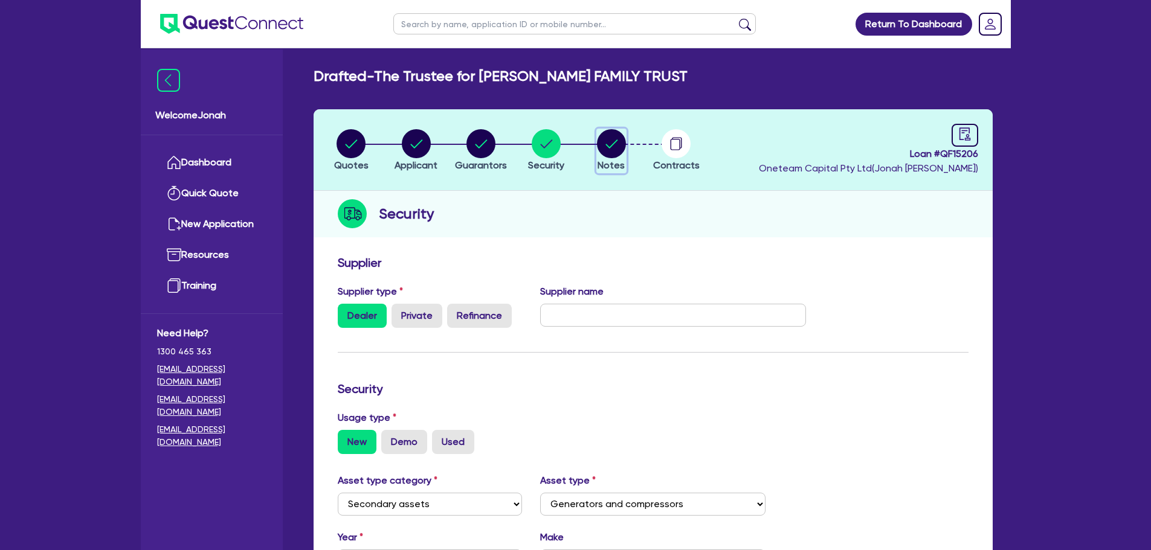
click at [620, 150] on circle "button" at bounding box center [611, 143] width 29 height 29
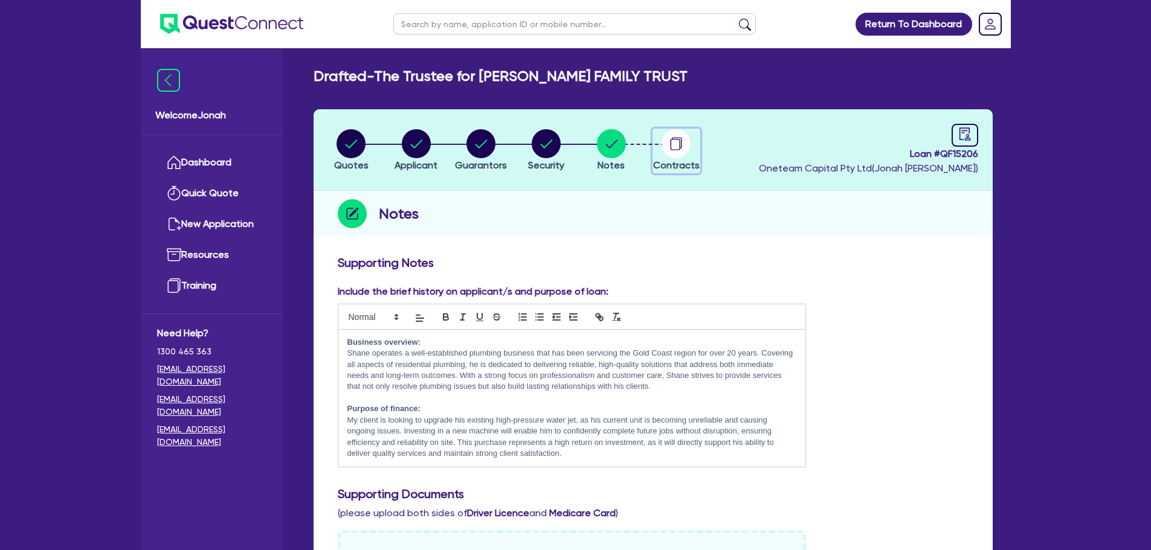
click at [673, 150] on circle "button" at bounding box center [675, 143] width 29 height 29
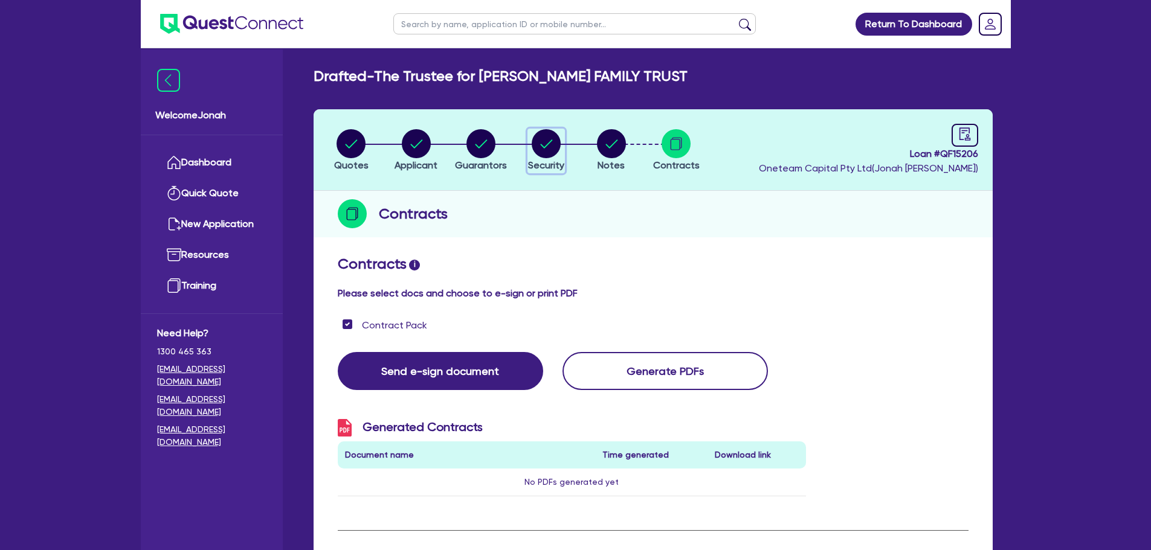
click at [553, 150] on circle "button" at bounding box center [545, 143] width 29 height 29
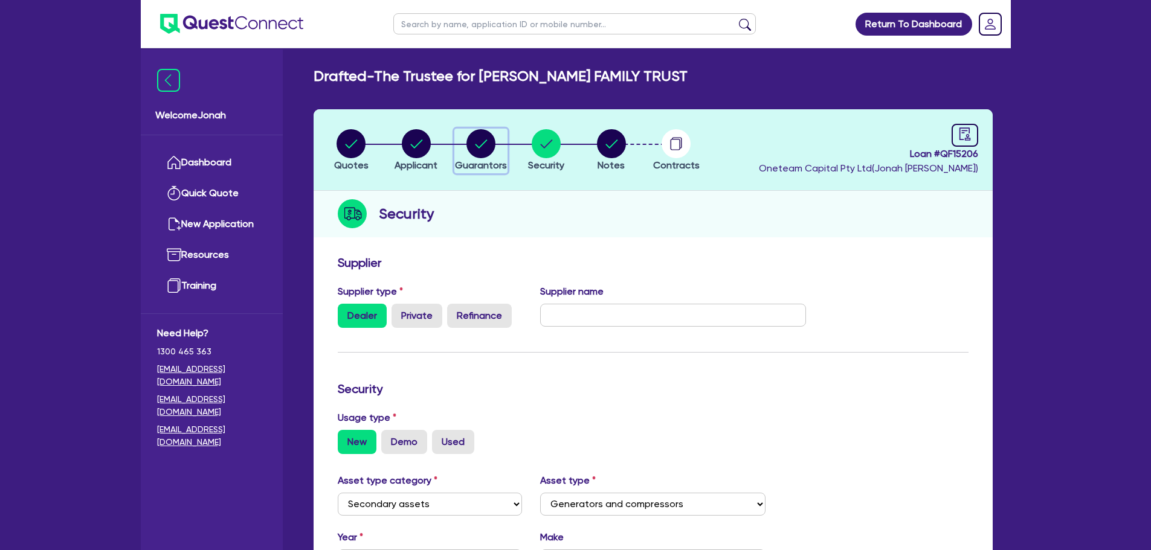
click at [489, 153] on circle "button" at bounding box center [480, 143] width 29 height 29
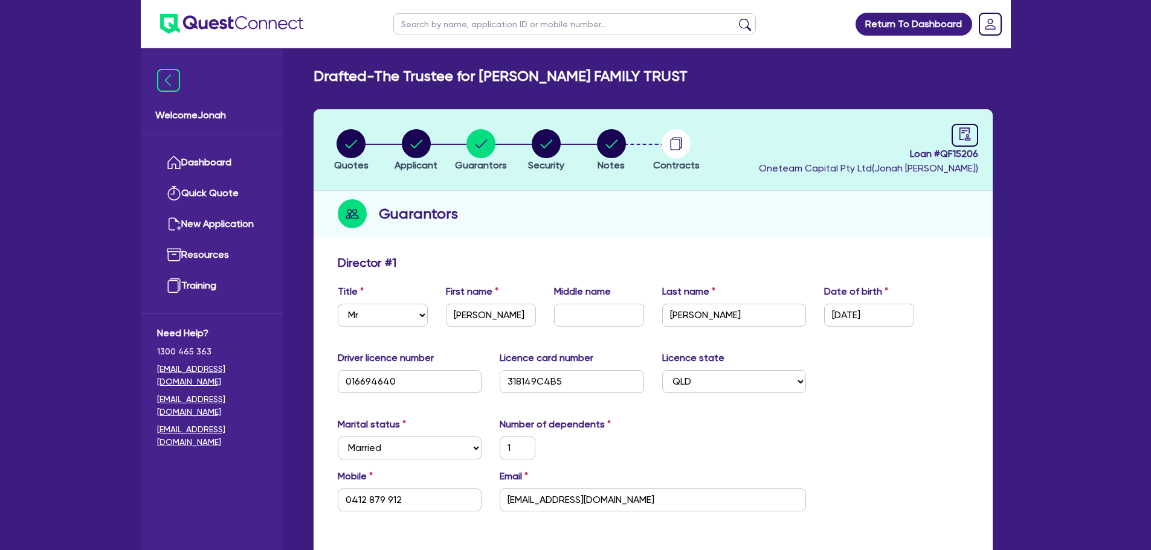
click at [441, 155] on li "Applicant" at bounding box center [416, 150] width 65 height 42
click at [417, 159] on span "Applicant" at bounding box center [415, 164] width 43 height 11
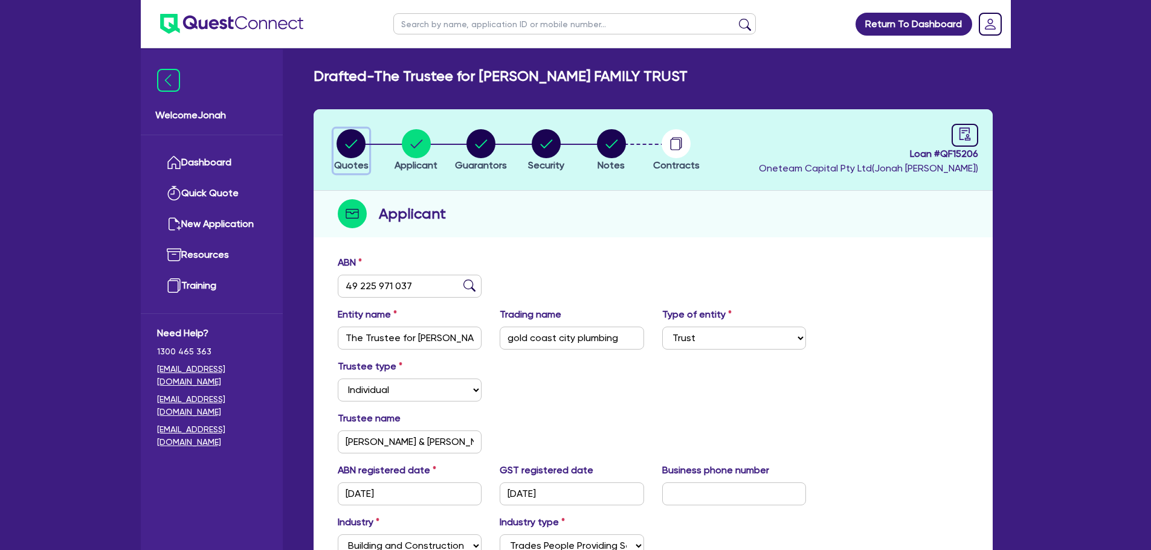
click at [343, 144] on circle "button" at bounding box center [350, 143] width 29 height 29
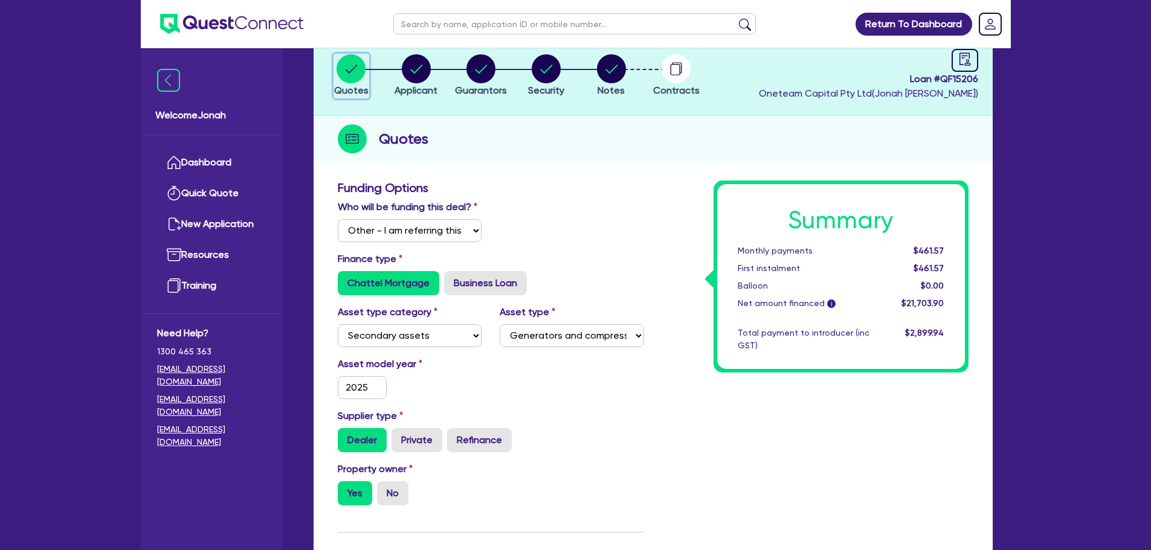
scroll to position [242, 0]
